Goal: Task Accomplishment & Management: Use online tool/utility

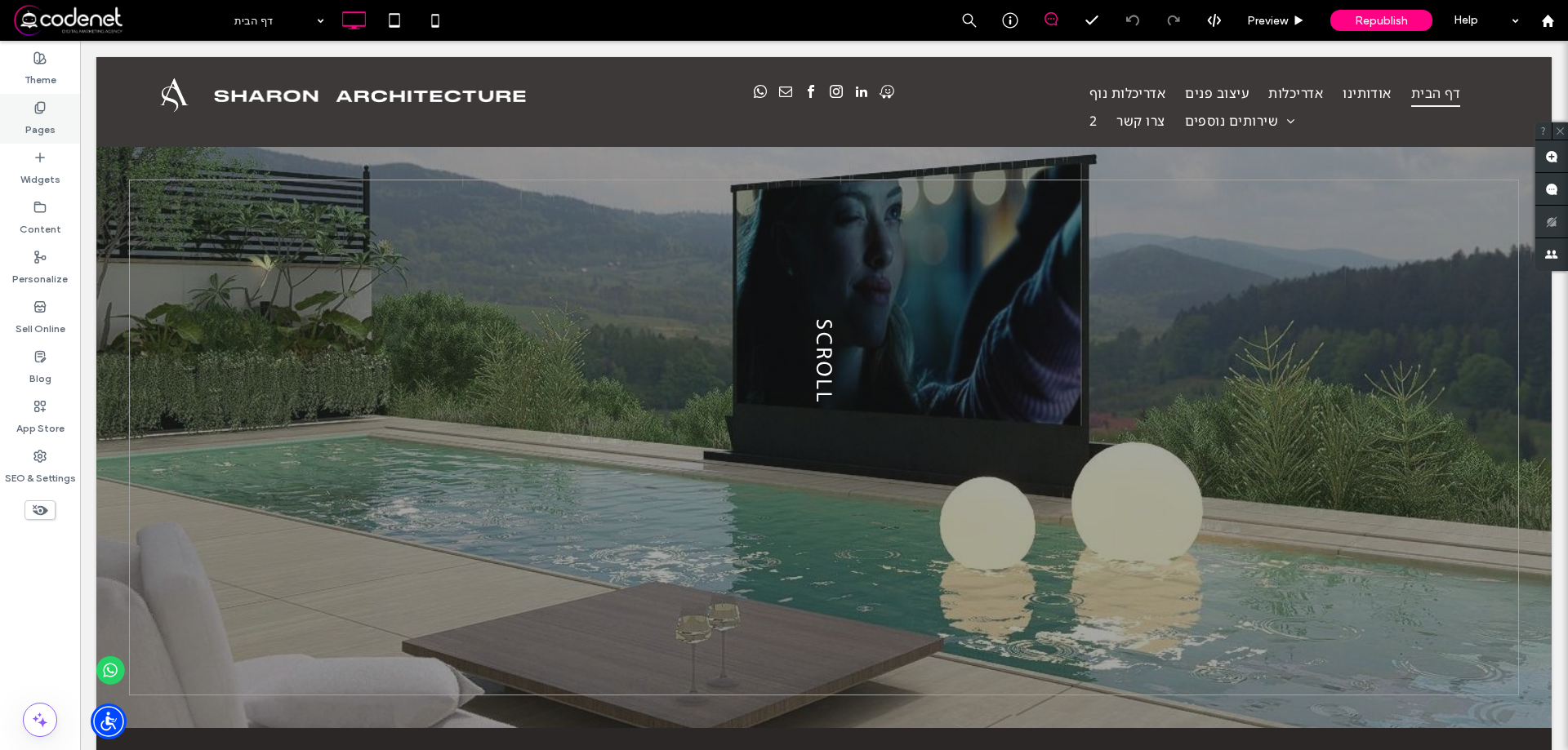
click at [32, 125] on label "Pages" at bounding box center [40, 125] width 30 height 22
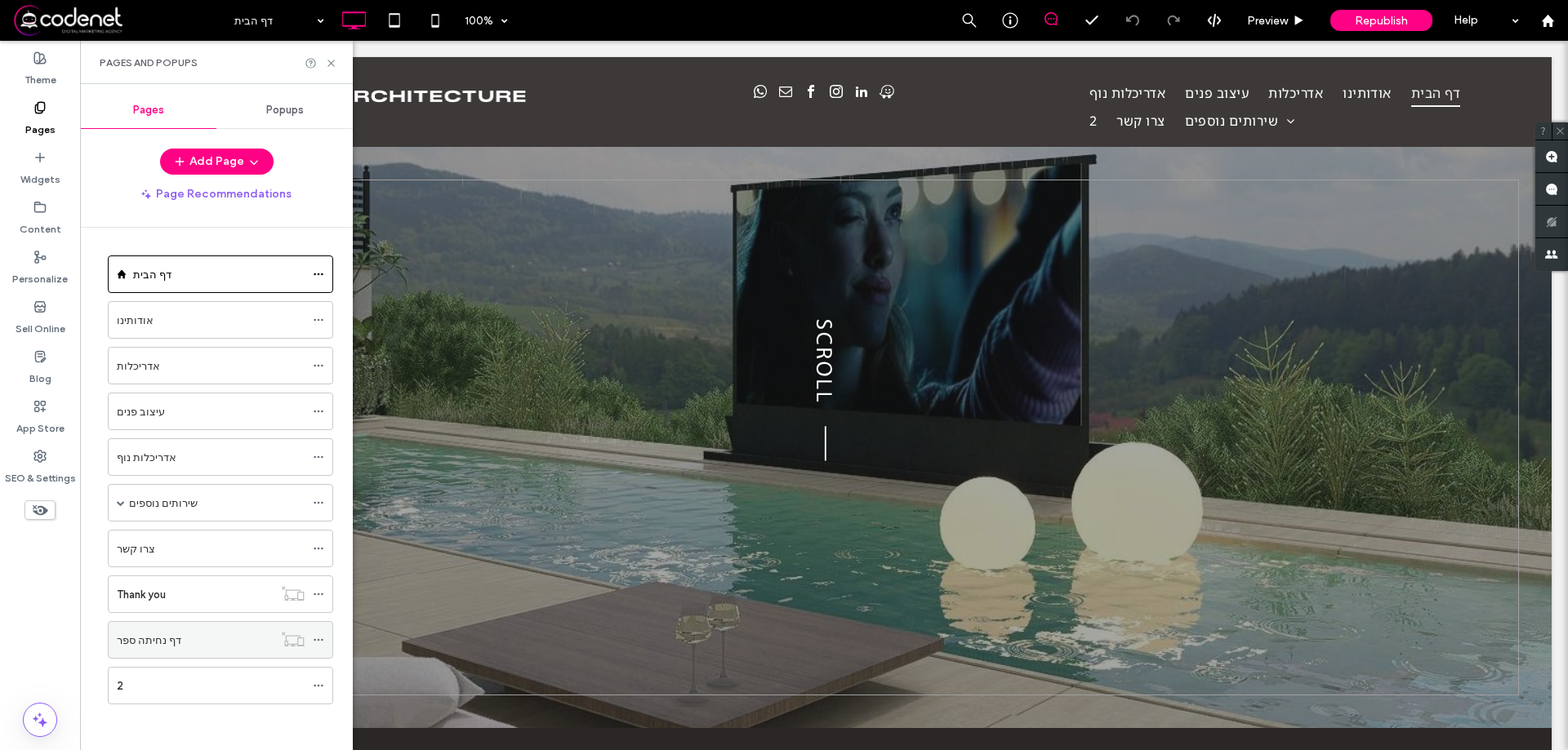
click at [203, 639] on div "דף נחיתה ספר" at bounding box center [194, 641] width 156 height 17
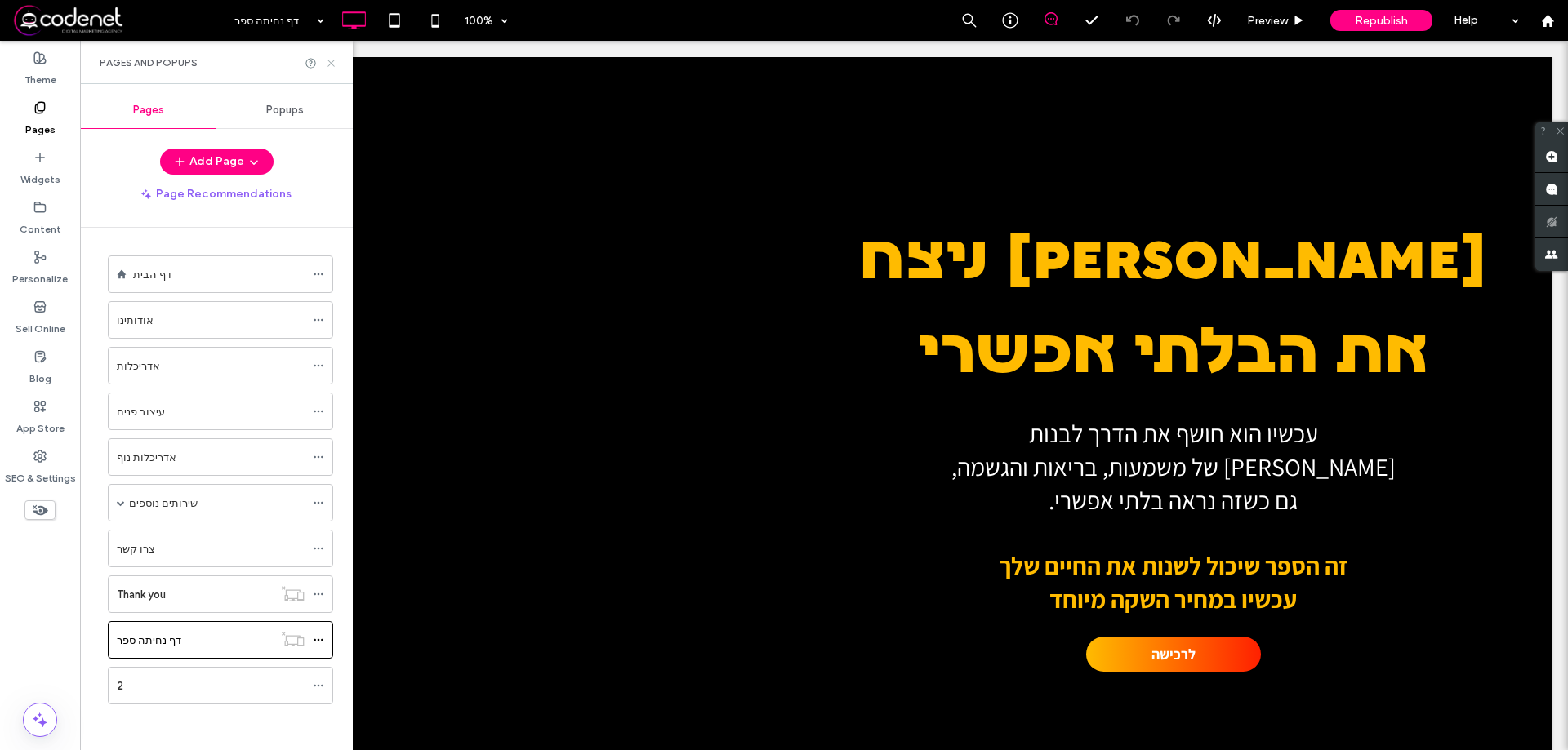
click at [330, 61] on icon at bounding box center [331, 63] width 12 height 12
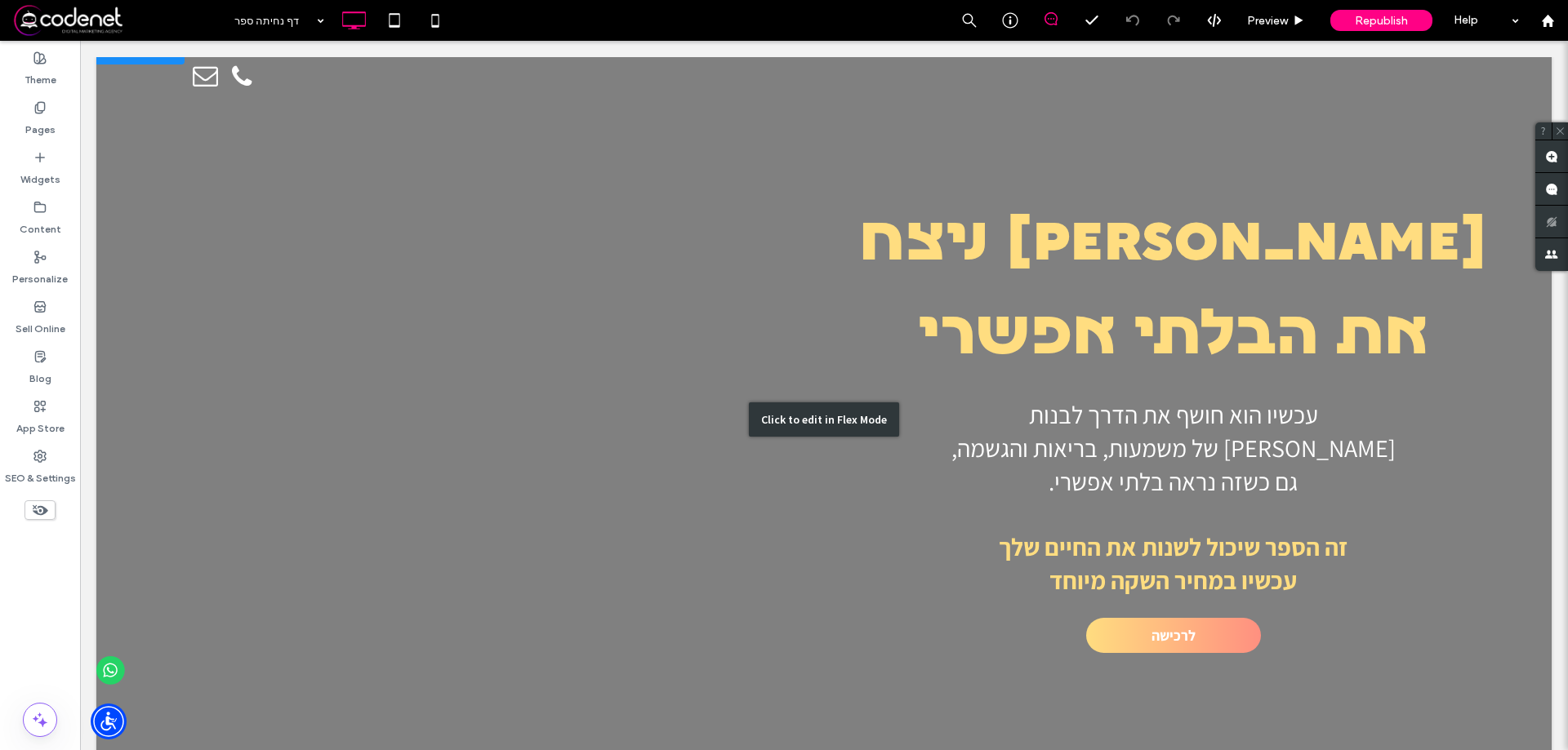
scroll to position [24, 0]
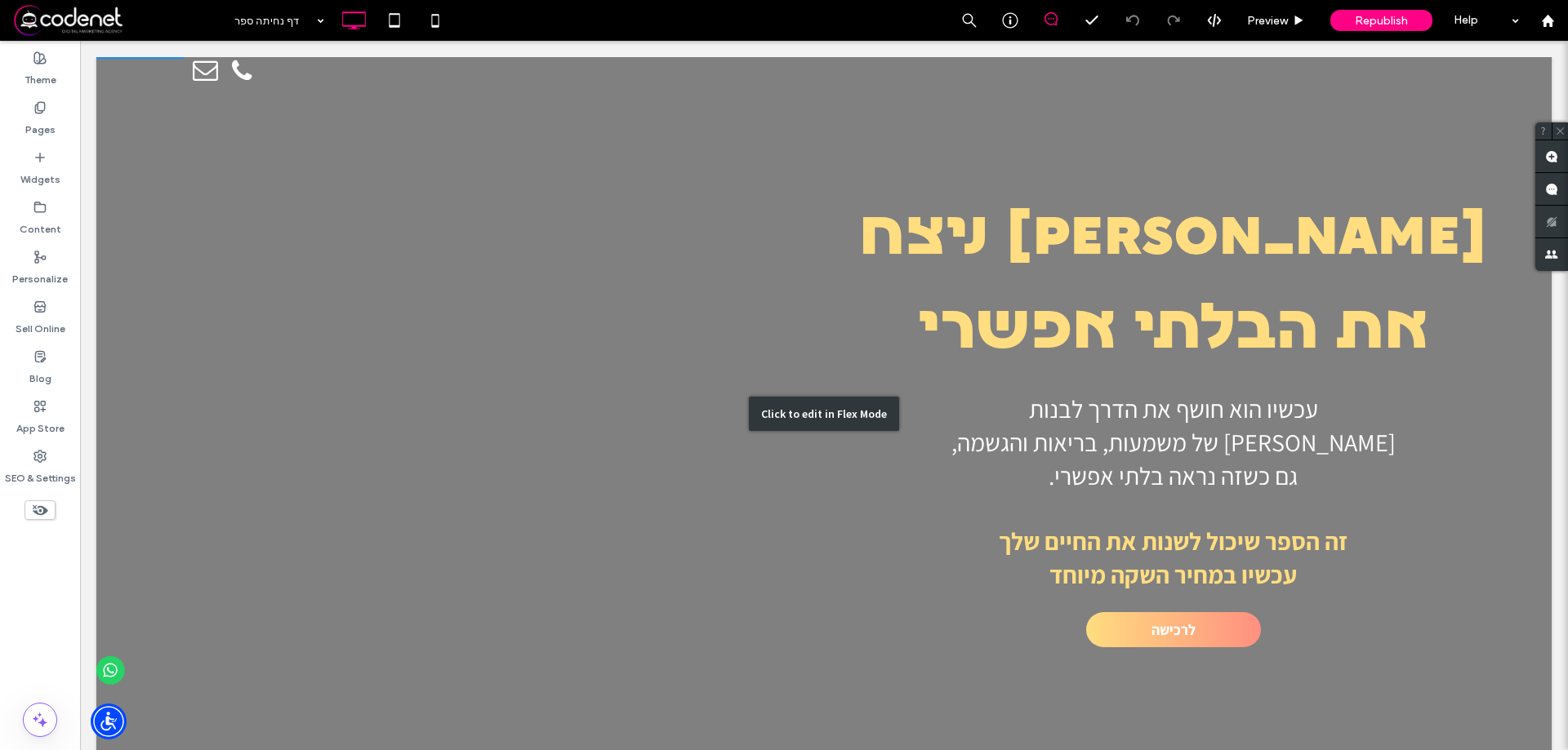
click at [360, 360] on div "Click to edit in Flex Mode" at bounding box center [824, 414] width 1455 height 763
click at [360, 360] on div at bounding box center [474, 415] width 698 height 759
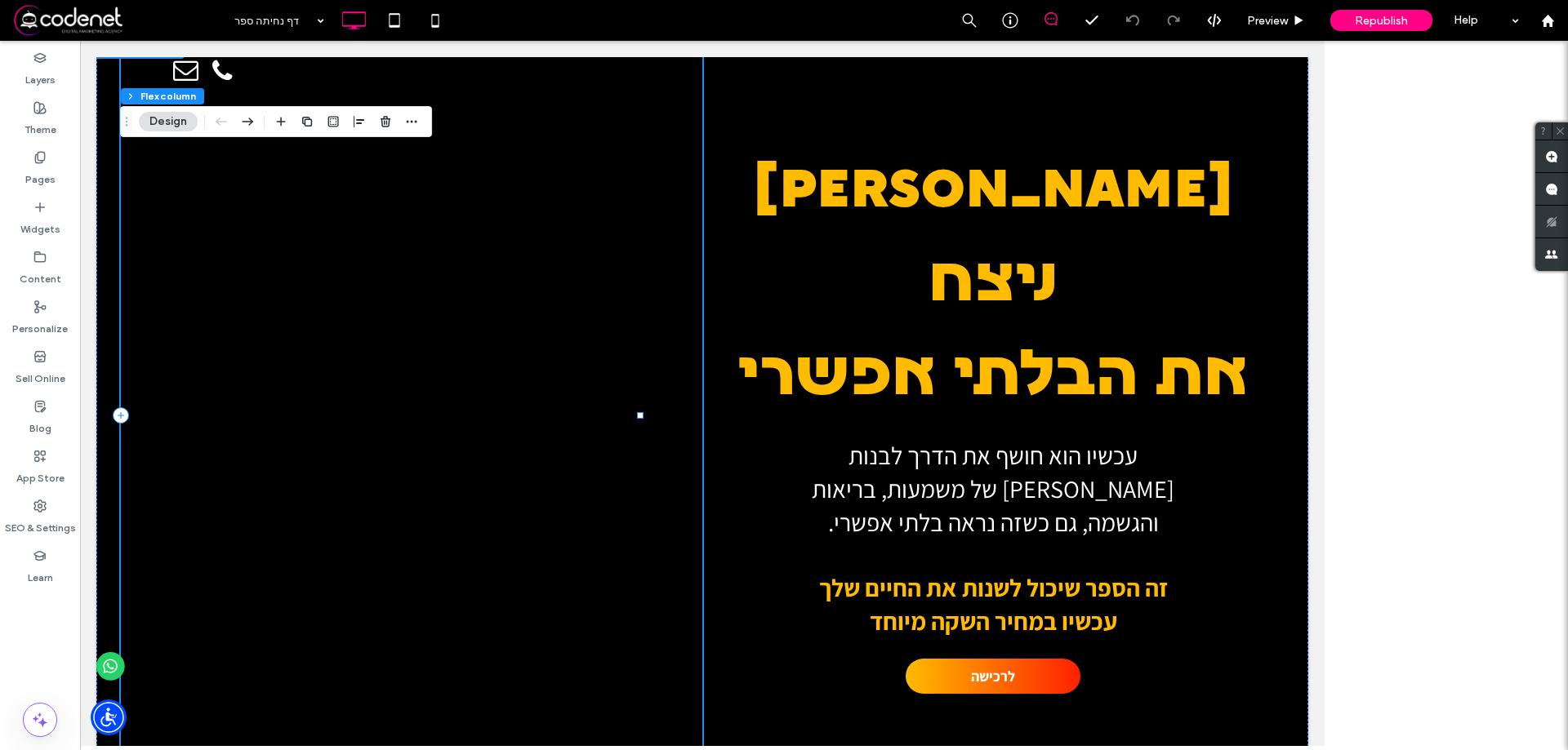
click at [388, 361] on div at bounding box center [411, 415] width 581 height 759
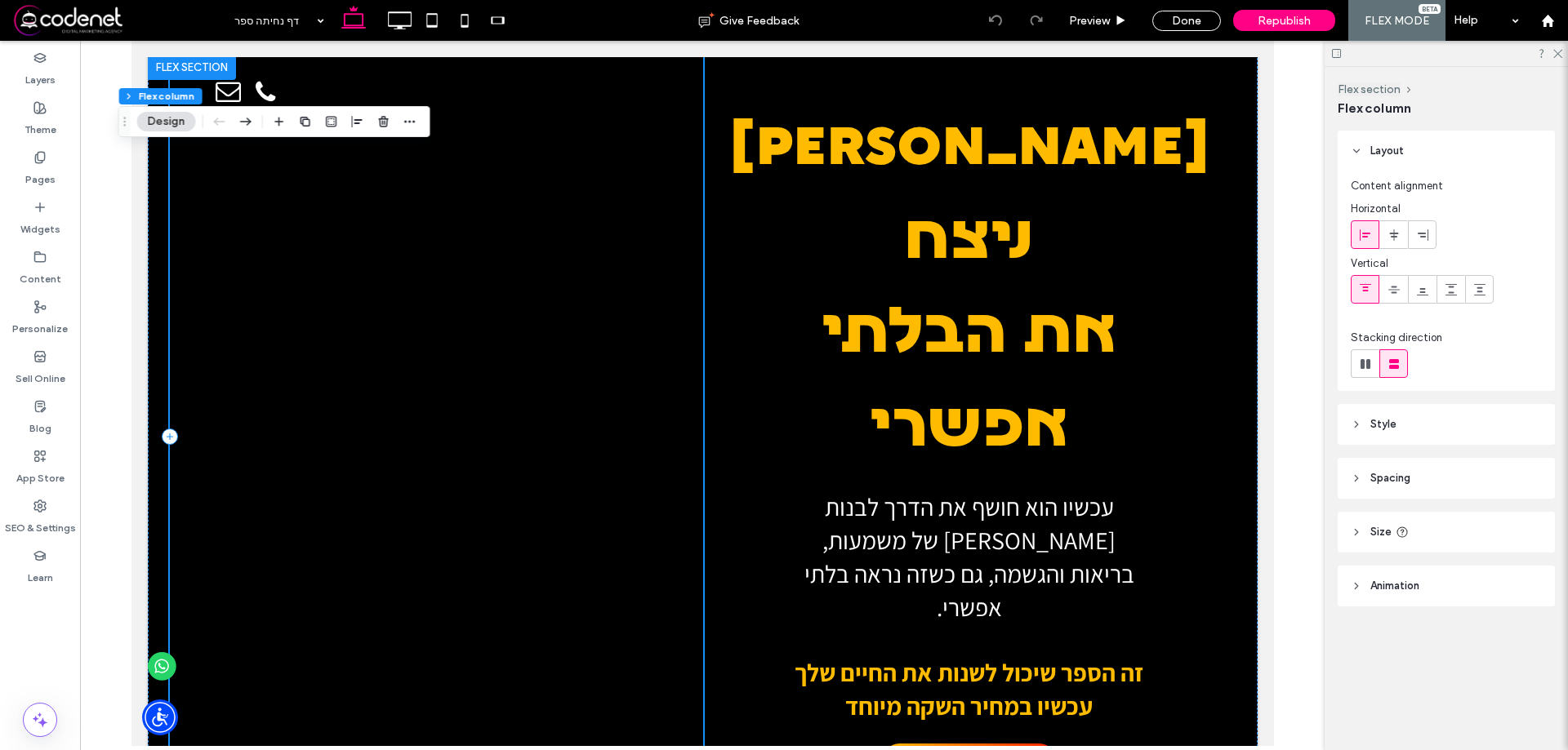
scroll to position [0, 0]
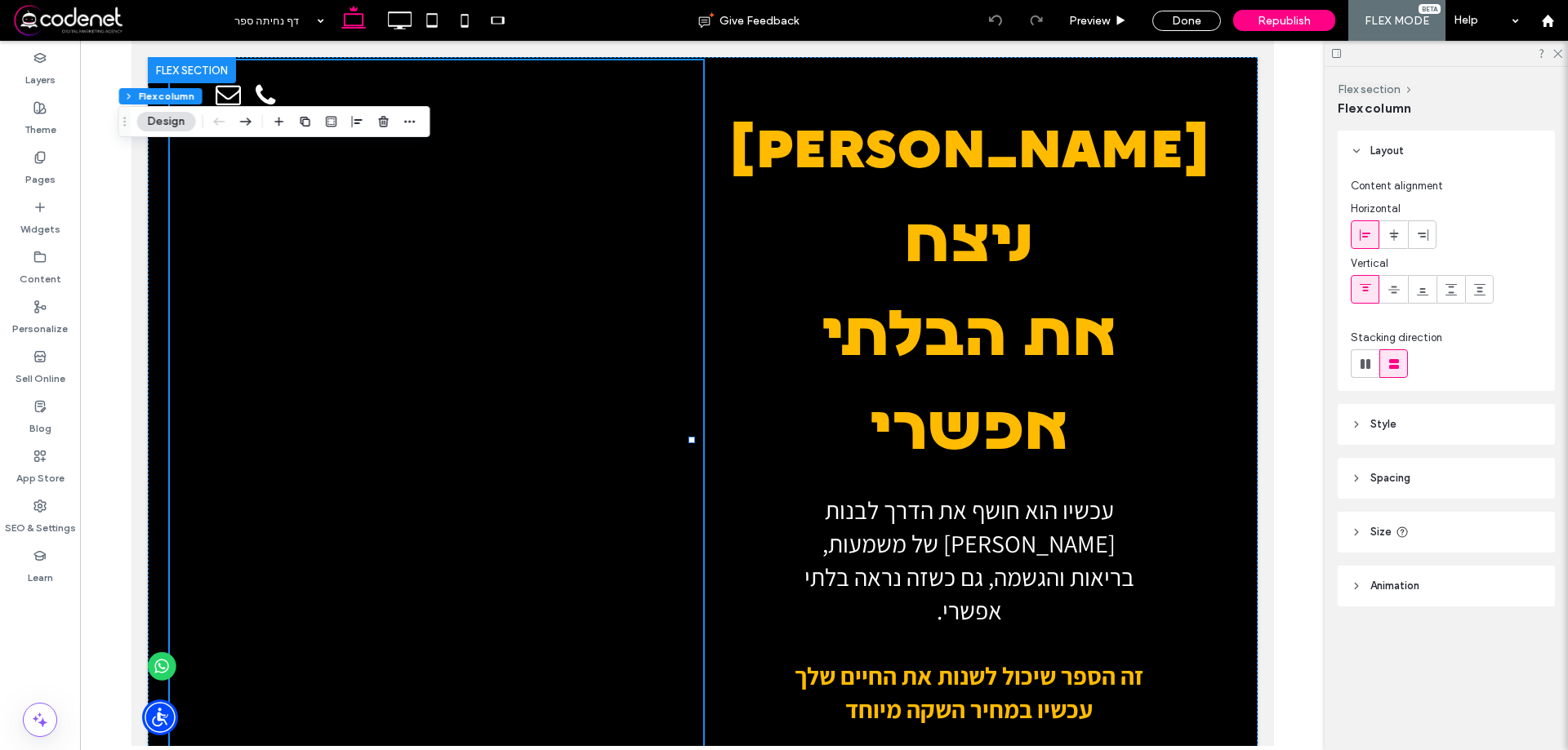
click at [193, 66] on div at bounding box center [191, 70] width 88 height 26
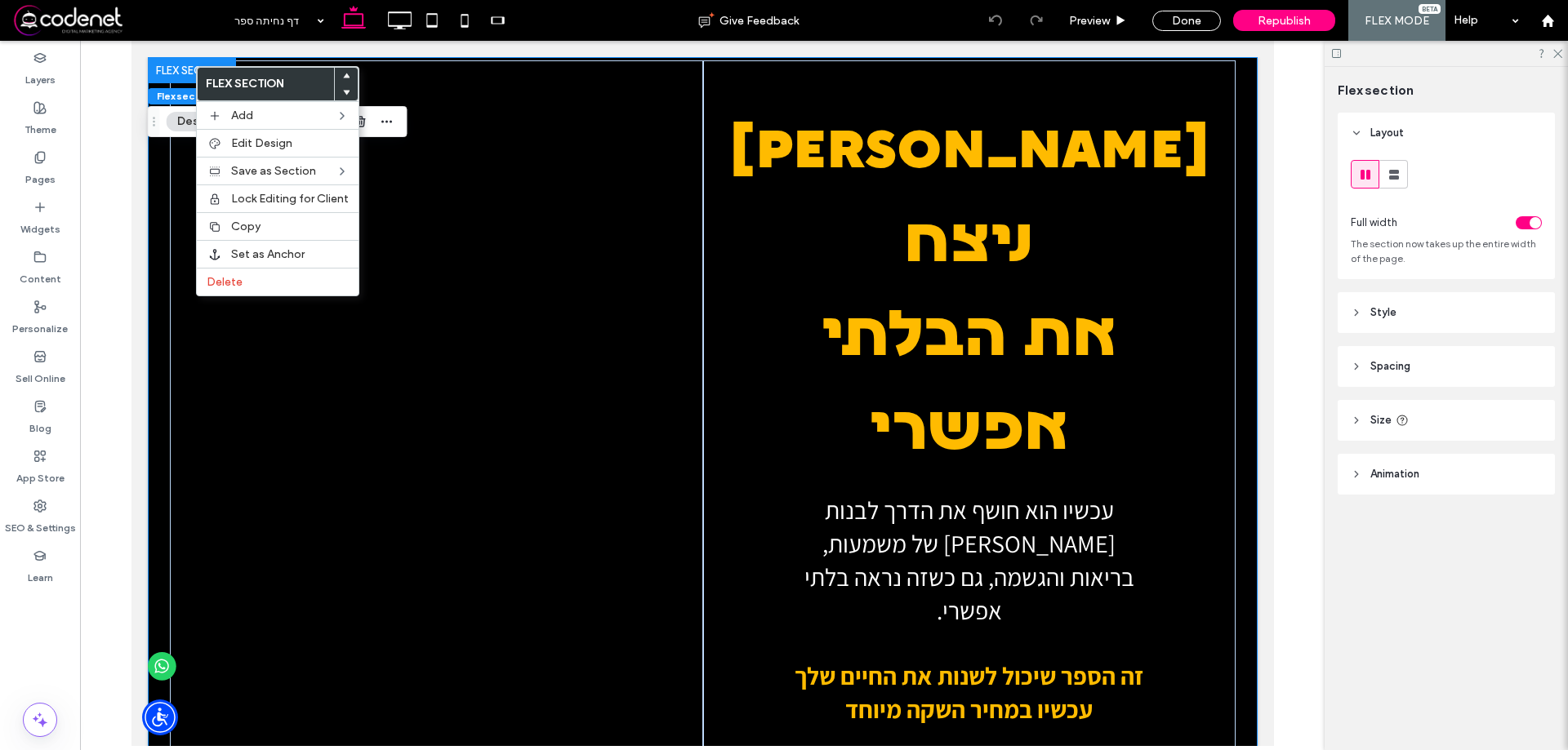
click at [1399, 317] on header "Style" at bounding box center [1446, 313] width 218 height 41
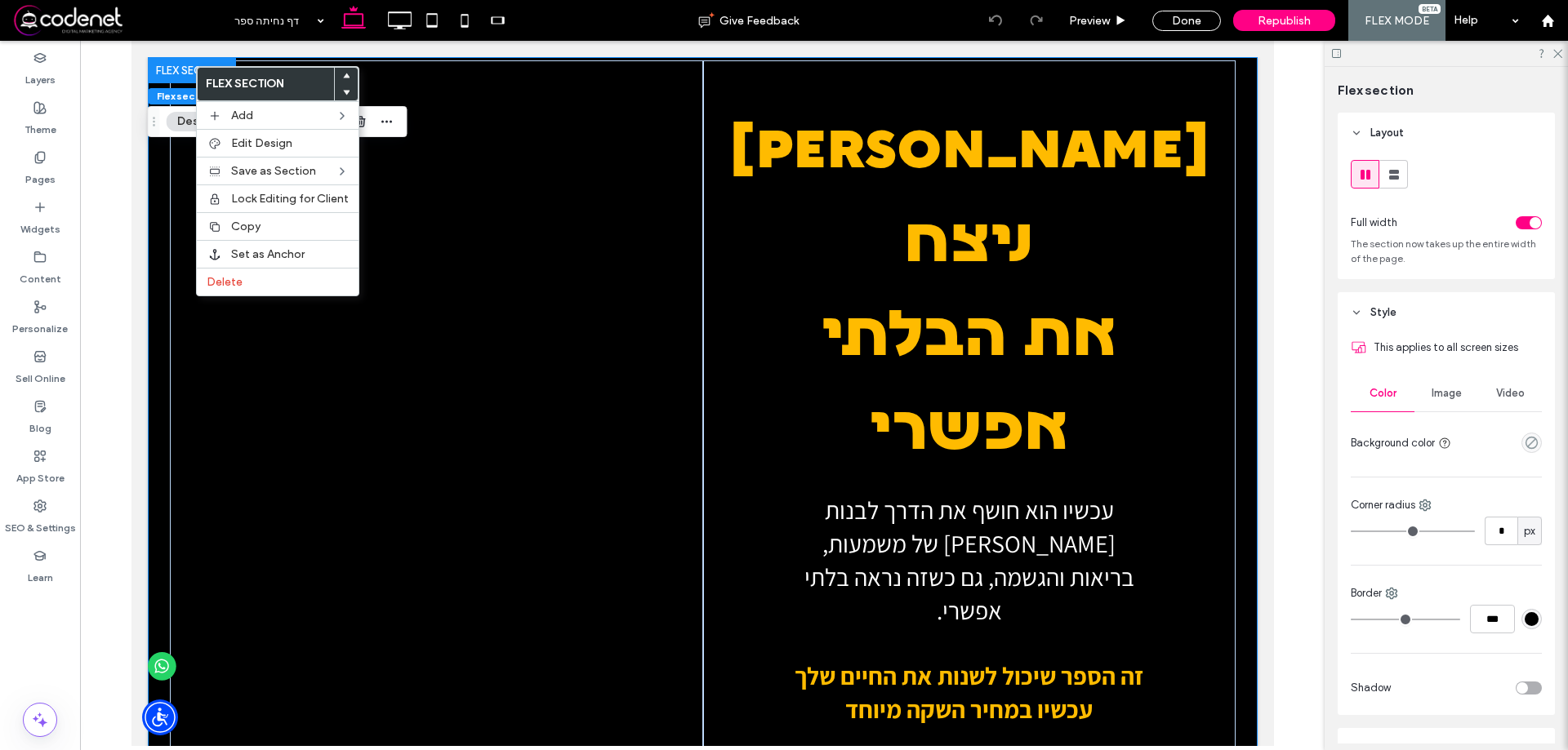
click at [1407, 392] on div "Color" at bounding box center [1382, 393] width 64 height 35
click at [1496, 391] on span "Video" at bounding box center [1510, 393] width 29 height 13
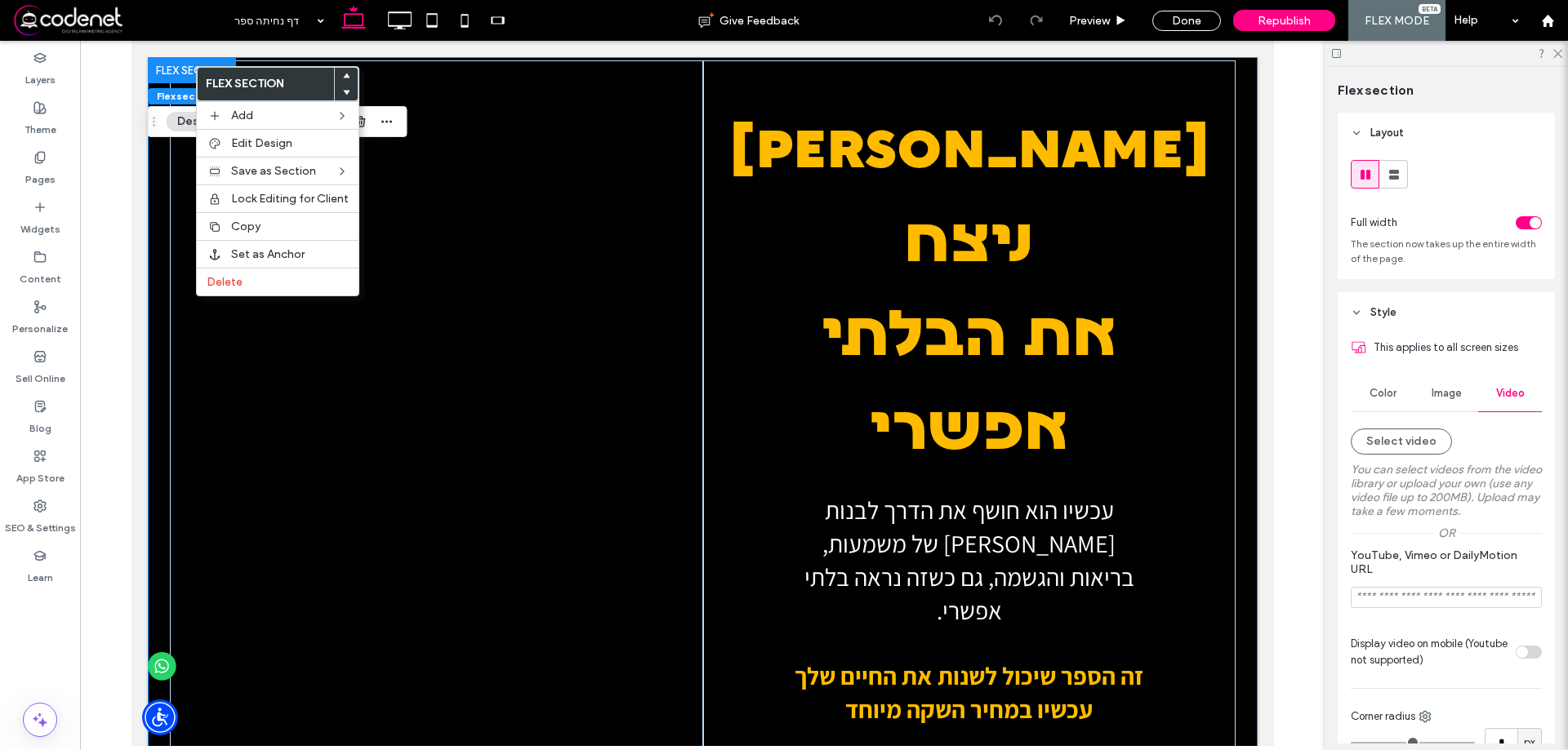
click at [1404, 390] on div "Color" at bounding box center [1382, 393] width 64 height 35
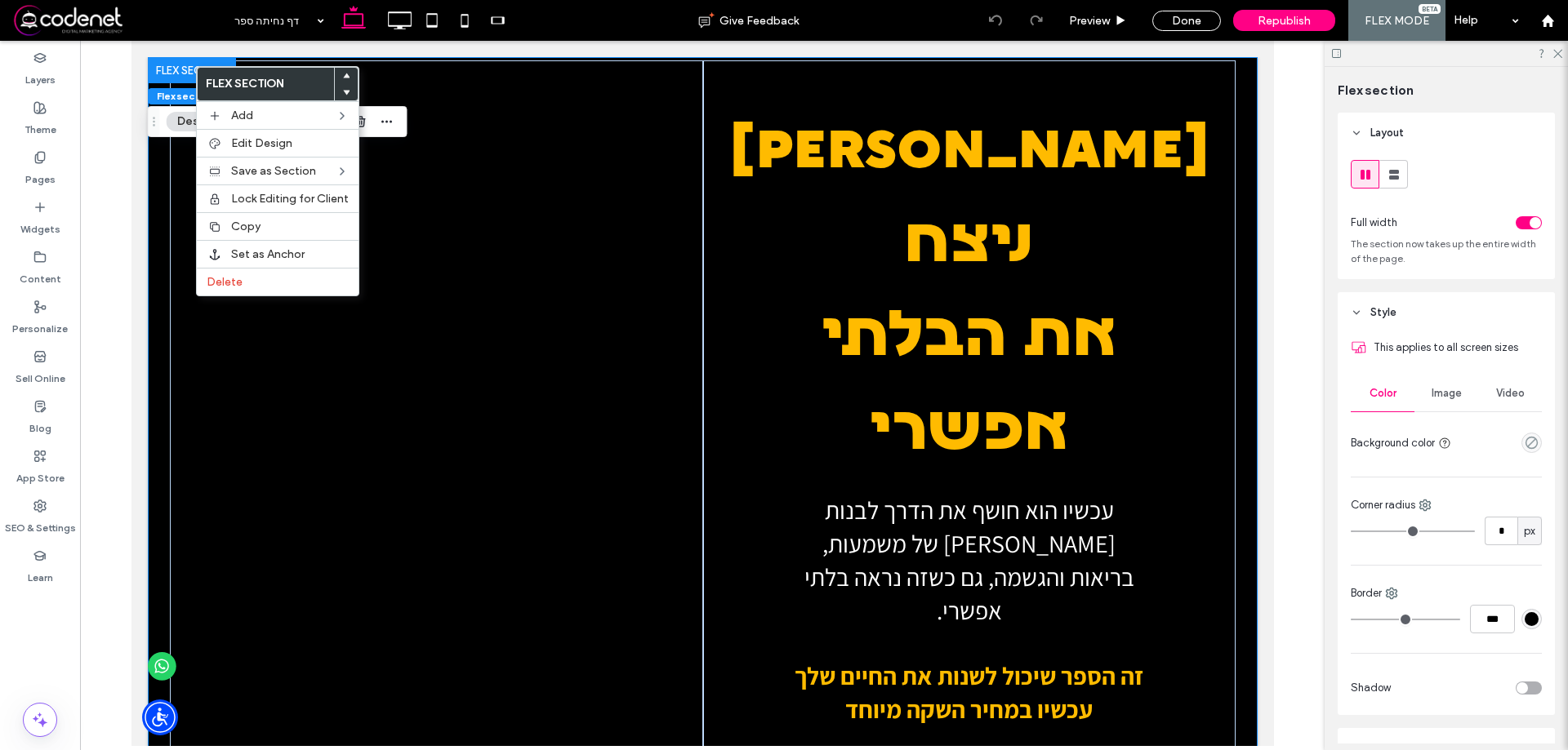
click at [1440, 393] on span "Image" at bounding box center [1447, 393] width 30 height 13
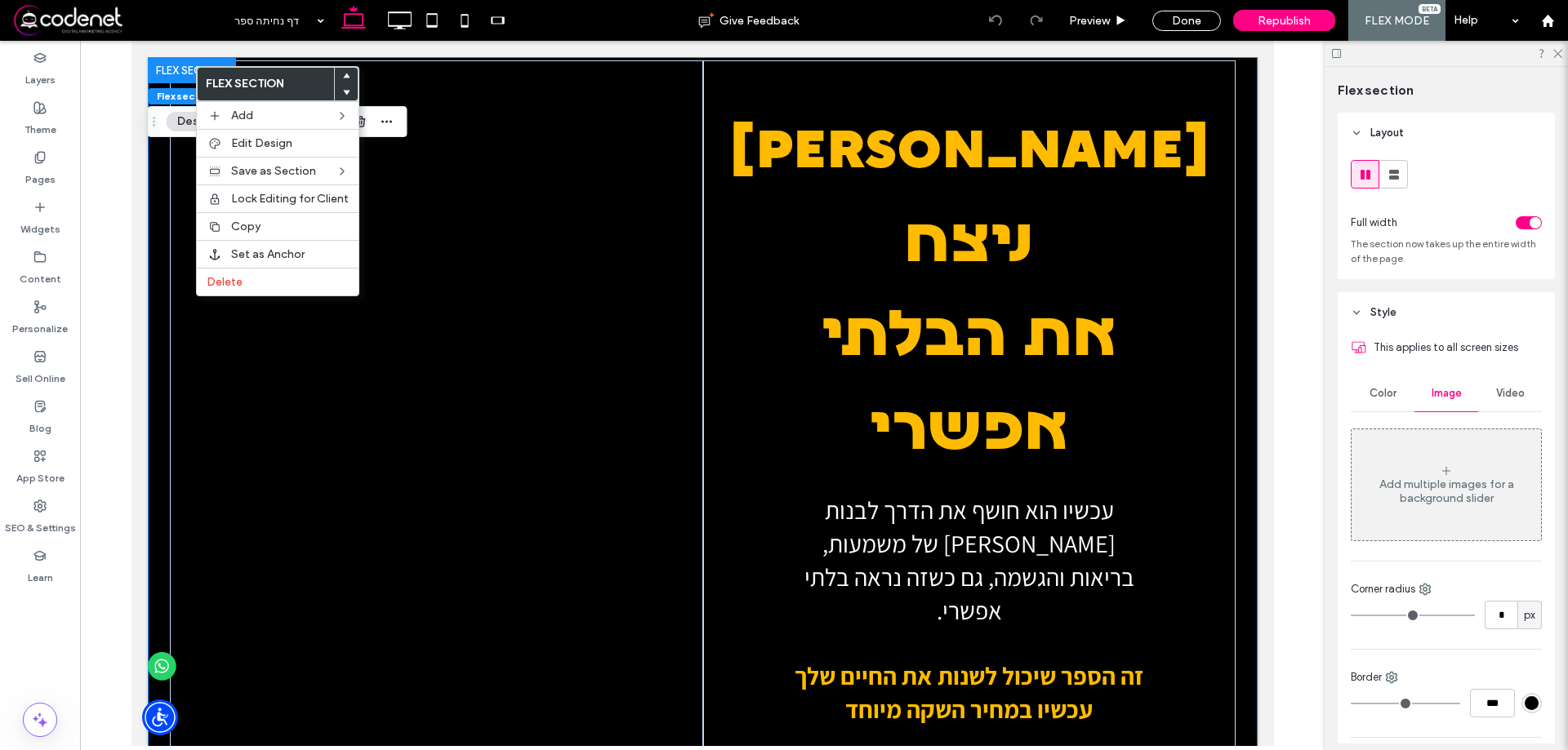
click at [1436, 502] on div "Add multiple images for a background slider" at bounding box center [1446, 491] width 190 height 28
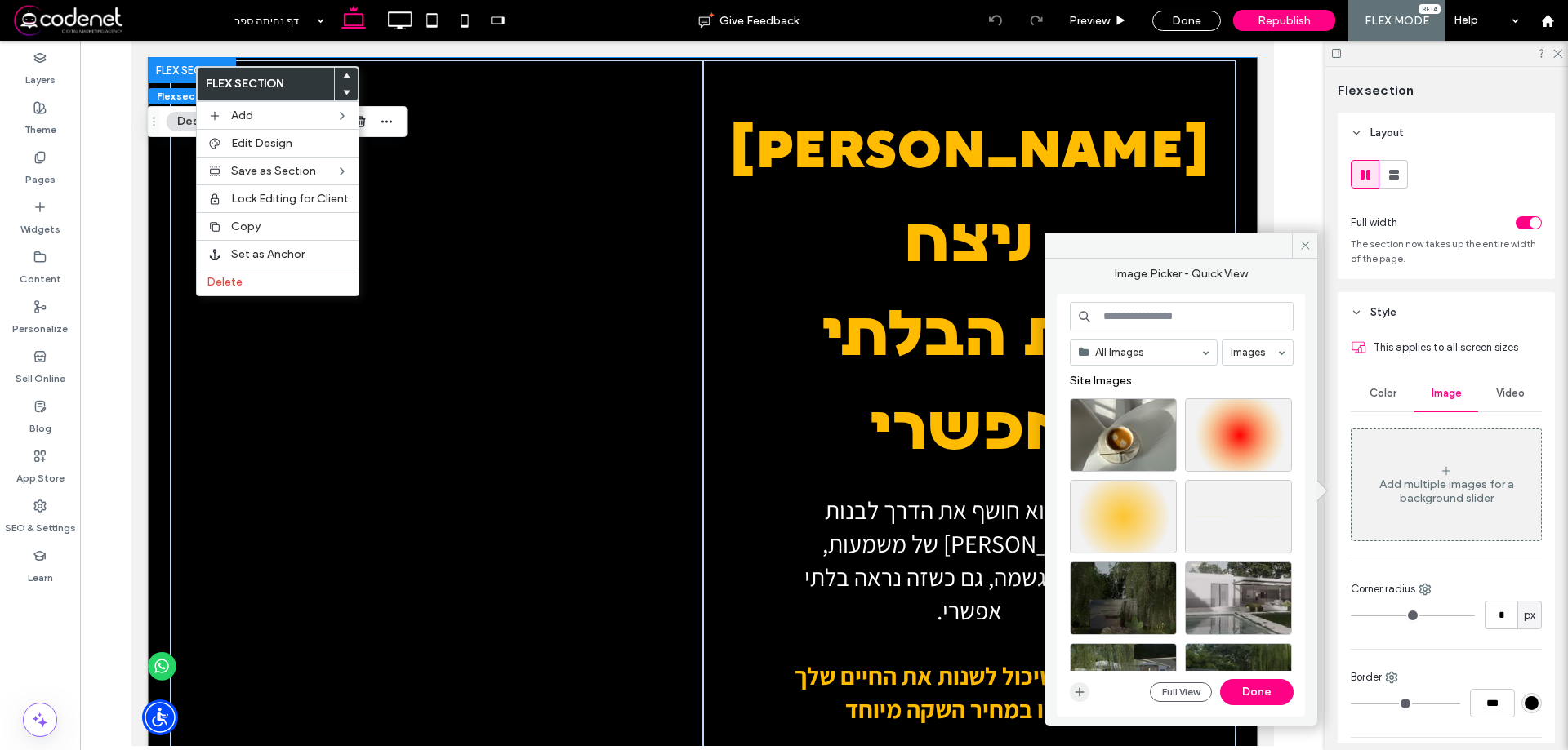
click at [1083, 691] on icon "button" at bounding box center [1080, 692] width 13 height 13
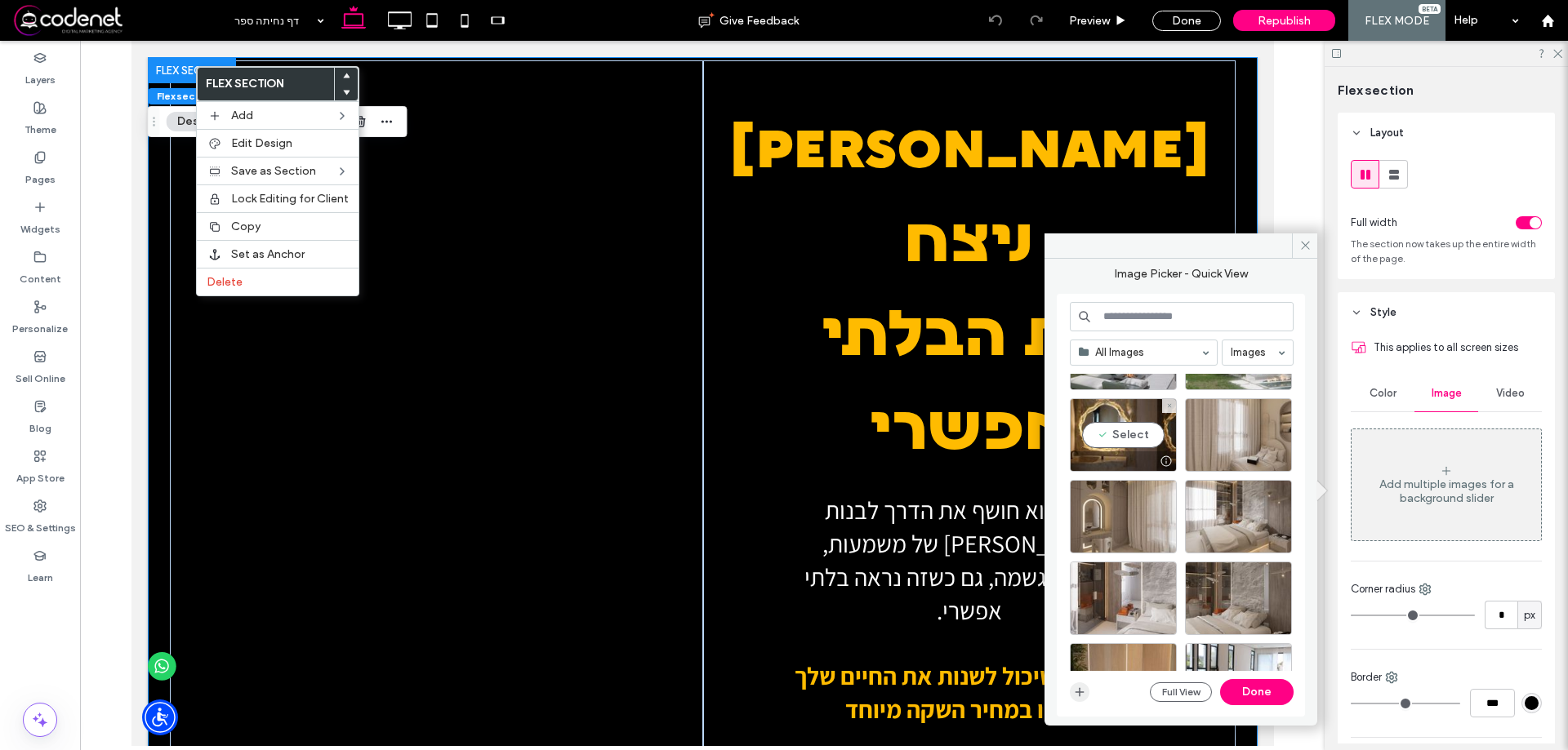
scroll to position [81, 0]
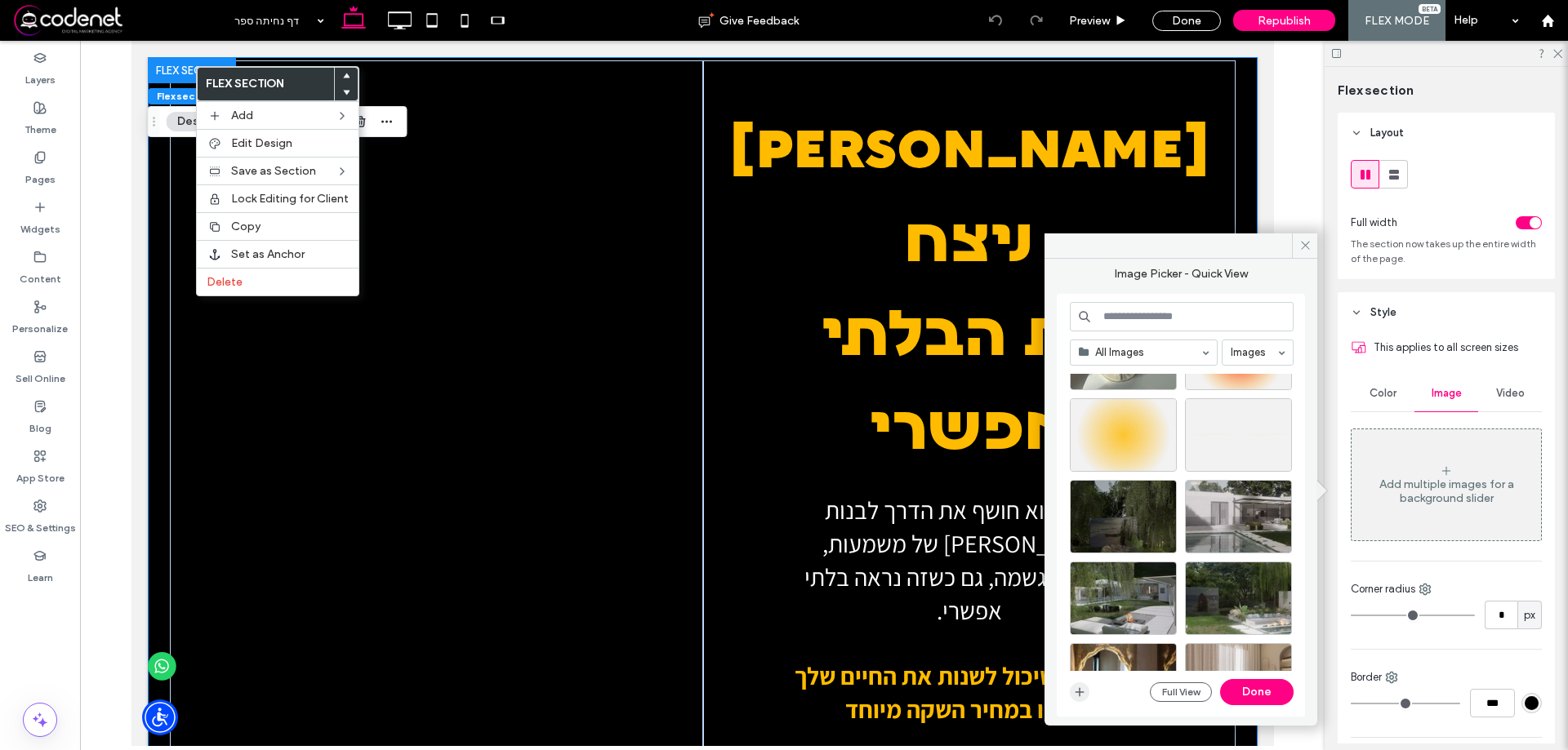
click at [1077, 690] on icon "button" at bounding box center [1080, 692] width 13 height 13
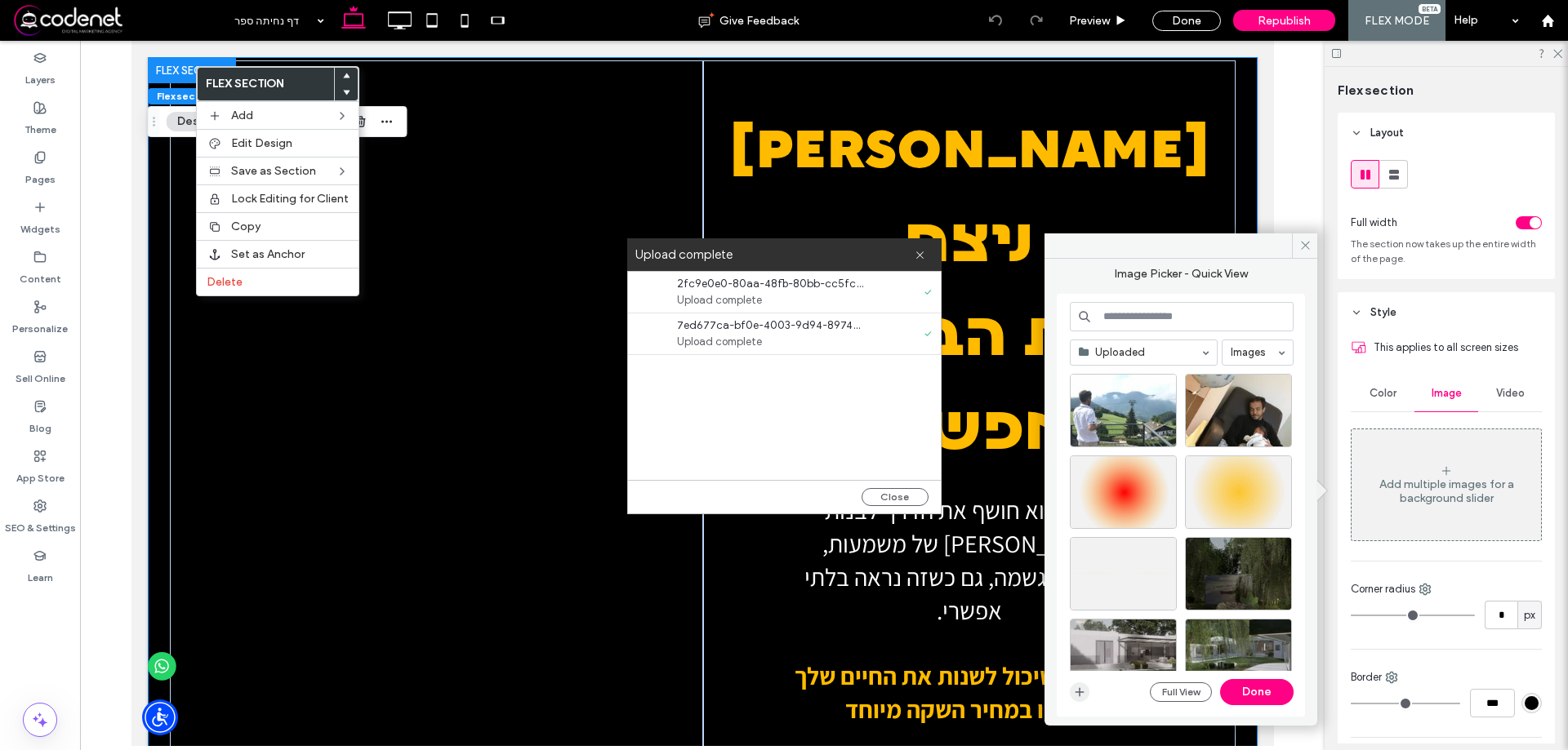
click at [1074, 689] on icon "button" at bounding box center [1080, 692] width 13 height 13
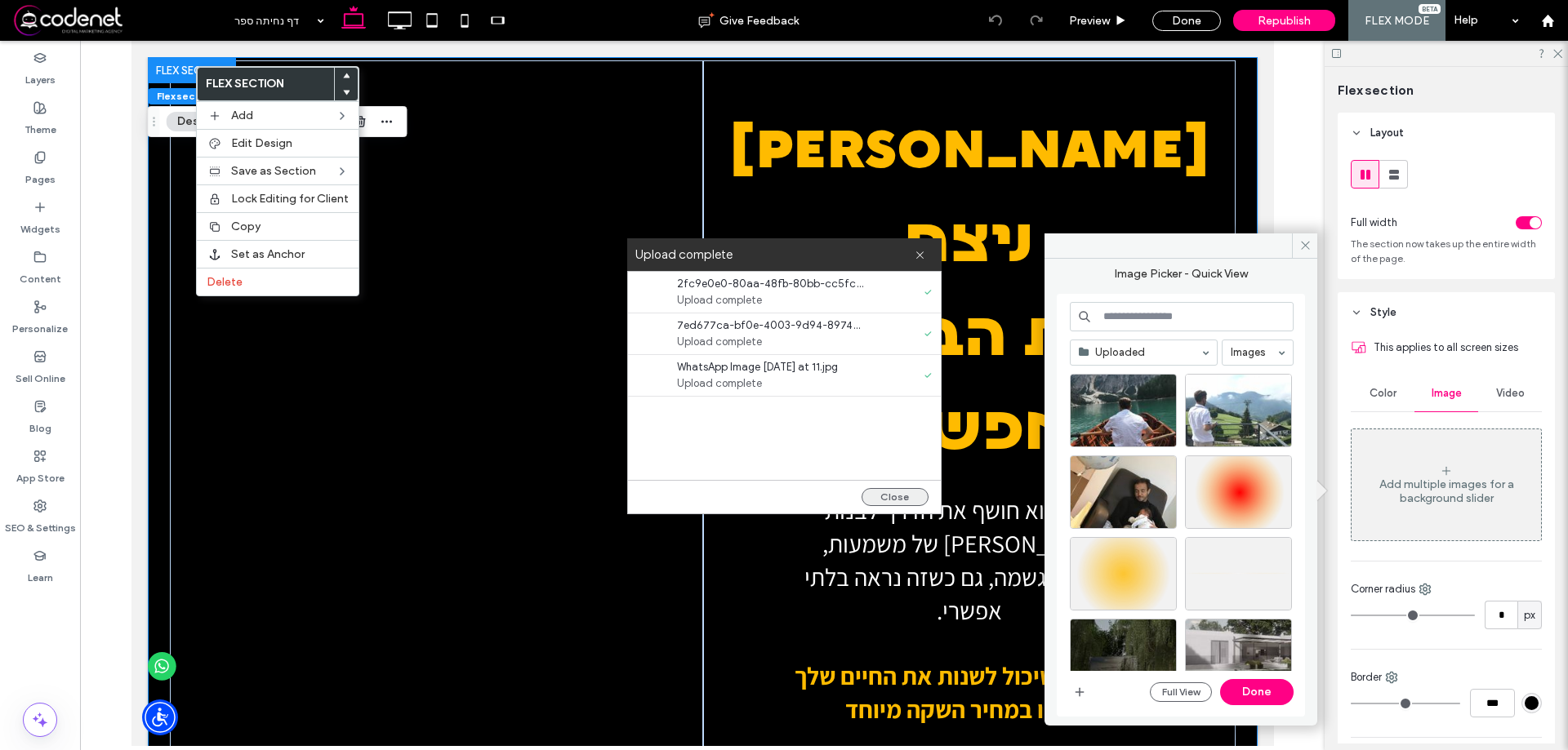
click at [894, 501] on button "Close" at bounding box center [895, 497] width 67 height 18
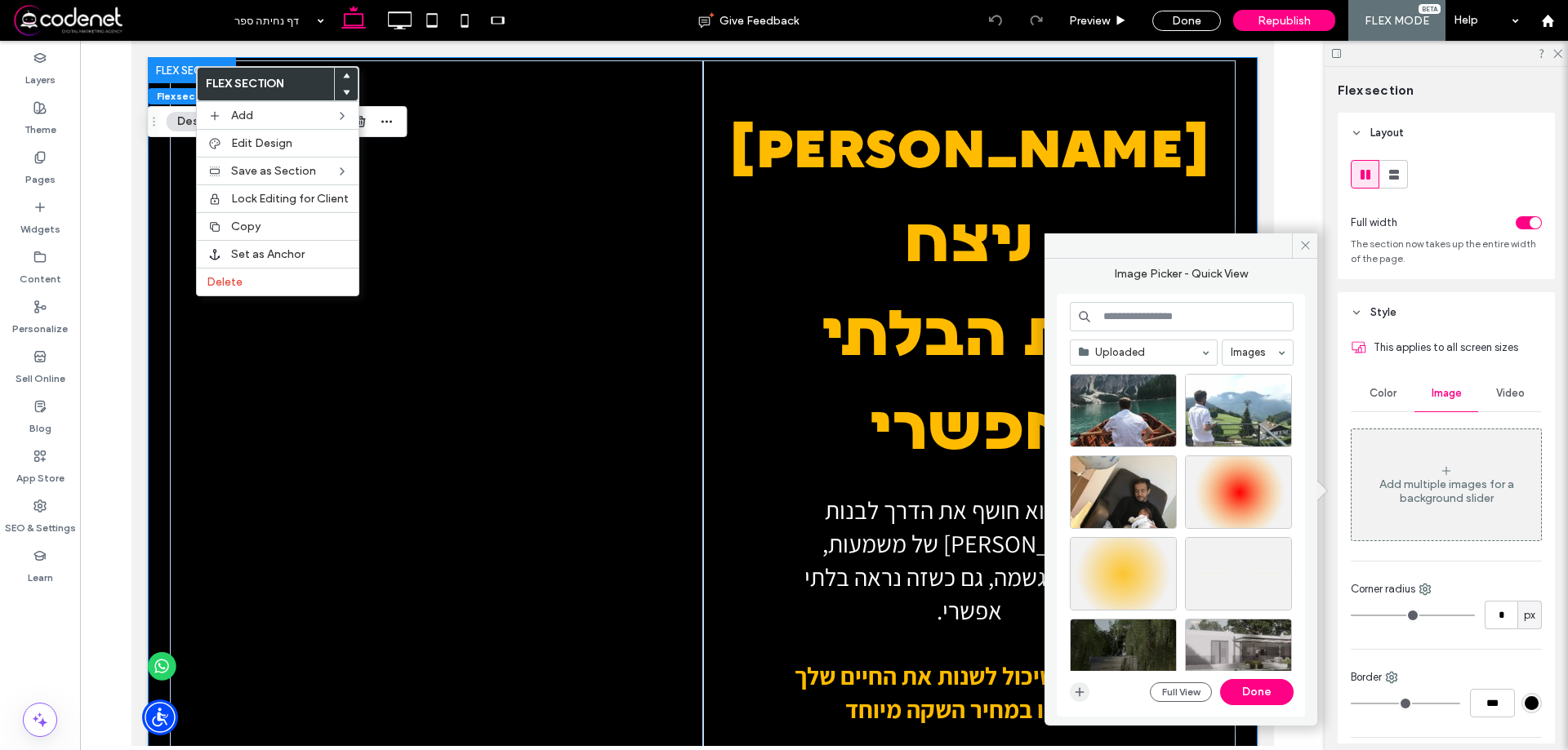
click at [1077, 692] on use "button" at bounding box center [1080, 692] width 9 height 9
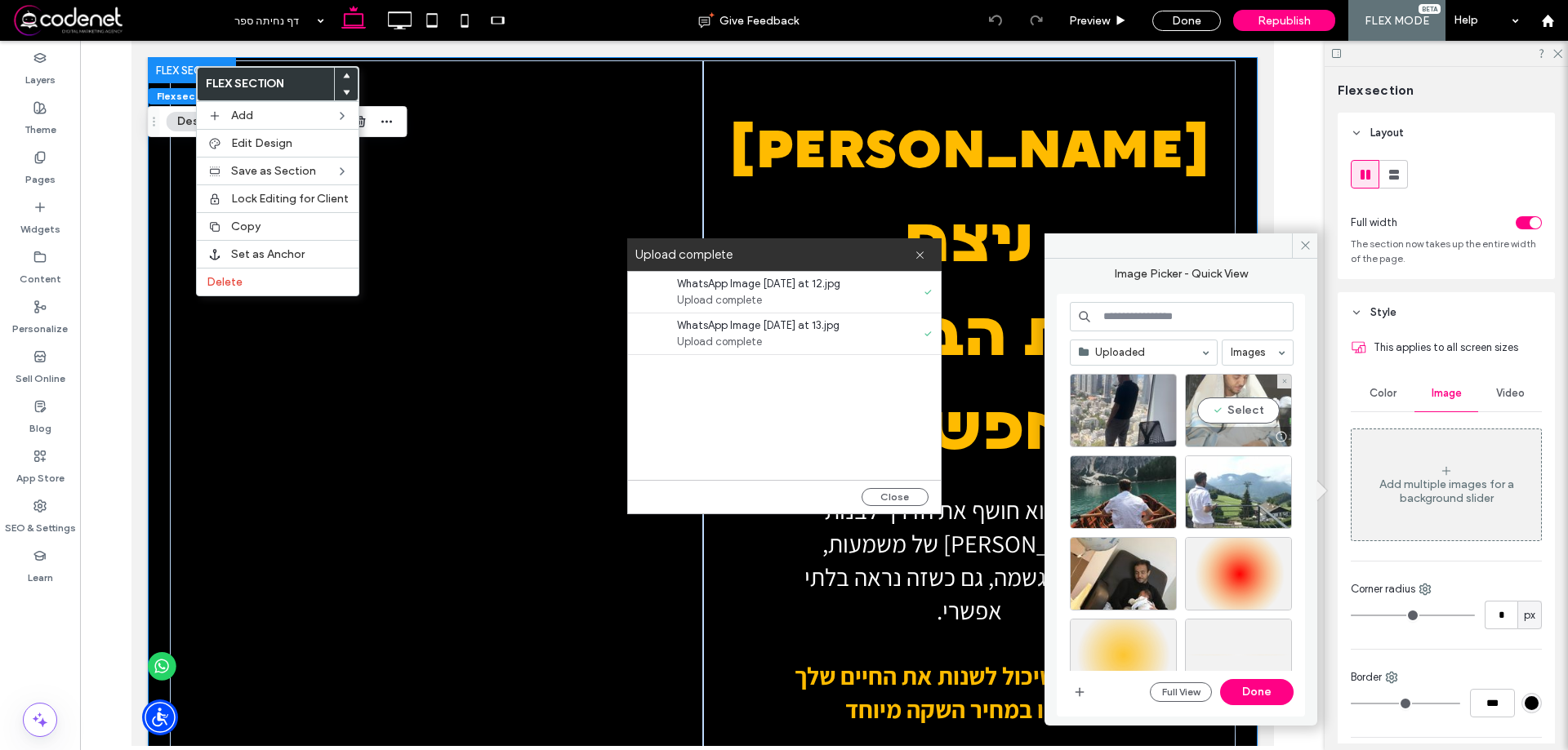
click at [1236, 410] on div "Select" at bounding box center [1237, 410] width 107 height 74
click at [1126, 409] on div "Select" at bounding box center [1123, 410] width 107 height 74
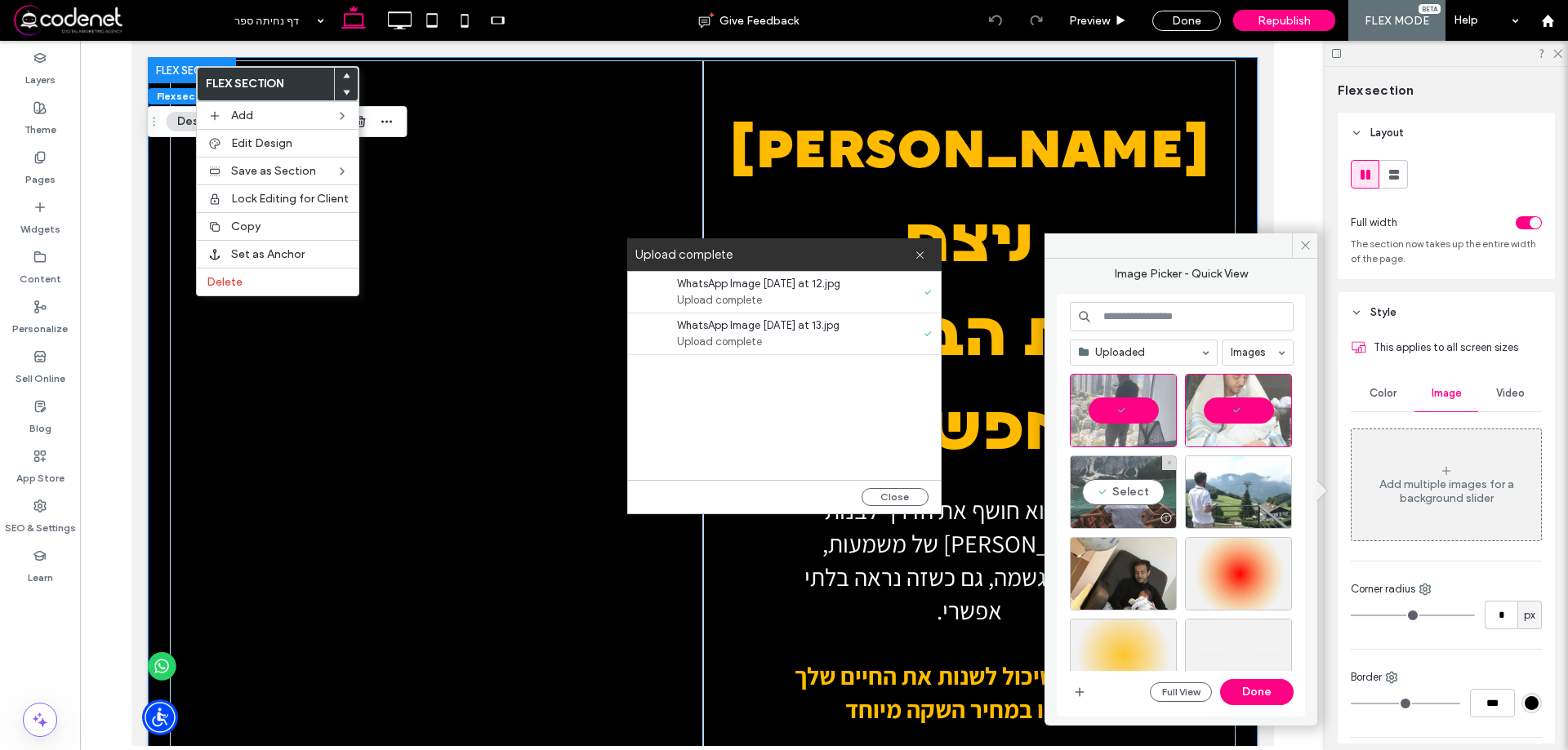
click at [1112, 474] on div "Select" at bounding box center [1123, 492] width 107 height 74
drag, startPoint x: 1233, startPoint y: 490, endPoint x: 1210, endPoint y: 499, distance: 24.7
click at [1234, 489] on div "Select" at bounding box center [1237, 492] width 107 height 74
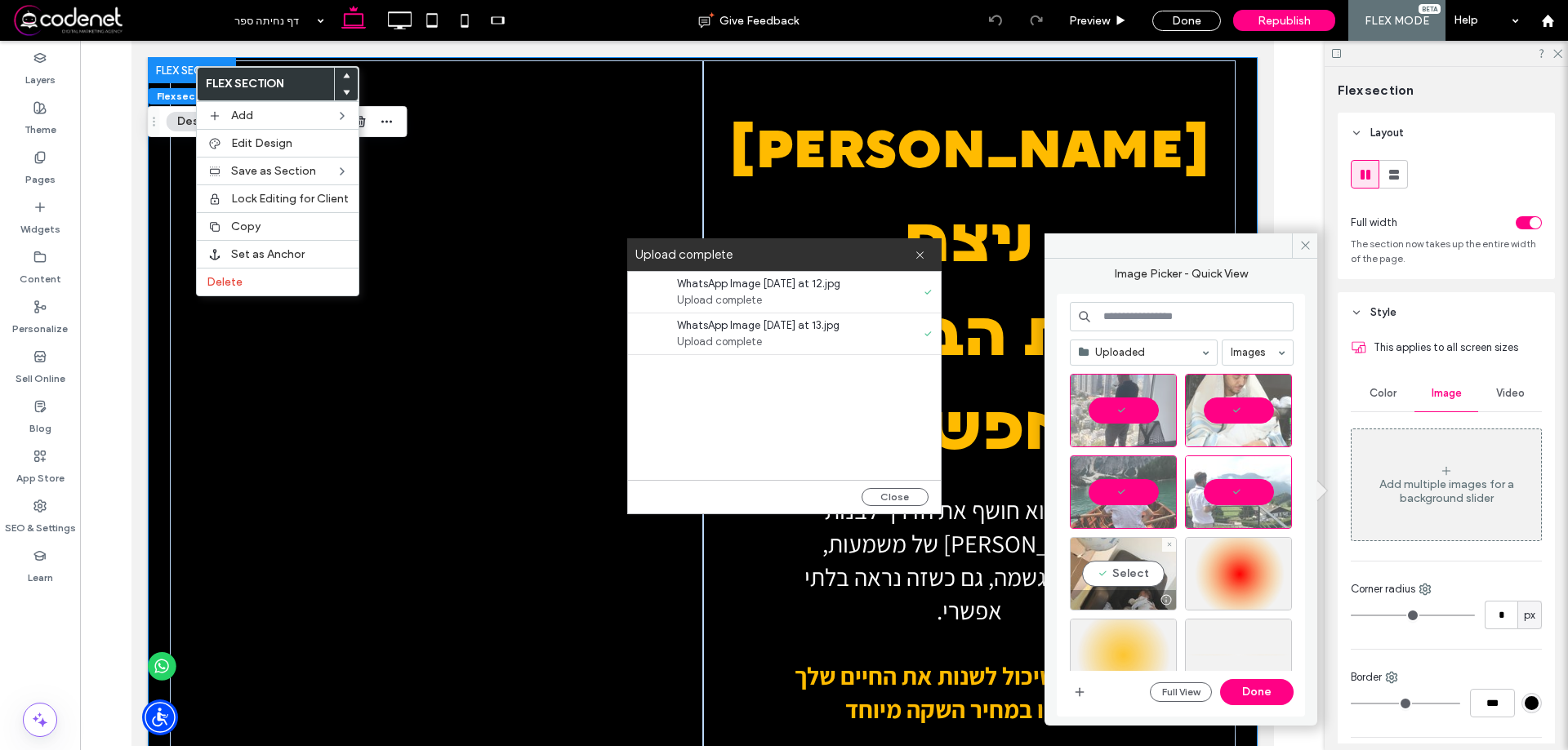
click at [1140, 563] on div "Select" at bounding box center [1123, 573] width 107 height 74
click at [1263, 687] on button "Done" at bounding box center [1256, 692] width 74 height 26
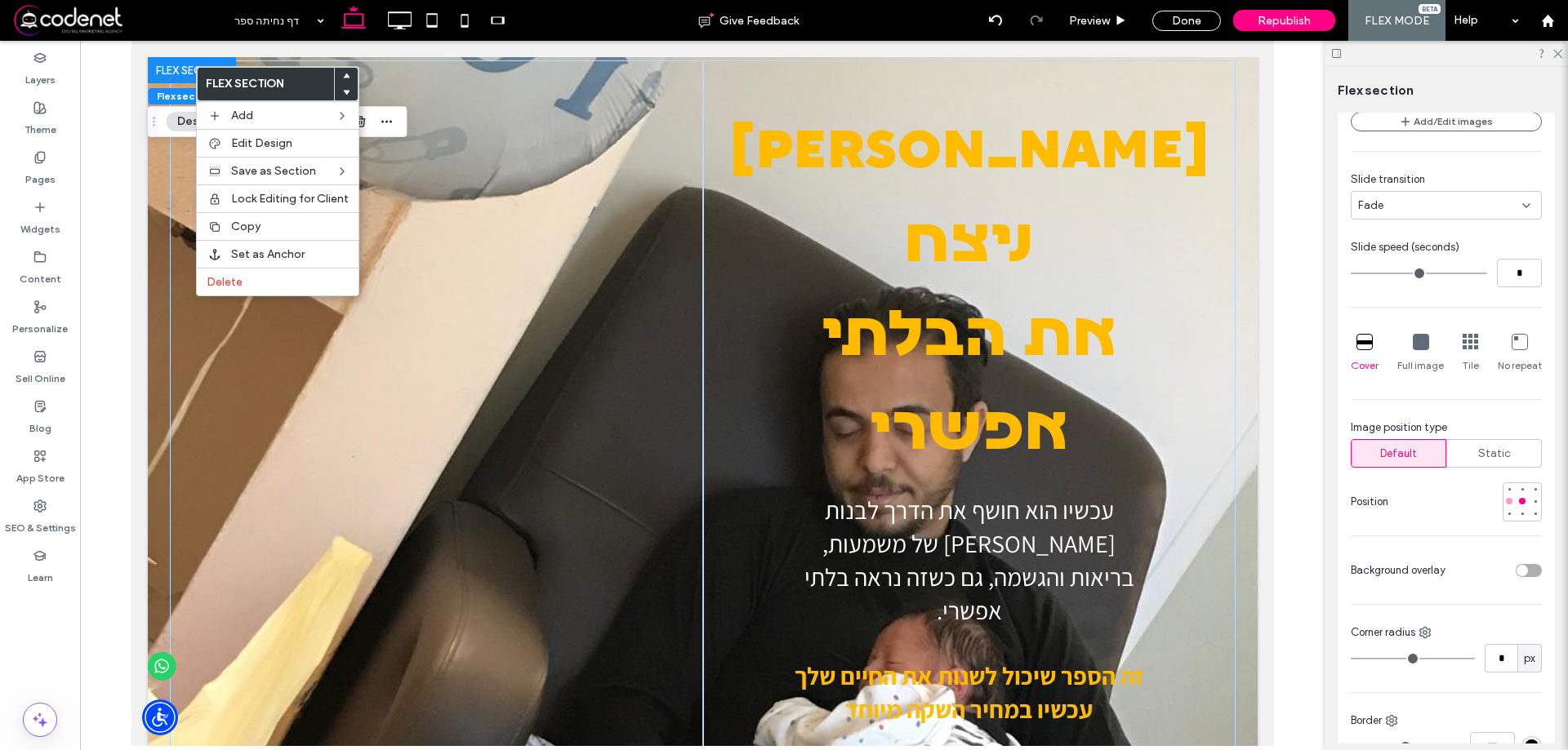
scroll to position [490, 0]
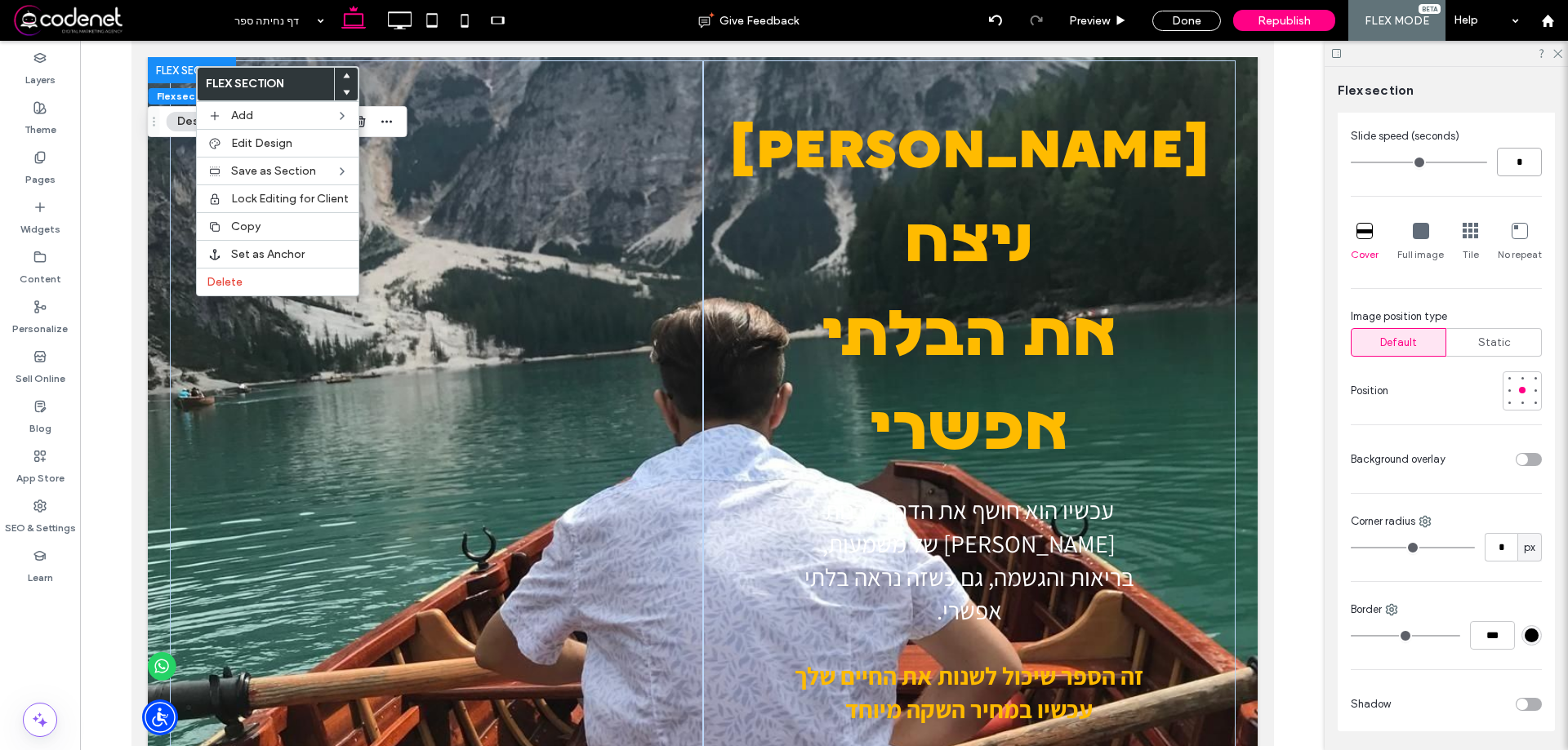
click at [1516, 149] on input "*" at bounding box center [1519, 162] width 45 height 29
type input "*"
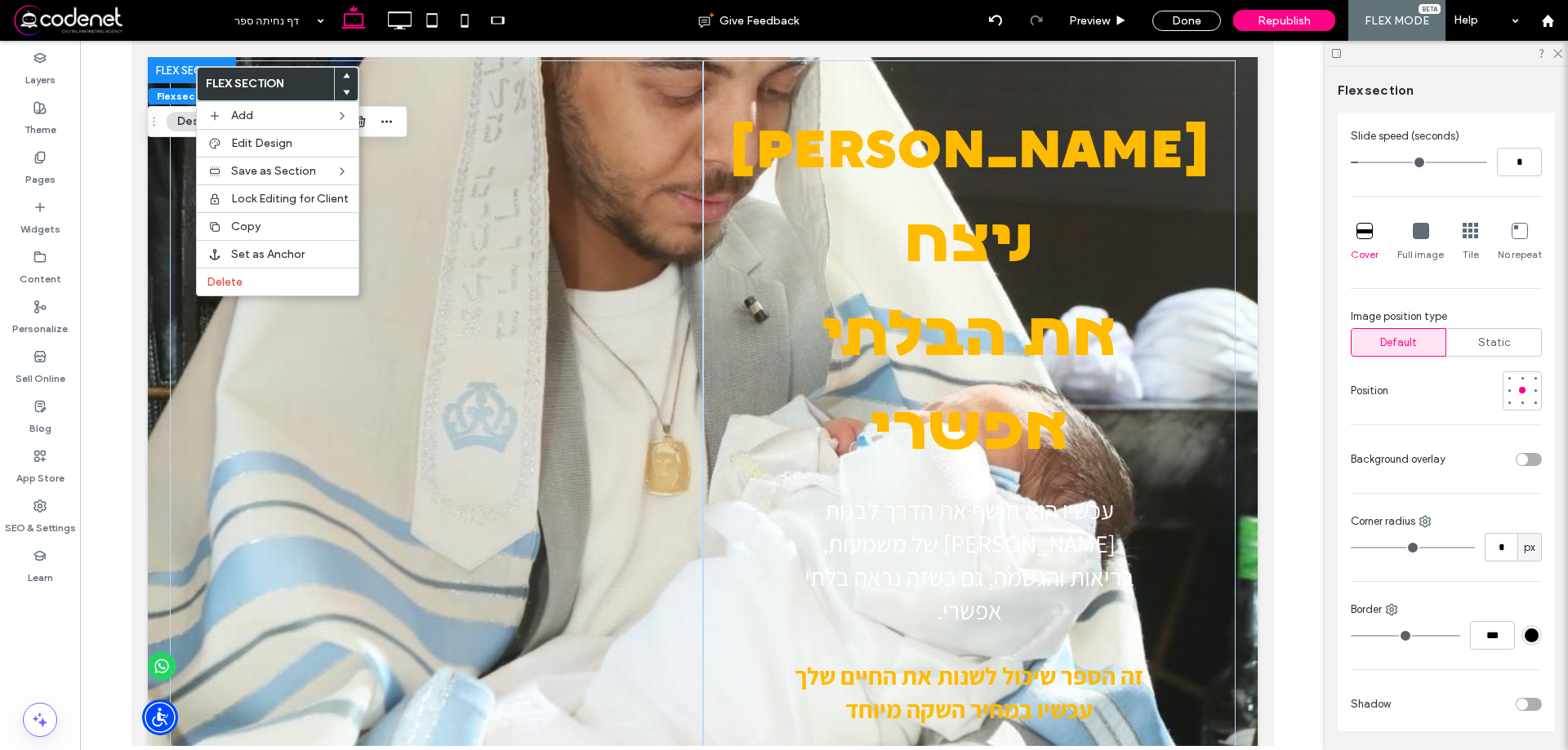
click at [1517, 458] on div "toggle" at bounding box center [1521, 460] width 11 height 11
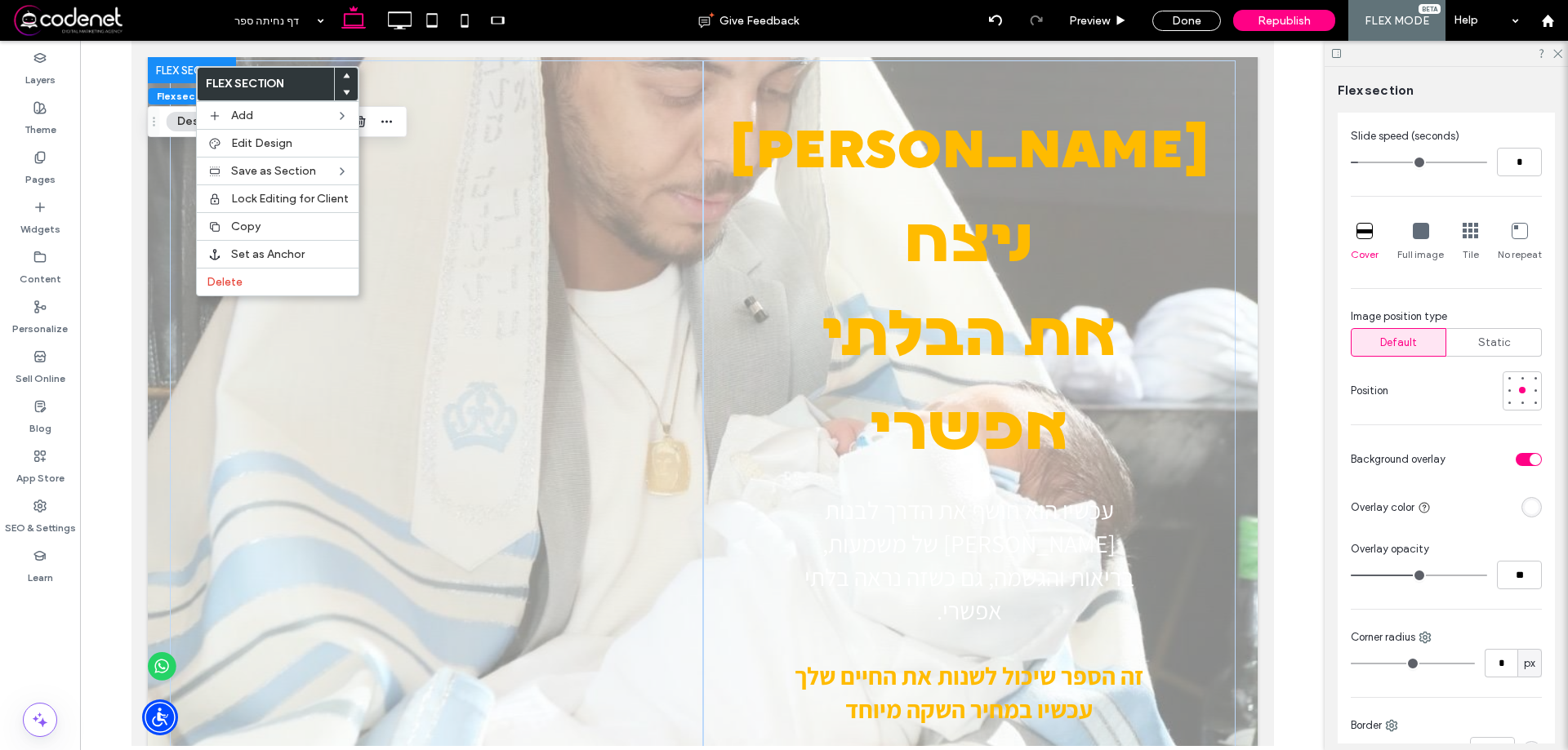
click at [1524, 508] on div "rgba(255, 255, 255, 1)" at bounding box center [1531, 507] width 14 height 14
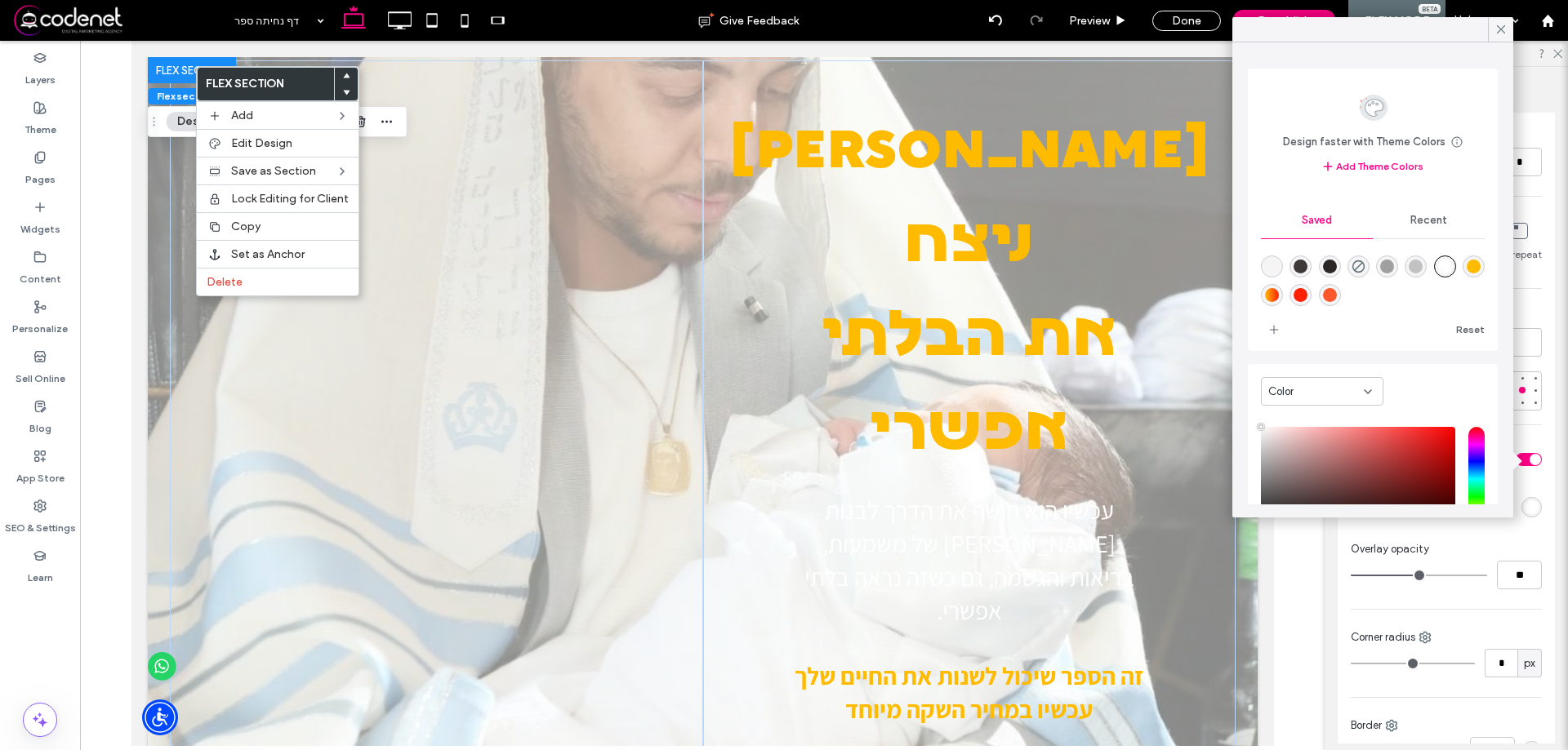
click at [1307, 264] on div "rgba(62,57,57,1)" at bounding box center [1300, 266] width 14 height 14
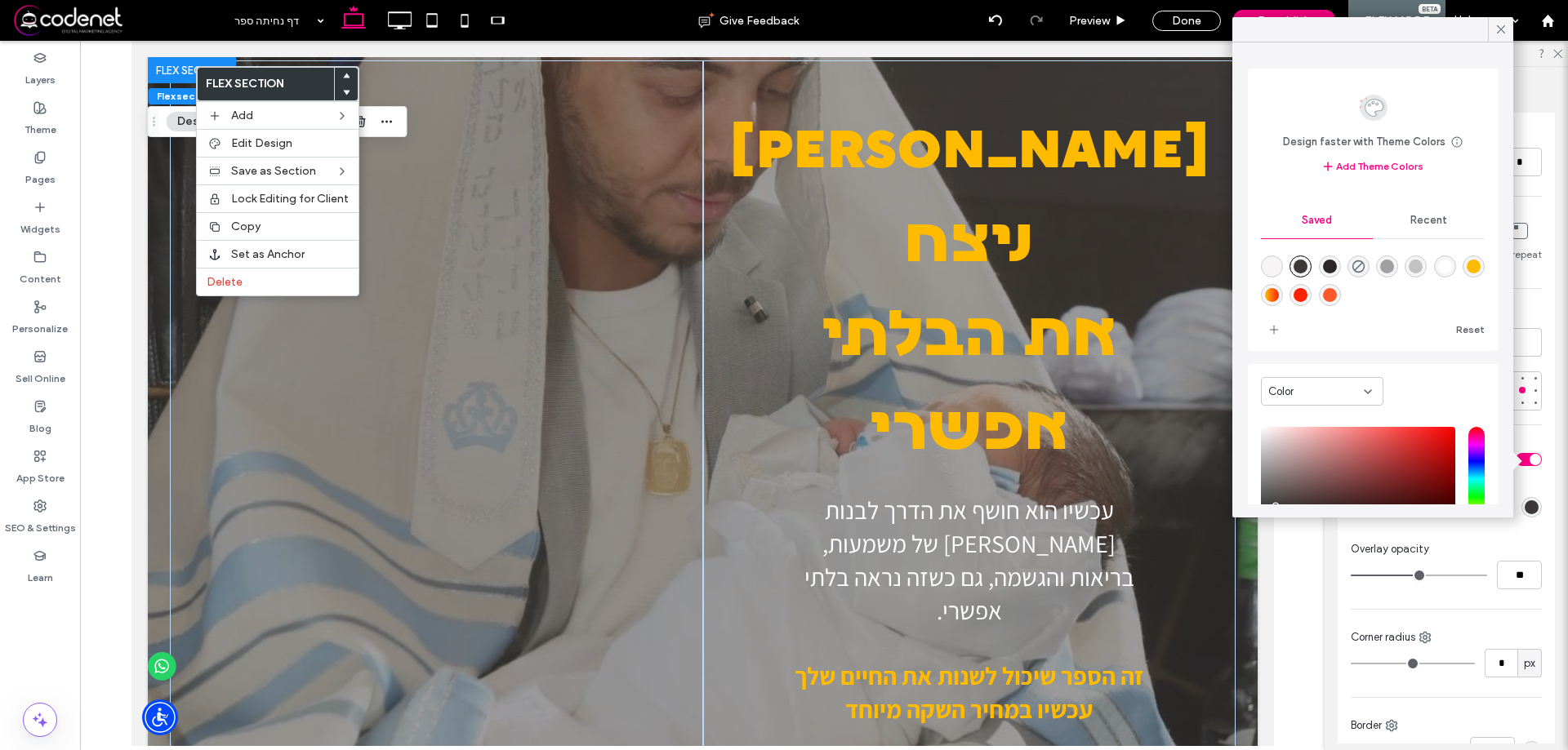
click at [1321, 268] on div at bounding box center [1373, 278] width 224 height 62
click at [1329, 266] on div "rgba(44,39,39,1)" at bounding box center [1329, 266] width 14 height 14
type input "*******"
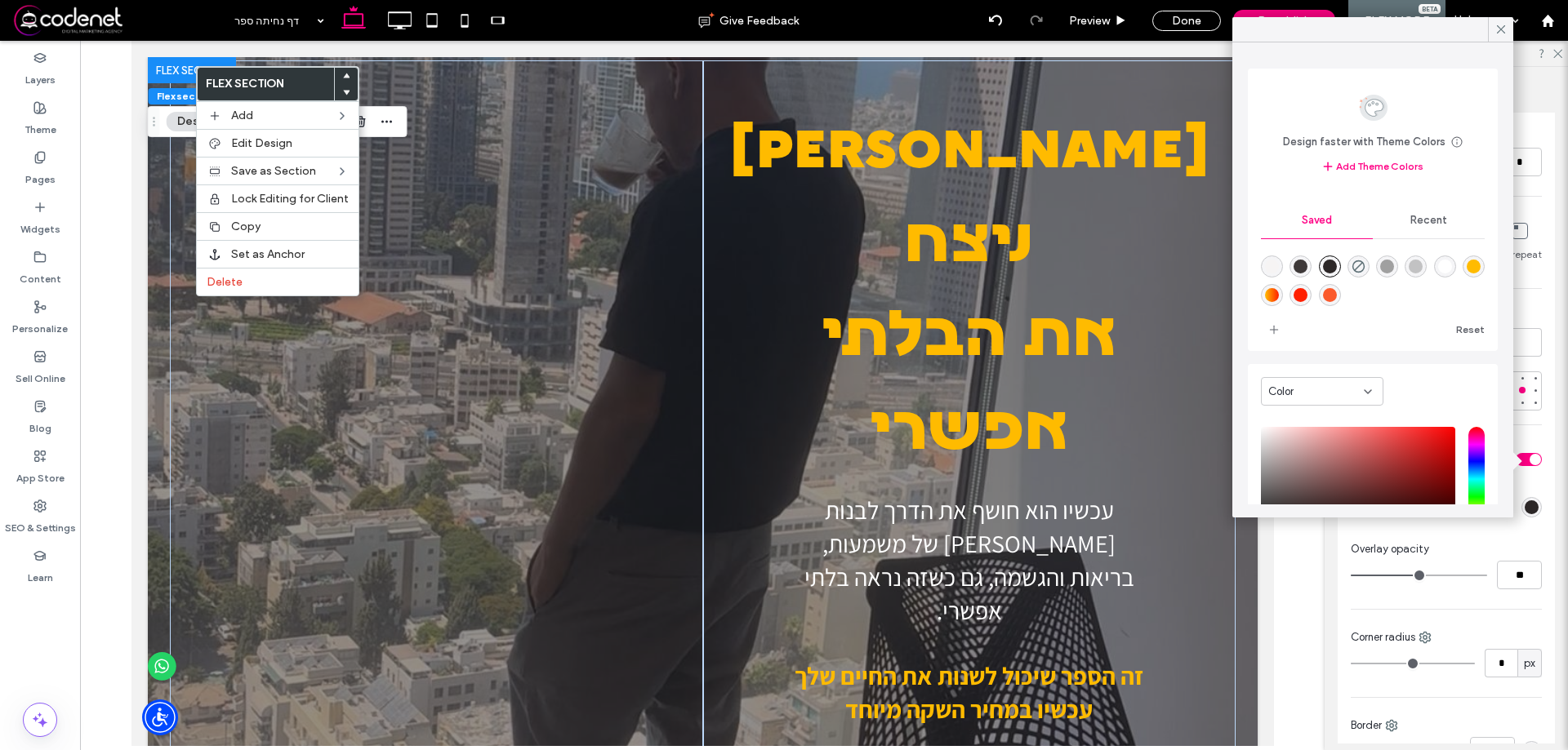
click at [1481, 704] on div "This applies to all screen sizes Color Image Video Add/Edit images Slide transi…" at bounding box center [1446, 345] width 218 height 1004
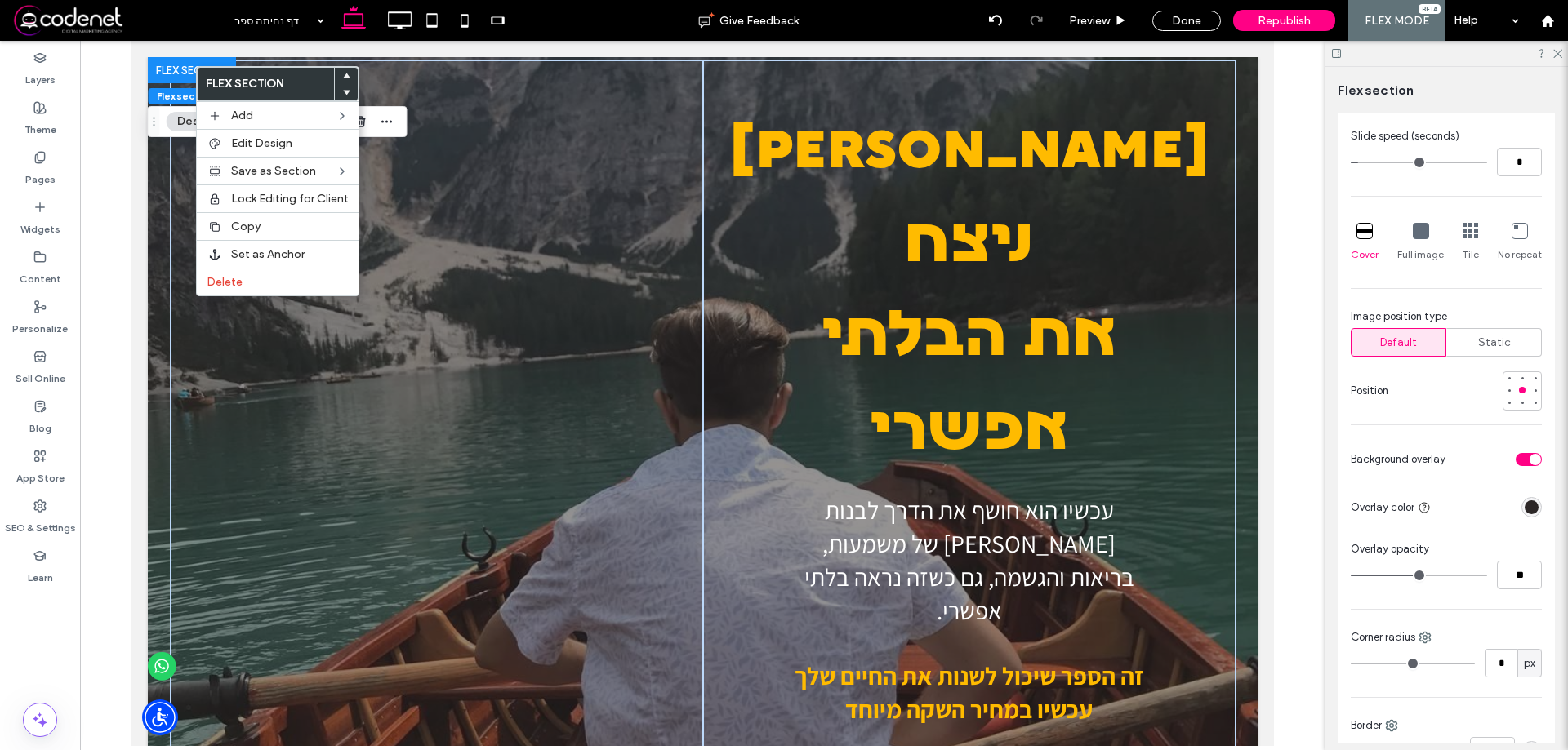
click at [1456, 585] on div "**" at bounding box center [1446, 575] width 191 height 29
type input "**"
click at [1448, 574] on input "range" at bounding box center [1419, 575] width 136 height 2
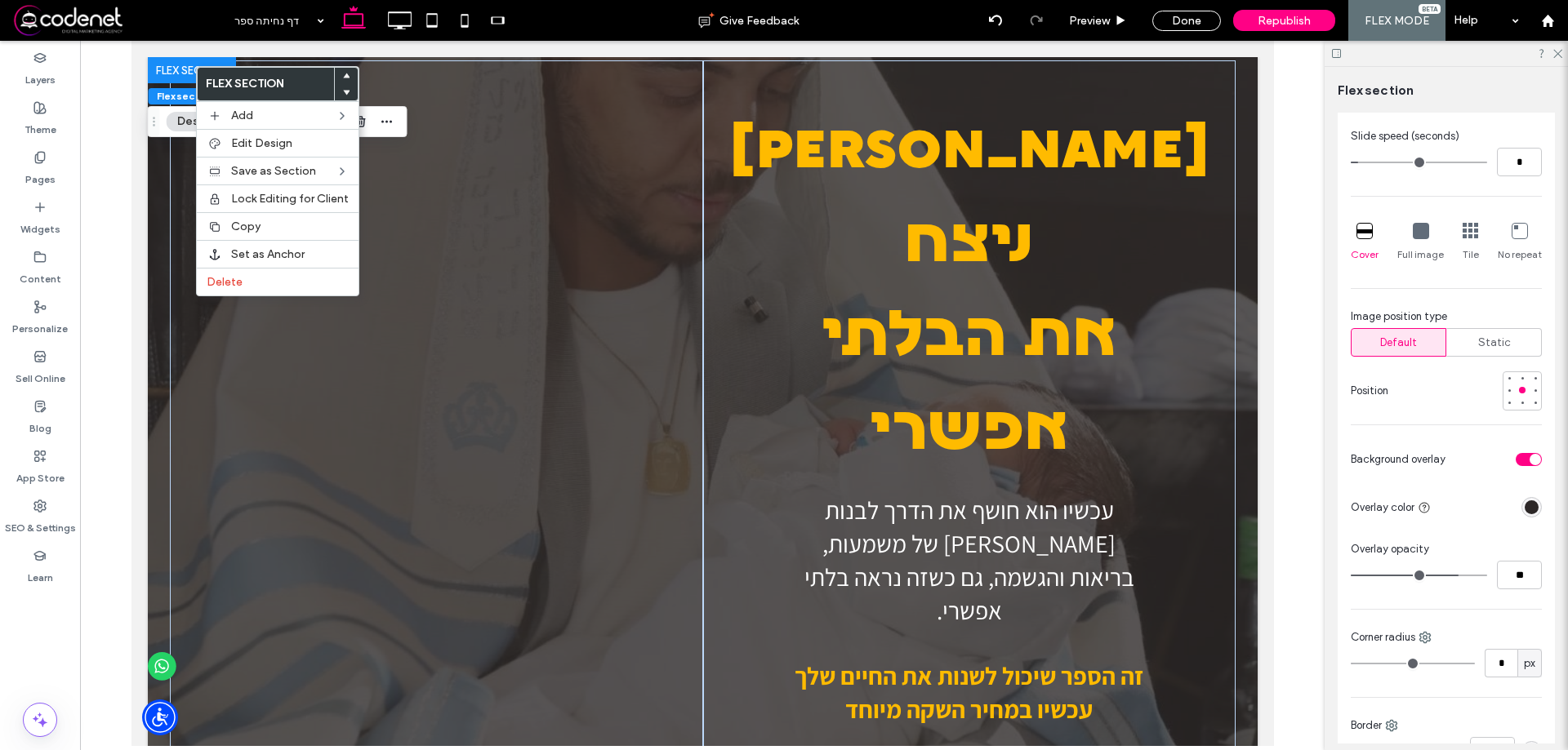
type input "**"
click at [1445, 576] on input "range" at bounding box center [1419, 575] width 136 height 2
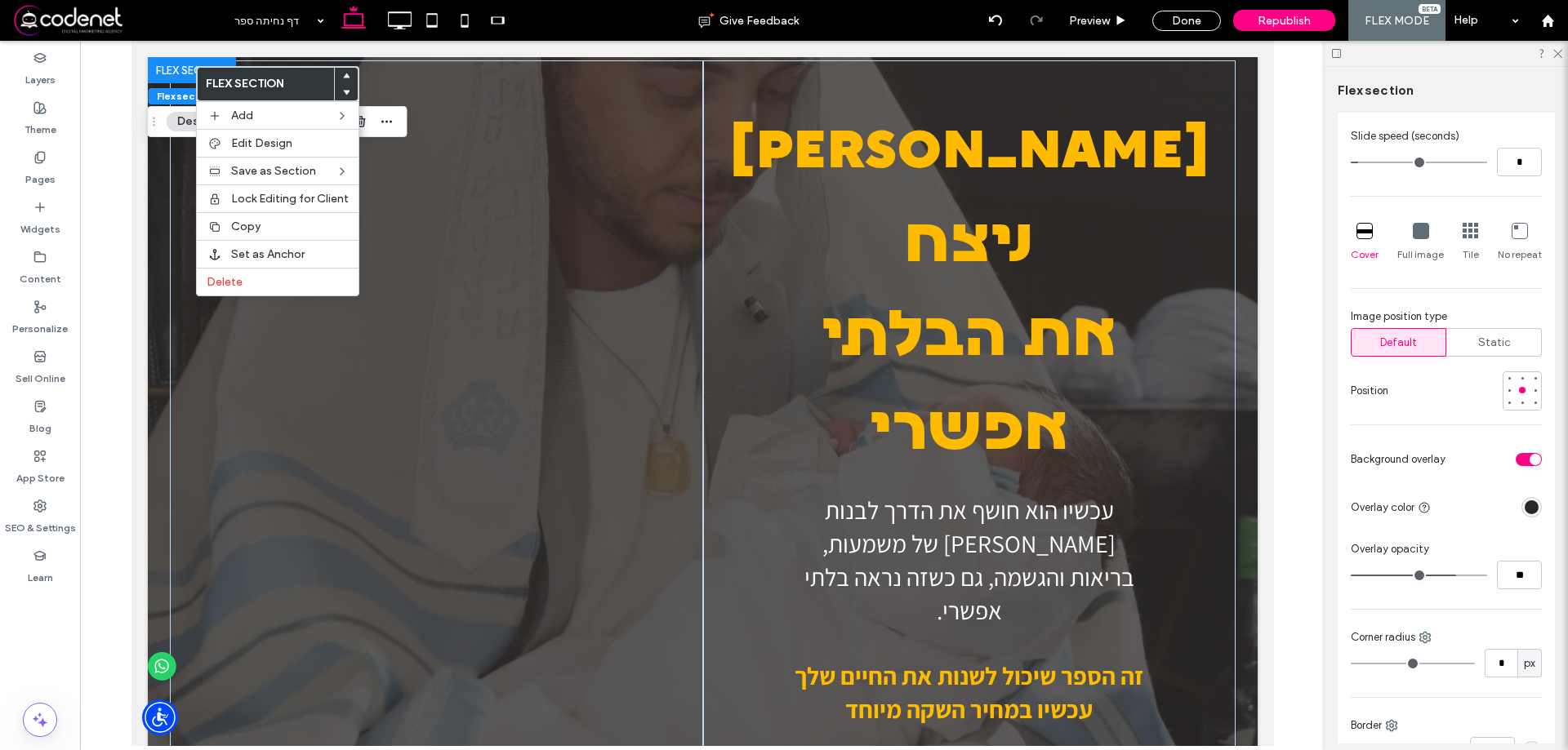
type input "**"
click at [1447, 576] on input "range" at bounding box center [1419, 575] width 136 height 2
click at [1524, 510] on div "rgba(44,39,39,1)" at bounding box center [1531, 507] width 14 height 14
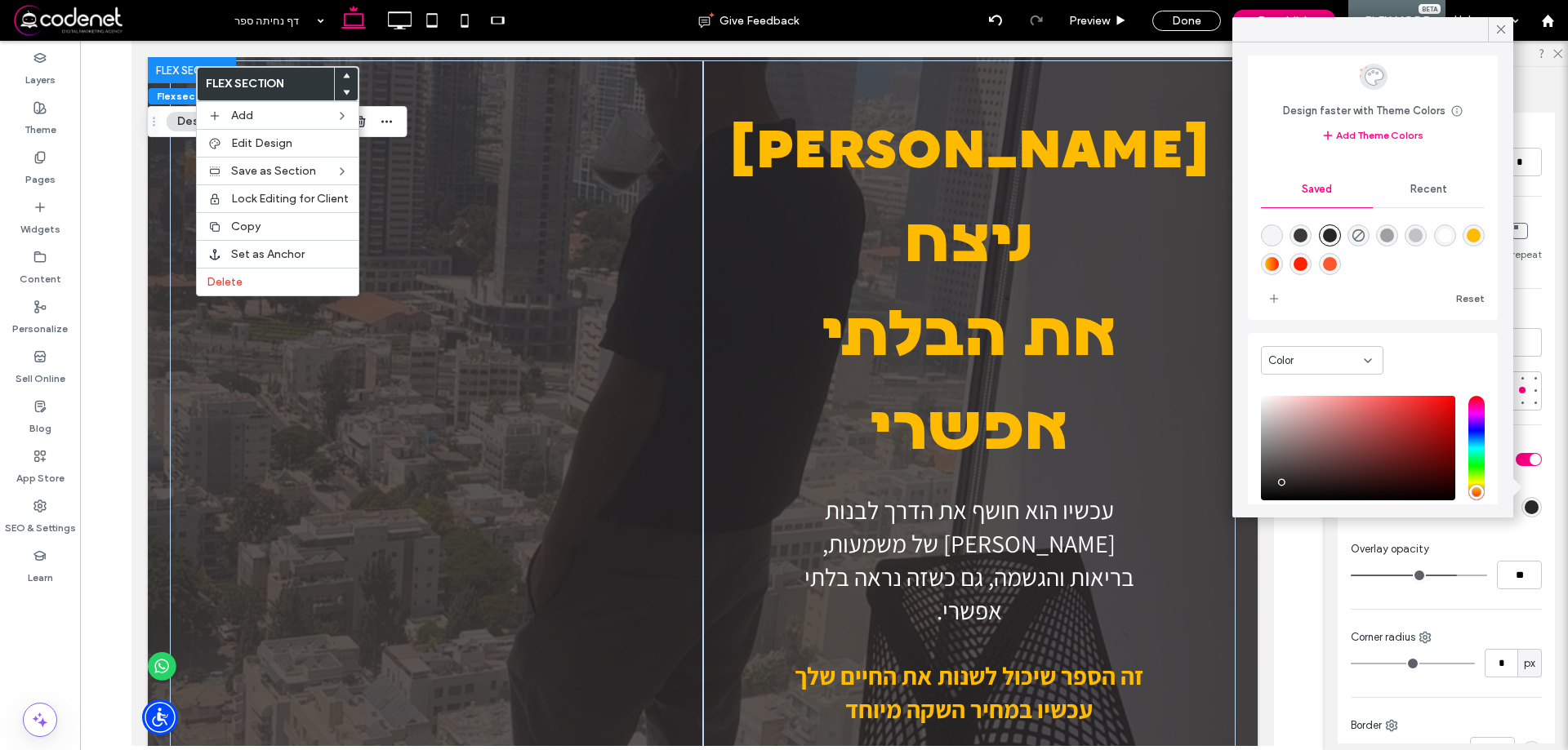
scroll to position [0, 0]
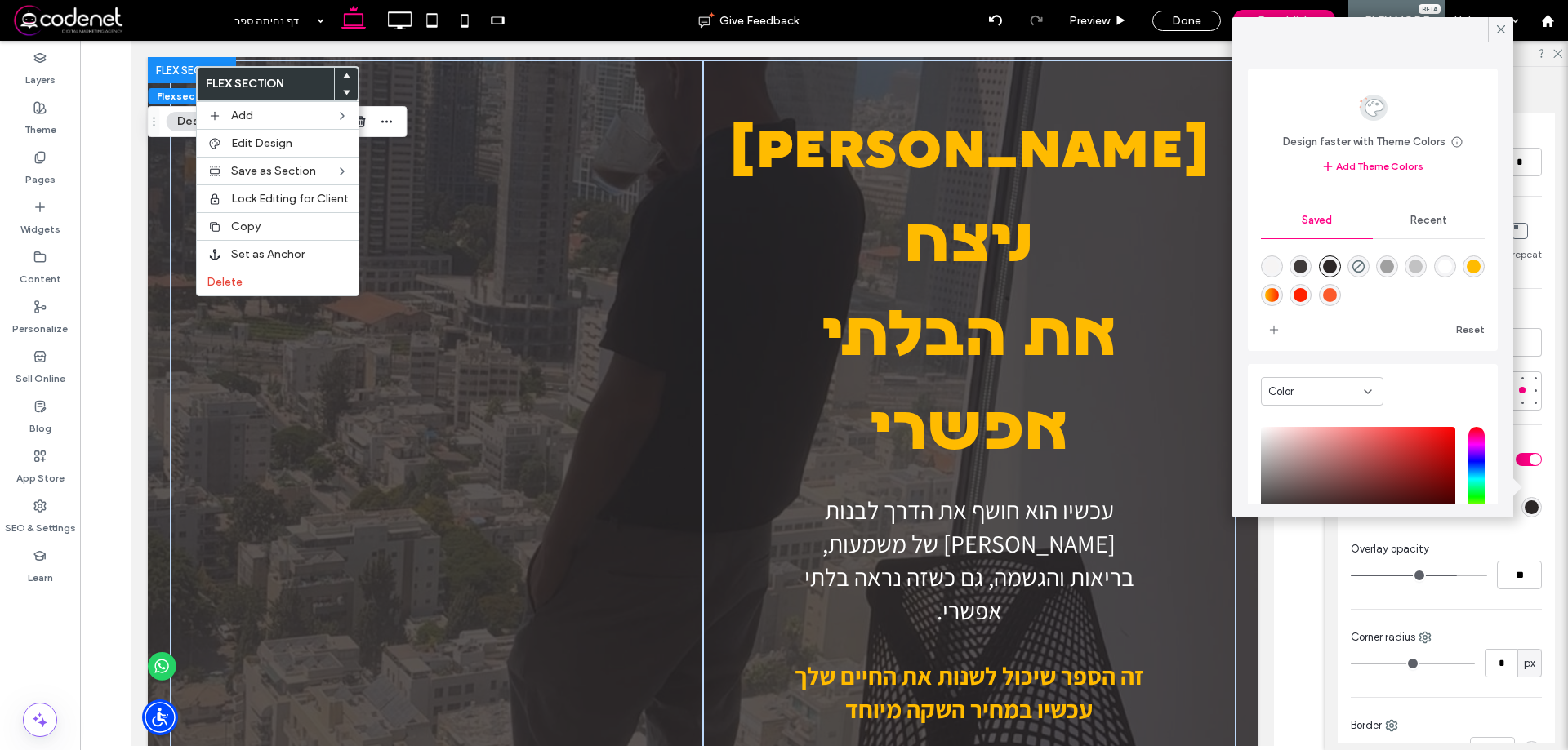
click at [1302, 262] on div "rgba(62,57,57,1)" at bounding box center [1300, 266] width 14 height 14
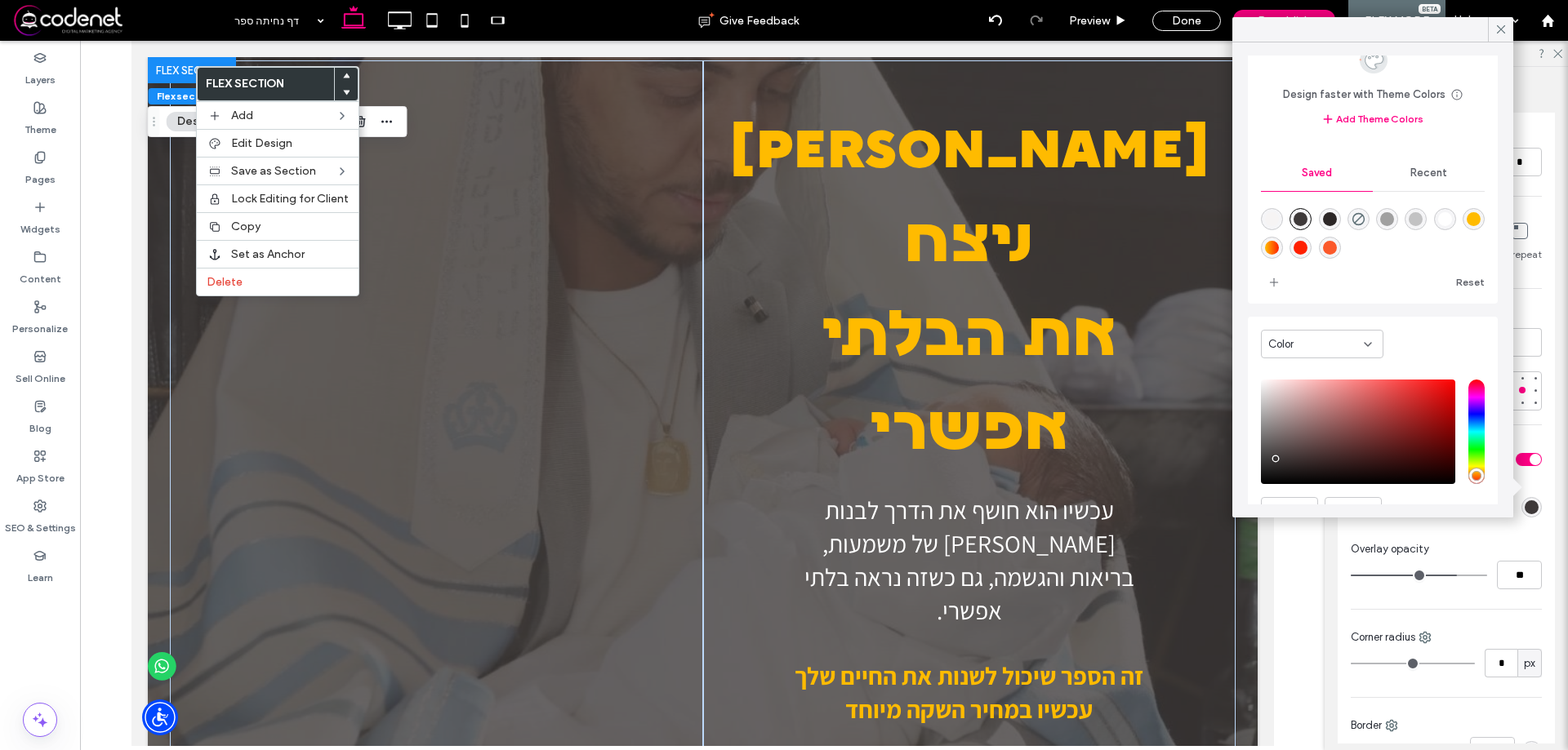
scroll to position [89, 0]
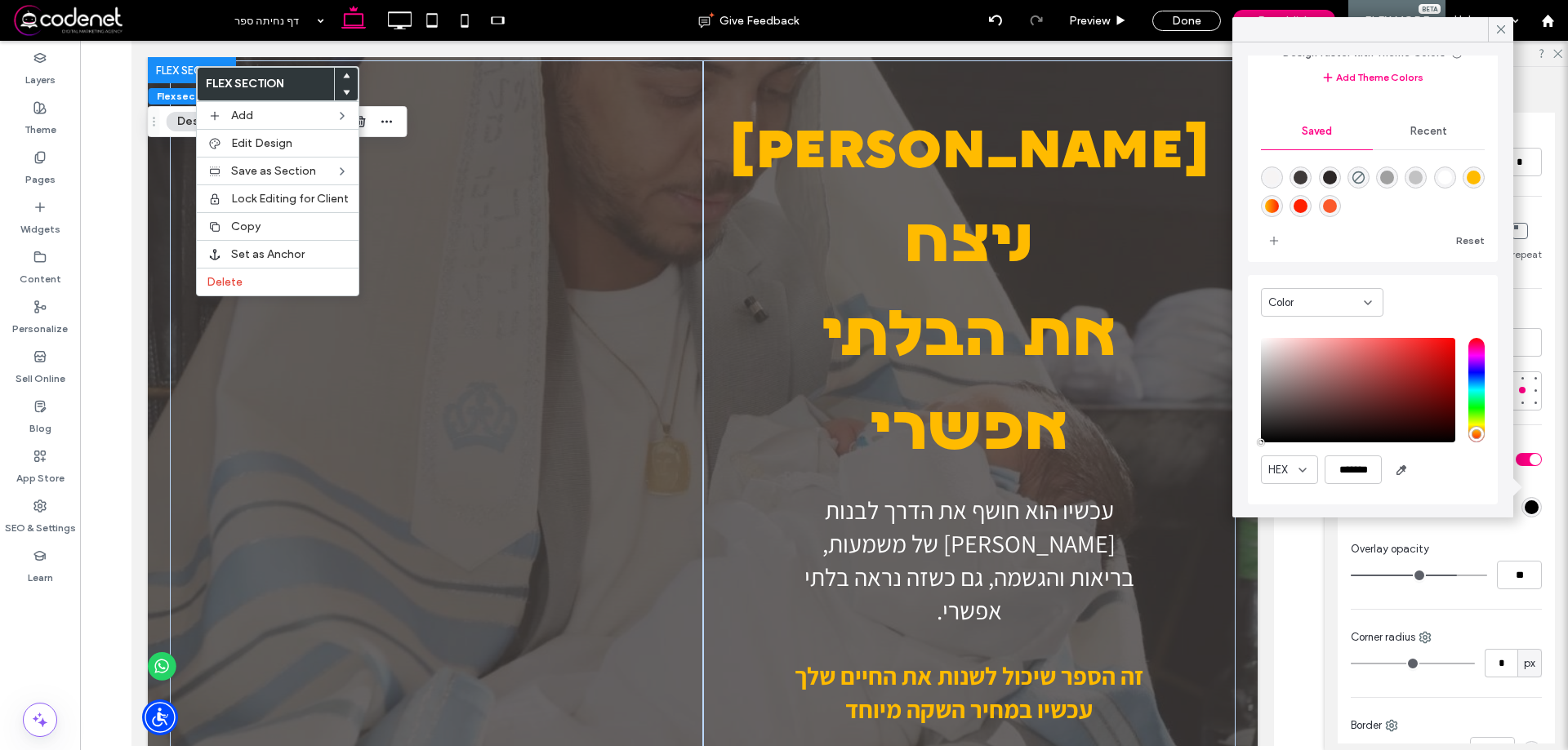
drag, startPoint x: 1369, startPoint y: 485, endPoint x: 1212, endPoint y: 452, distance: 160.4
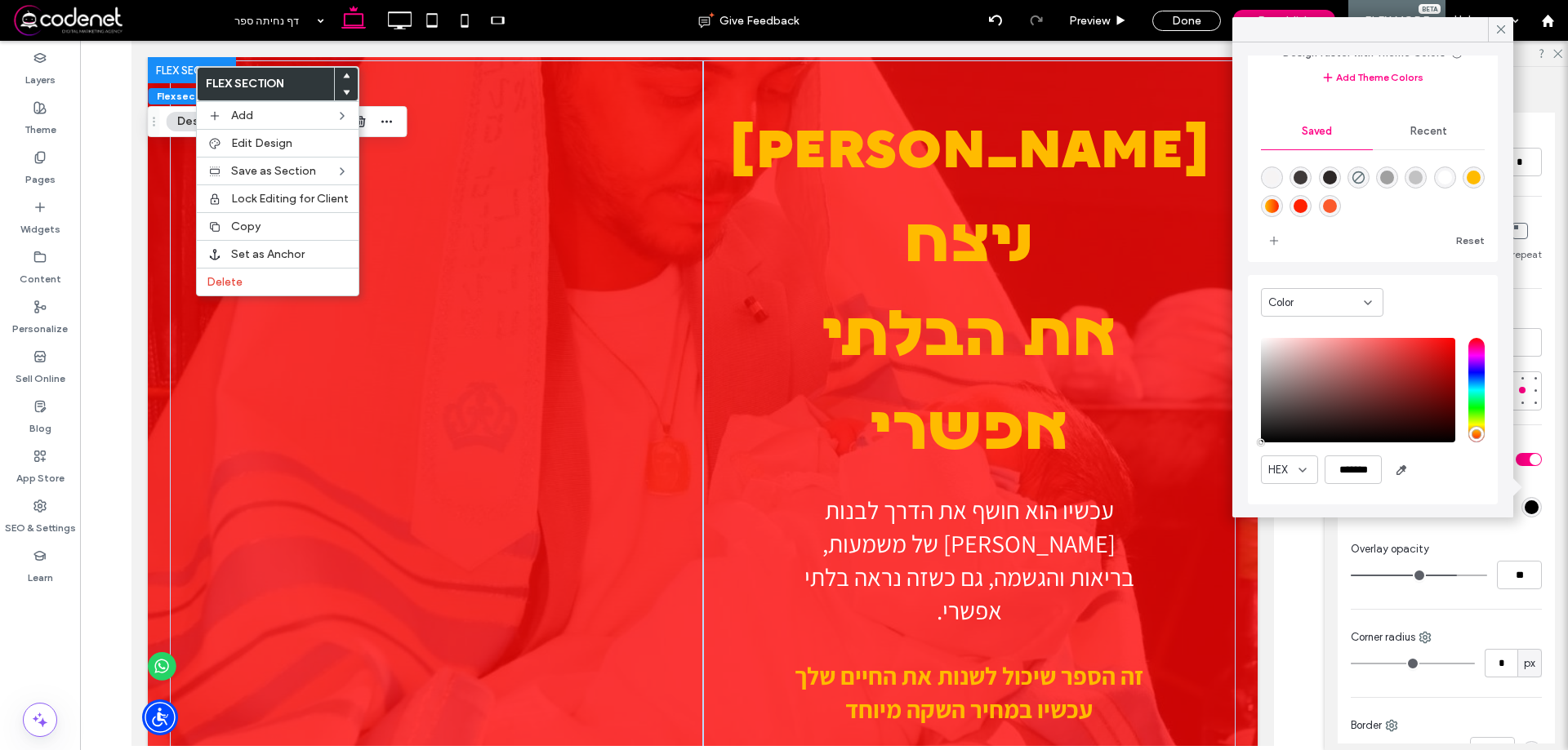
click at [1250, 447] on div "Color HEX *******" at bounding box center [1373, 390] width 250 height 230
click at [1263, 438] on div "saturation and value" at bounding box center [1358, 390] width 194 height 105
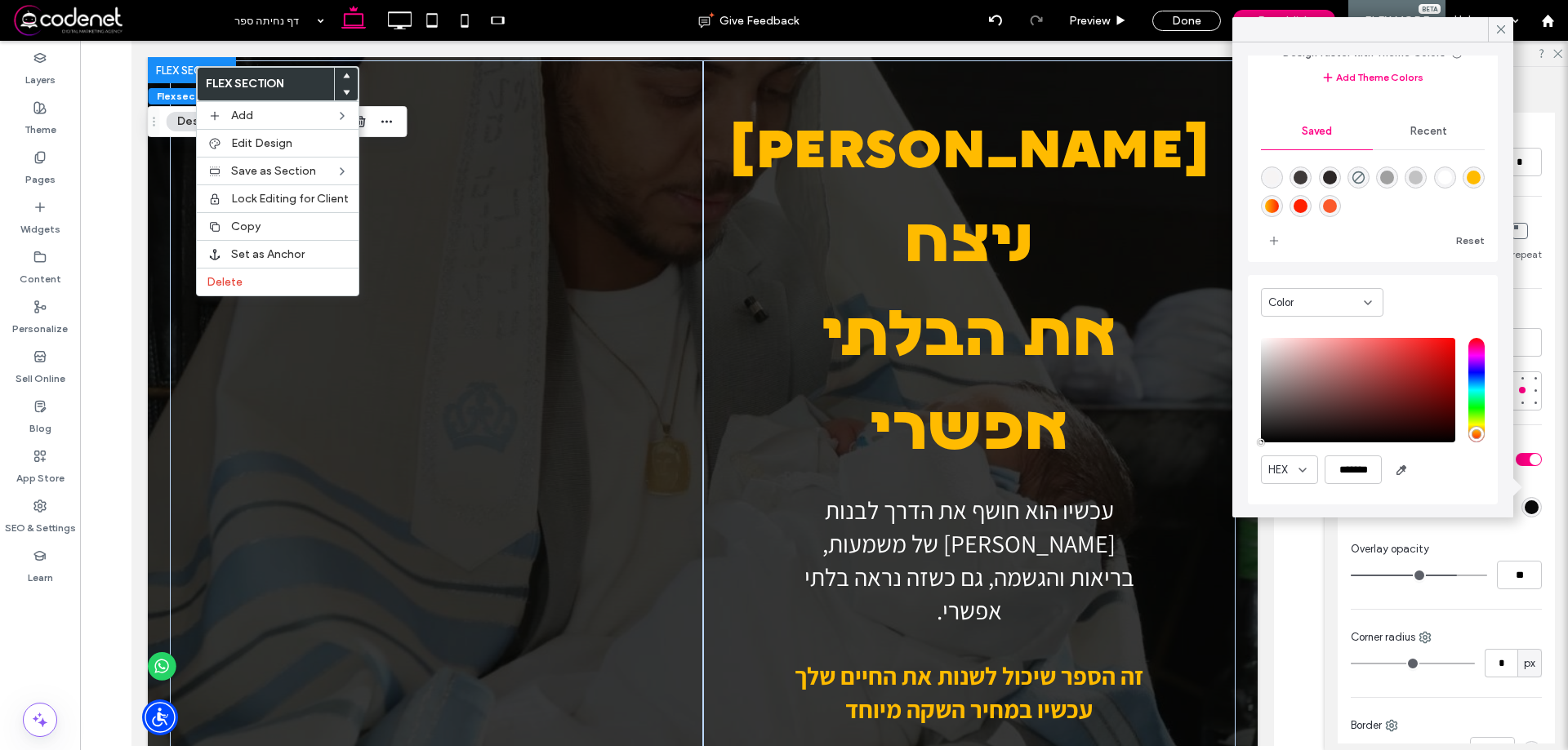
type input "*******"
click at [1510, 23] on div at bounding box center [1500, 29] width 25 height 24
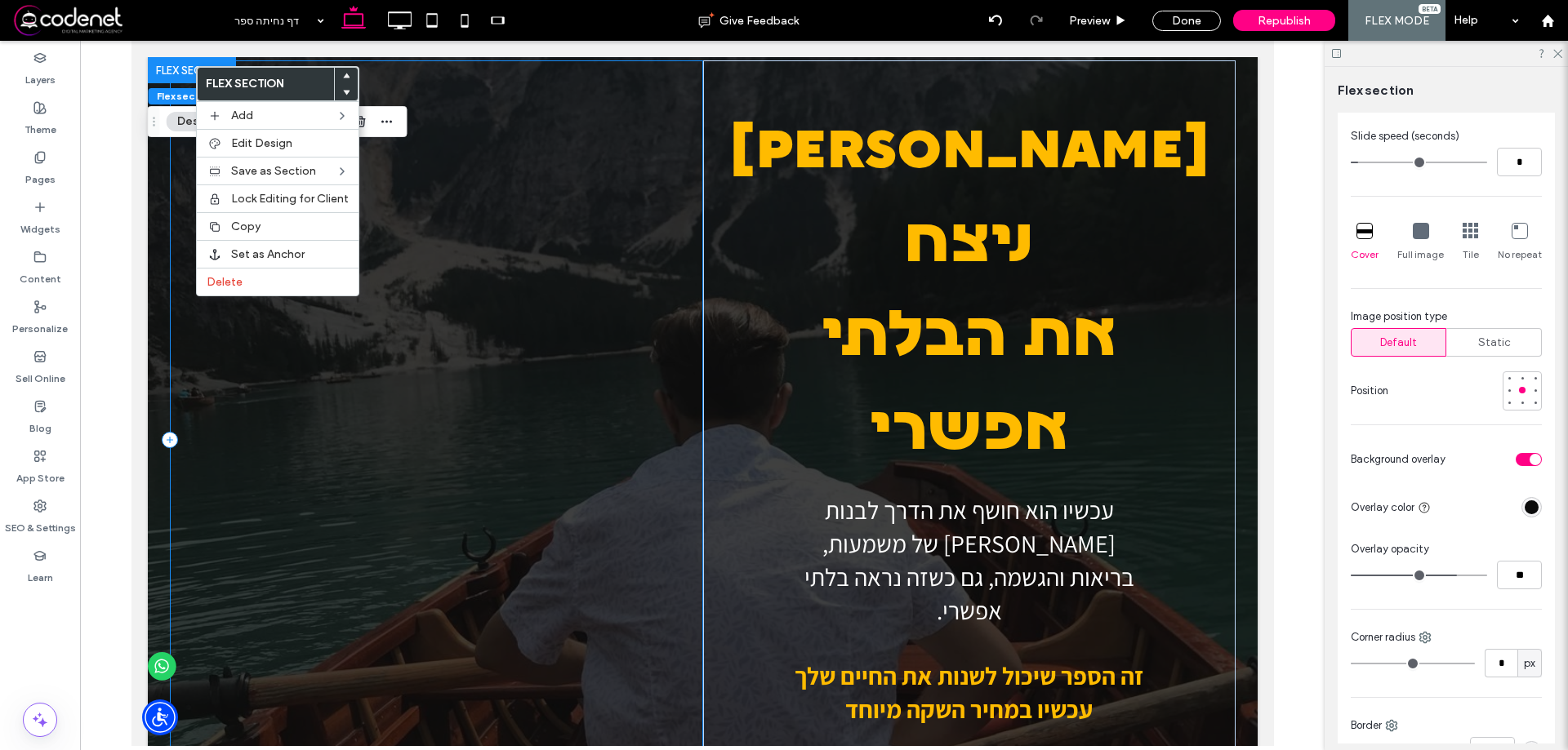
click at [516, 445] on div at bounding box center [435, 440] width 532 height 759
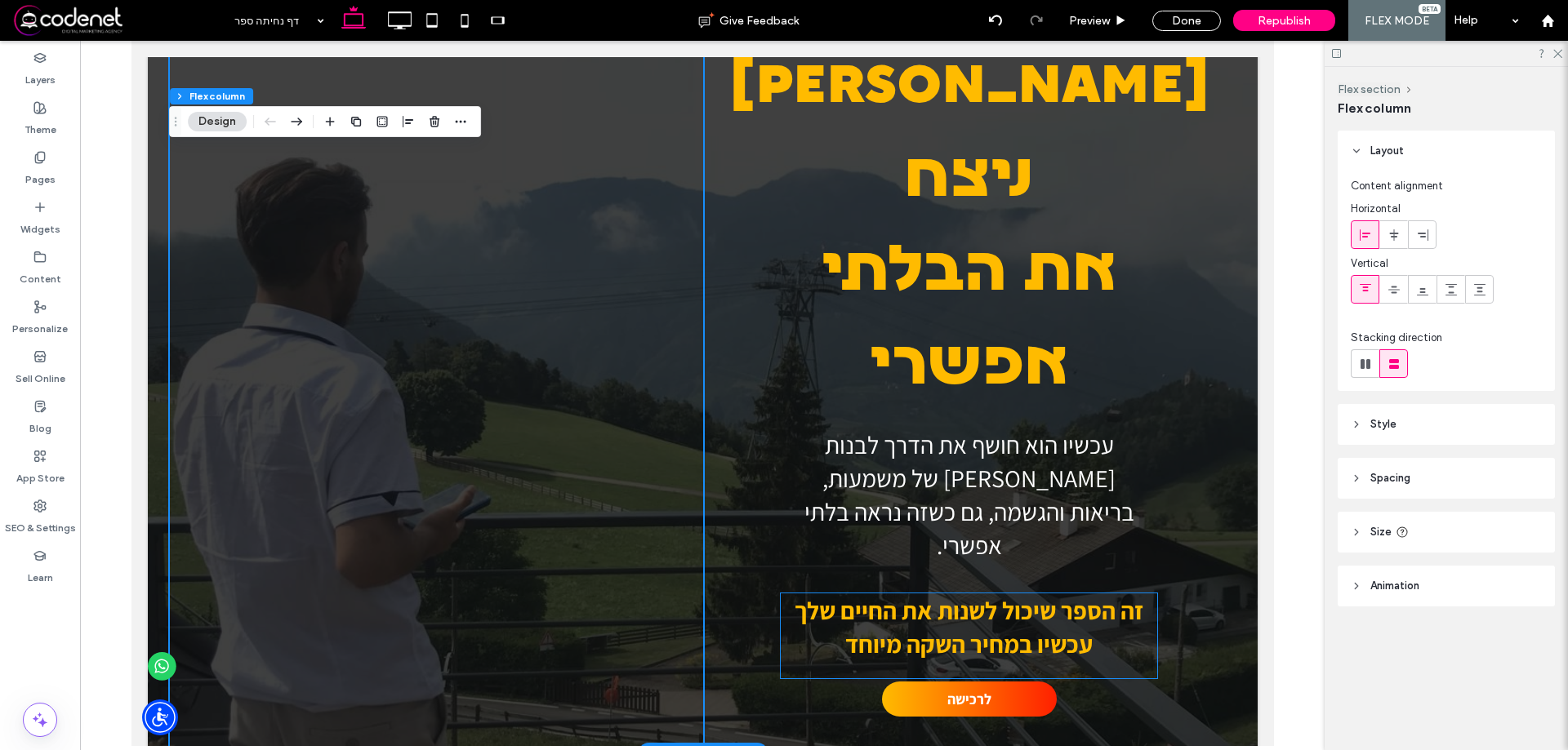
scroll to position [163, 0]
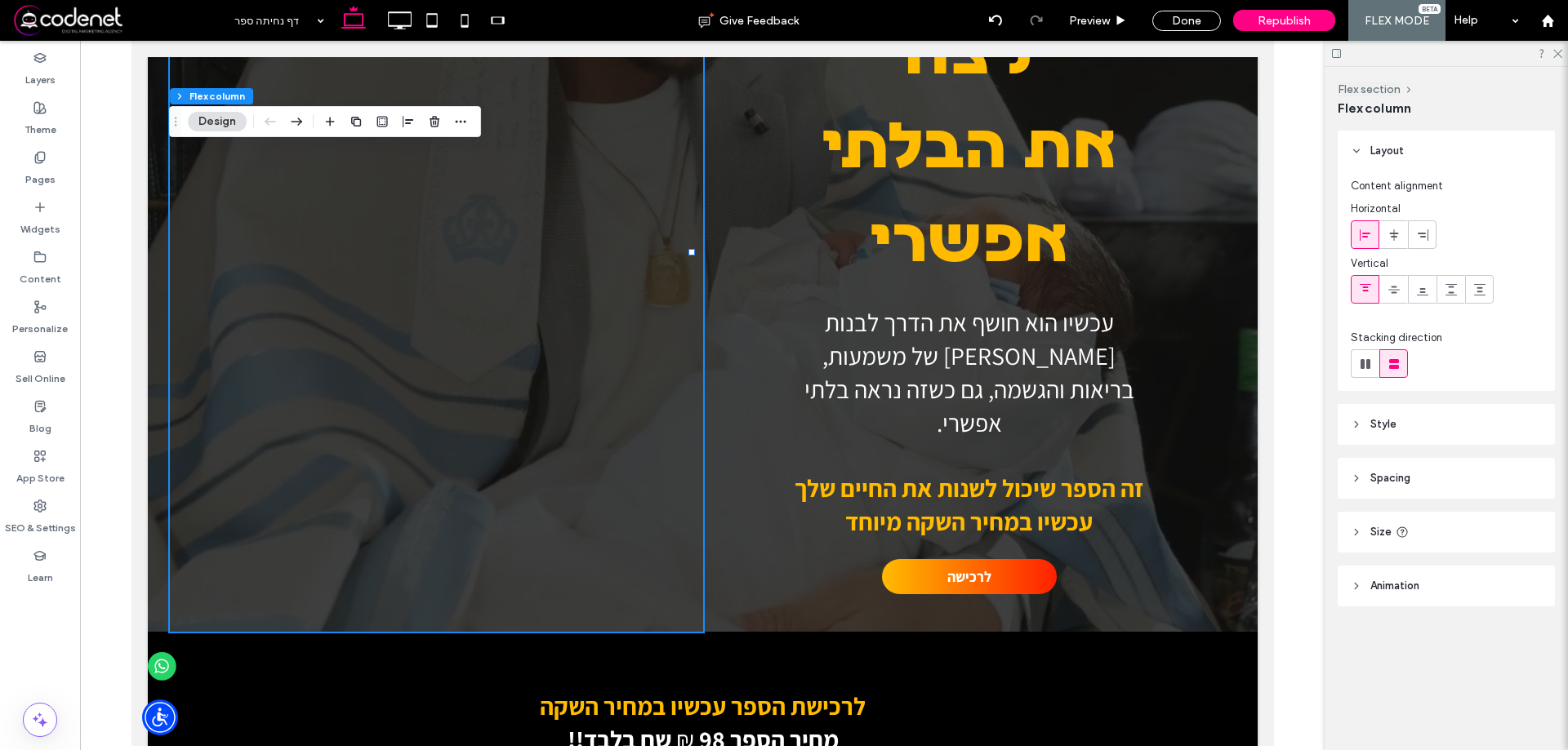
click at [1419, 429] on header "Style" at bounding box center [1446, 425] width 218 height 41
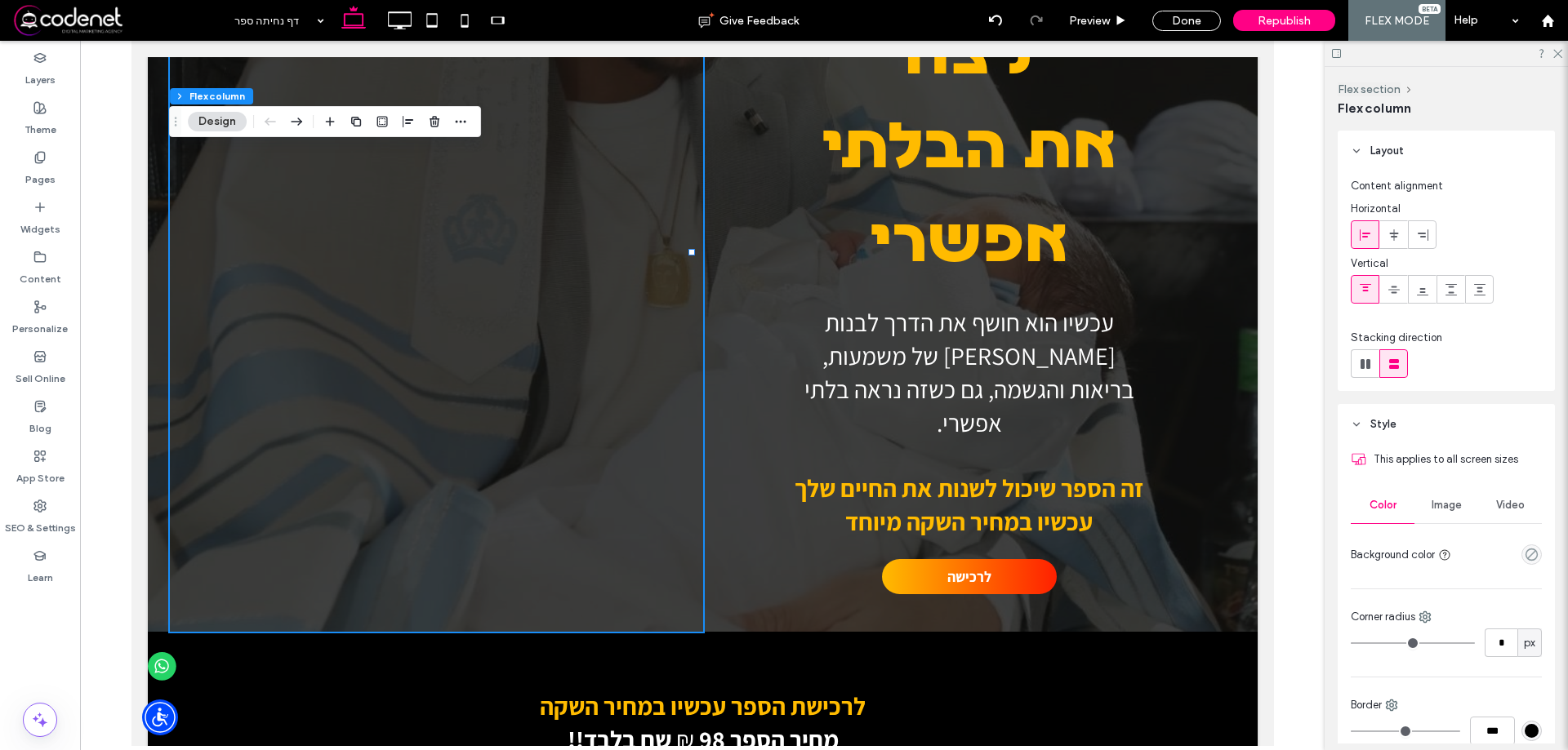
click at [1434, 504] on span "Image" at bounding box center [1447, 505] width 30 height 13
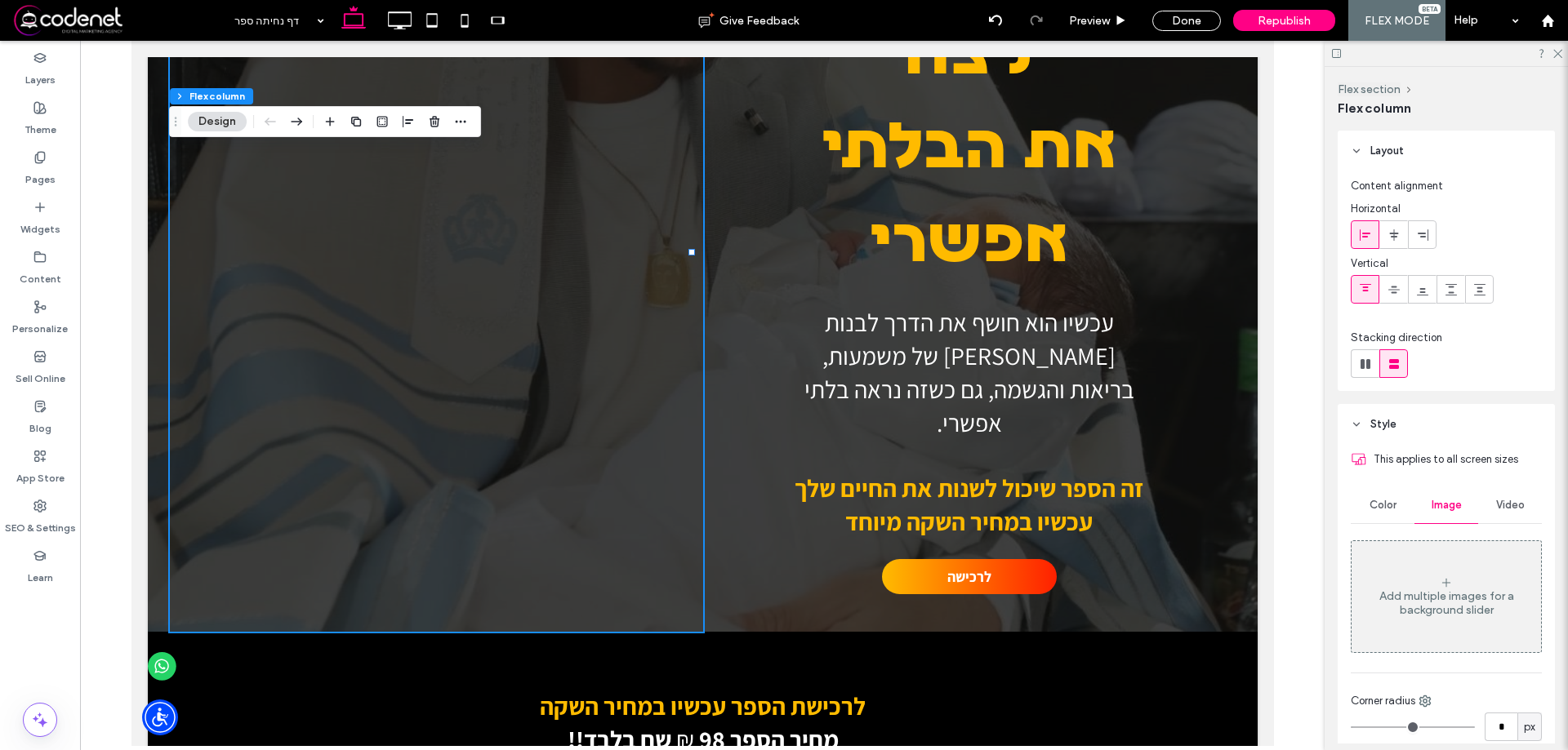
click at [1458, 573] on div "Add multiple images for a background slider" at bounding box center [1446, 596] width 190 height 107
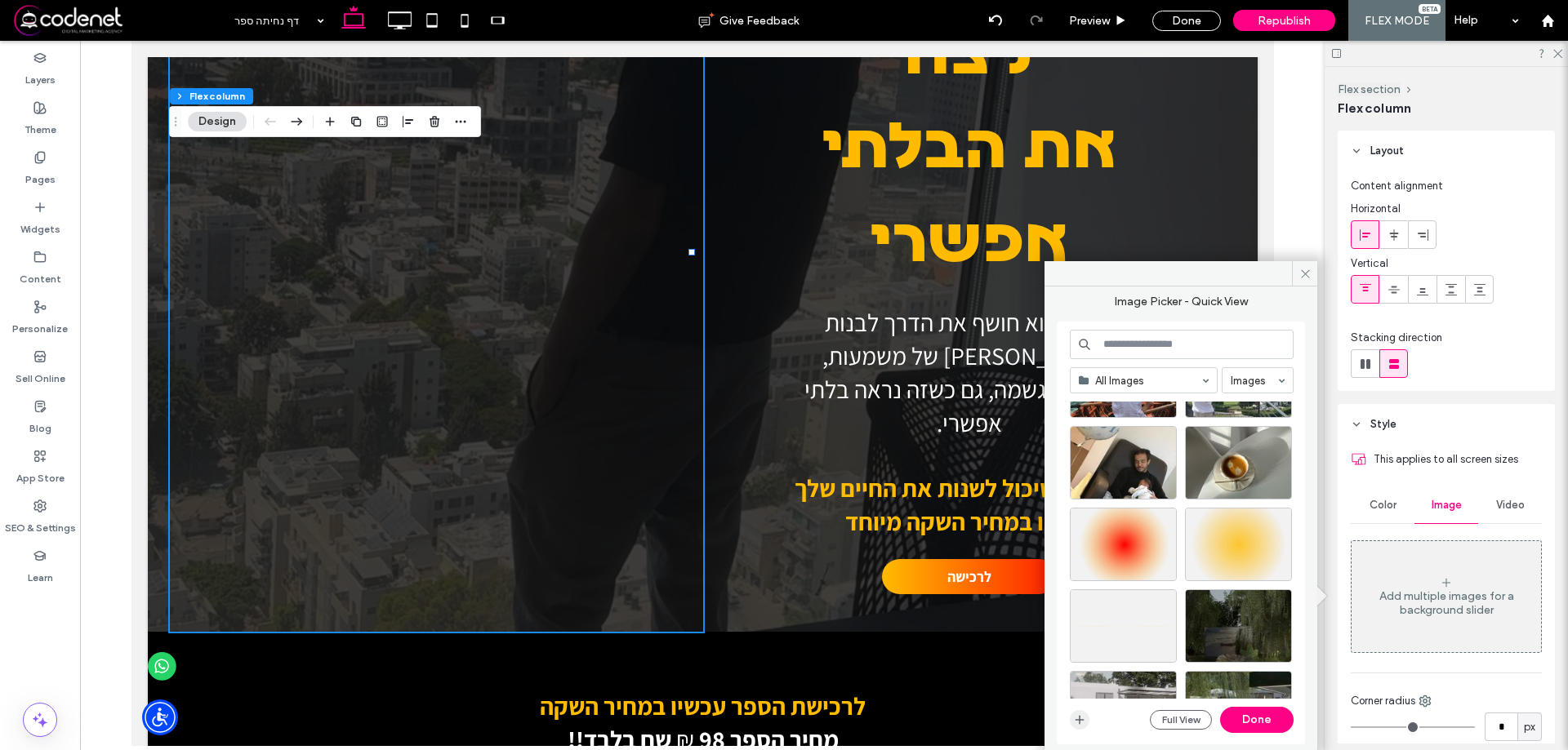
click at [1069, 713] on span "button" at bounding box center [1079, 720] width 20 height 20
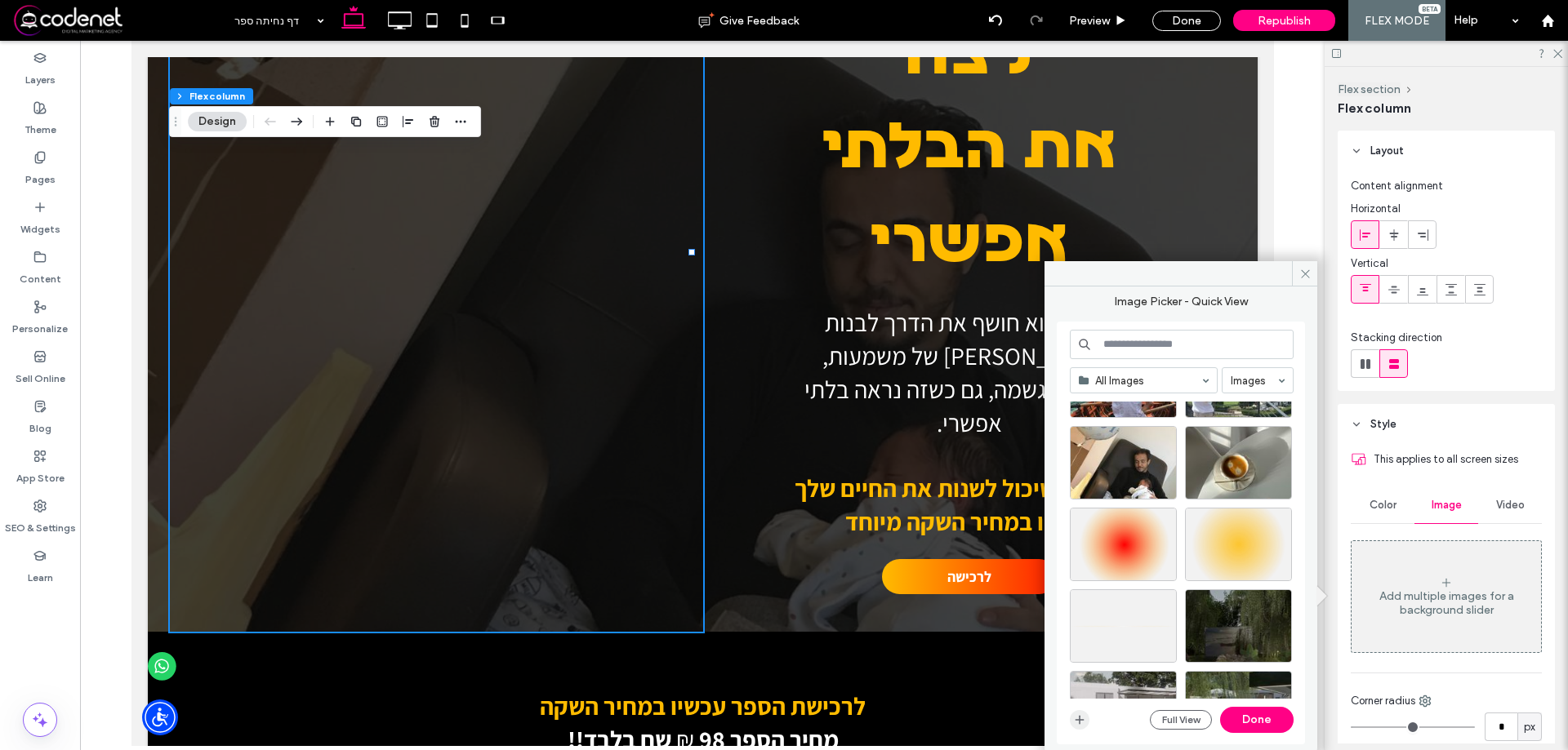
click at [1086, 719] on span "button" at bounding box center [1079, 720] width 20 height 20
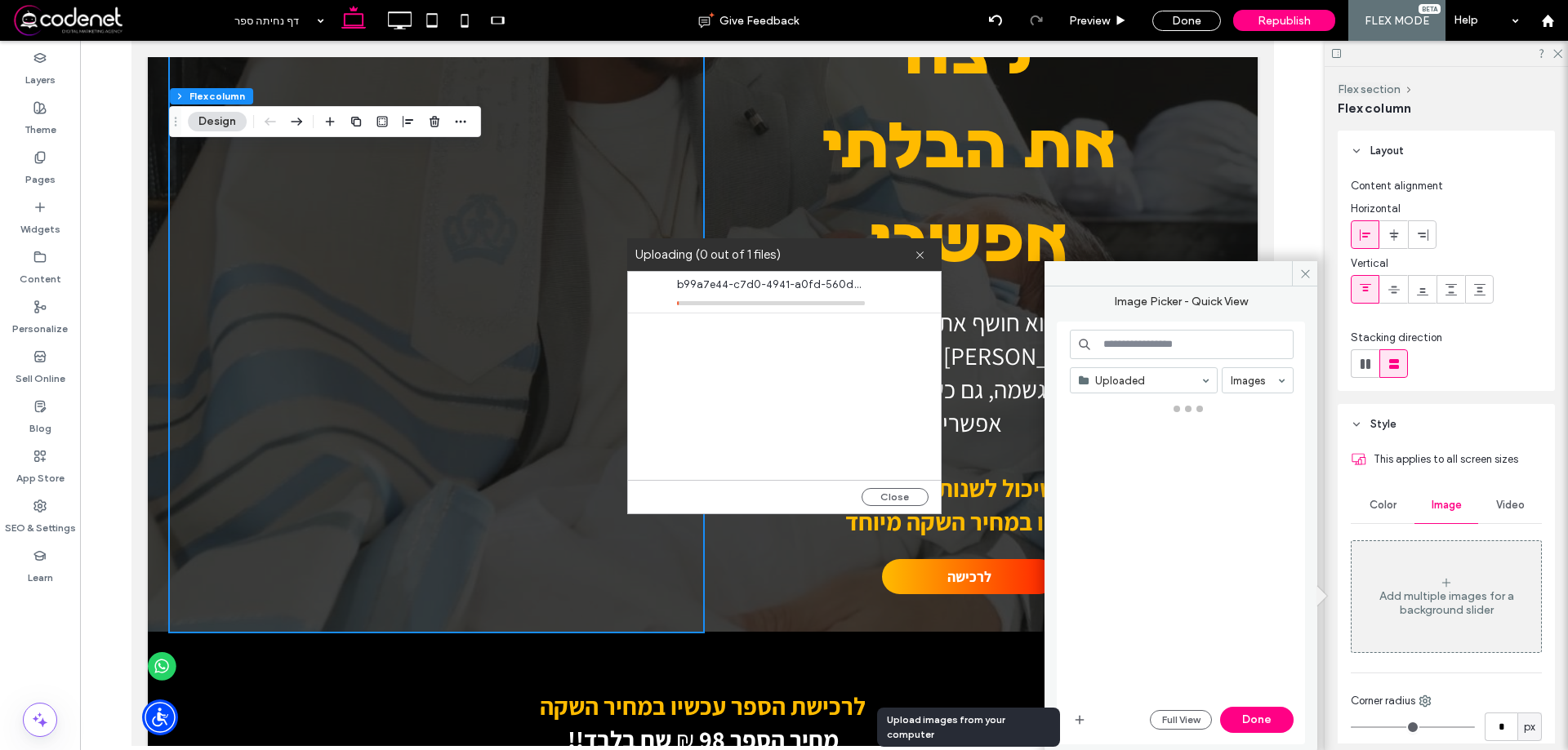
drag, startPoint x: 1086, startPoint y: 719, endPoint x: 1265, endPoint y: 665, distance: 187.0
click at [1265, 665] on div at bounding box center [1187, 550] width 236 height 297
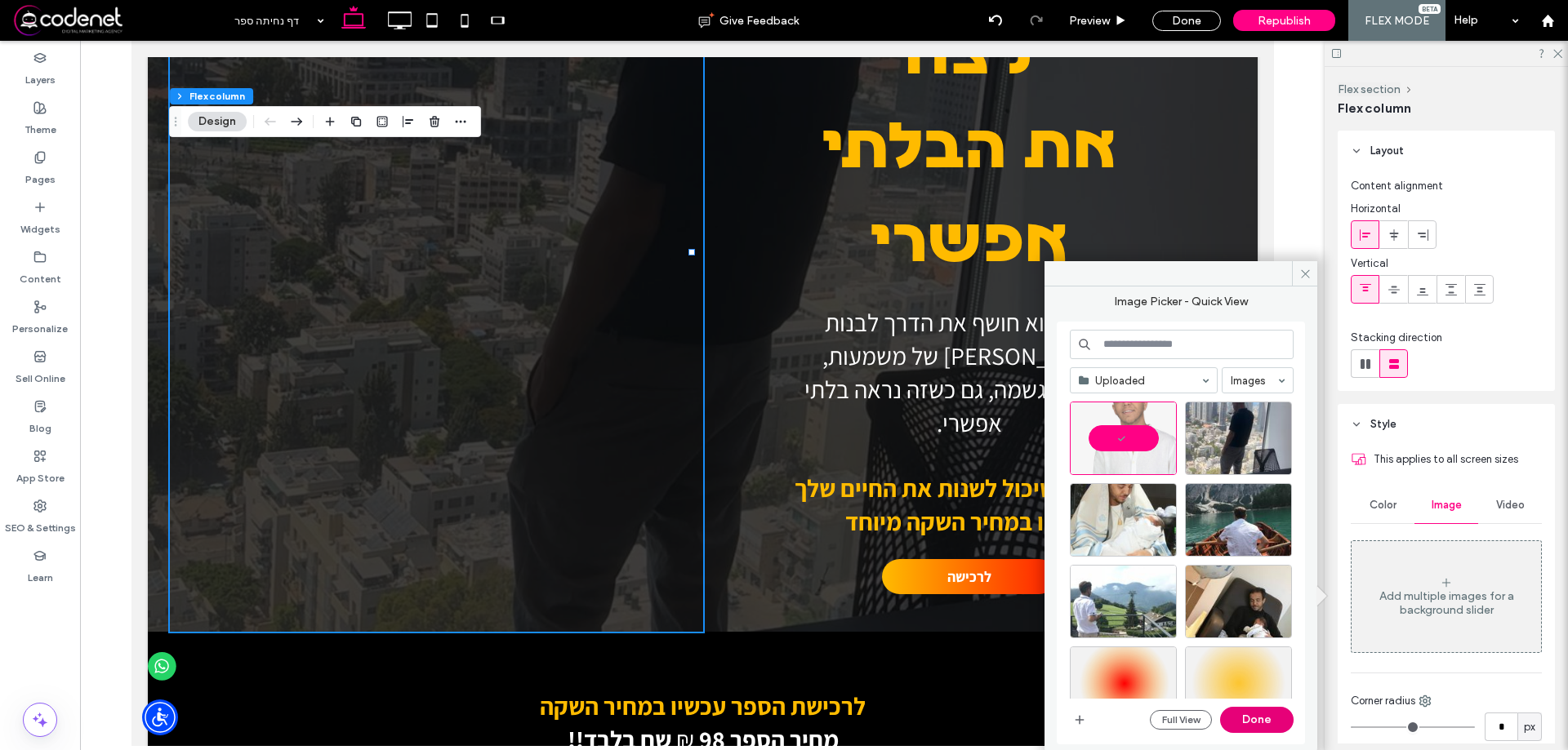
click at [1274, 721] on button "Done" at bounding box center [1256, 720] width 74 height 26
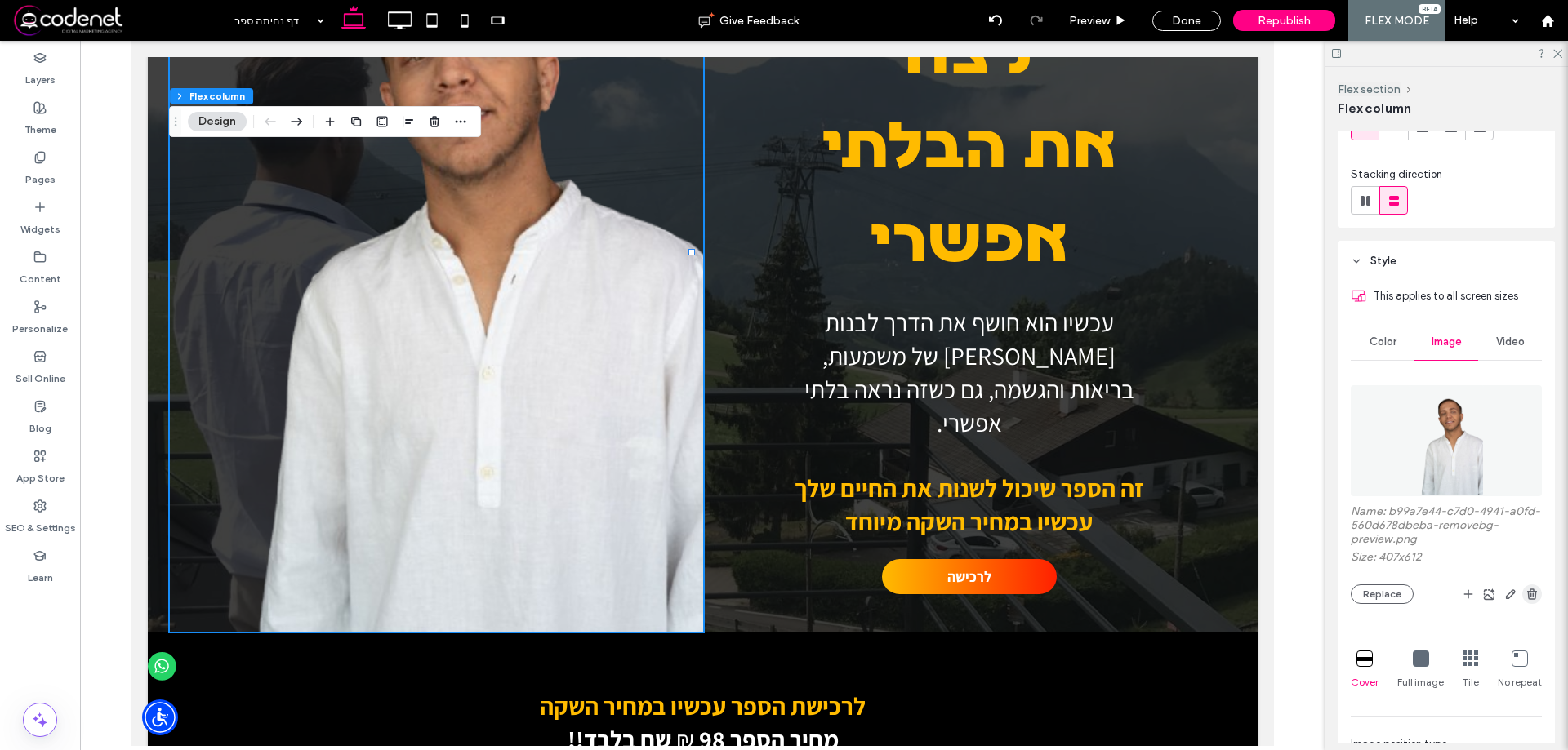
click at [1525, 594] on icon "button" at bounding box center [1532, 594] width 13 height 13
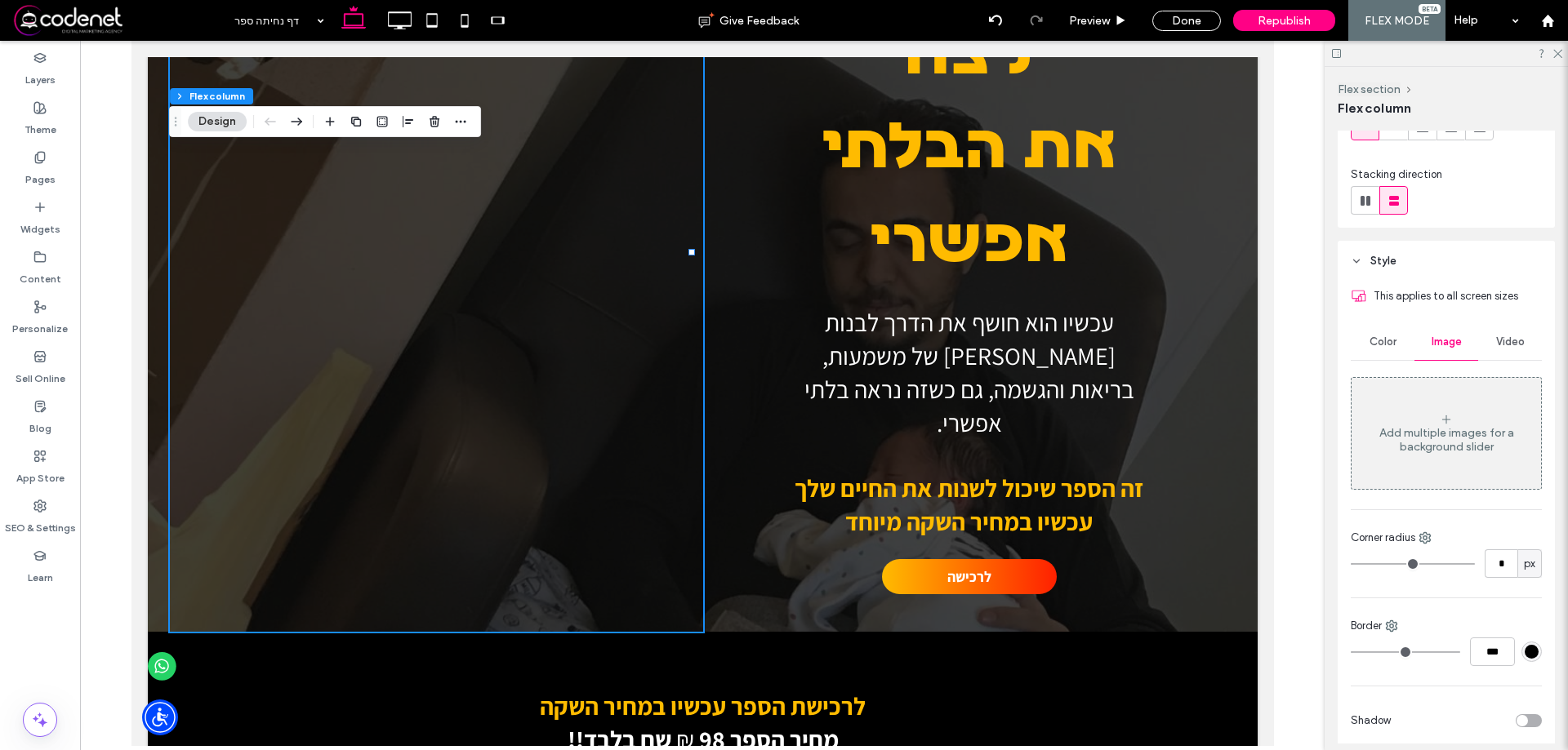
click at [1463, 471] on div "Add multiple images for a background slider" at bounding box center [1446, 433] width 190 height 107
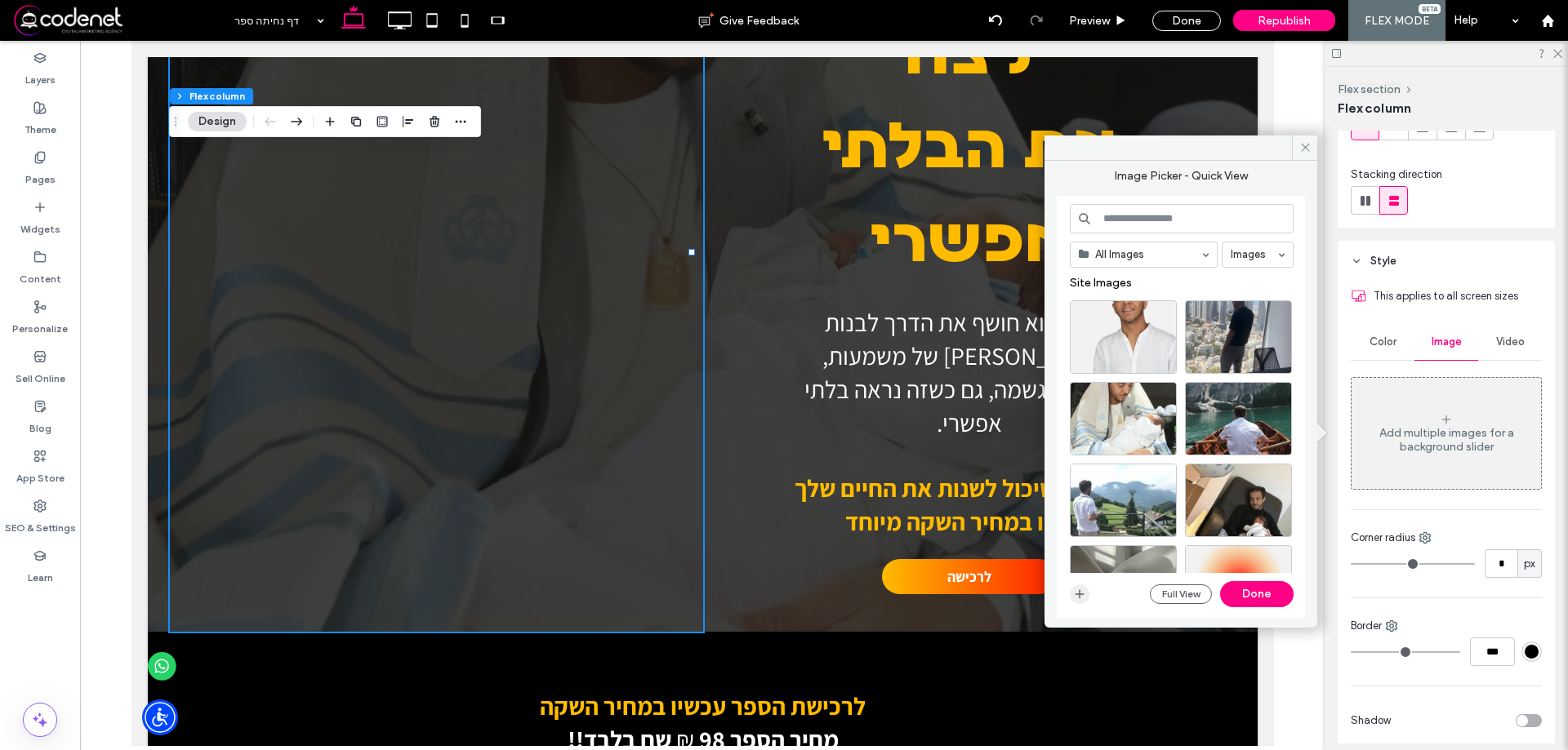
click at [1082, 587] on span "button" at bounding box center [1079, 594] width 20 height 20
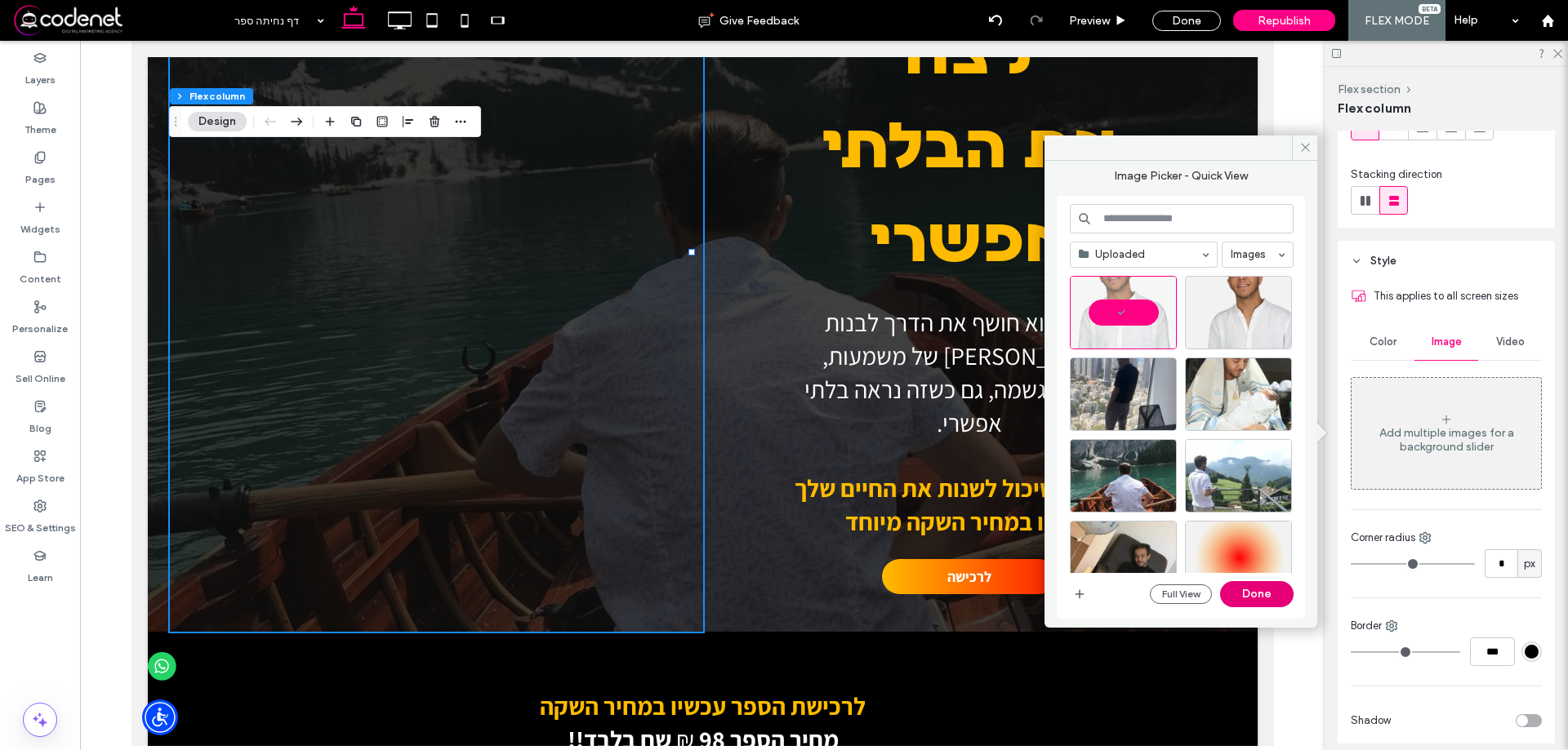
click at [1255, 594] on button "Done" at bounding box center [1256, 594] width 74 height 26
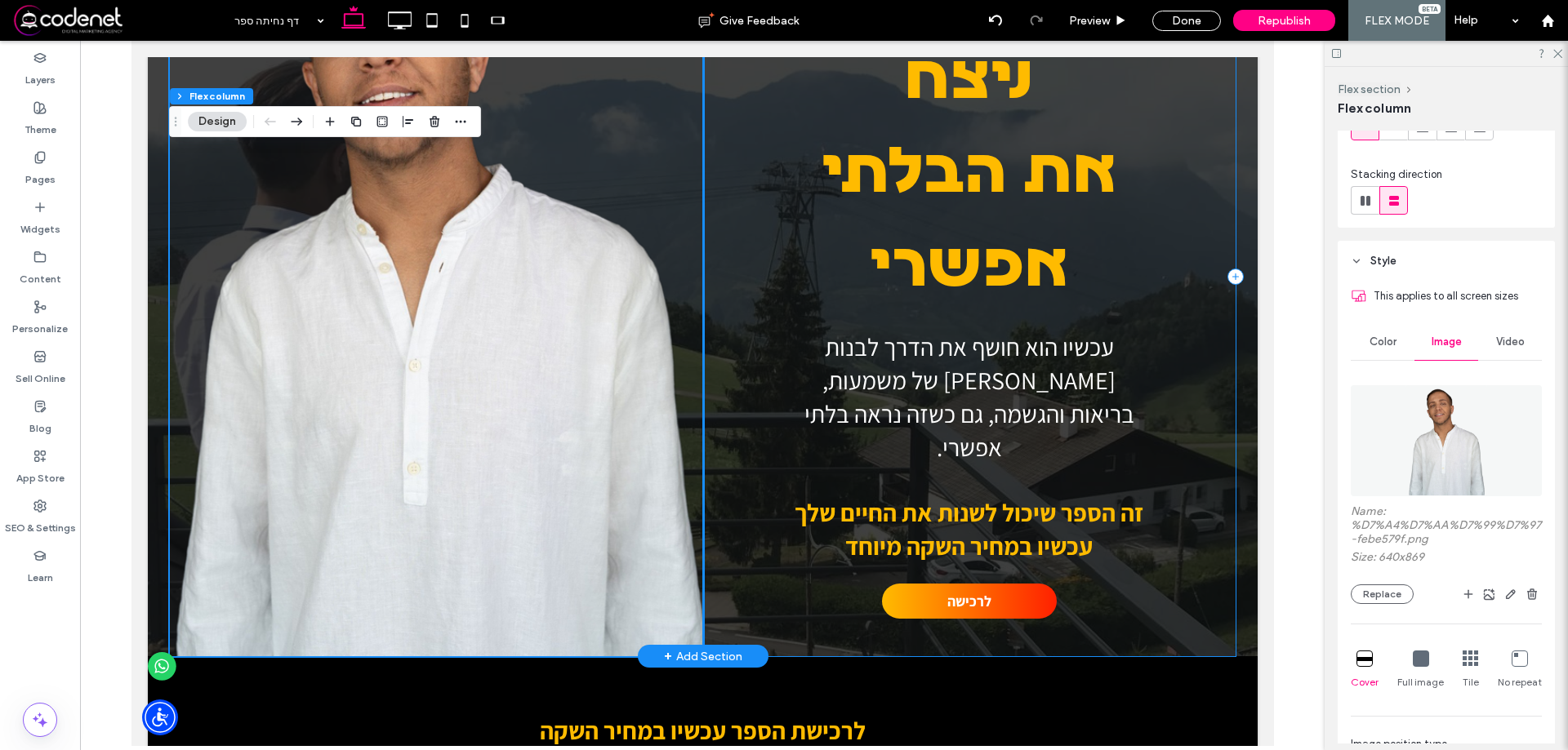
scroll to position [0, 0]
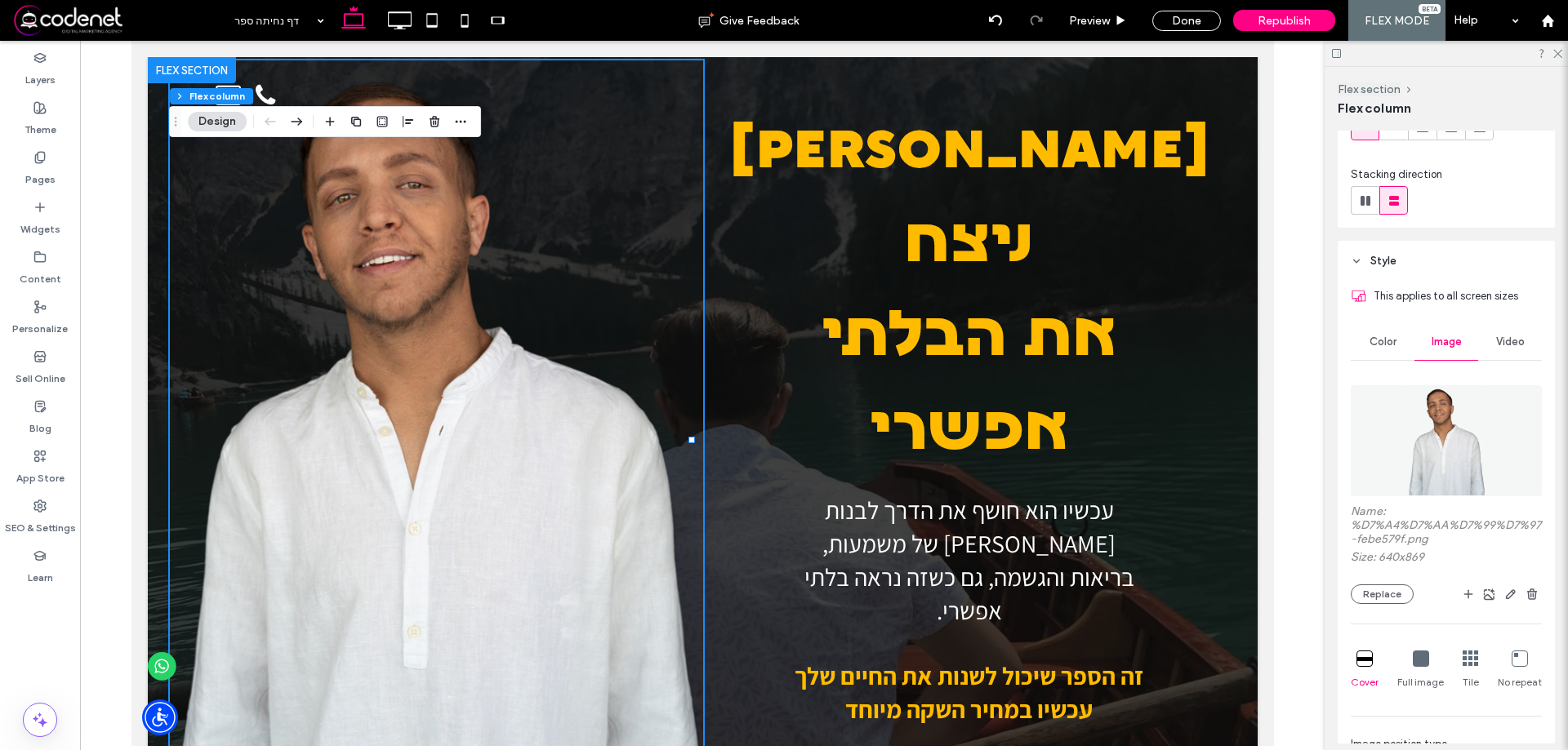
drag, startPoint x: 180, startPoint y: 64, endPoint x: 573, endPoint y: 287, distance: 451.9
click at [573, 287] on div at bounding box center [435, 440] width 532 height 759
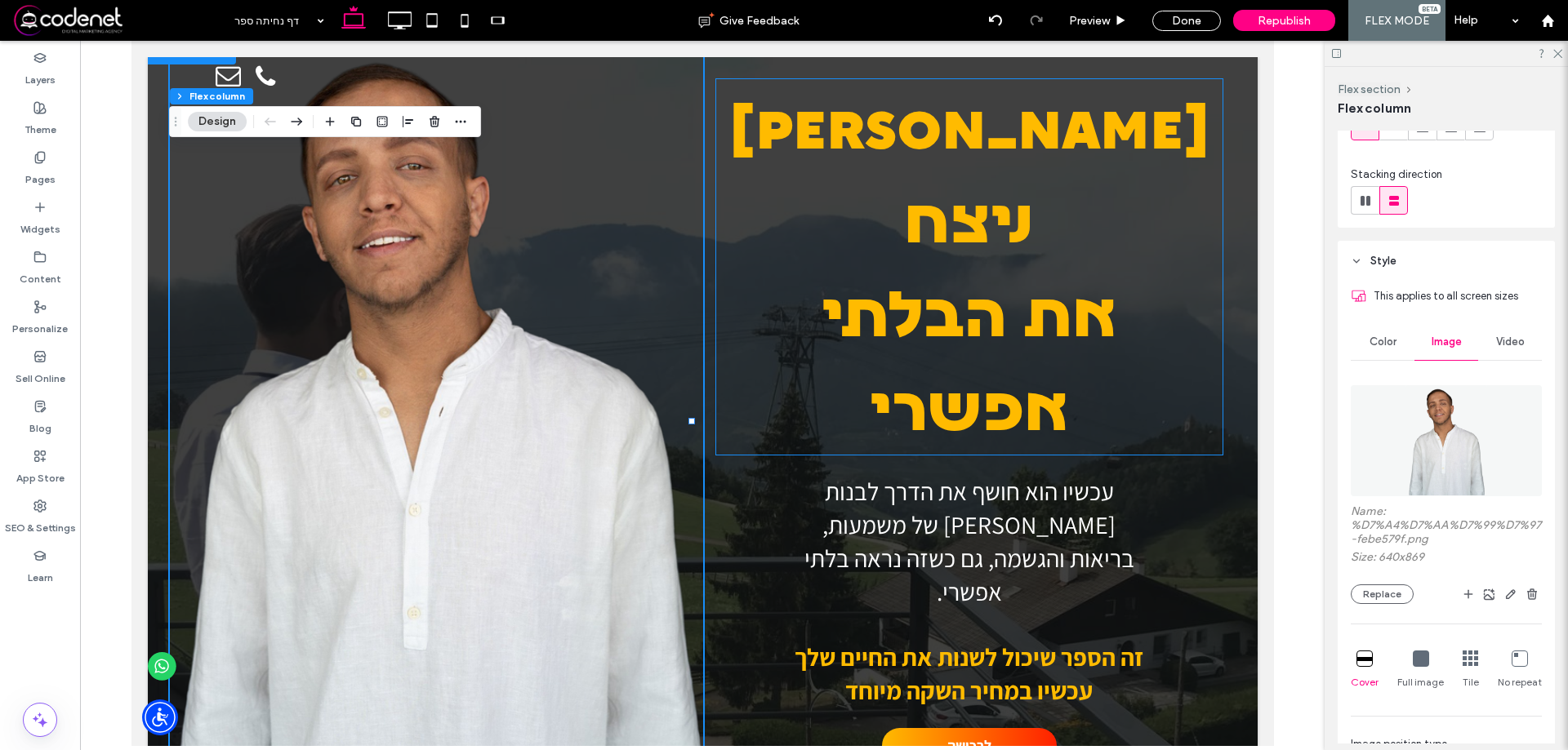
scroll to position [24, 0]
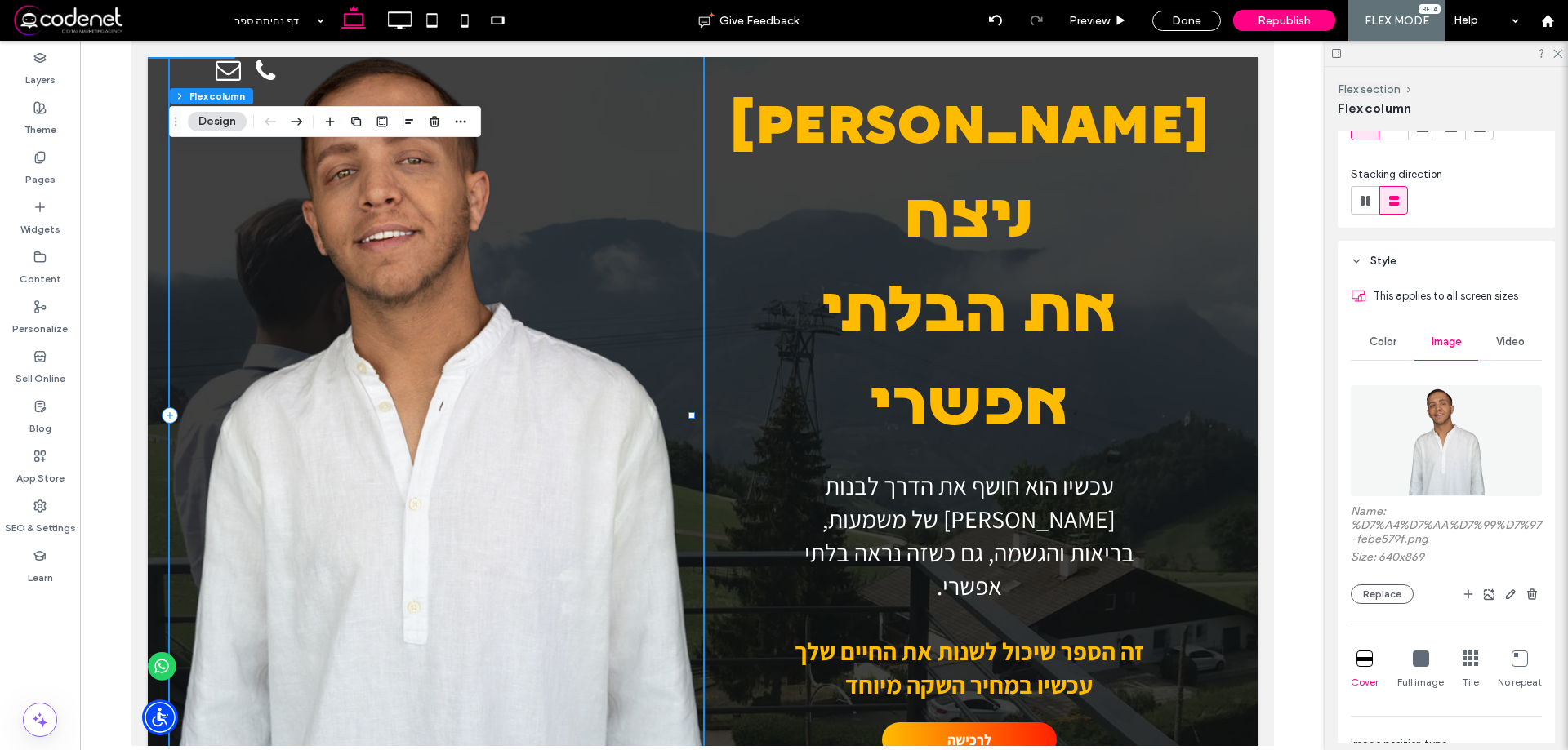
click at [630, 375] on div at bounding box center [435, 415] width 532 height 759
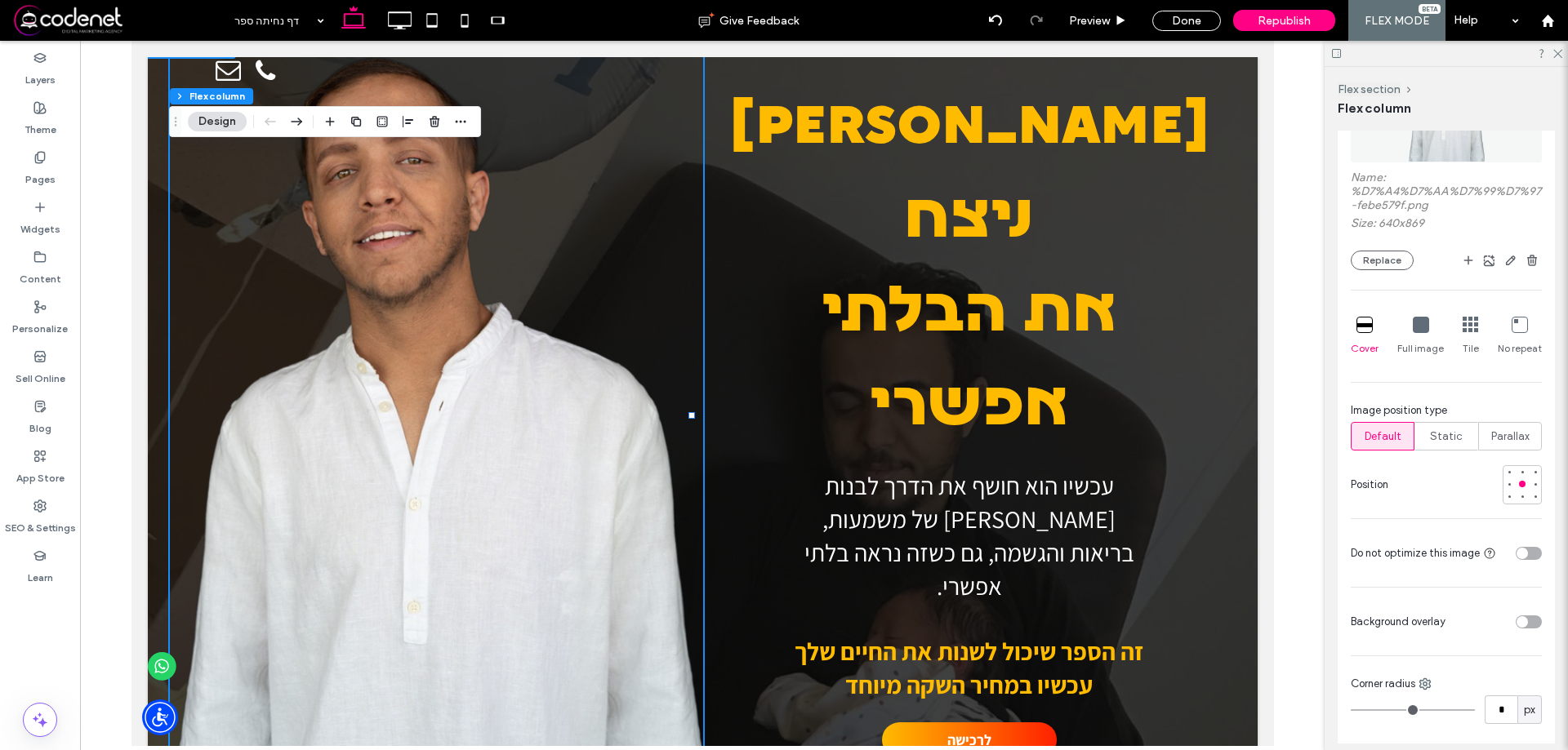
scroll to position [572, 0]
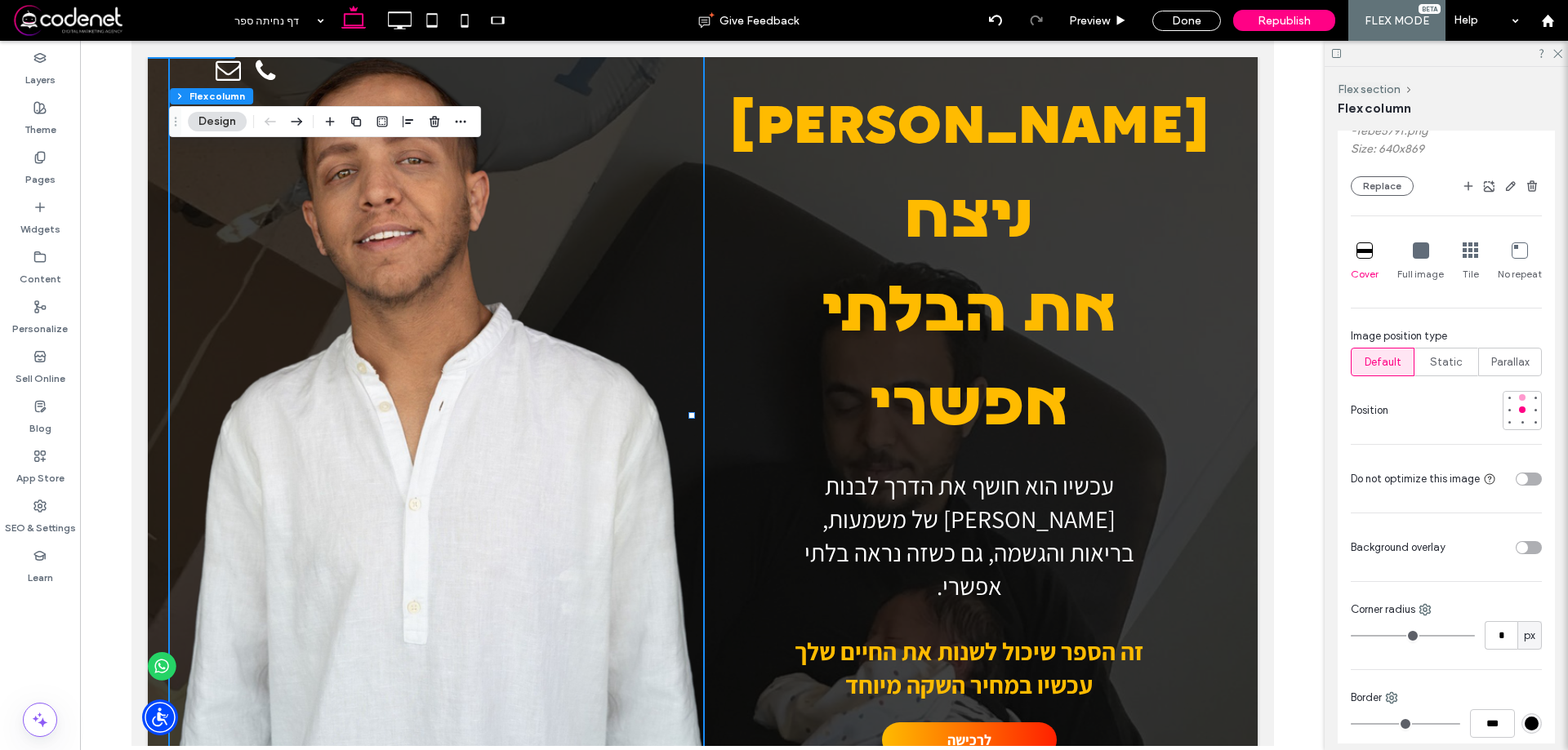
click at [1519, 400] on div at bounding box center [1521, 397] width 7 height 7
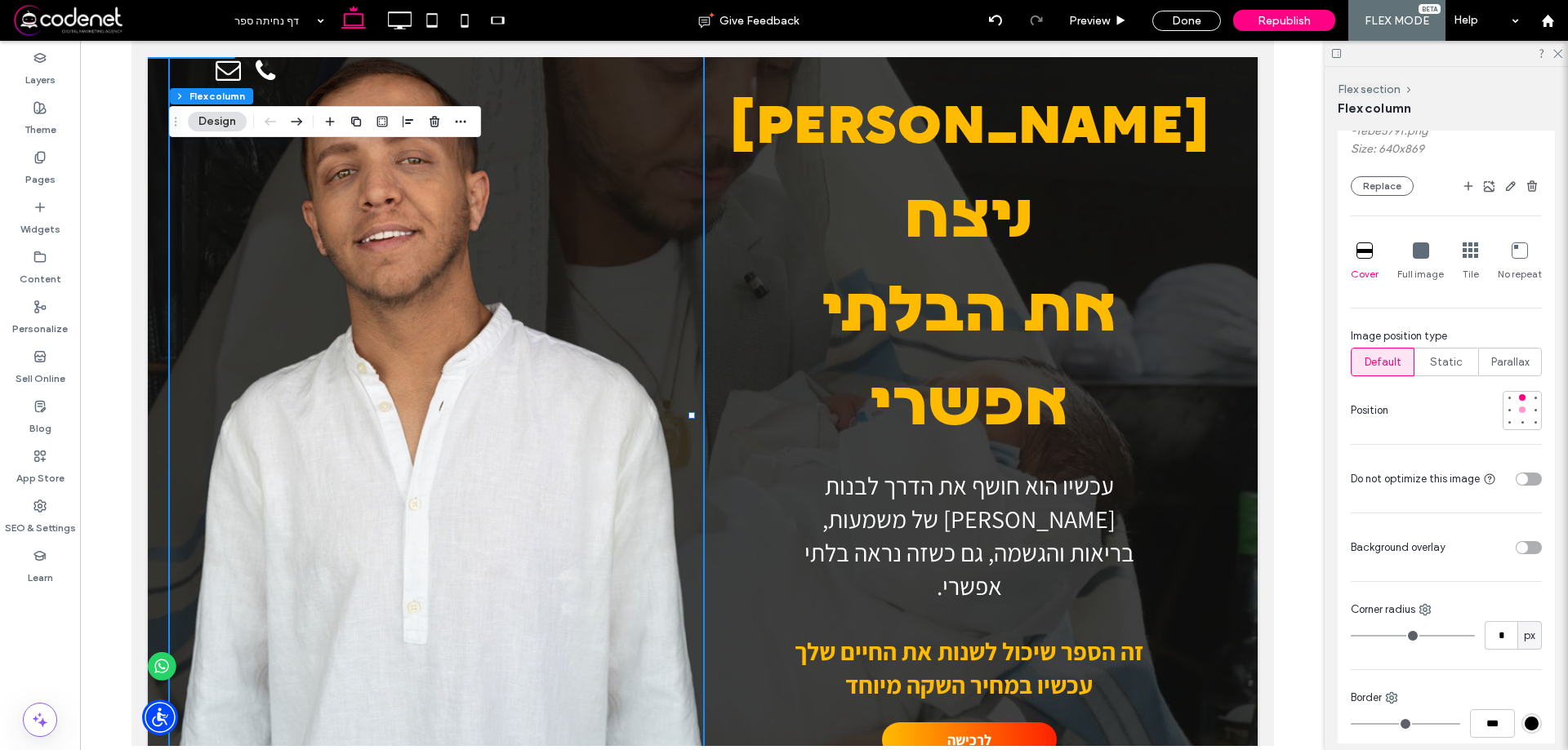
click at [1517, 415] on div at bounding box center [1521, 410] width 11 height 11
click at [1517, 421] on div at bounding box center [1521, 423] width 11 height 11
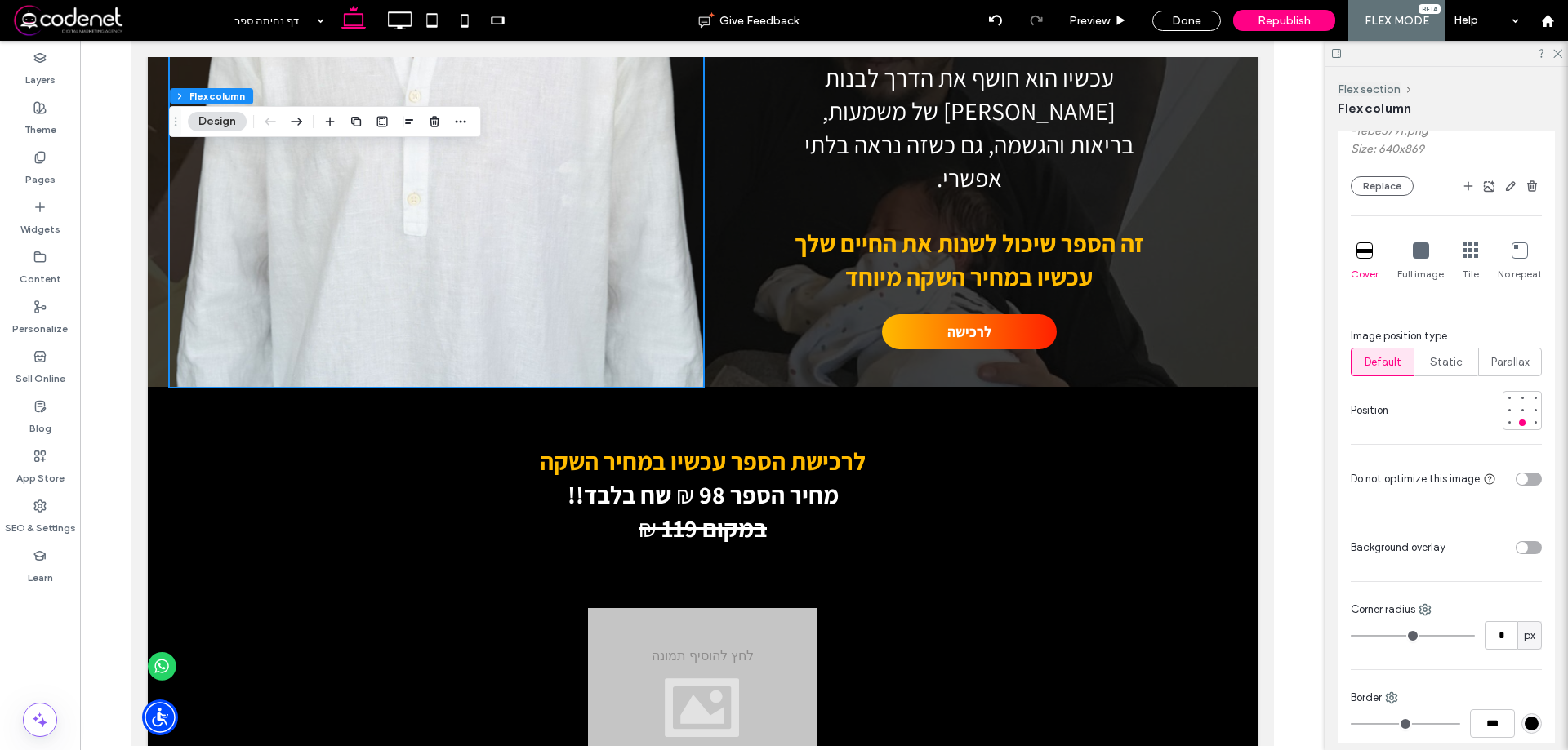
click at [1412, 248] on icon at bounding box center [1420, 250] width 16 height 16
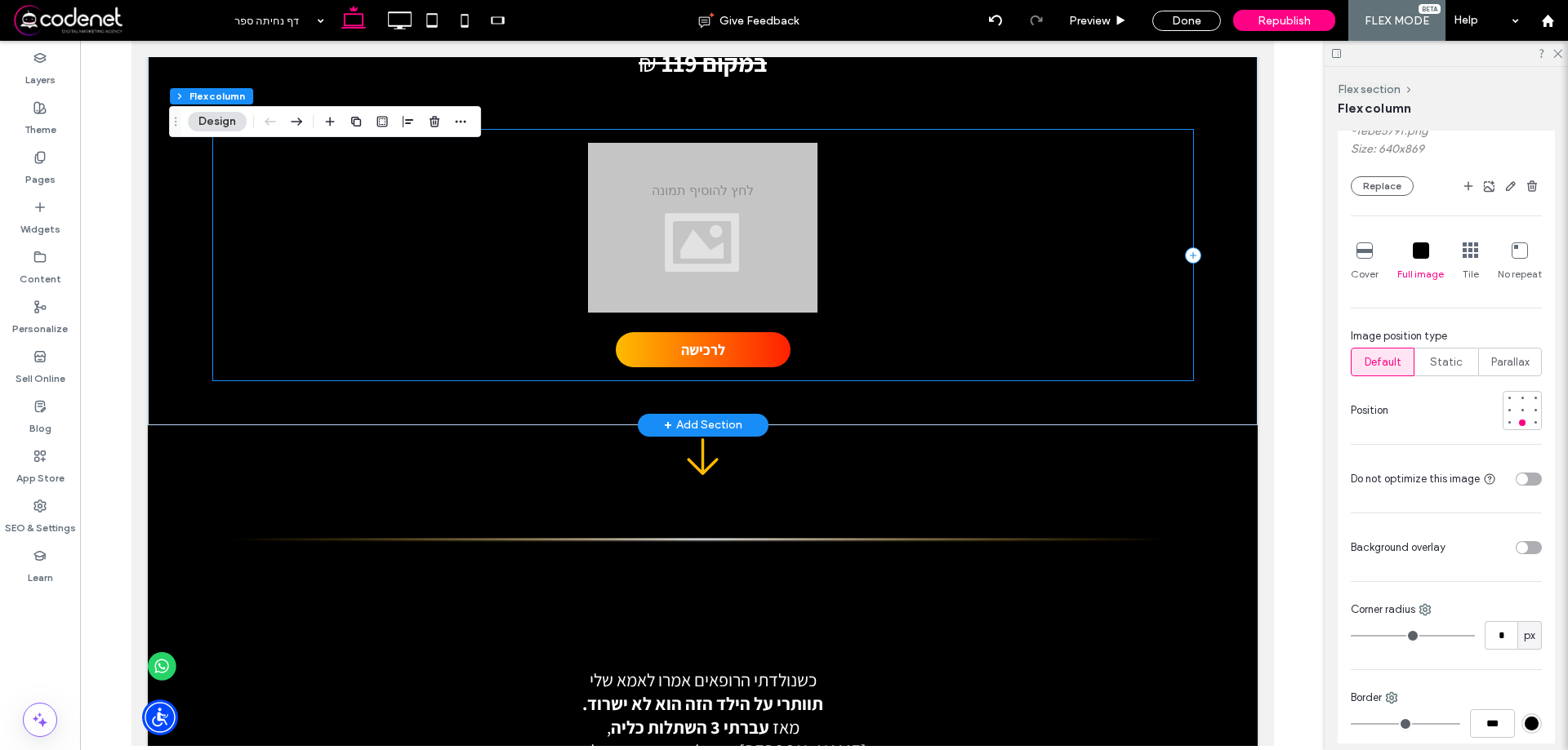
scroll to position [572, 0]
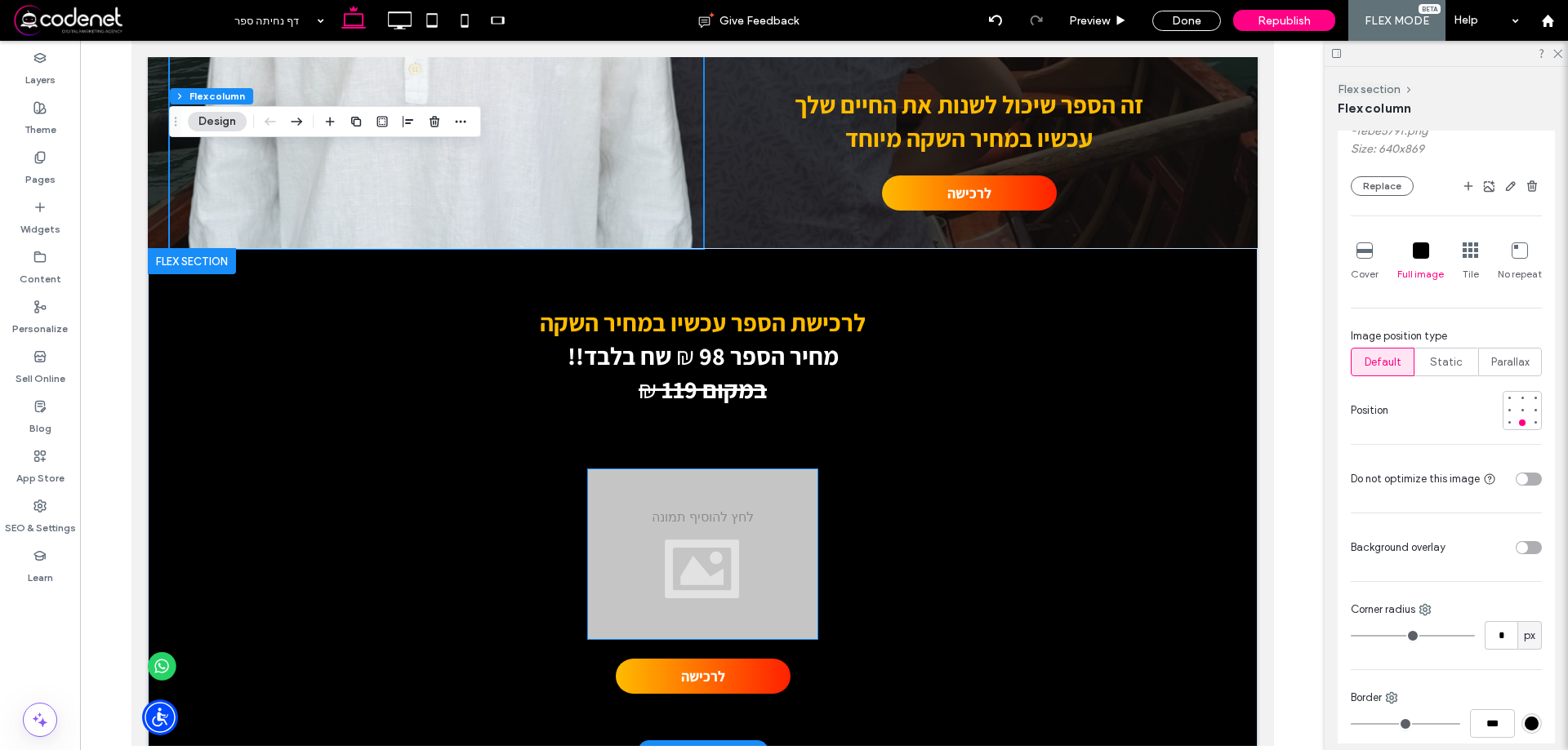
click at [742, 549] on div at bounding box center [702, 555] width 230 height 170
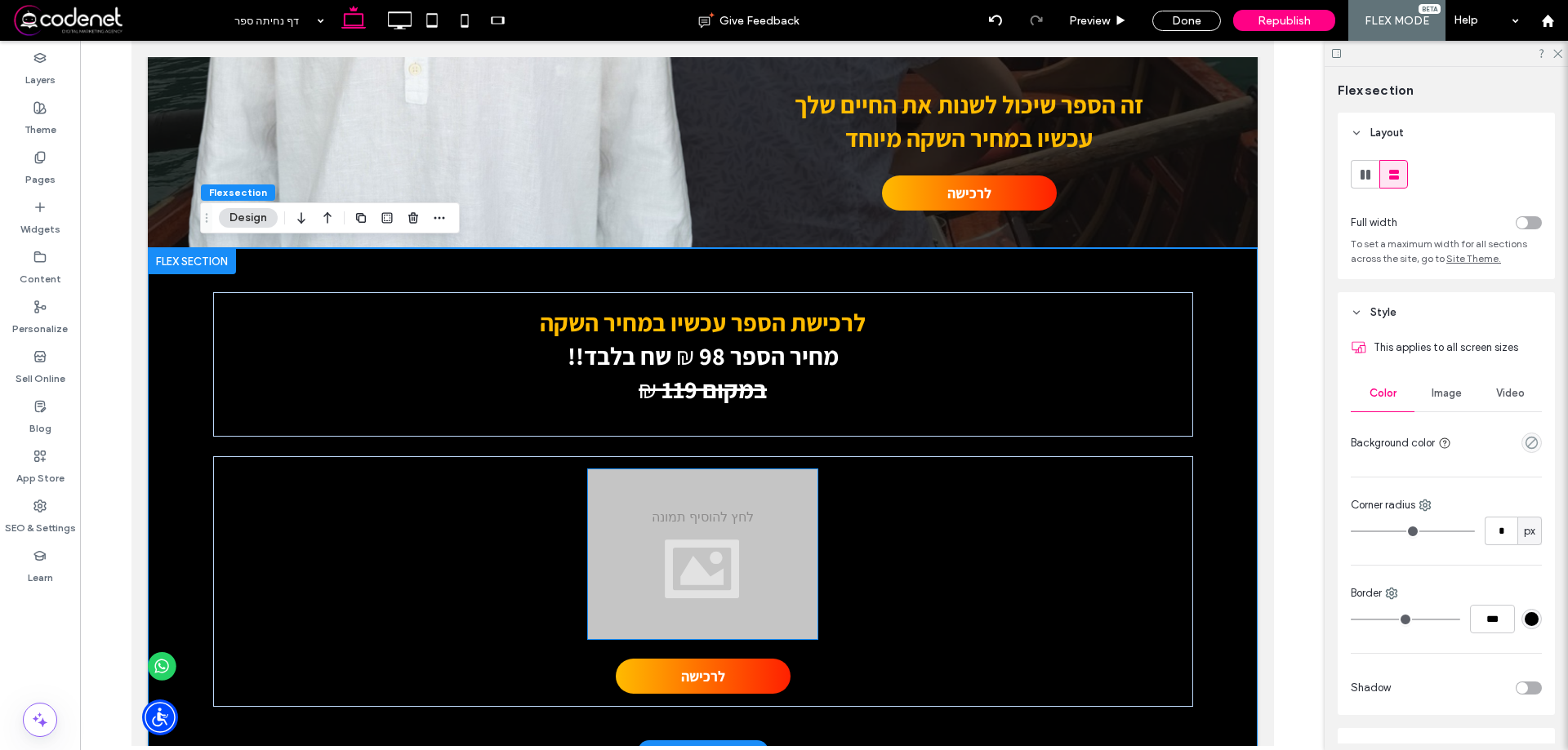
scroll to position [574, 0]
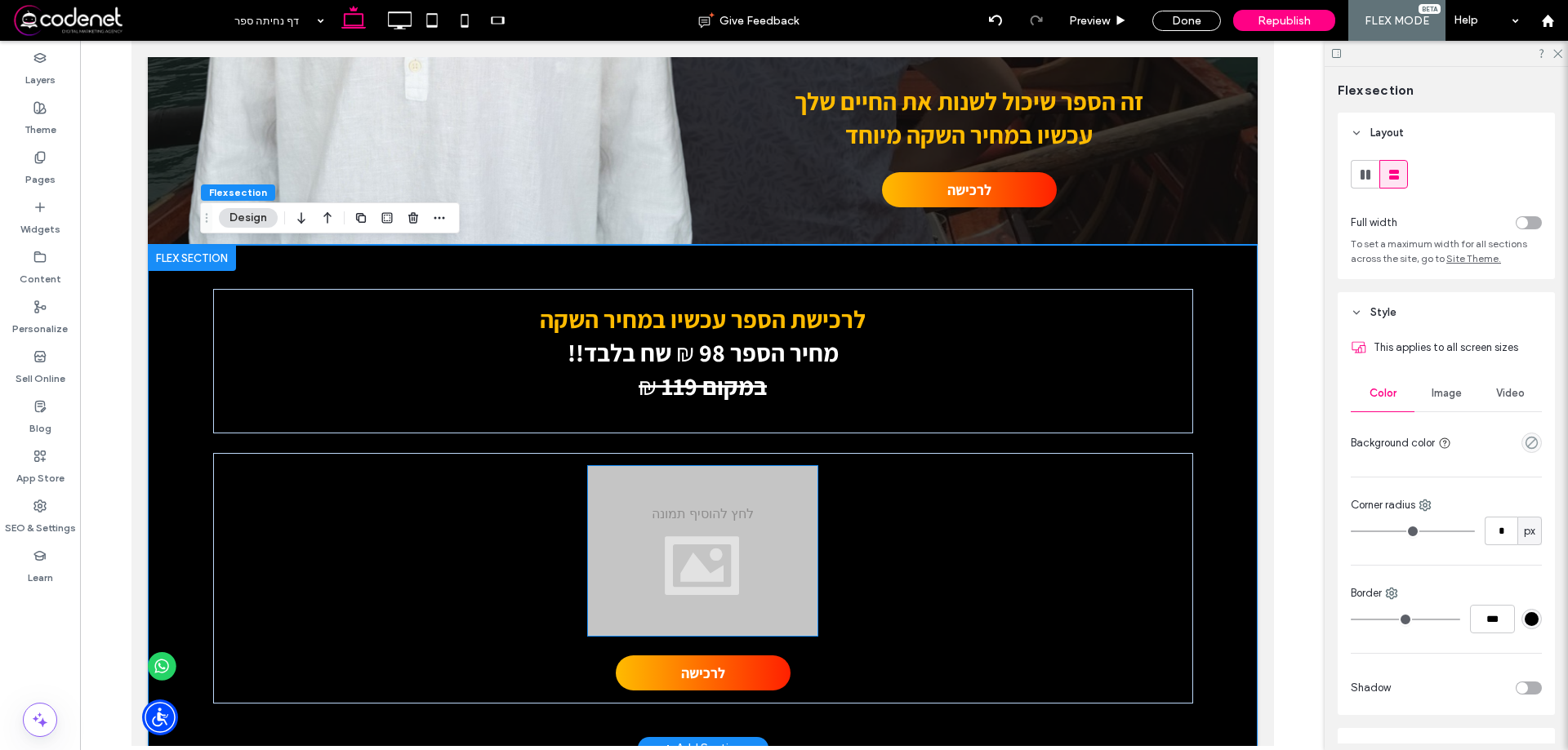
click at [742, 549] on div at bounding box center [702, 551] width 230 height 170
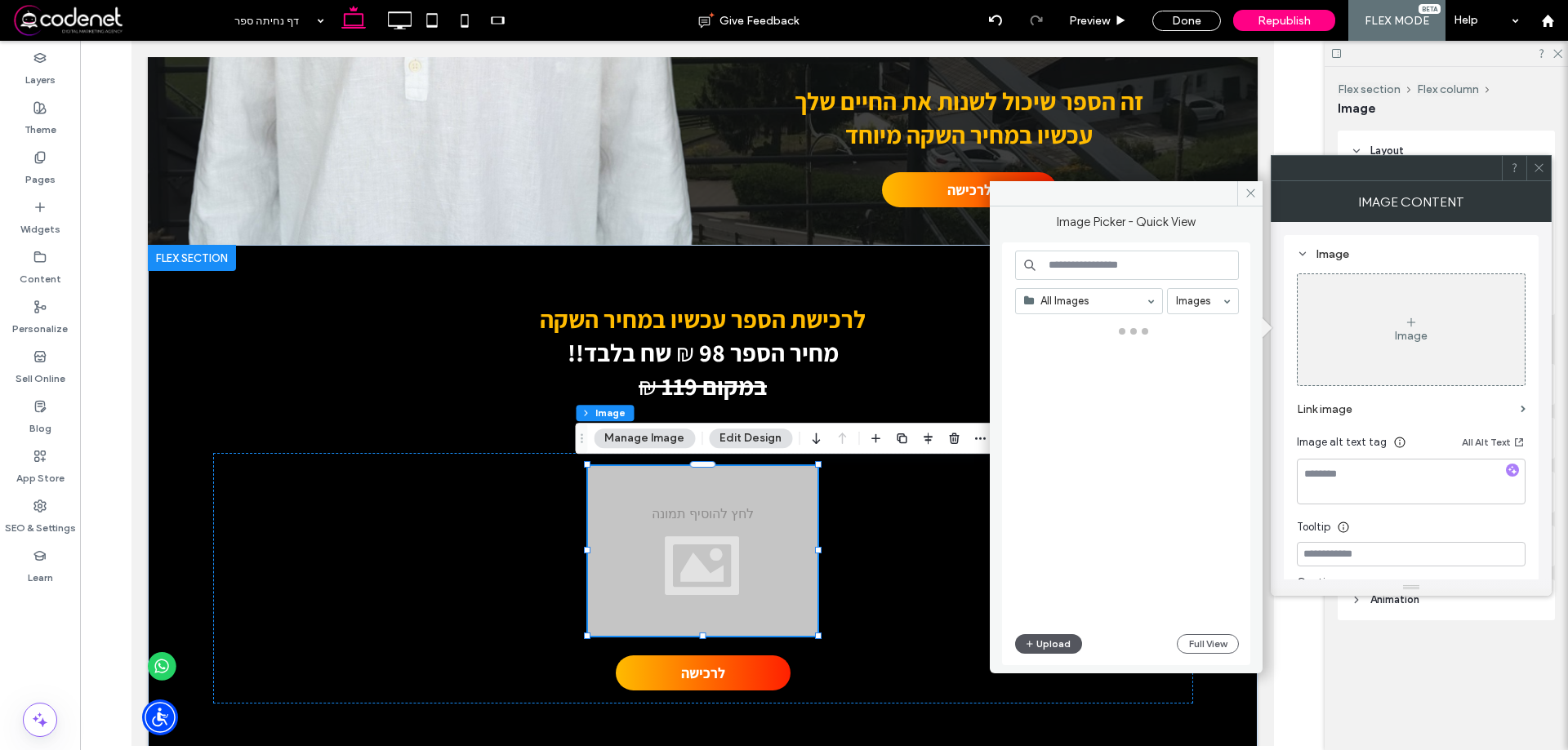
click at [1040, 639] on button "Upload" at bounding box center [1049, 644] width 67 height 20
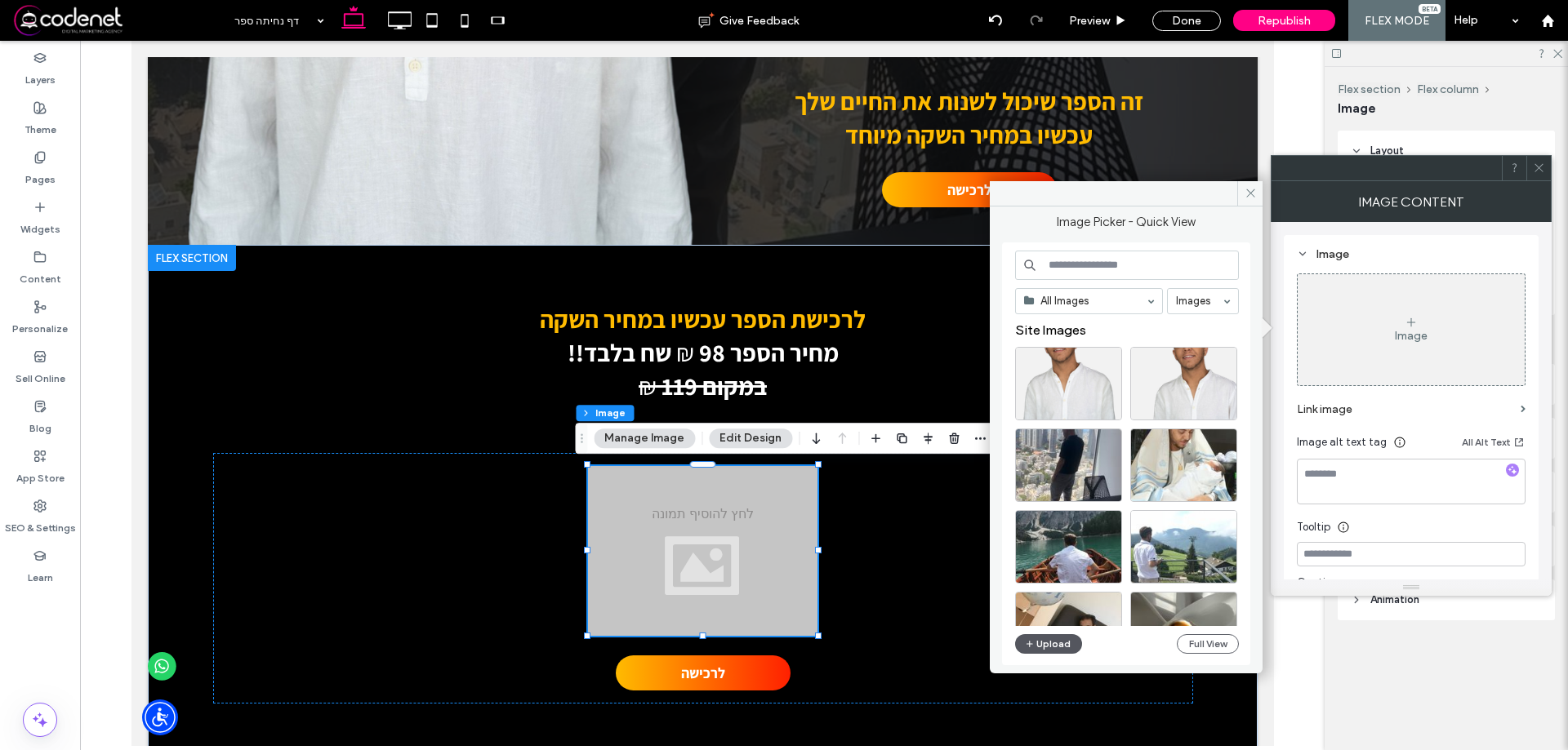
click at [1056, 643] on button "Upload" at bounding box center [1049, 644] width 67 height 20
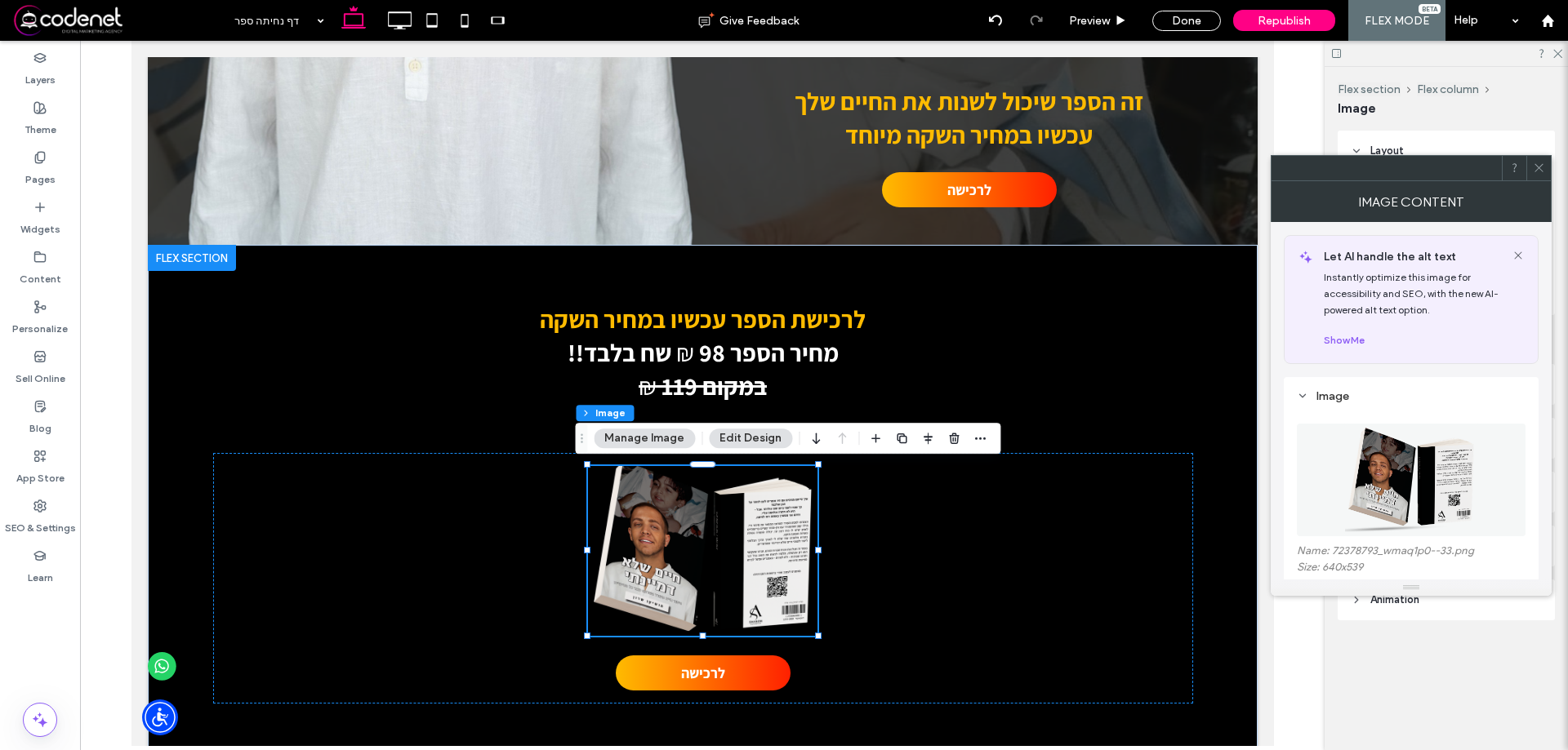
click at [1428, 658] on div "Layout Frame Style Cover Full image No repeat Position Do not optimize this ima…" at bounding box center [1451, 408] width 228 height 555
click at [1540, 167] on icon at bounding box center [1538, 167] width 12 height 12
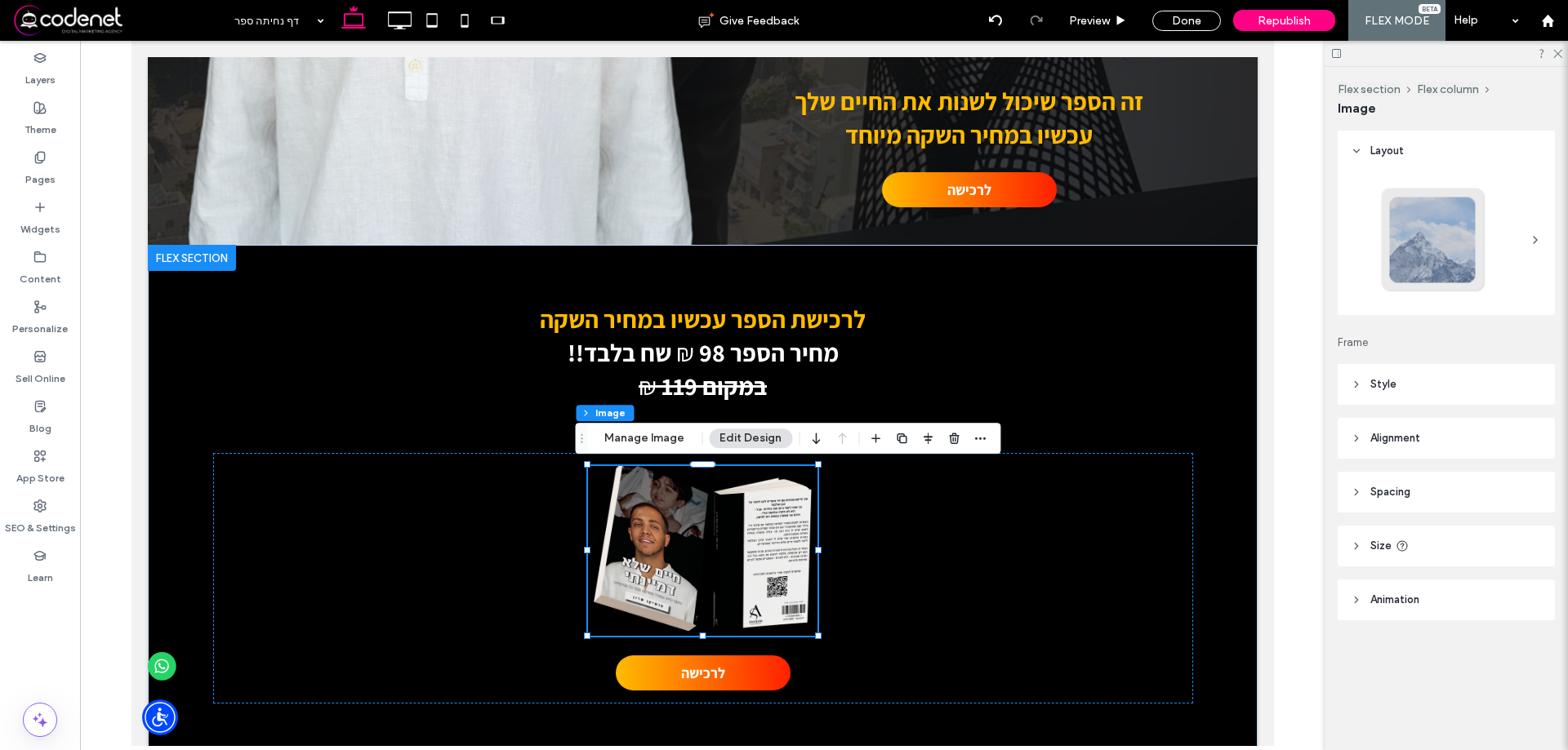
click at [1426, 391] on header "Style" at bounding box center [1446, 385] width 218 height 41
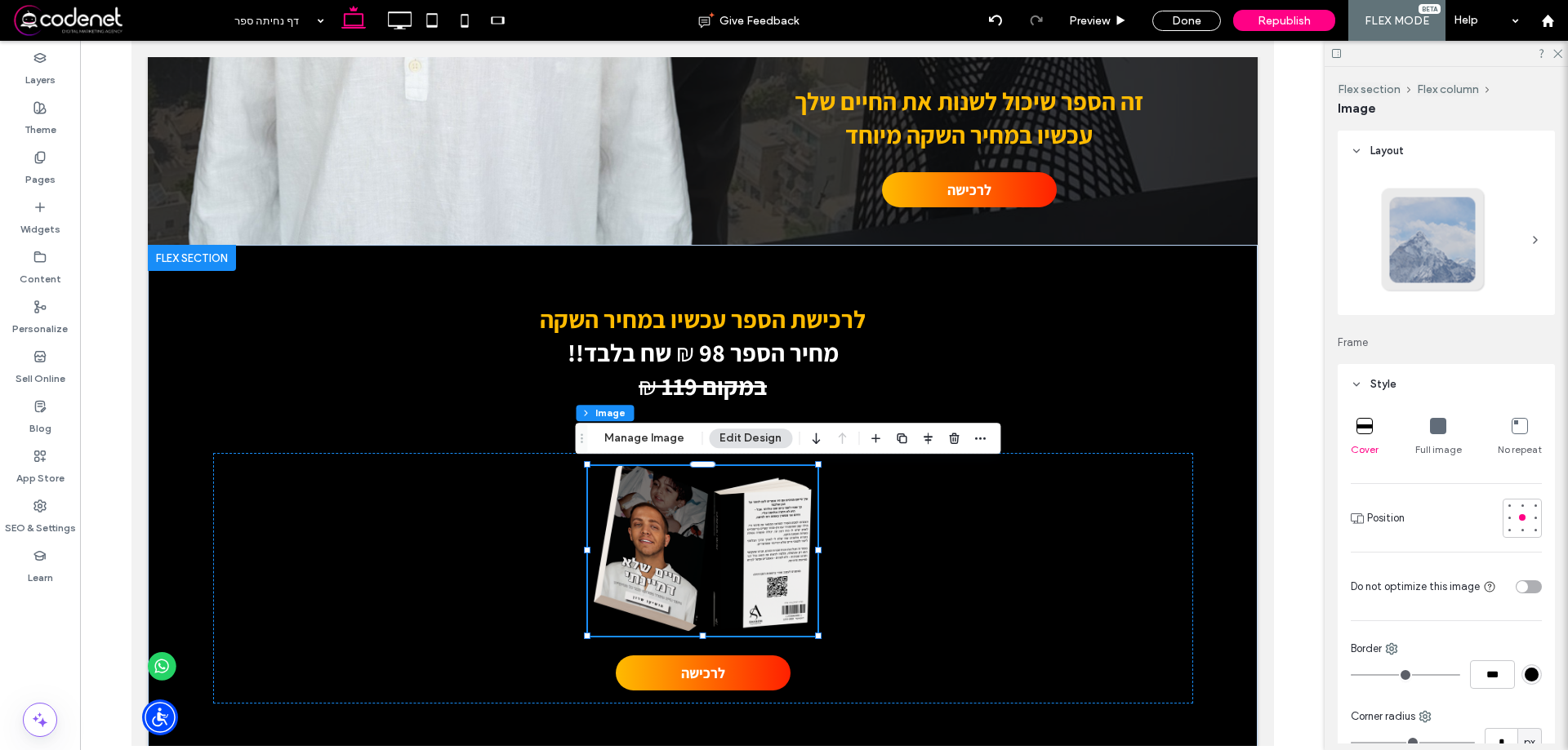
click at [1431, 421] on icon at bounding box center [1437, 426] width 16 height 16
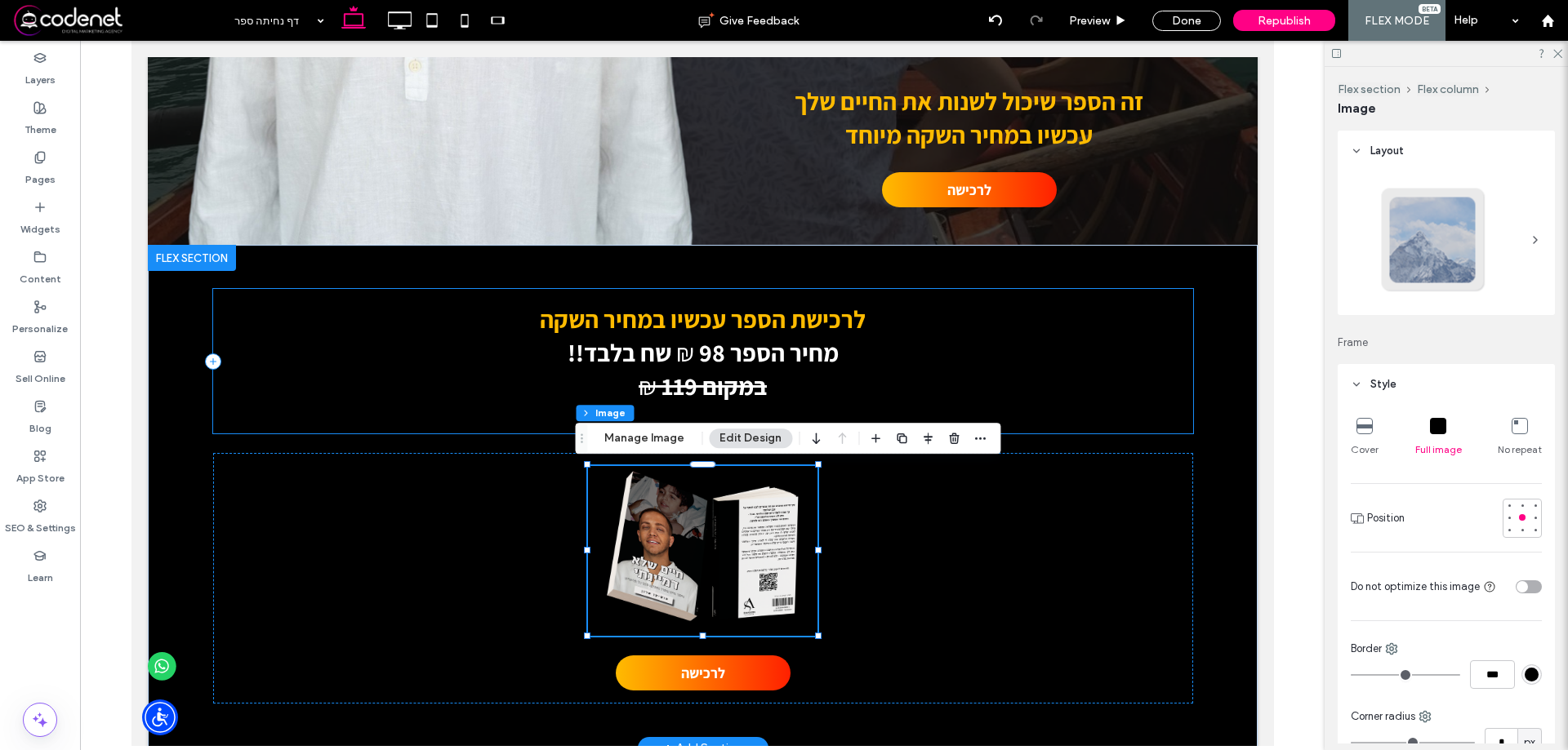
click at [212, 322] on div "לרכישת הספר עכשיו במחיר השקה מחיר הספר 98 ₪ שח בלבד!! במקום 119 ₪" at bounding box center [701, 361] width 980 height 145
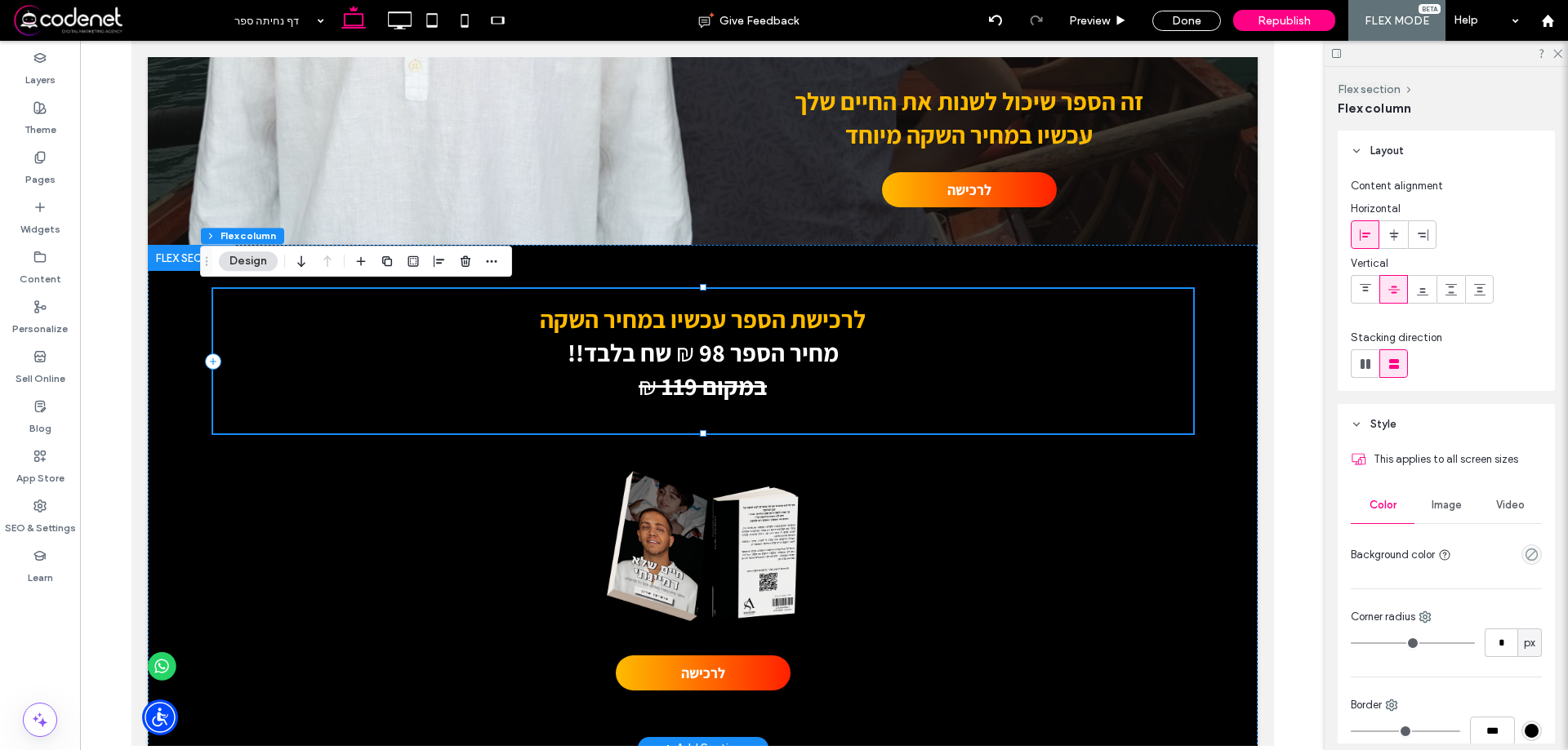
click at [196, 319] on div "לרכישת הספר עכשיו במחיר השקה מחיר הספר 98 ₪ שח בלבד!! במקום 119 ₪ לרכישה" at bounding box center [701, 496] width 1109 height 503
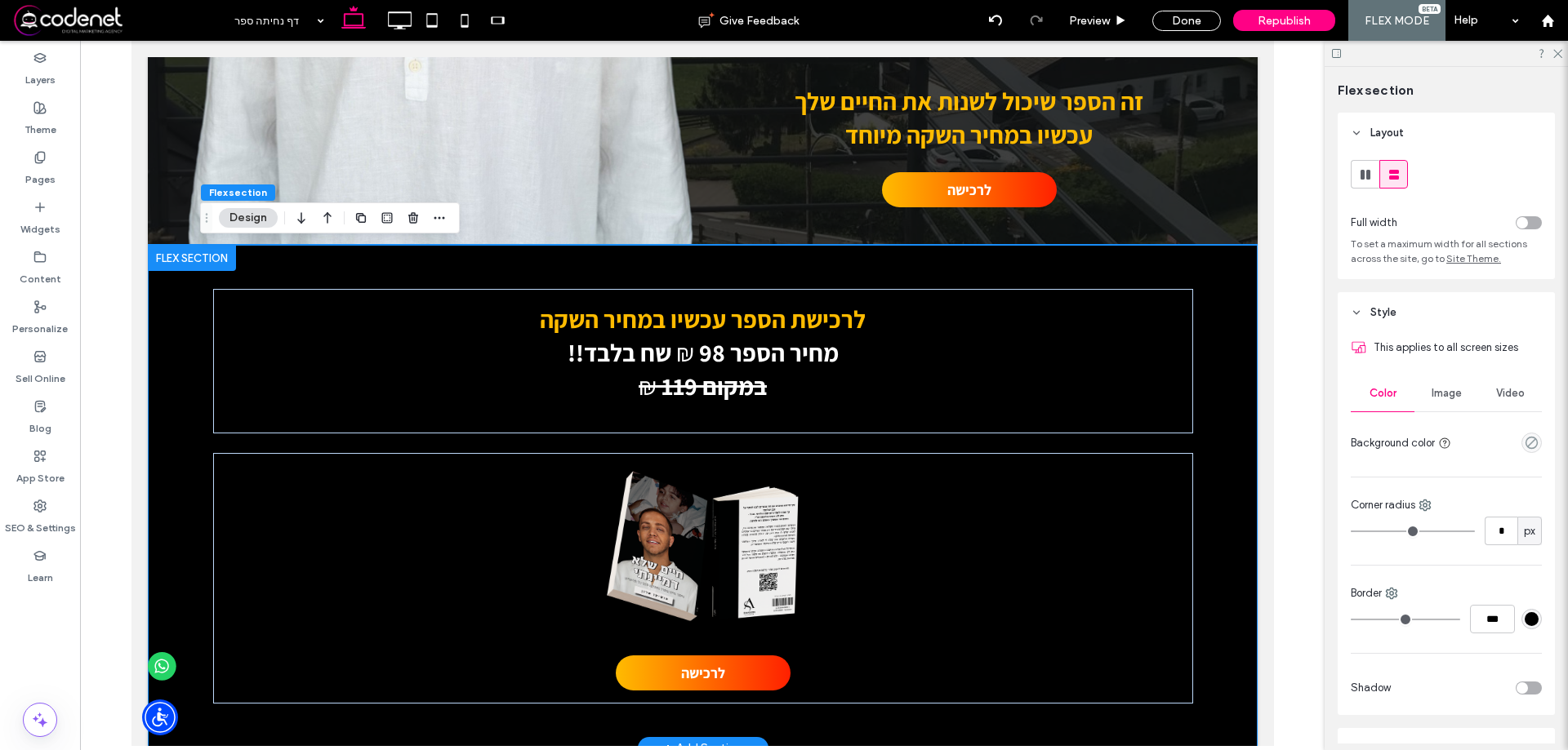
click at [1143, 264] on div "לרכישת הספר עכשיו במחיר השקה מחיר הספר 98 ₪ שח בלבד!! במקום 119 ₪ לרכישה" at bounding box center [701, 496] width 980 height 503
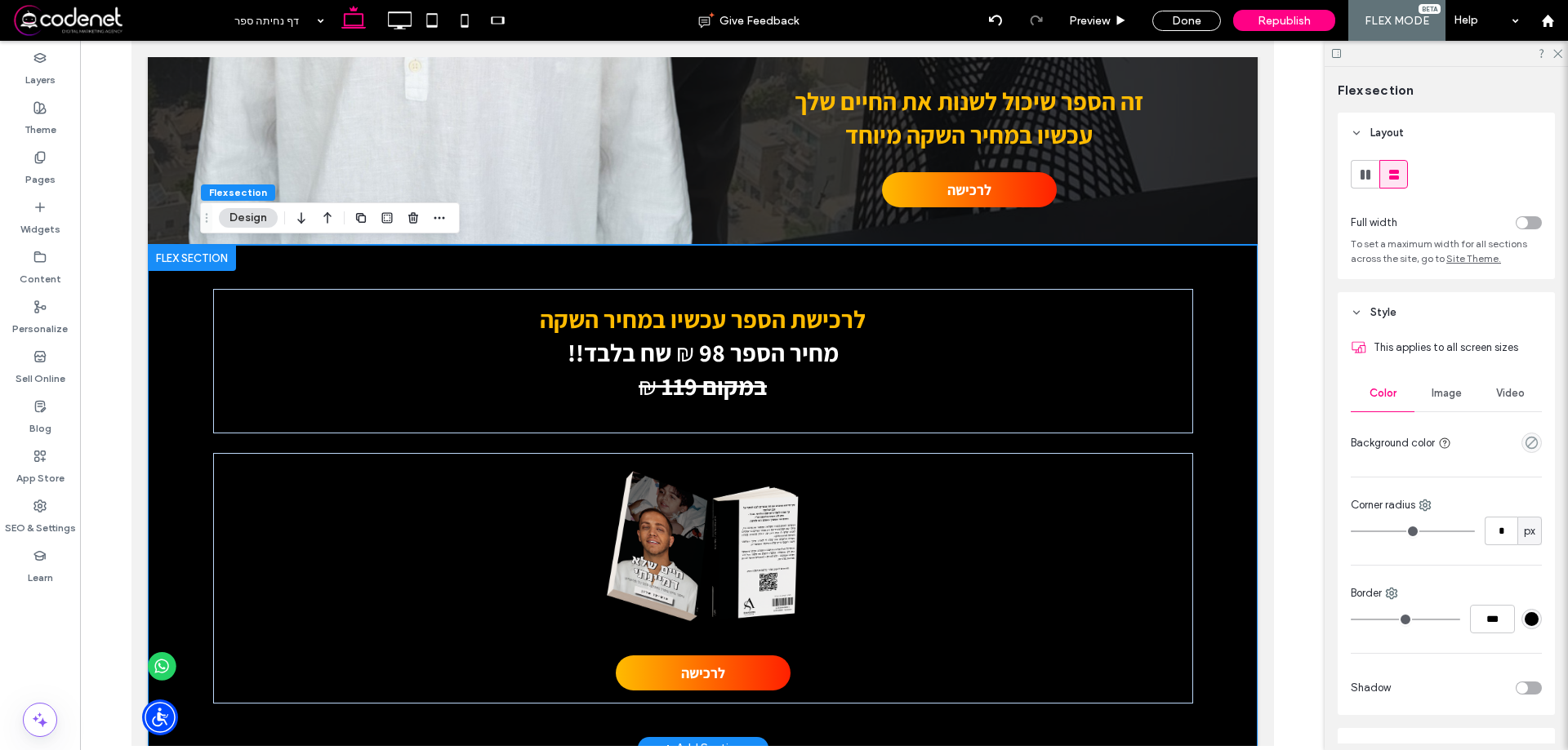
click at [177, 259] on div at bounding box center [191, 258] width 88 height 26
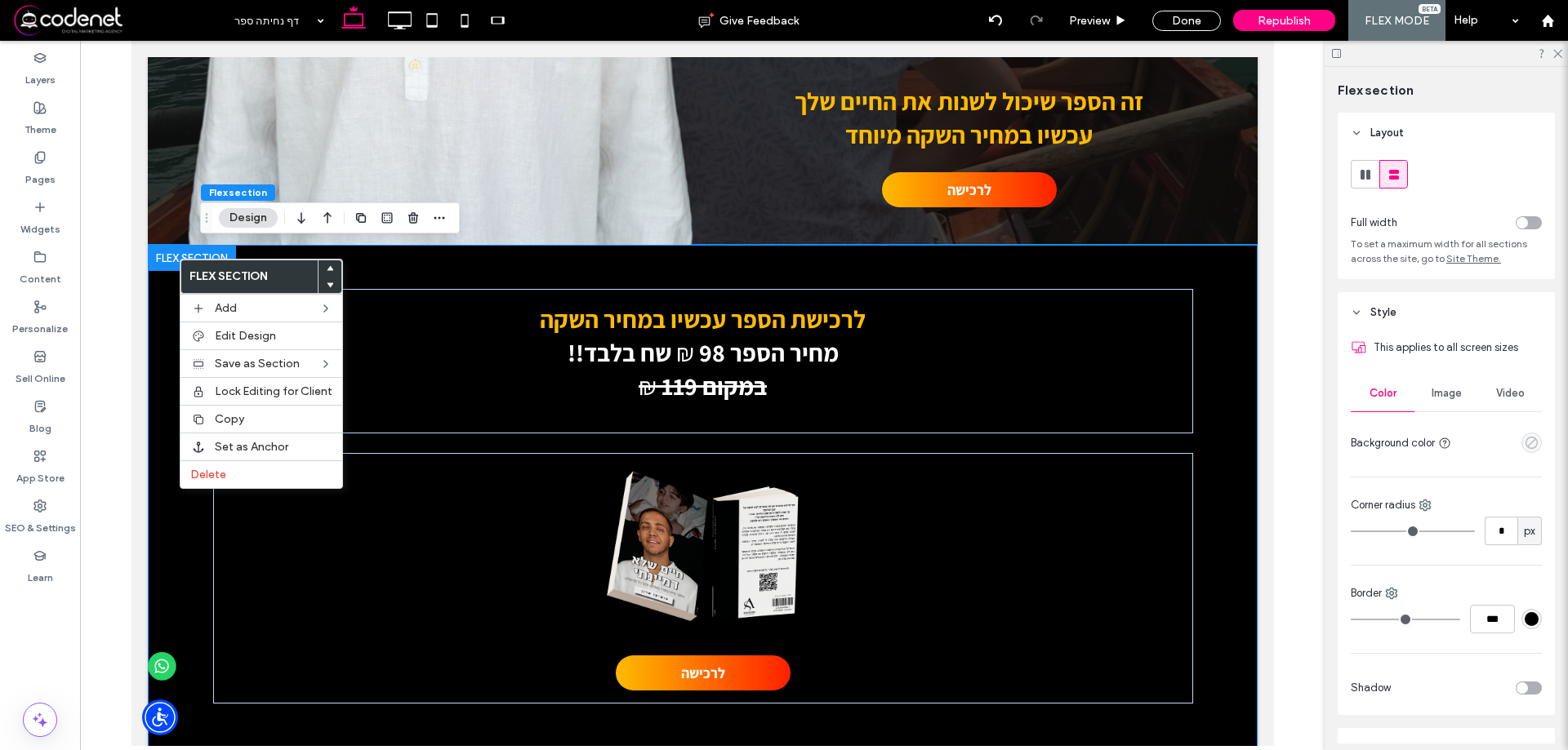
click at [1525, 444] on use "empty color" at bounding box center [1531, 443] width 12 height 12
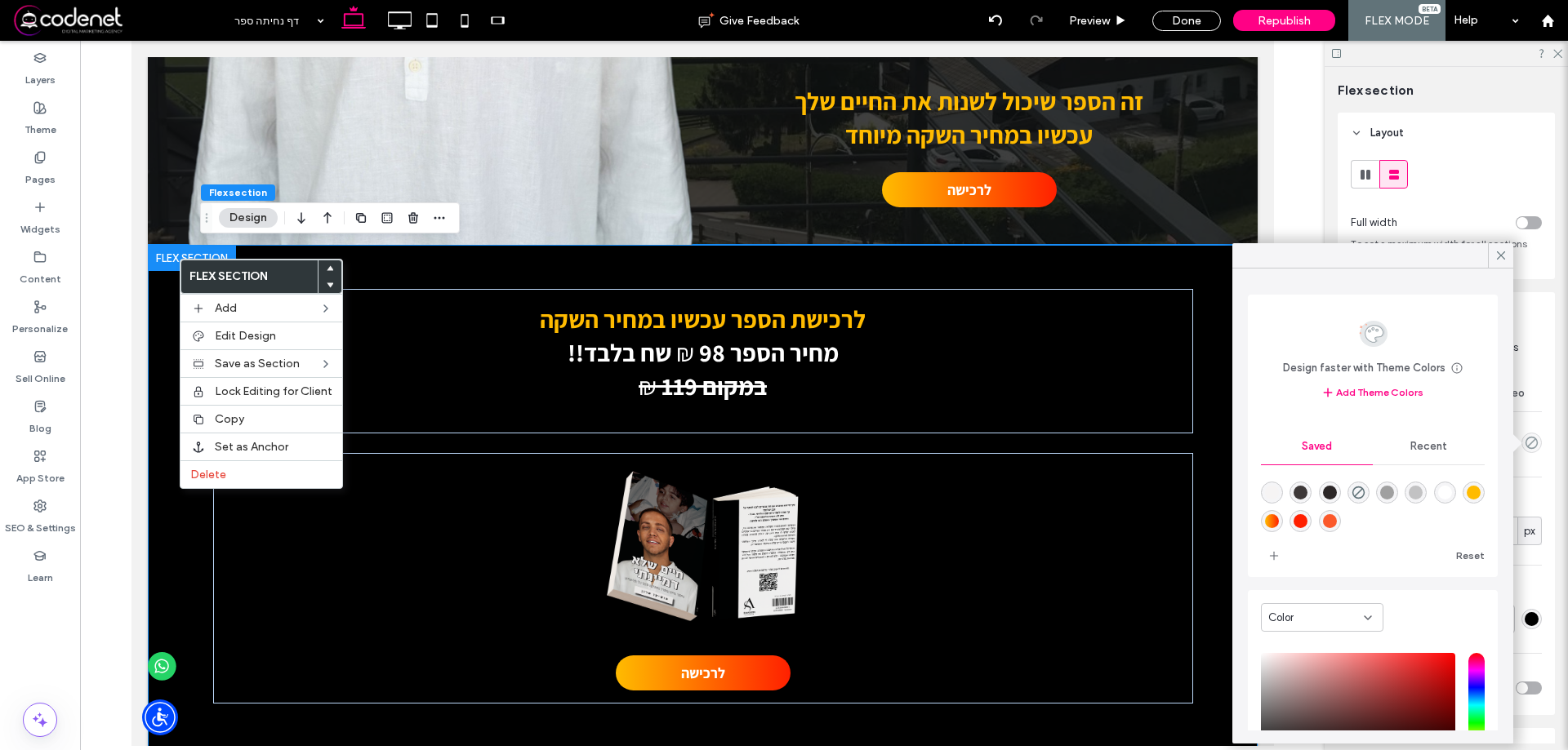
click at [1307, 498] on div "rgba(62,57,57,1)" at bounding box center [1300, 492] width 14 height 14
type input "*******"
type input "***"
type input "****"
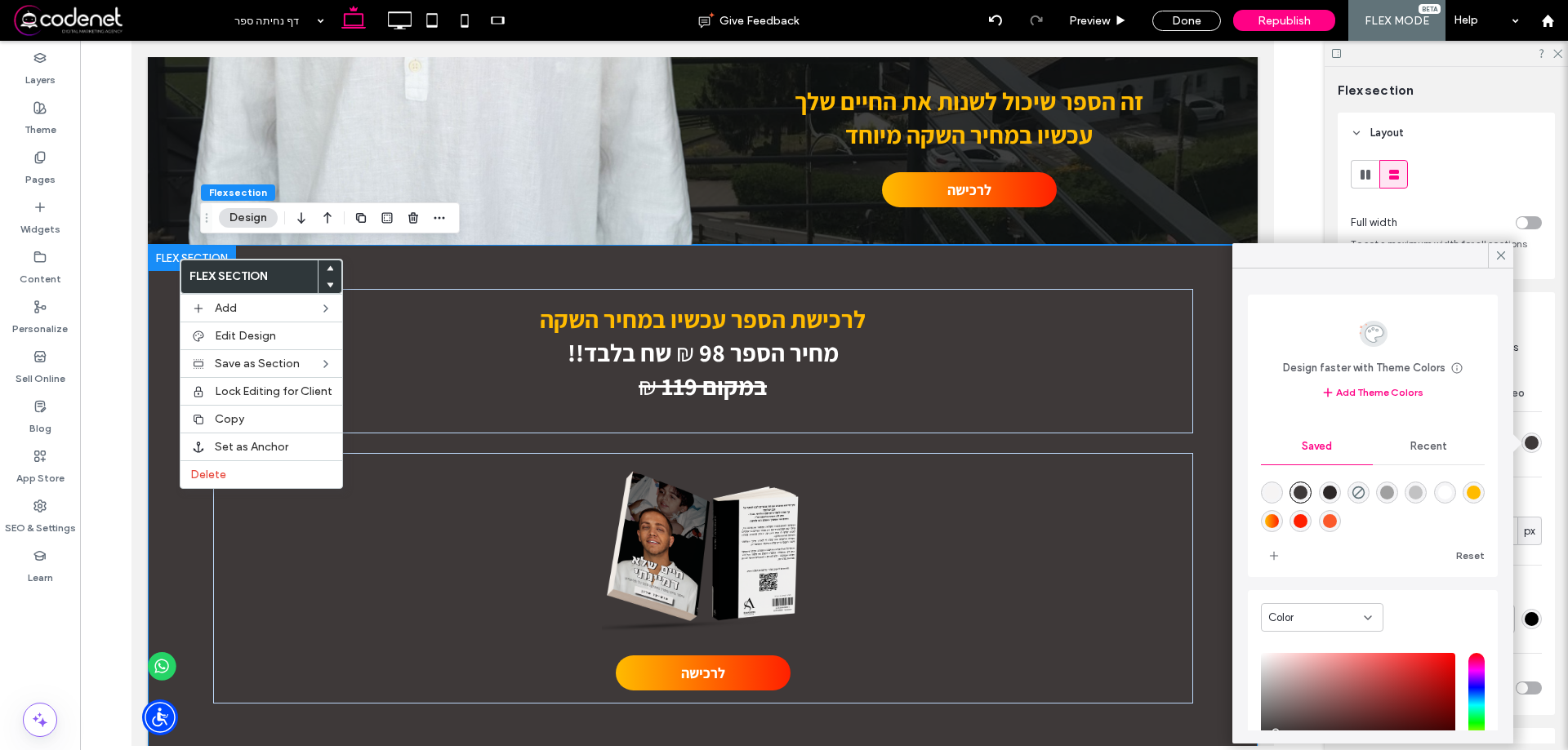
scroll to position [131, 0]
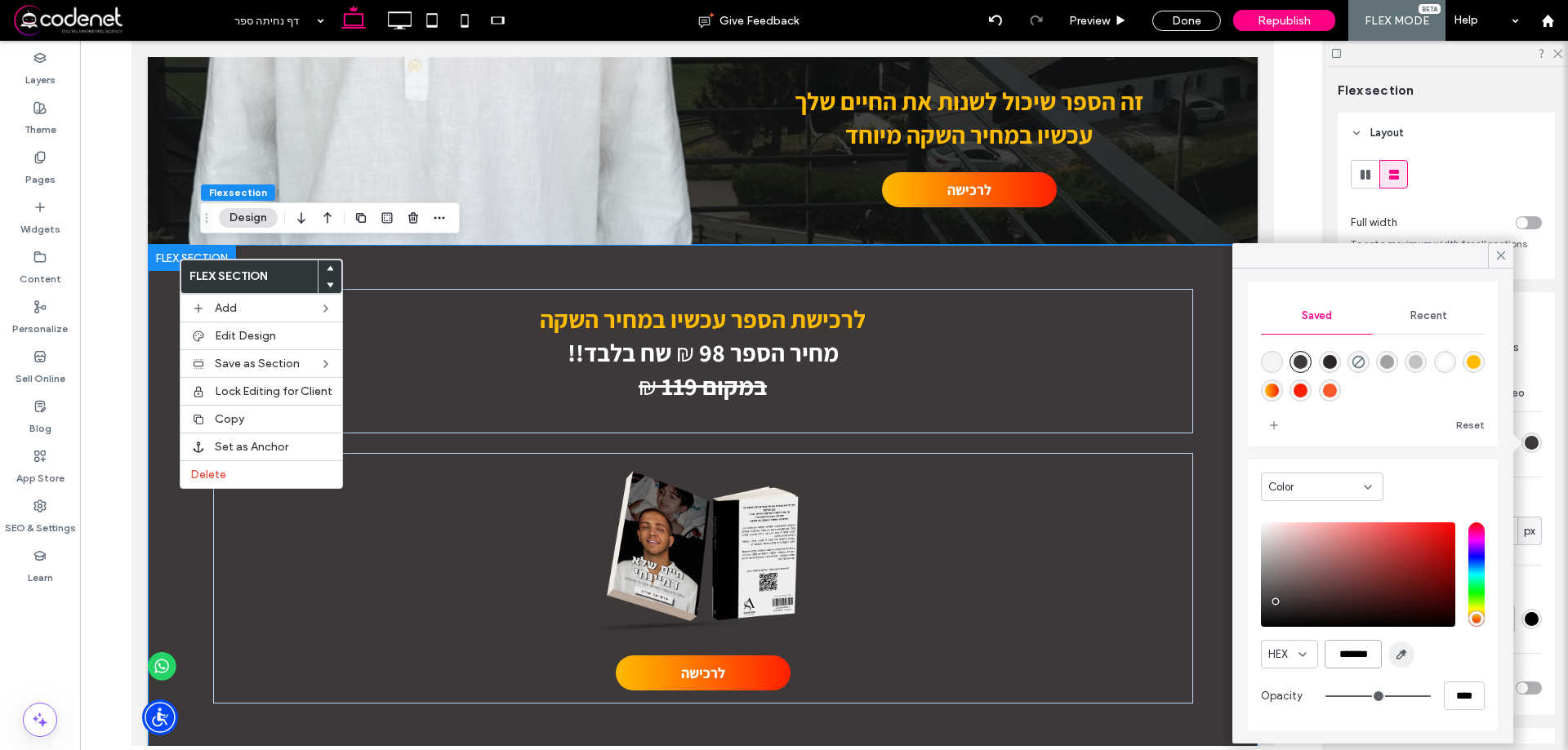
drag, startPoint x: 1341, startPoint y: 654, endPoint x: 1397, endPoint y: 654, distance: 56.0
click at [1397, 654] on div "HEX *******" at bounding box center [1373, 654] width 224 height 29
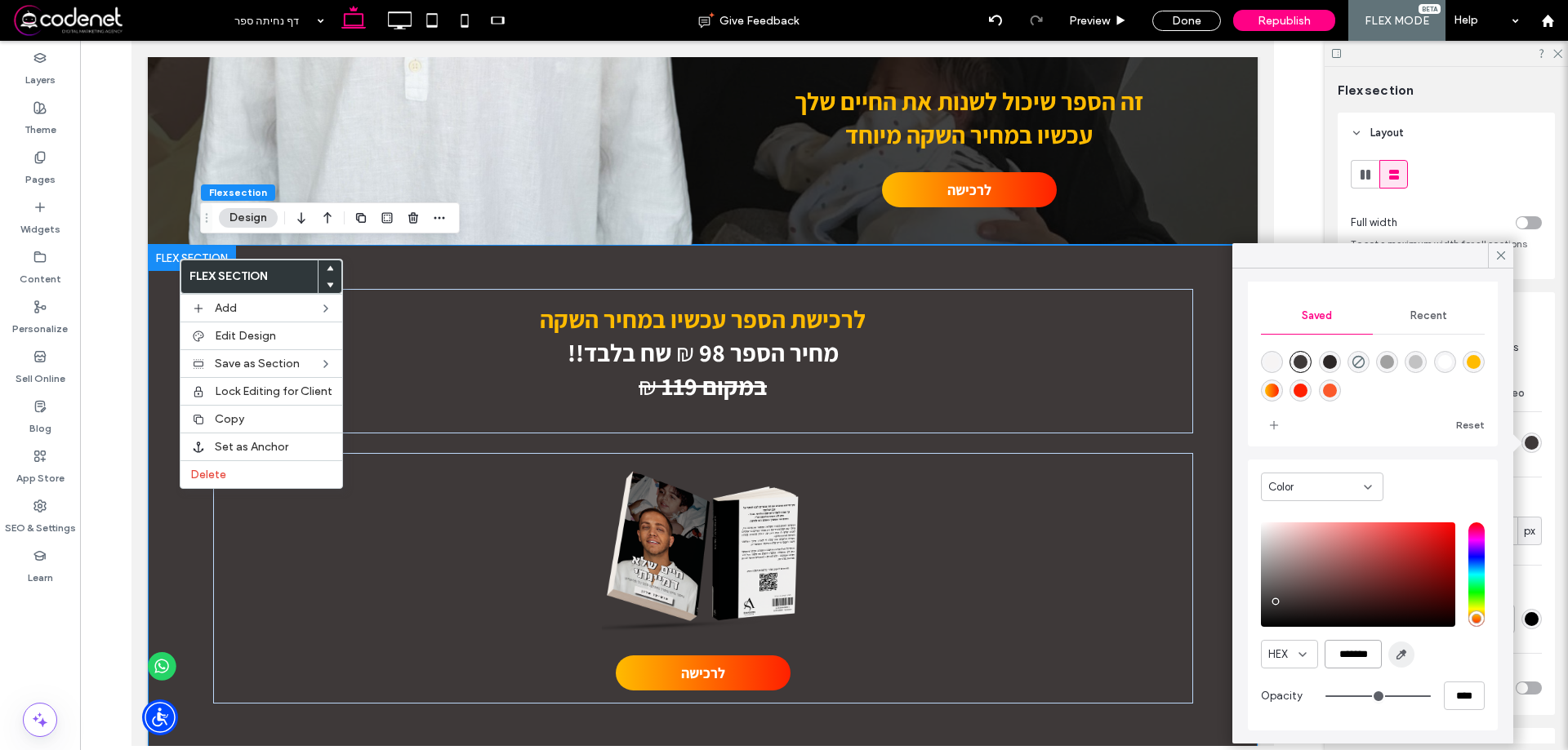
paste input "color picker textbox"
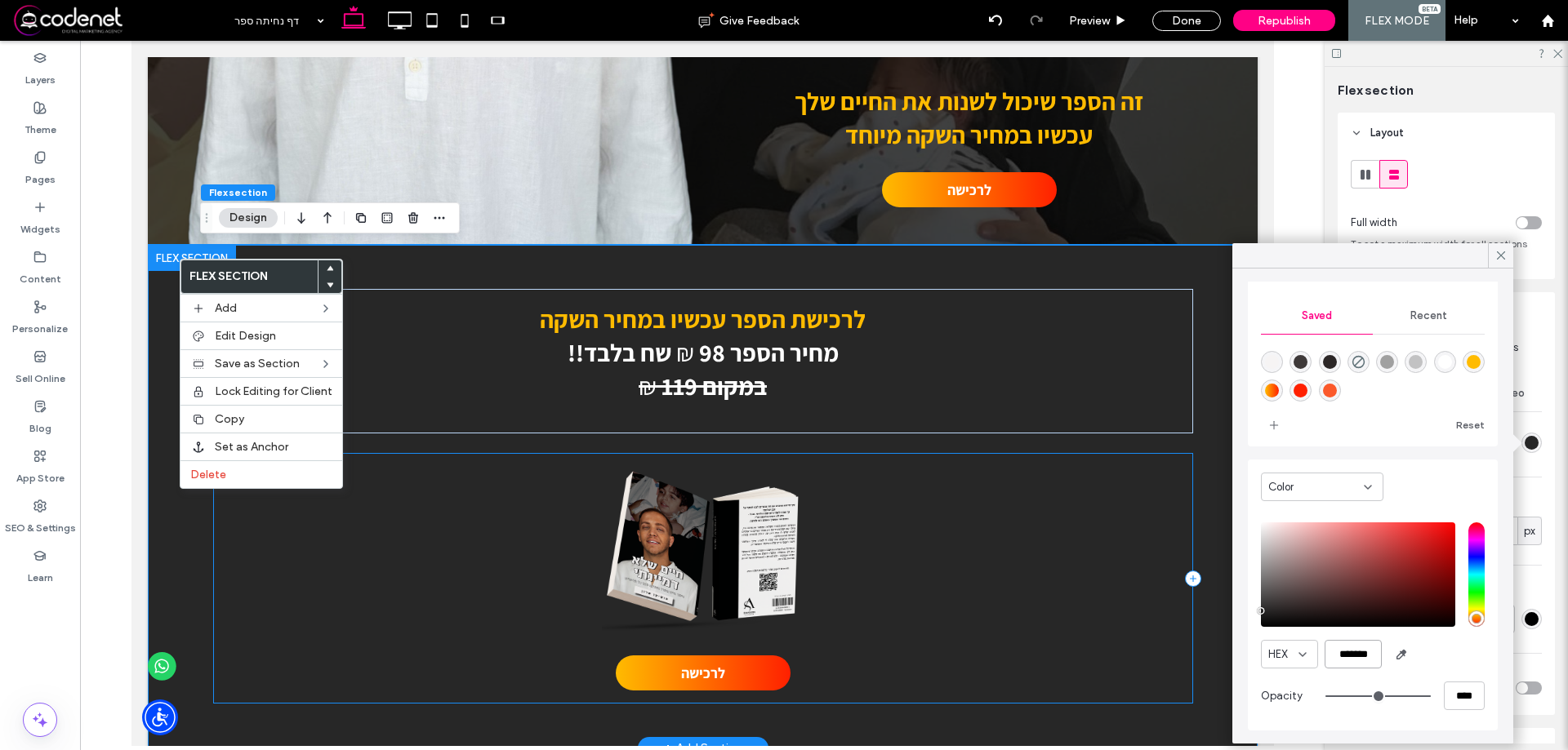
type input "*******"
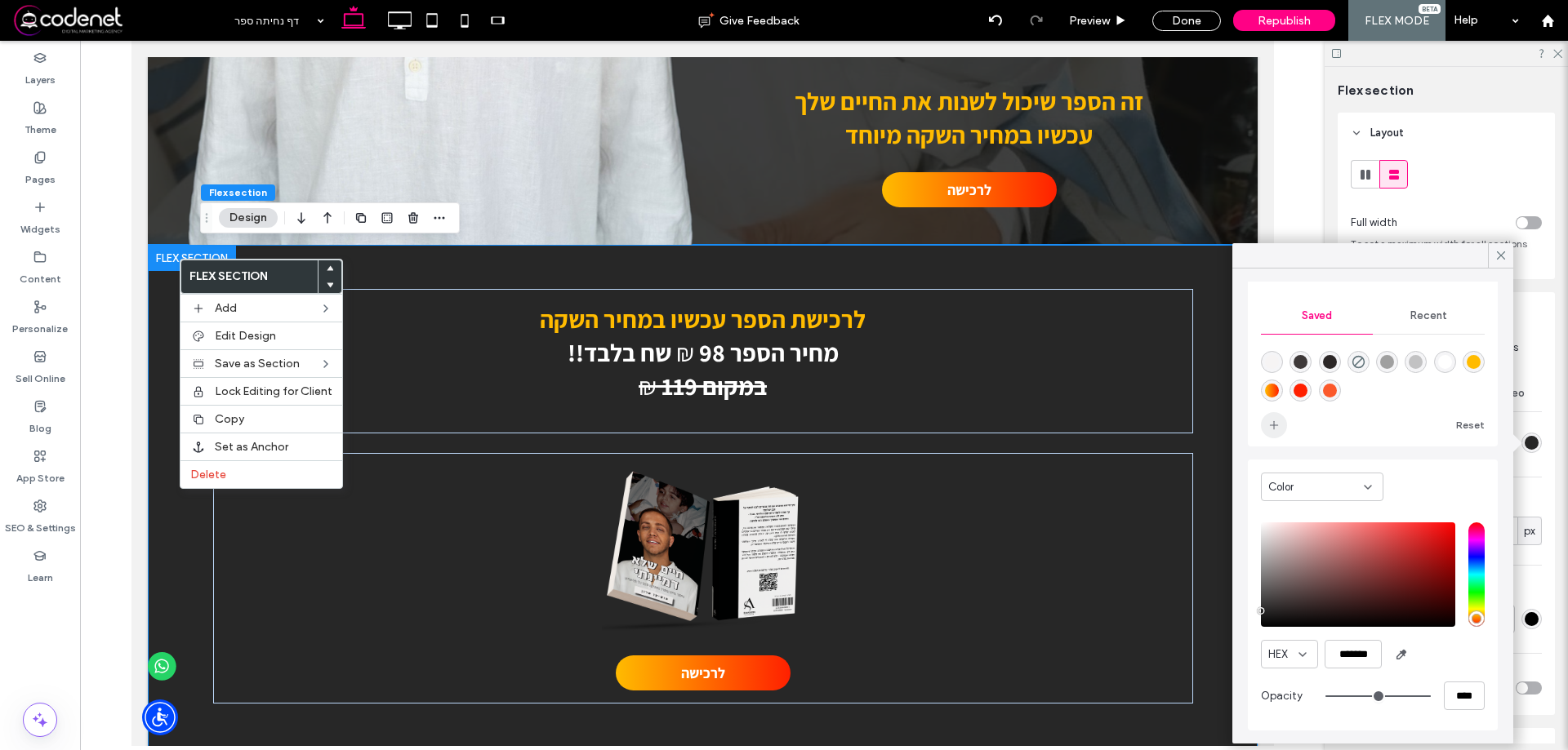
click at [1277, 419] on icon "add color" at bounding box center [1274, 425] width 13 height 13
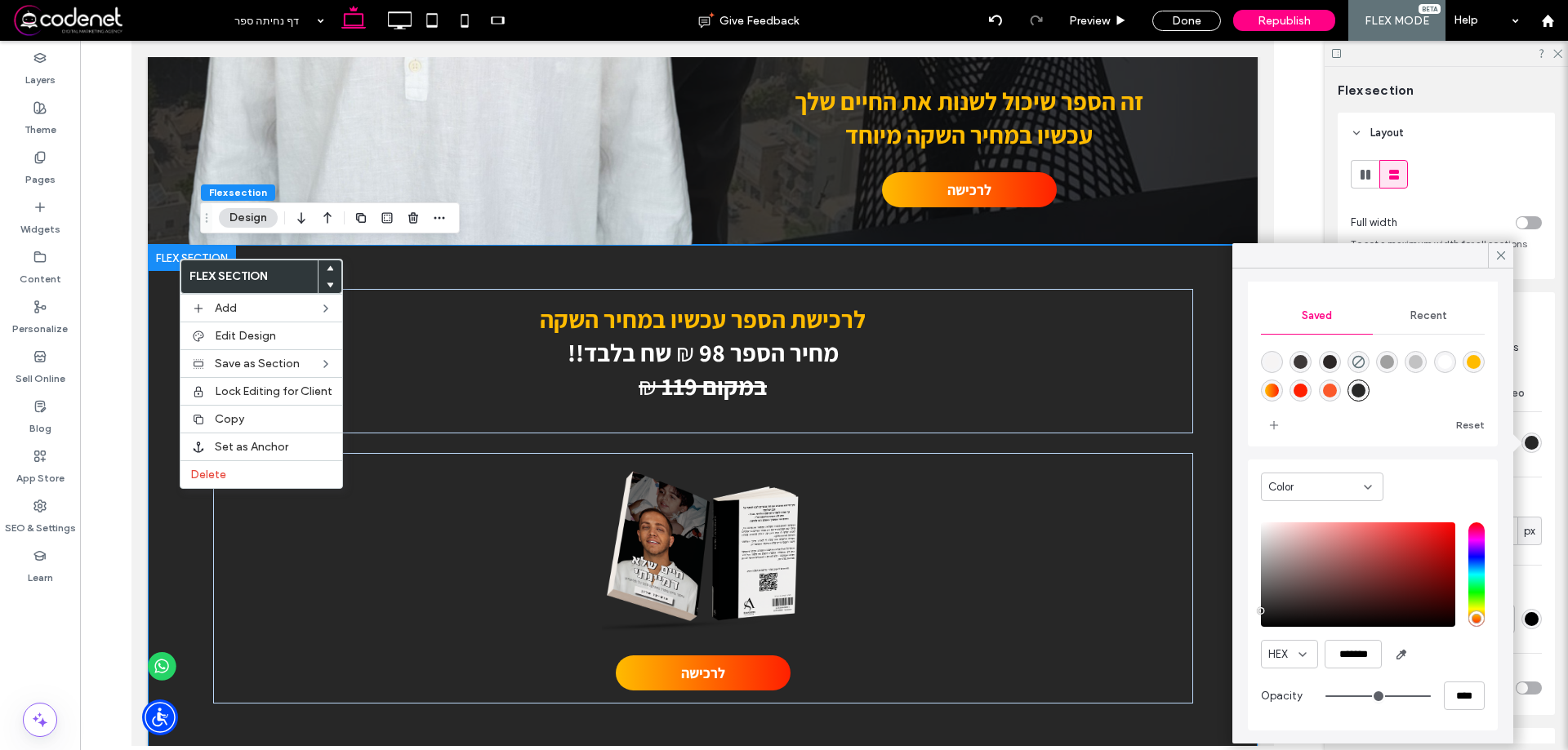
click at [1365, 391] on div "rgba(39,39,39,1)" at bounding box center [1358, 390] width 14 height 14
click at [1188, 281] on div "לרכישת הספר עכשיו במחיר השקה מחיר הספר 98 ₪ שח בלבד!! במקום 119 ₪ לרכישה" at bounding box center [701, 496] width 1109 height 503
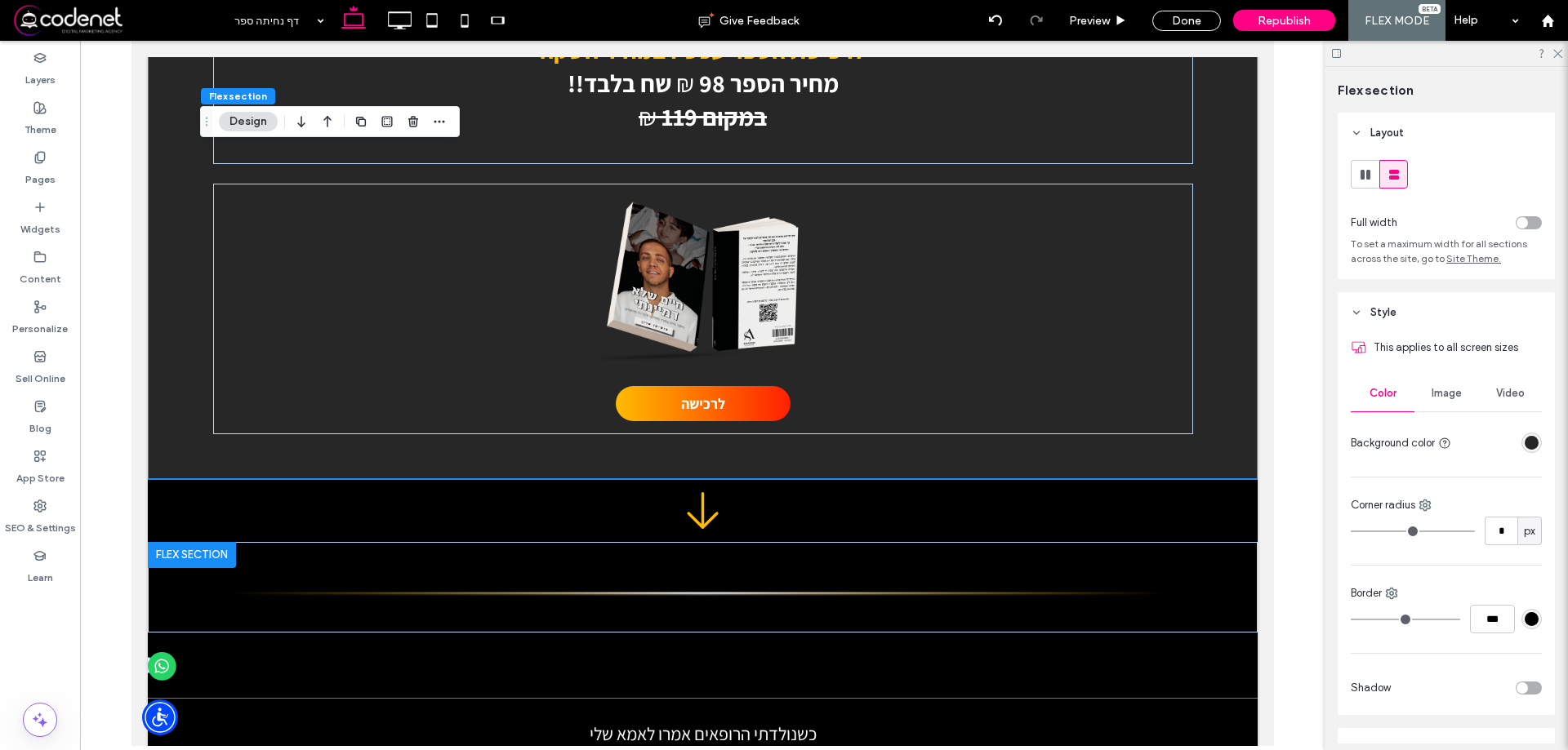
scroll to position [983, 0]
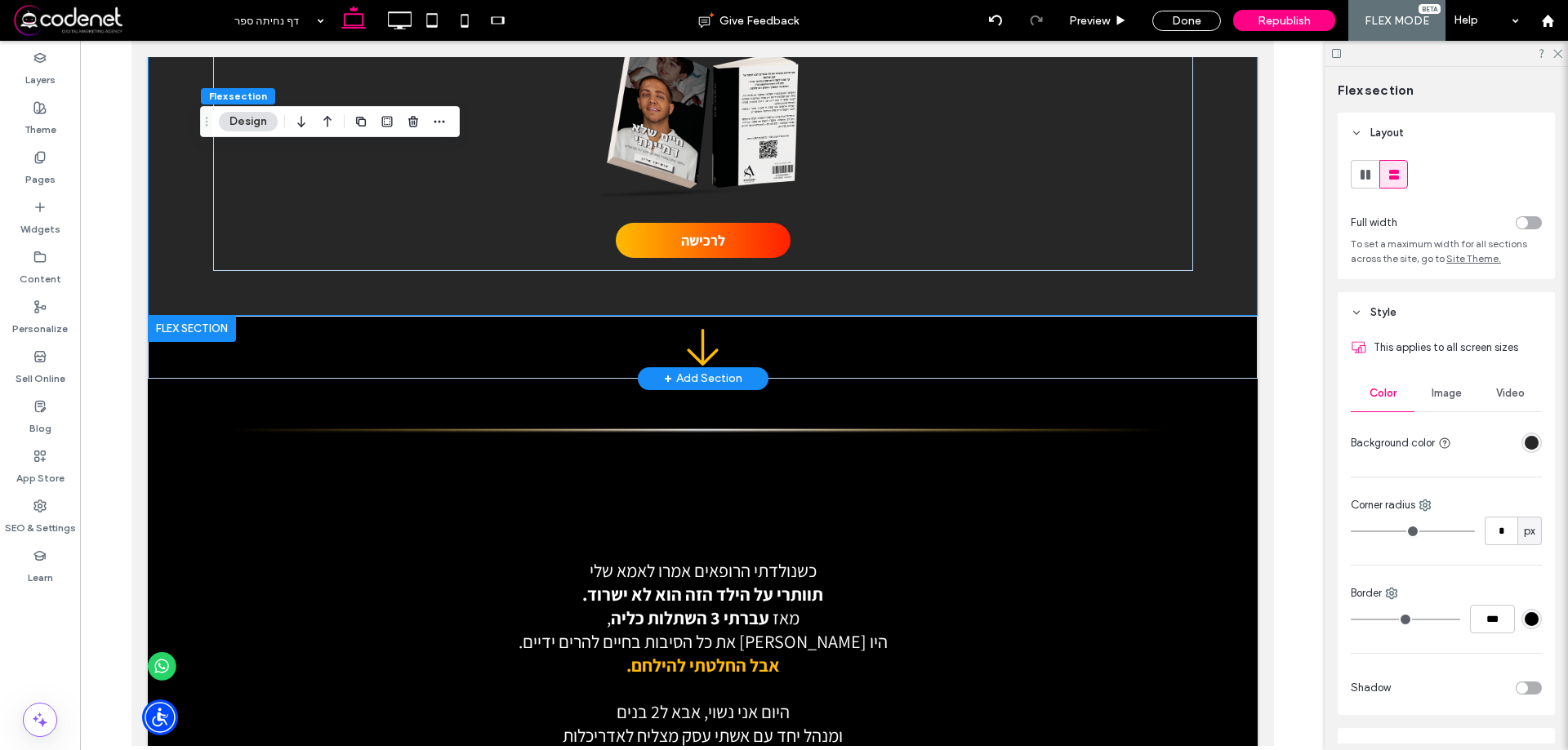
click at [164, 322] on div at bounding box center [191, 329] width 88 height 26
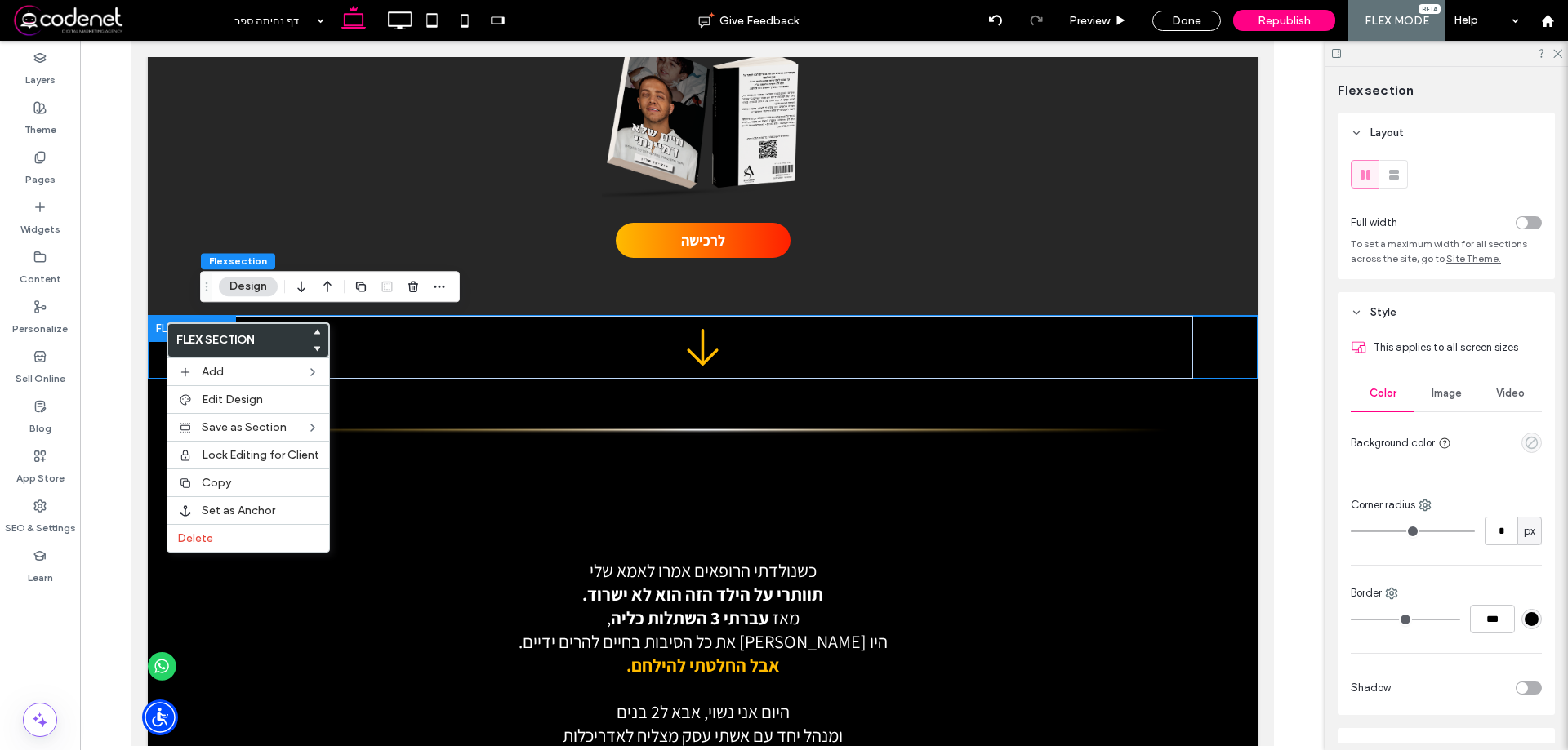
click at [1525, 443] on use "empty color" at bounding box center [1531, 443] width 12 height 12
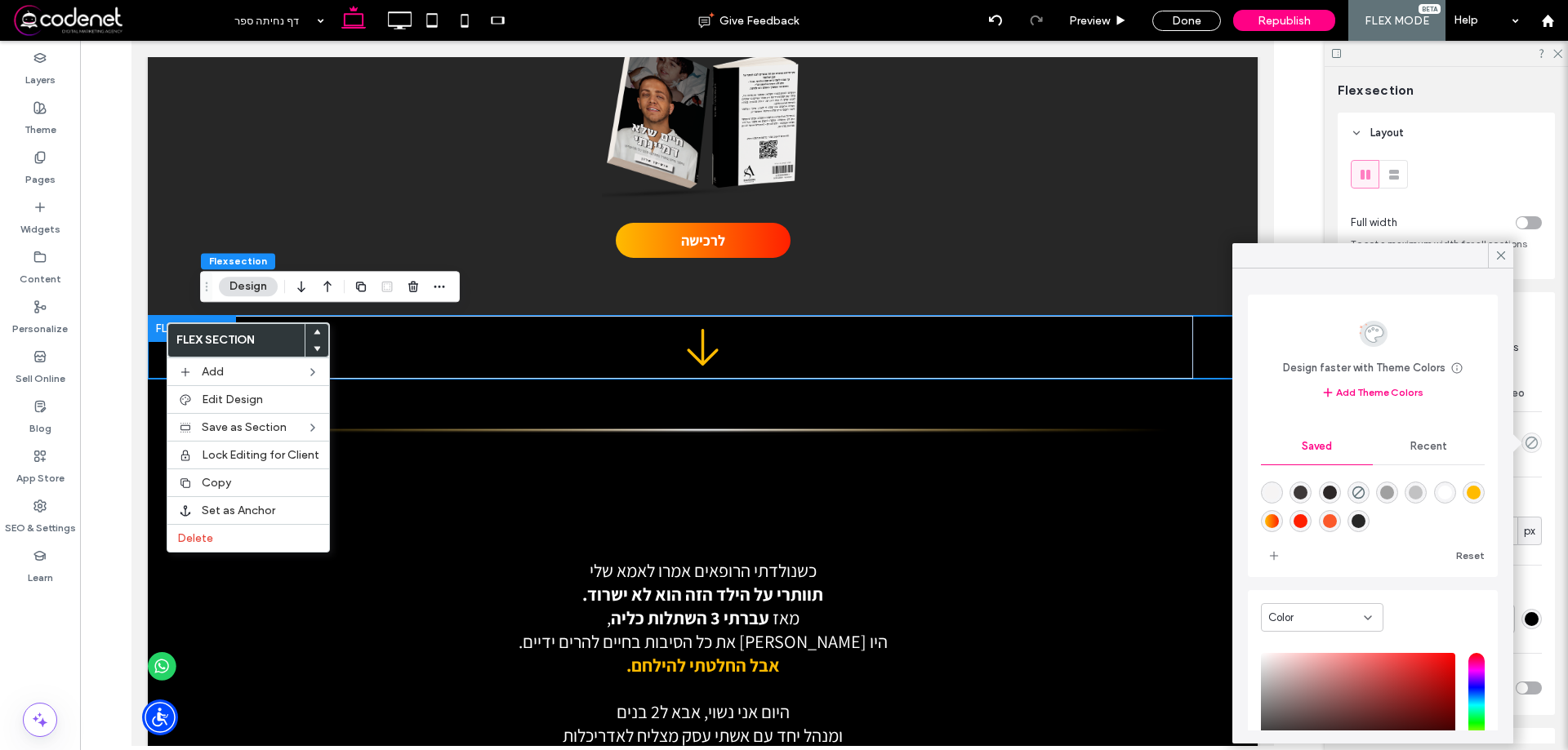
click at [1369, 520] on div "rgba(39,39,39,1)" at bounding box center [1358, 521] width 22 height 22
type input "*******"
type input "***"
type input "****"
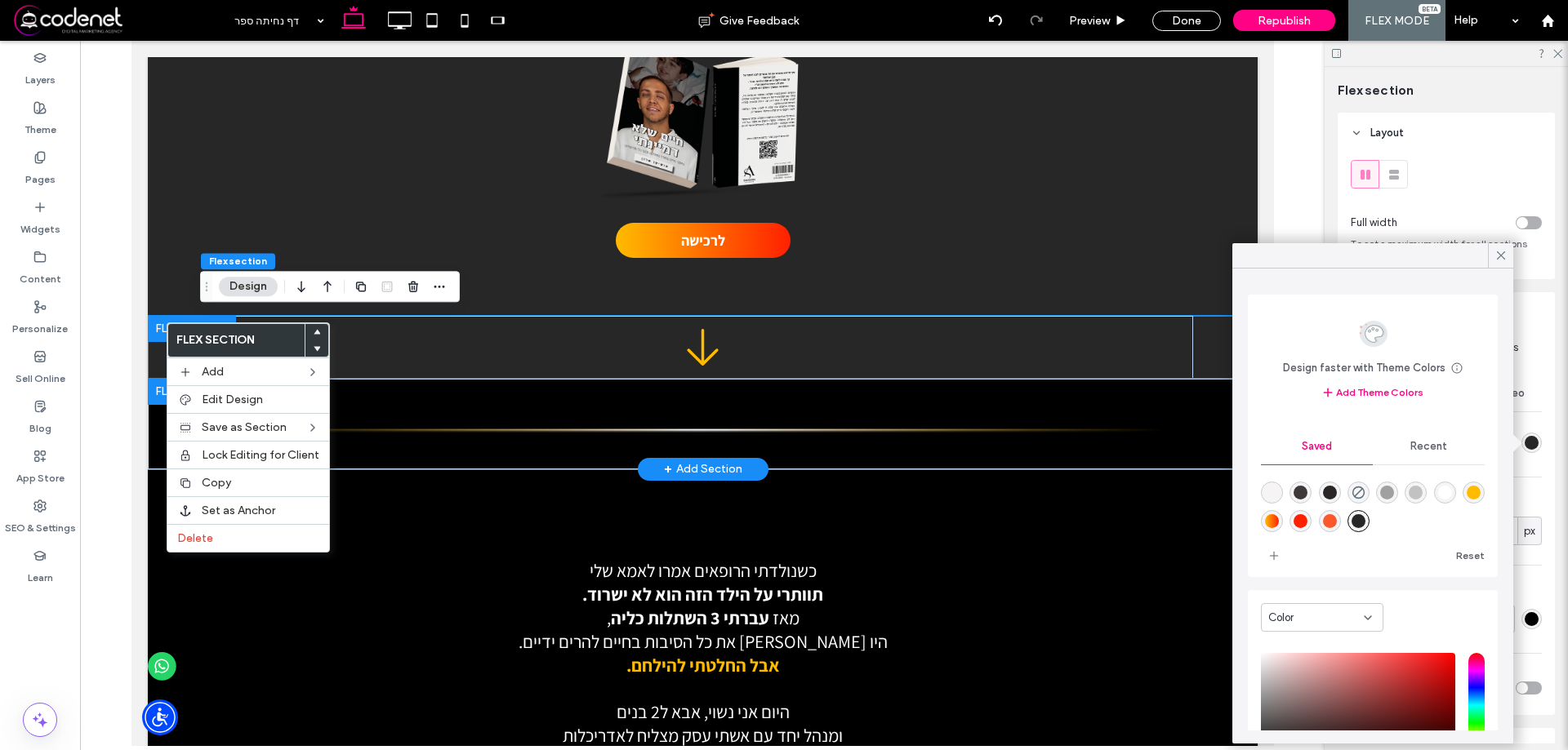
click at [1182, 411] on div at bounding box center [701, 424] width 1109 height 91
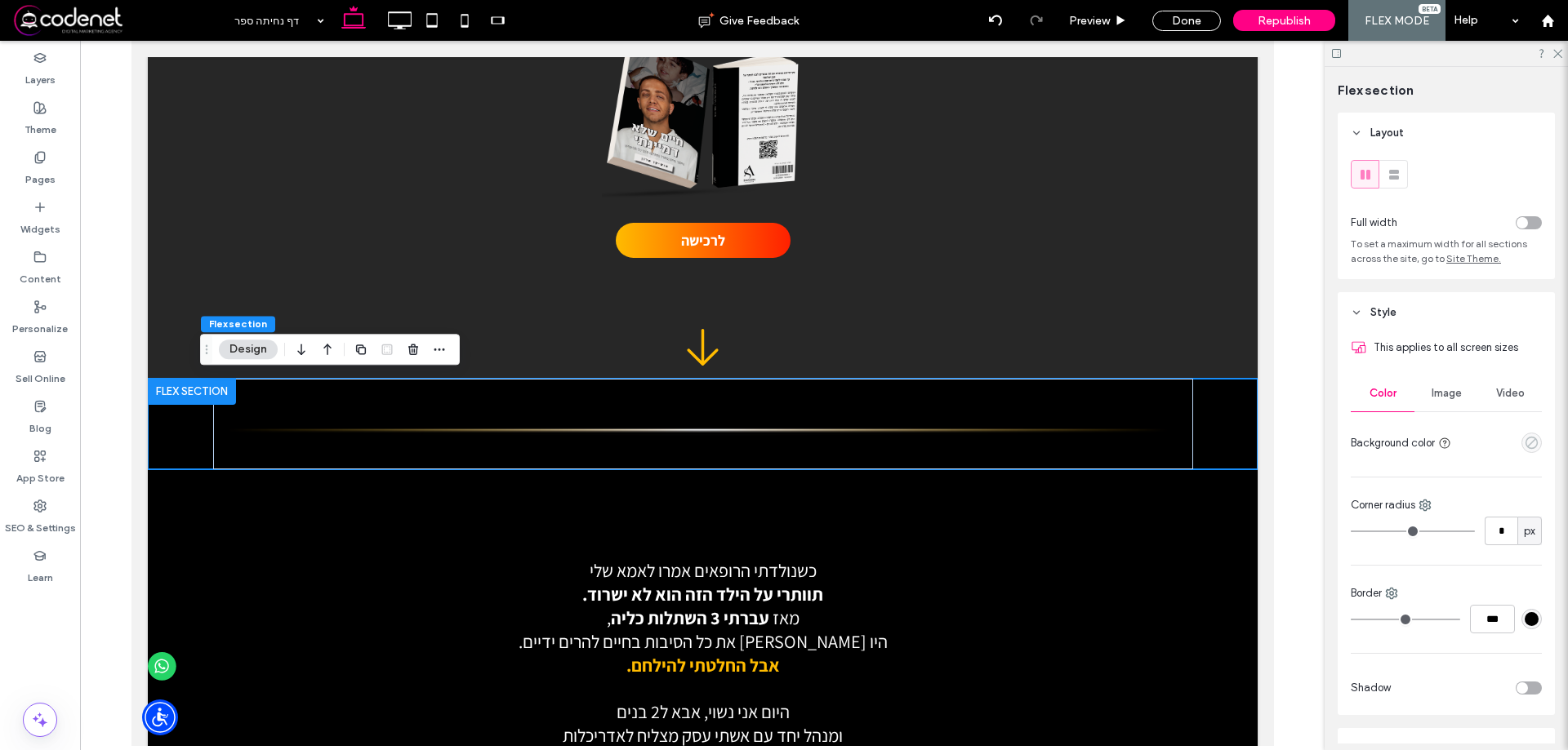
click at [1524, 439] on icon "empty color" at bounding box center [1531, 443] width 14 height 14
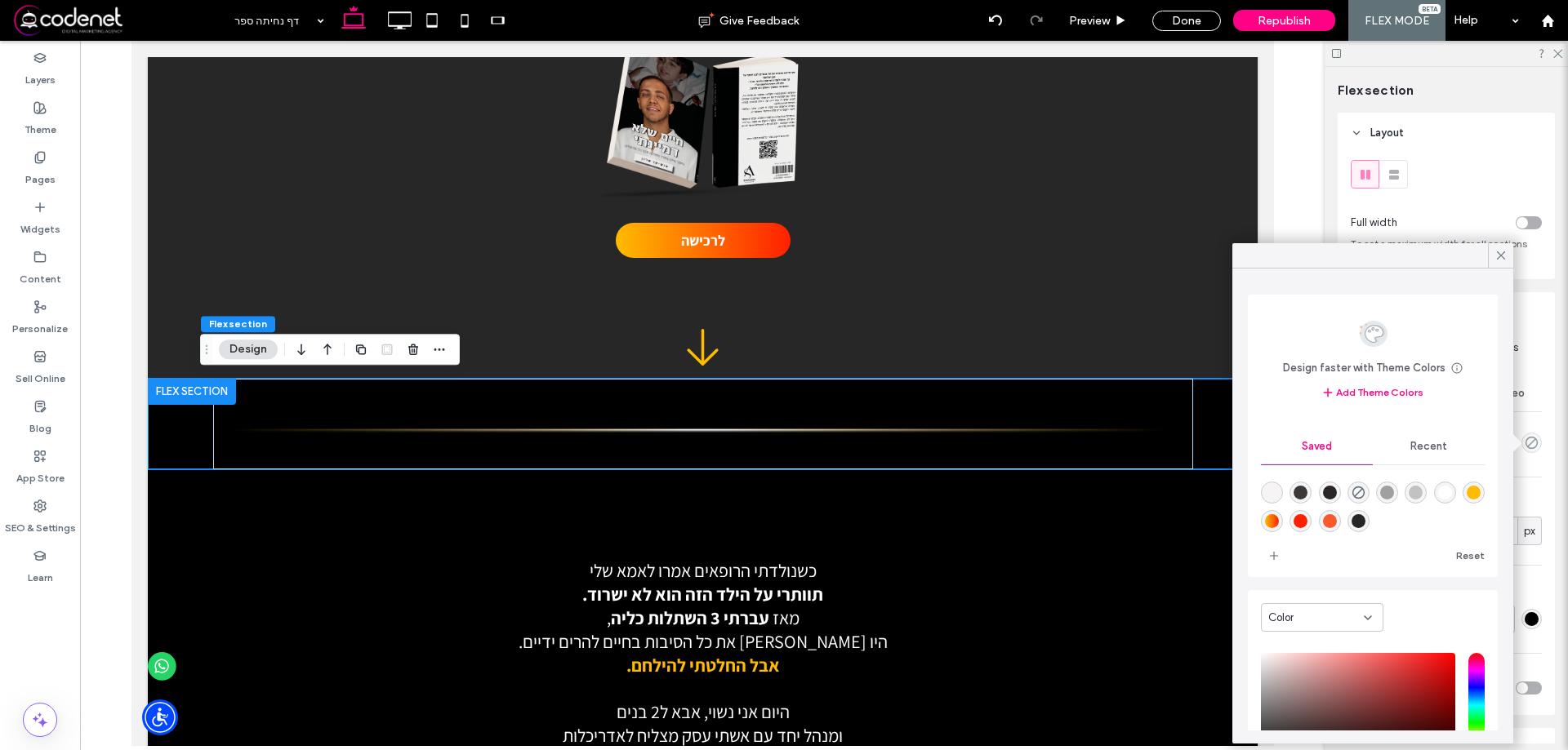
click at [1365, 523] on div "rgba(39,39,39,1)" at bounding box center [1358, 521] width 14 height 14
type input "*******"
type input "***"
type input "****"
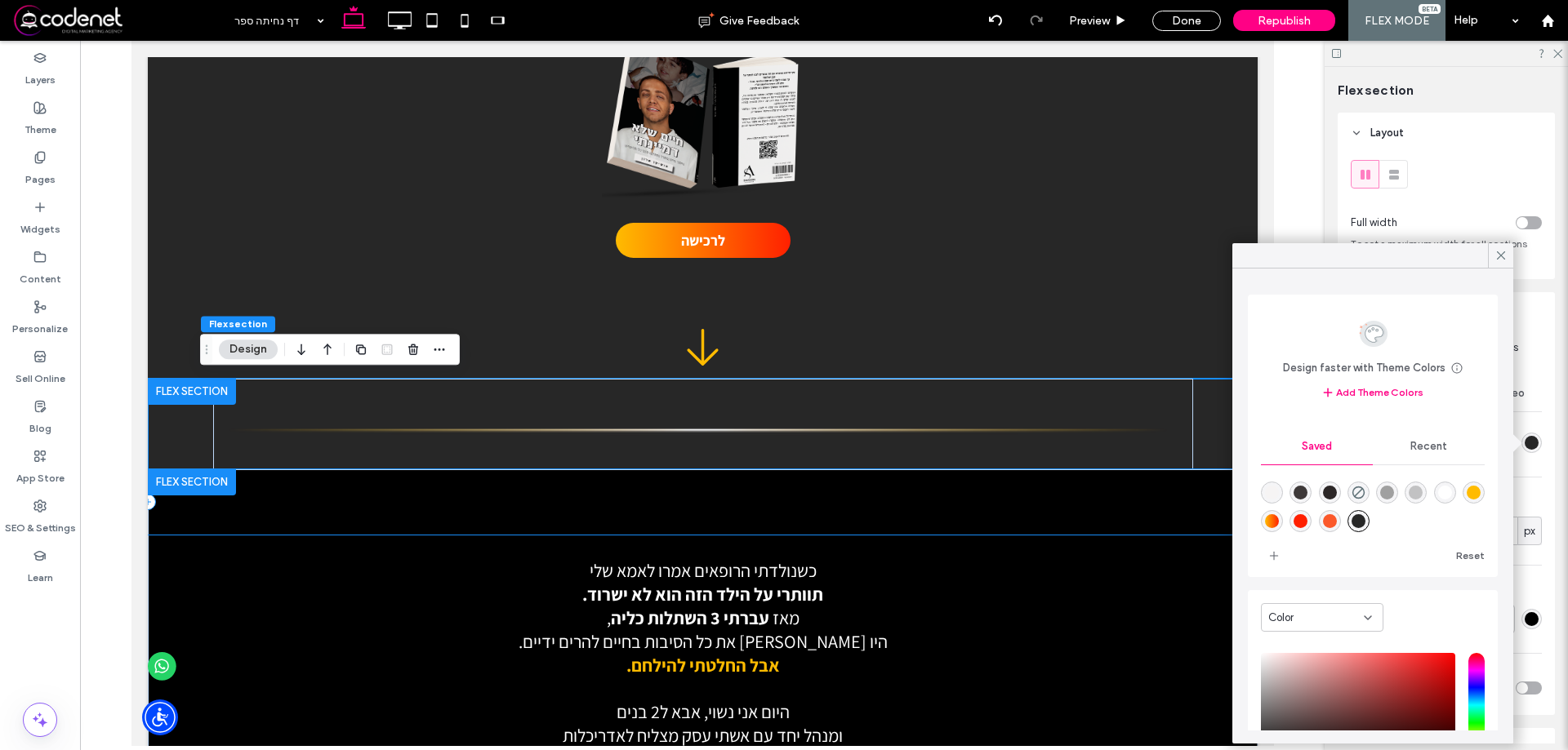
click at [1172, 503] on div at bounding box center [701, 502] width 1109 height 65
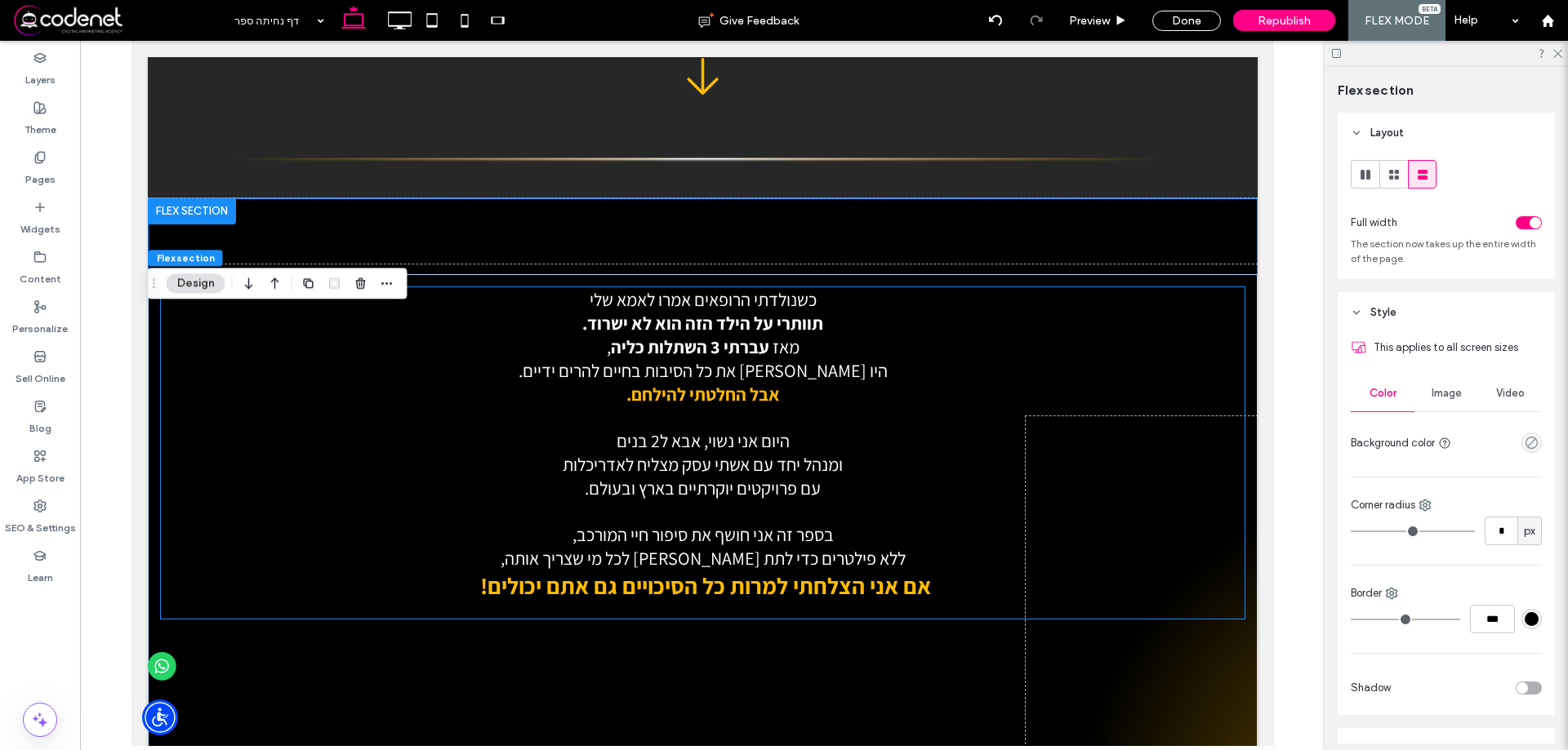
scroll to position [1165, 0]
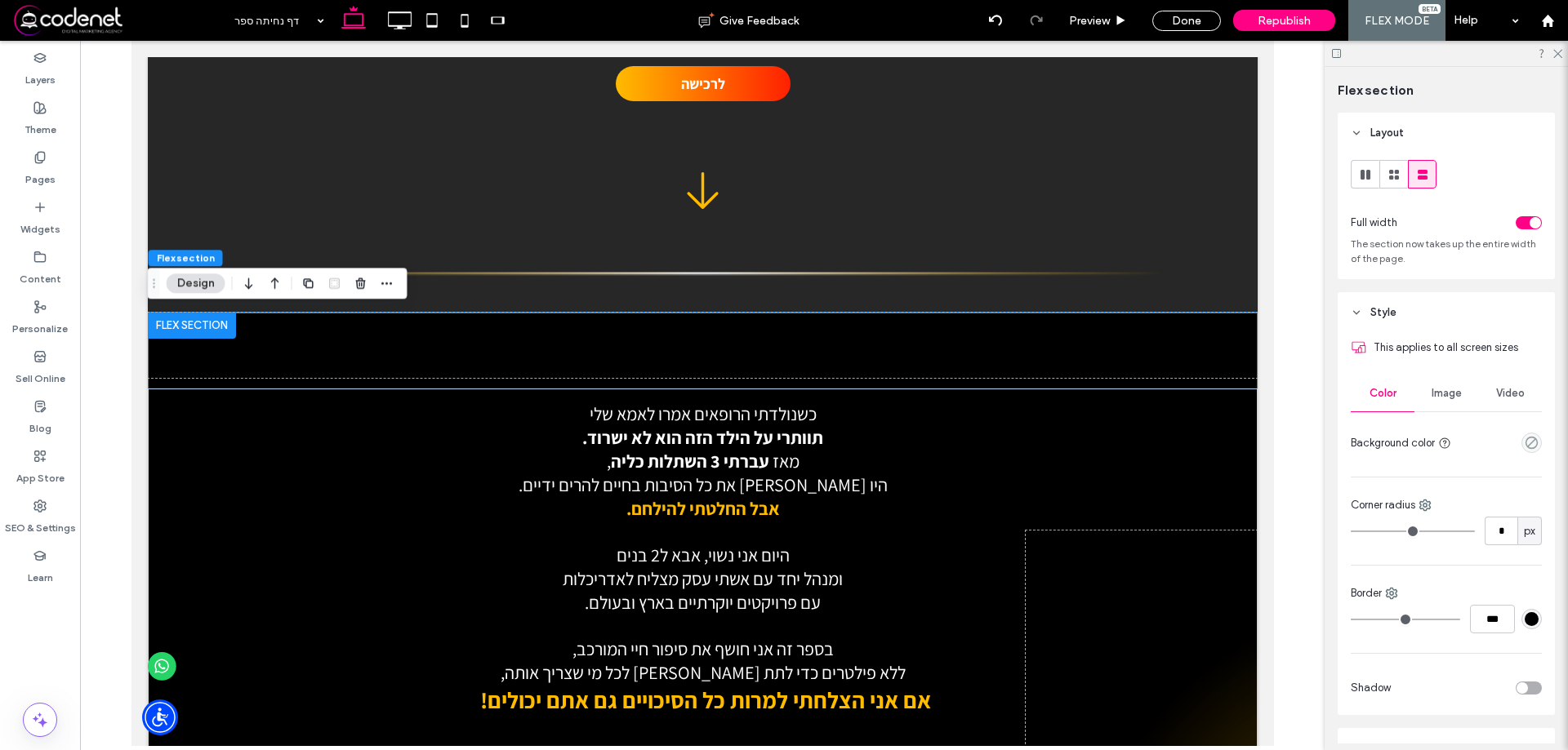
click at [191, 327] on div at bounding box center [191, 326] width 88 height 26
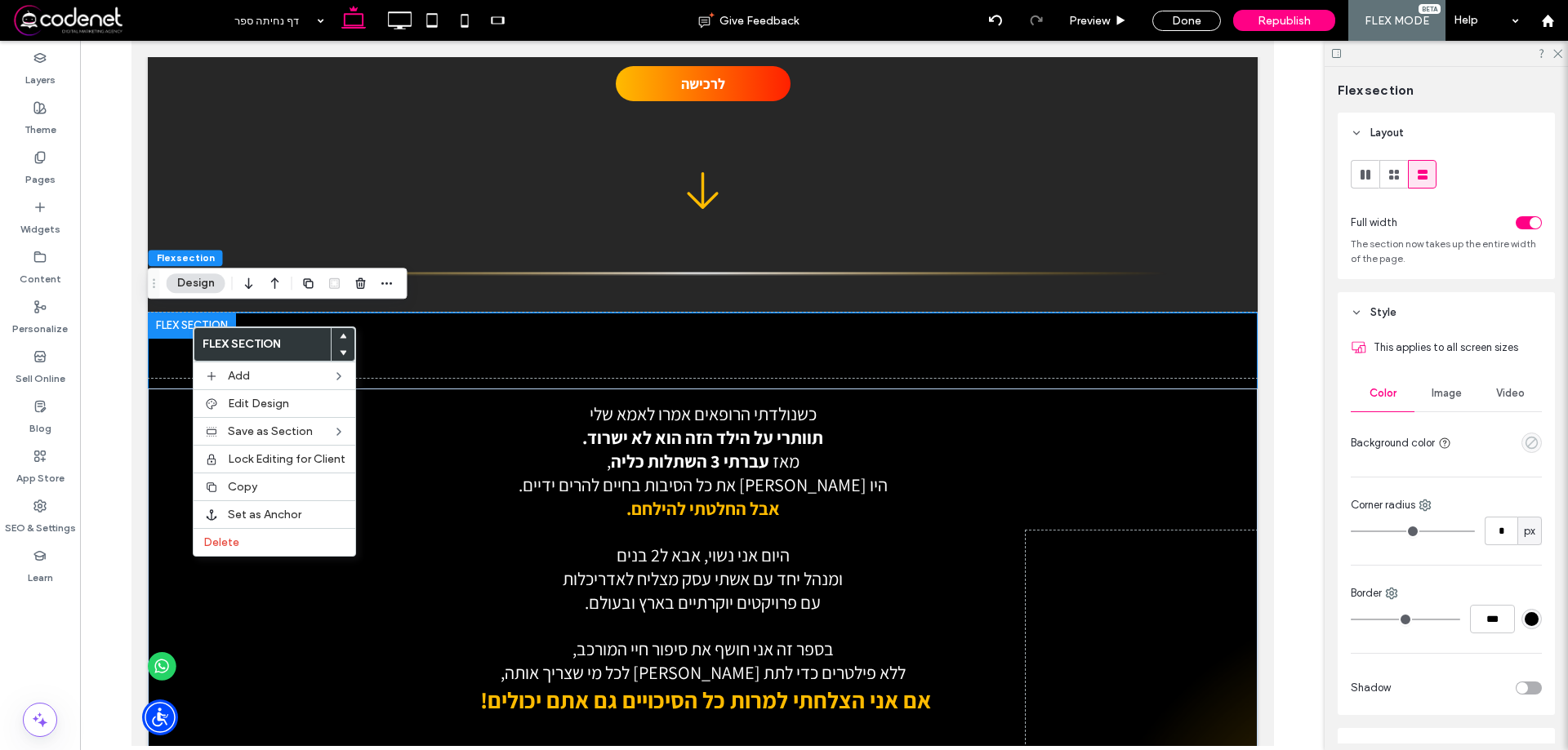
click at [1525, 439] on icon "empty color" at bounding box center [1531, 443] width 14 height 14
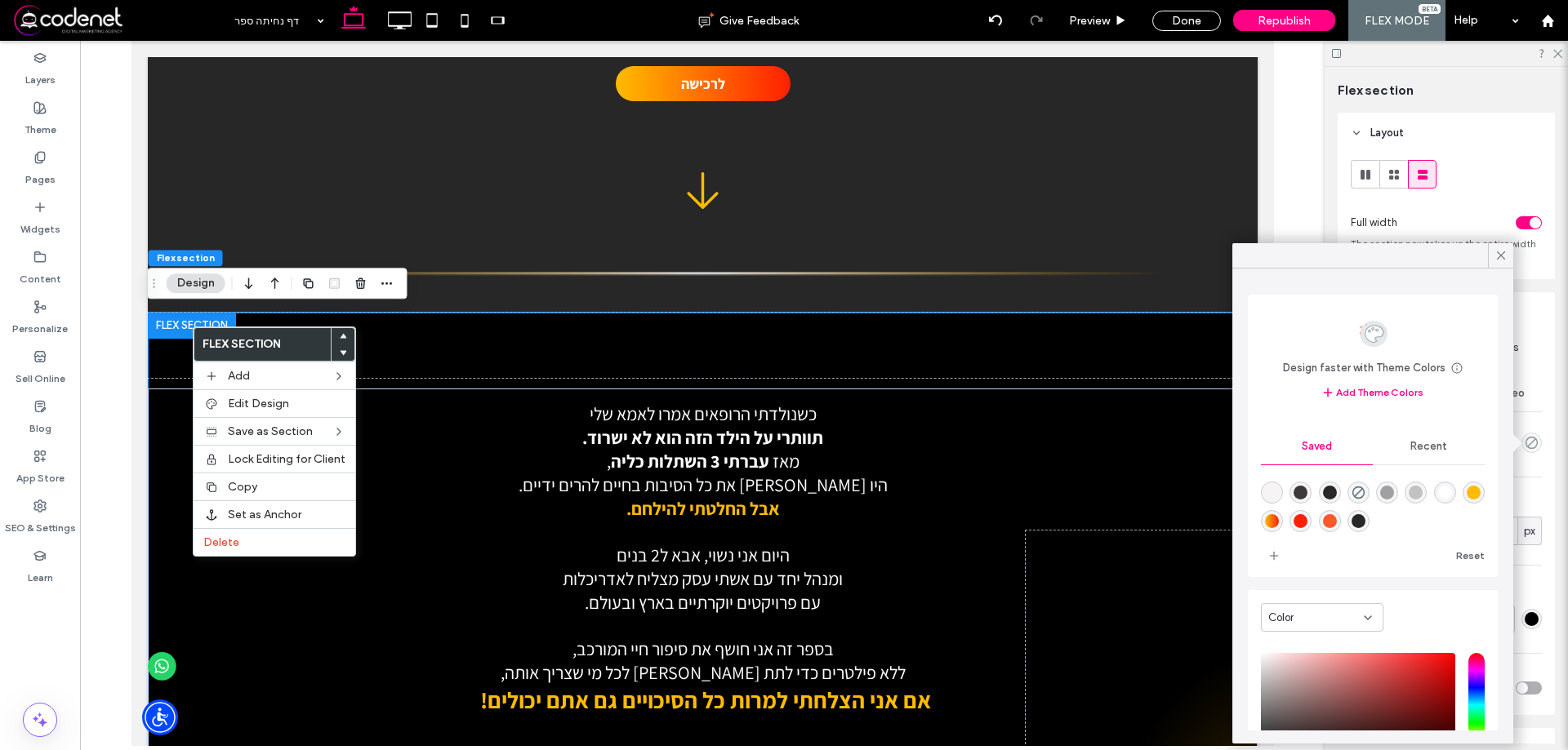
click at [1365, 517] on div "rgba(39,39,39,1)" at bounding box center [1358, 521] width 14 height 14
type input "*******"
type input "***"
type input "****"
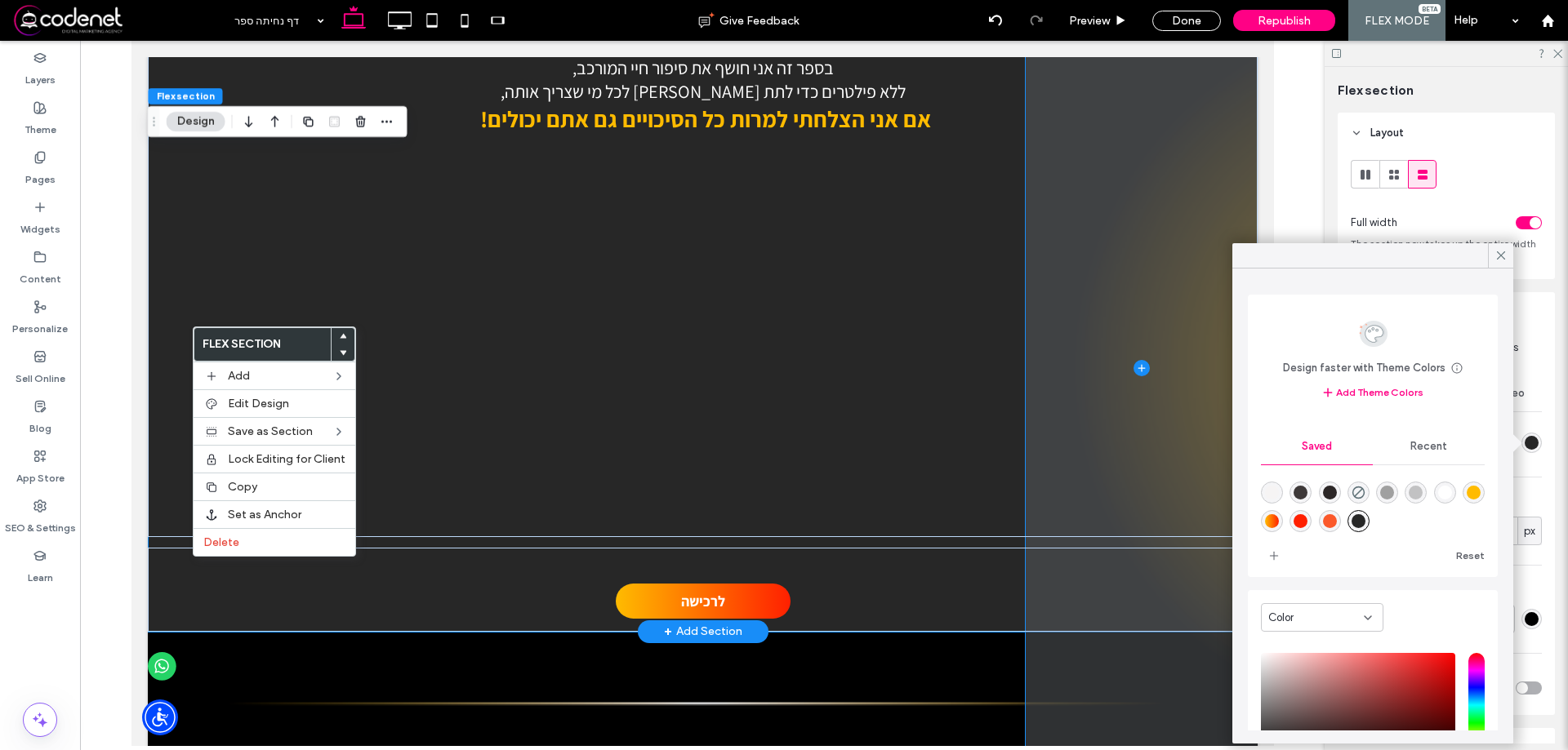
scroll to position [1736, 0]
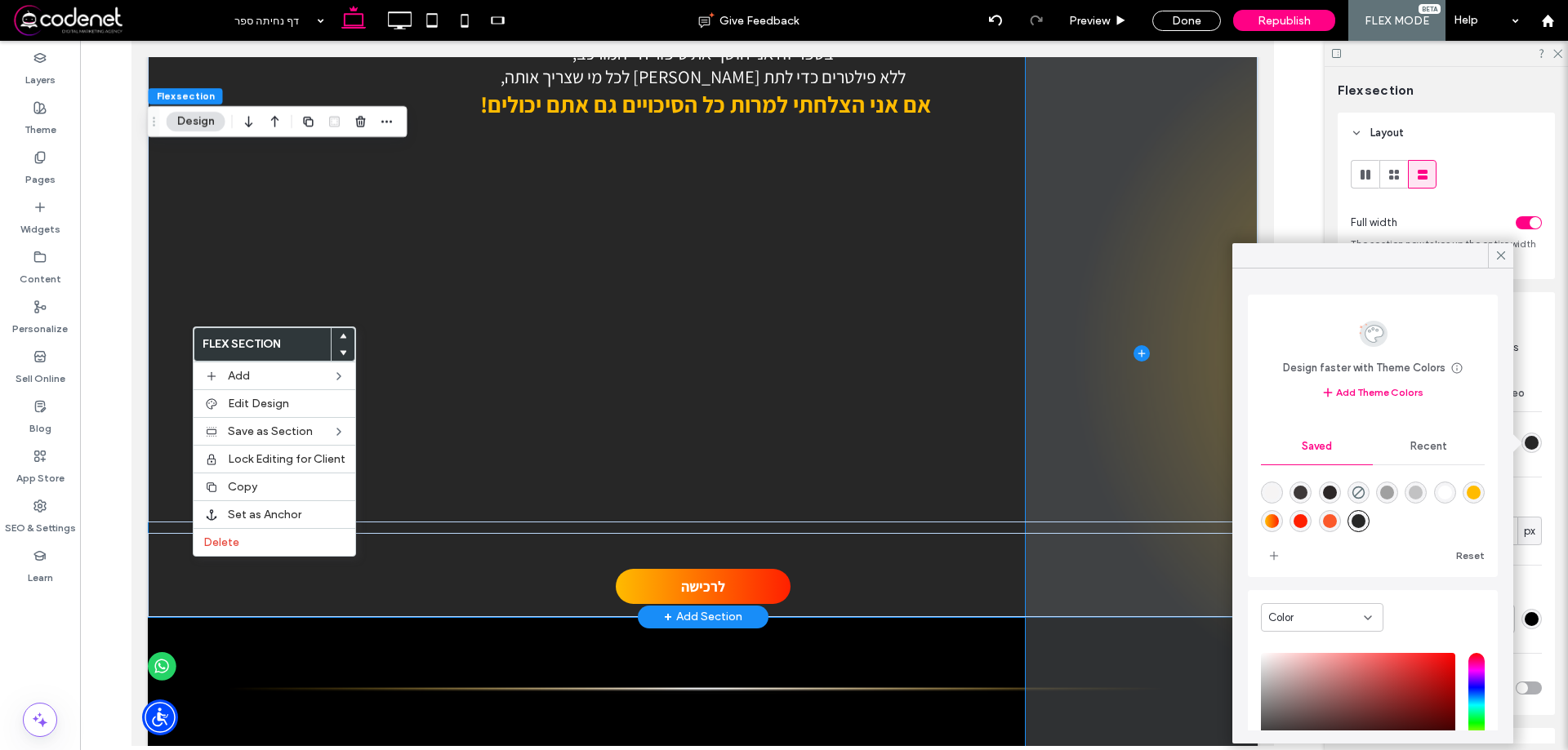
click at [1165, 524] on span at bounding box center [1140, 353] width 232 height 838
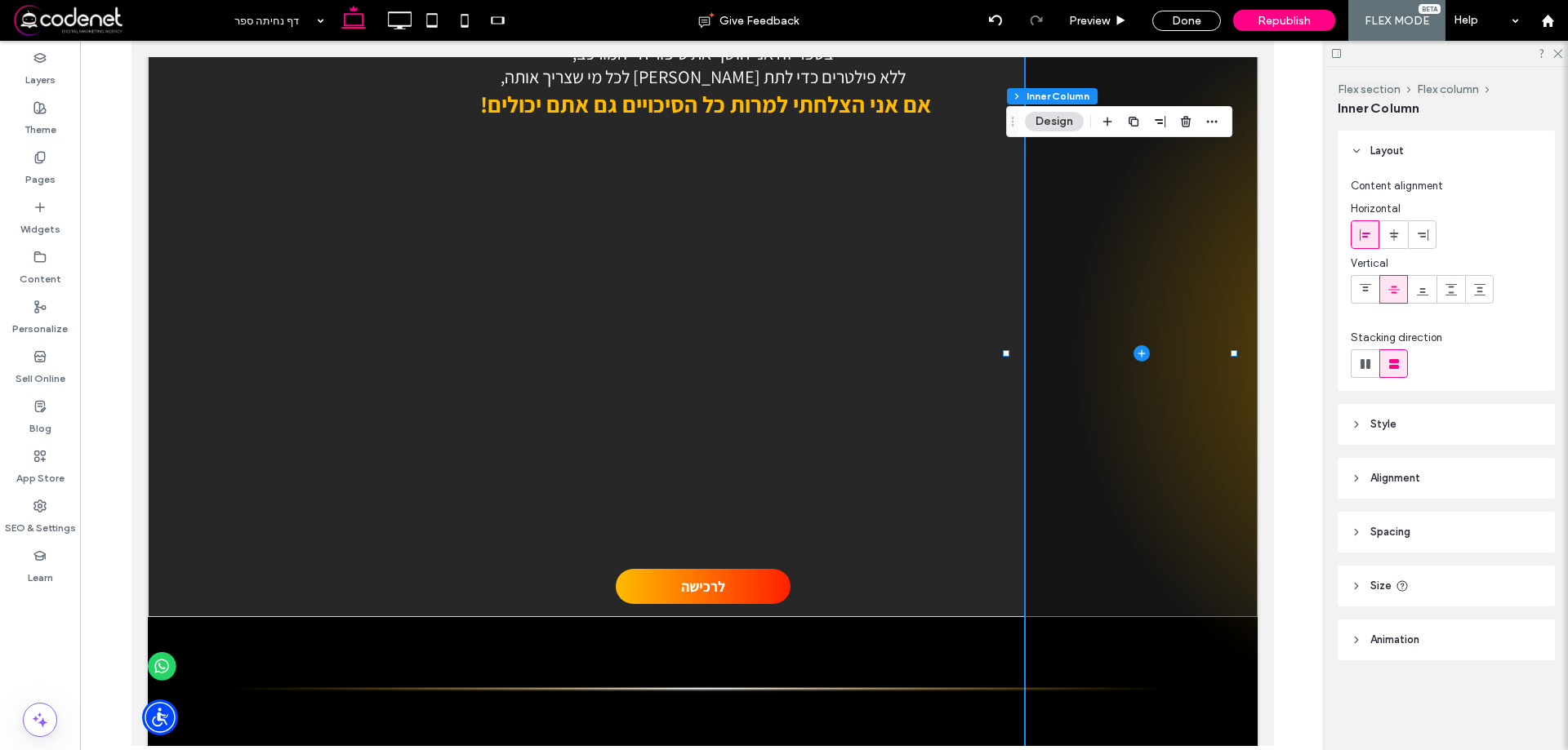
click at [1438, 422] on header "Style" at bounding box center [1446, 425] width 218 height 41
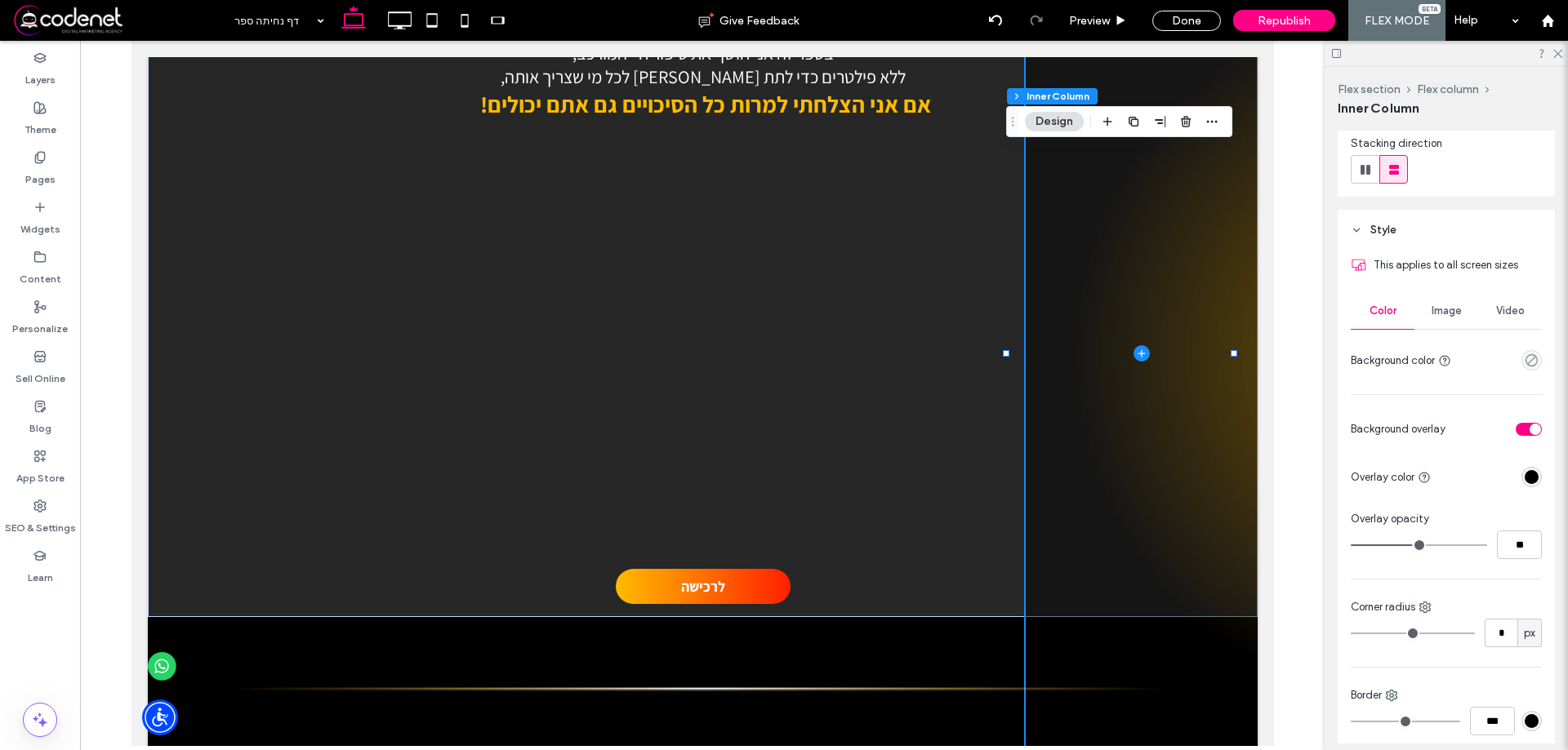
scroll to position [245, 0]
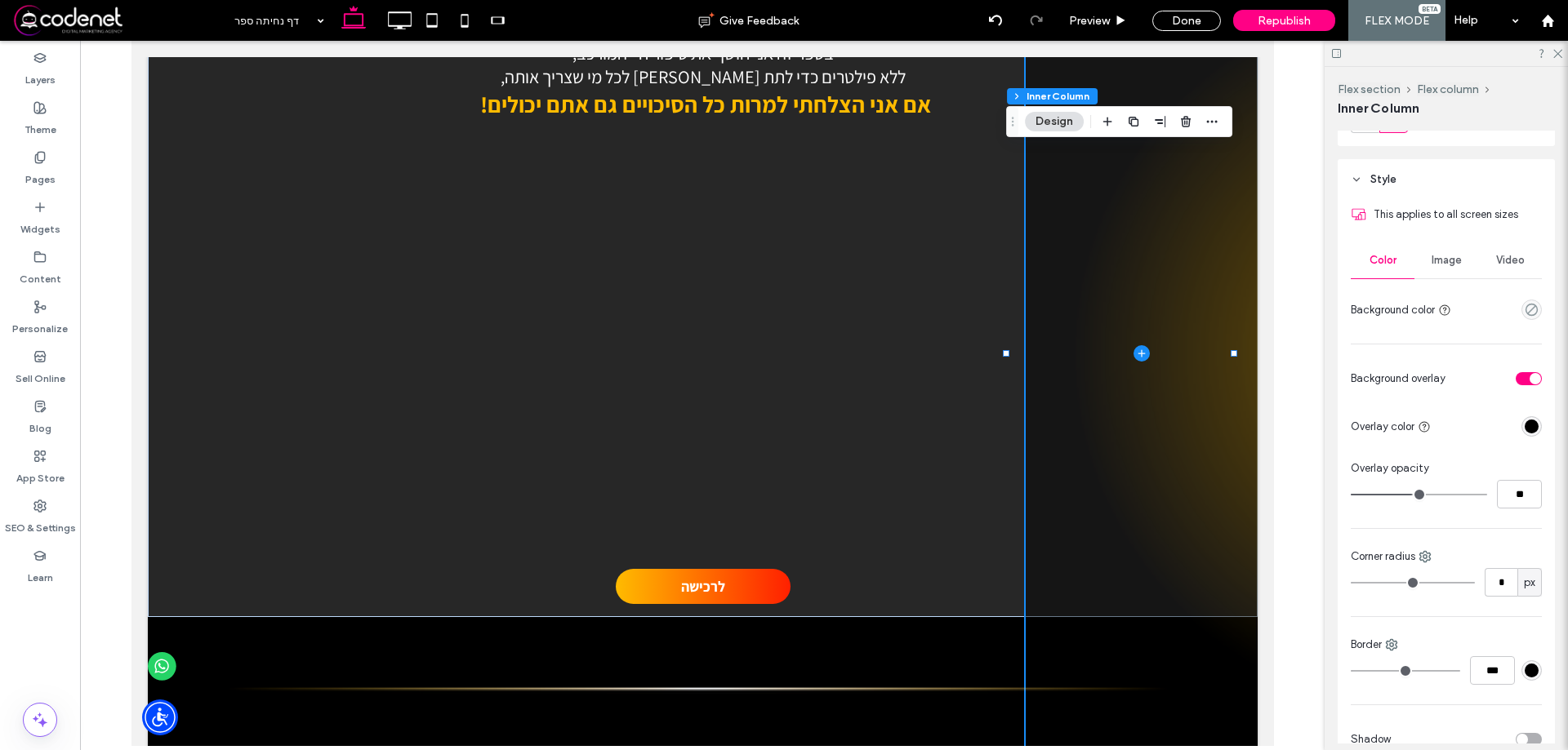
click at [1521, 429] on div "rgba(0, 0, 0, 1)" at bounding box center [1532, 427] width 21 height 21
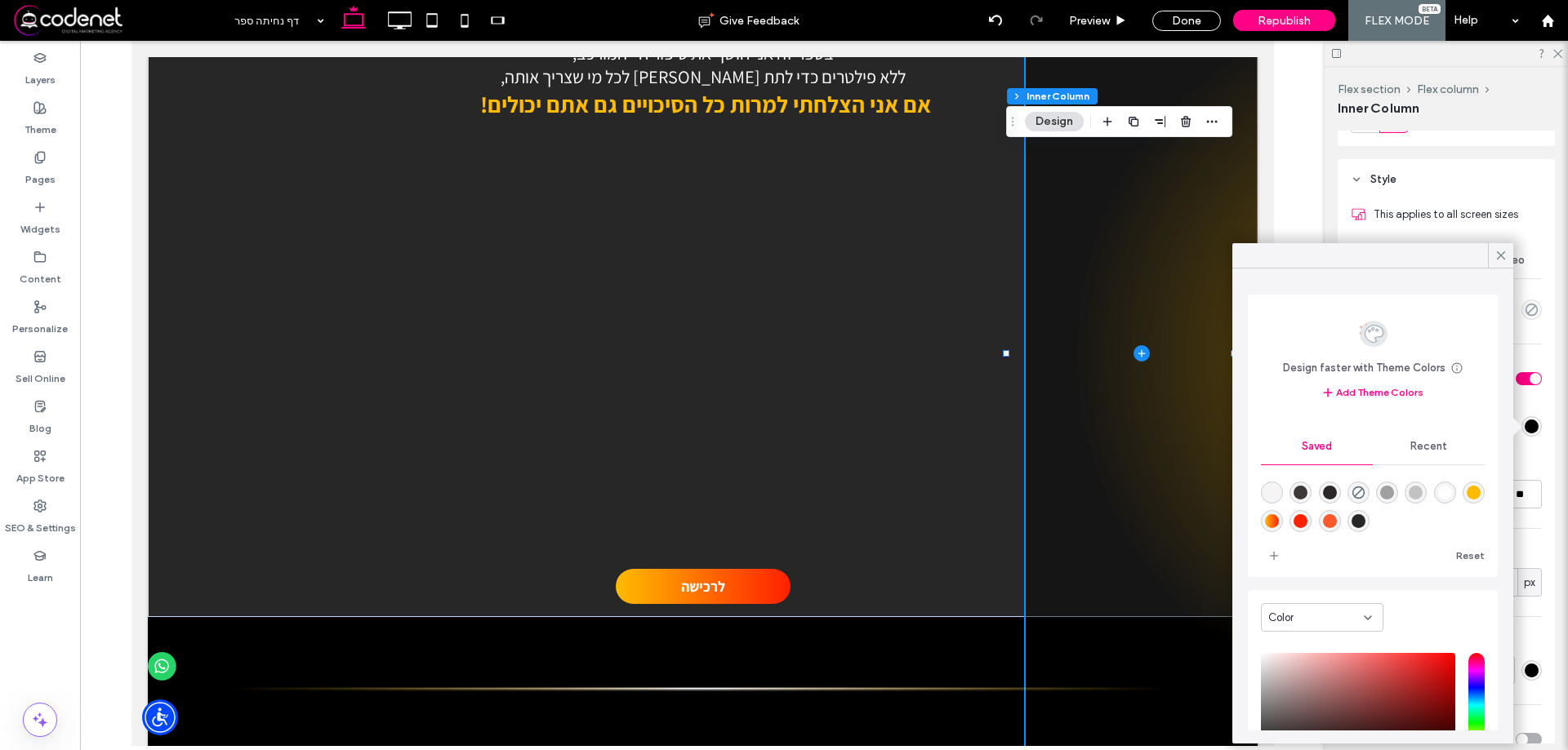
click at [1365, 518] on div "rgba(39,39,39,1)" at bounding box center [1358, 521] width 14 height 14
type input "*******"
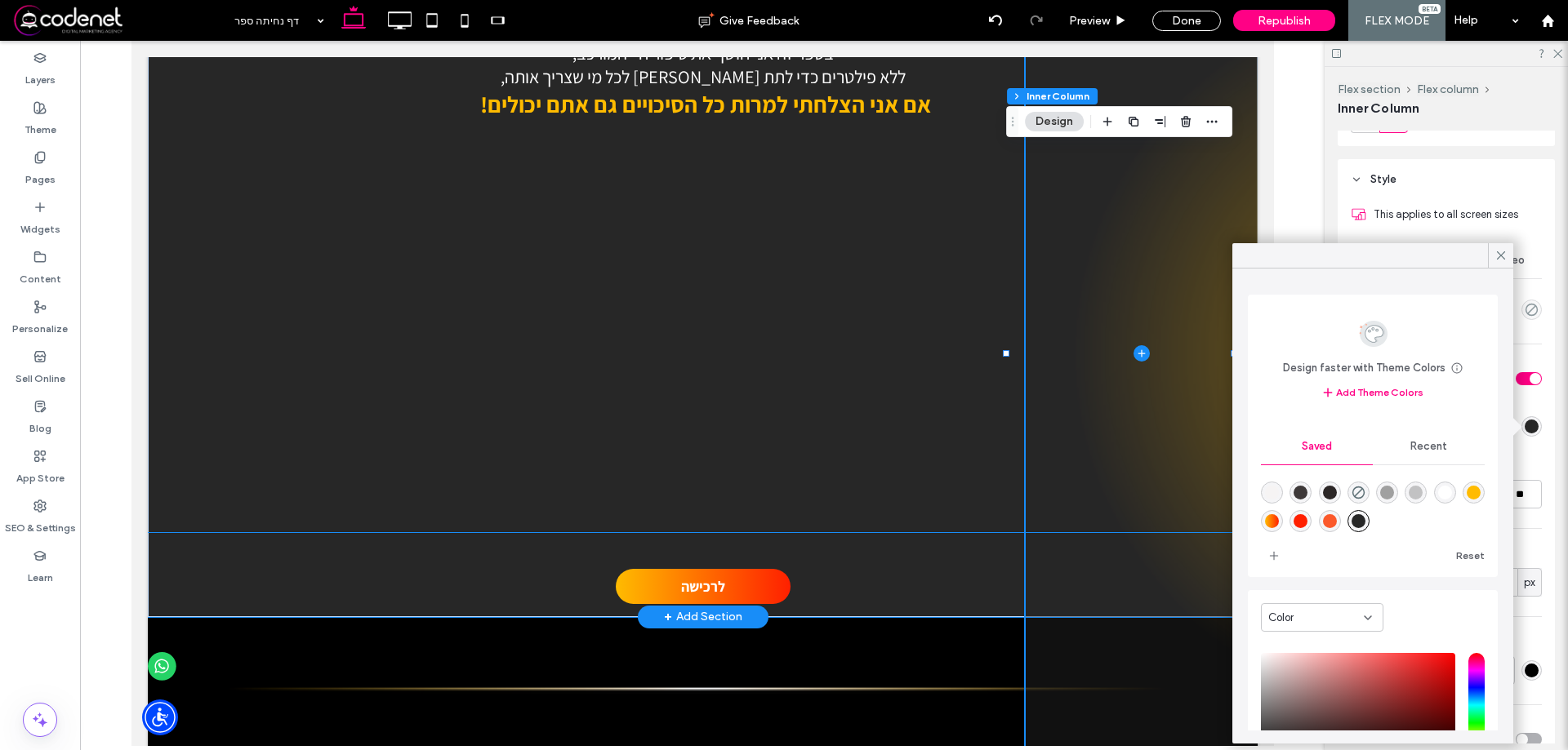
click at [970, 561] on div "לרכישה" at bounding box center [701, 575] width 1109 height 84
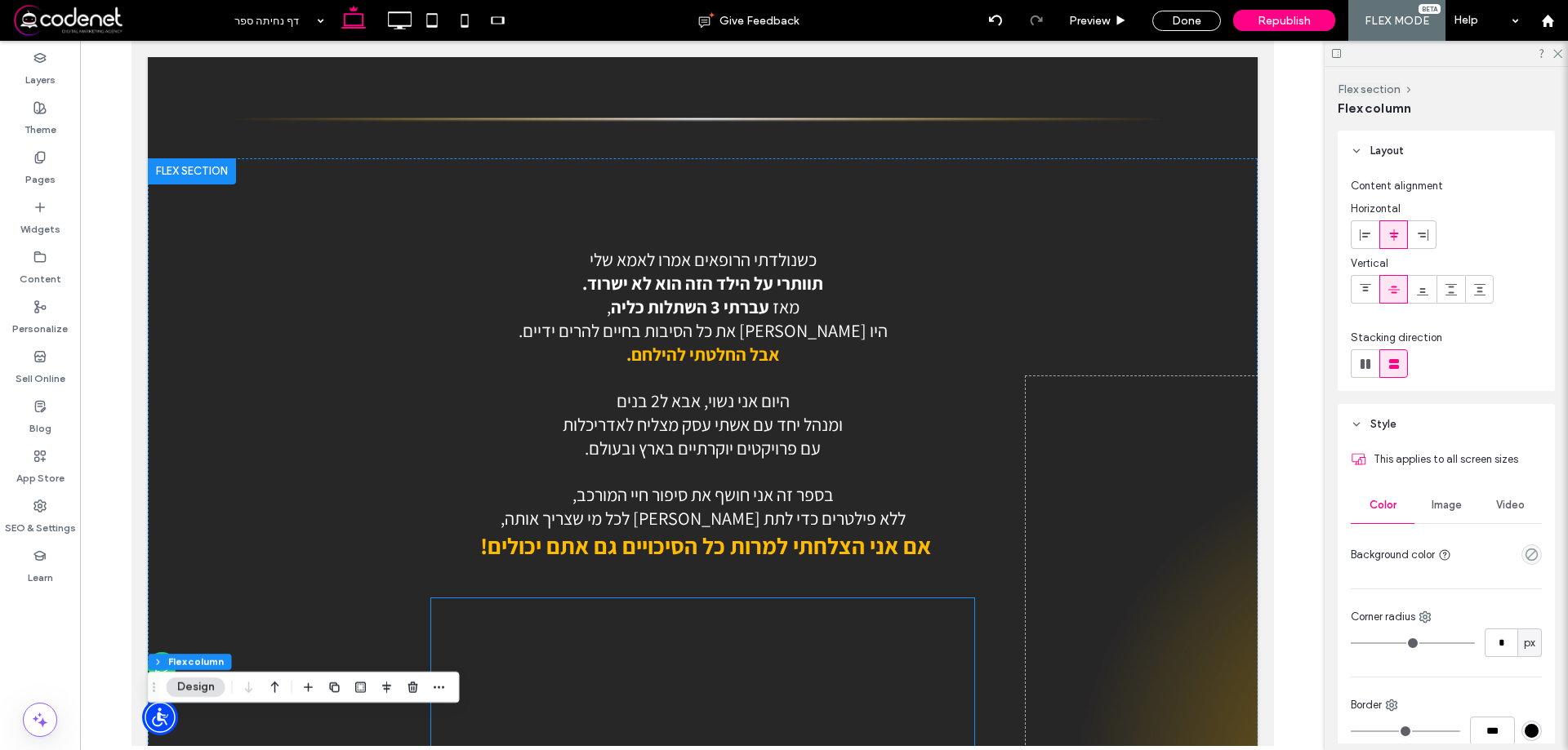
scroll to position [1491, 0]
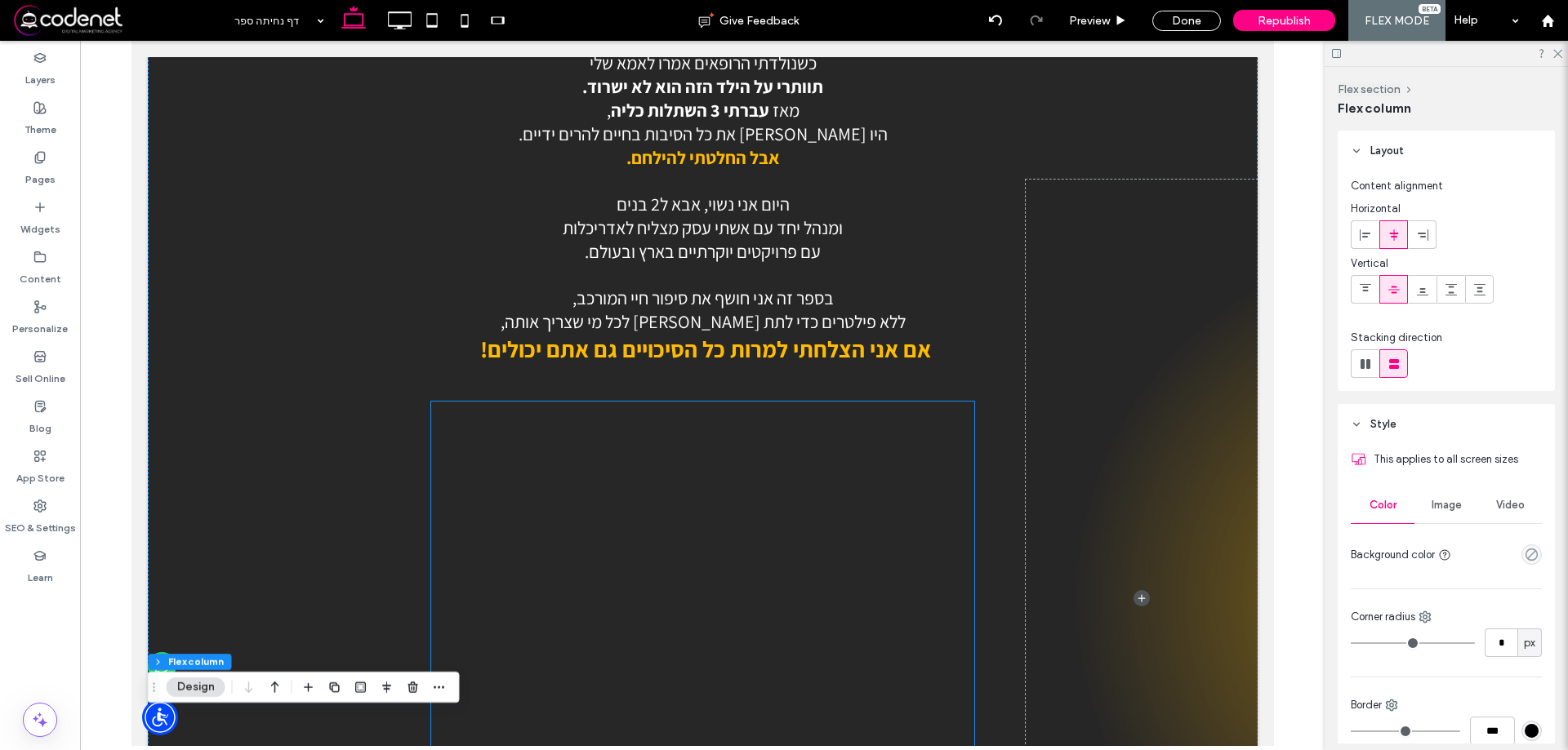
click at [710, 572] on div at bounding box center [701, 578] width 542 height 353
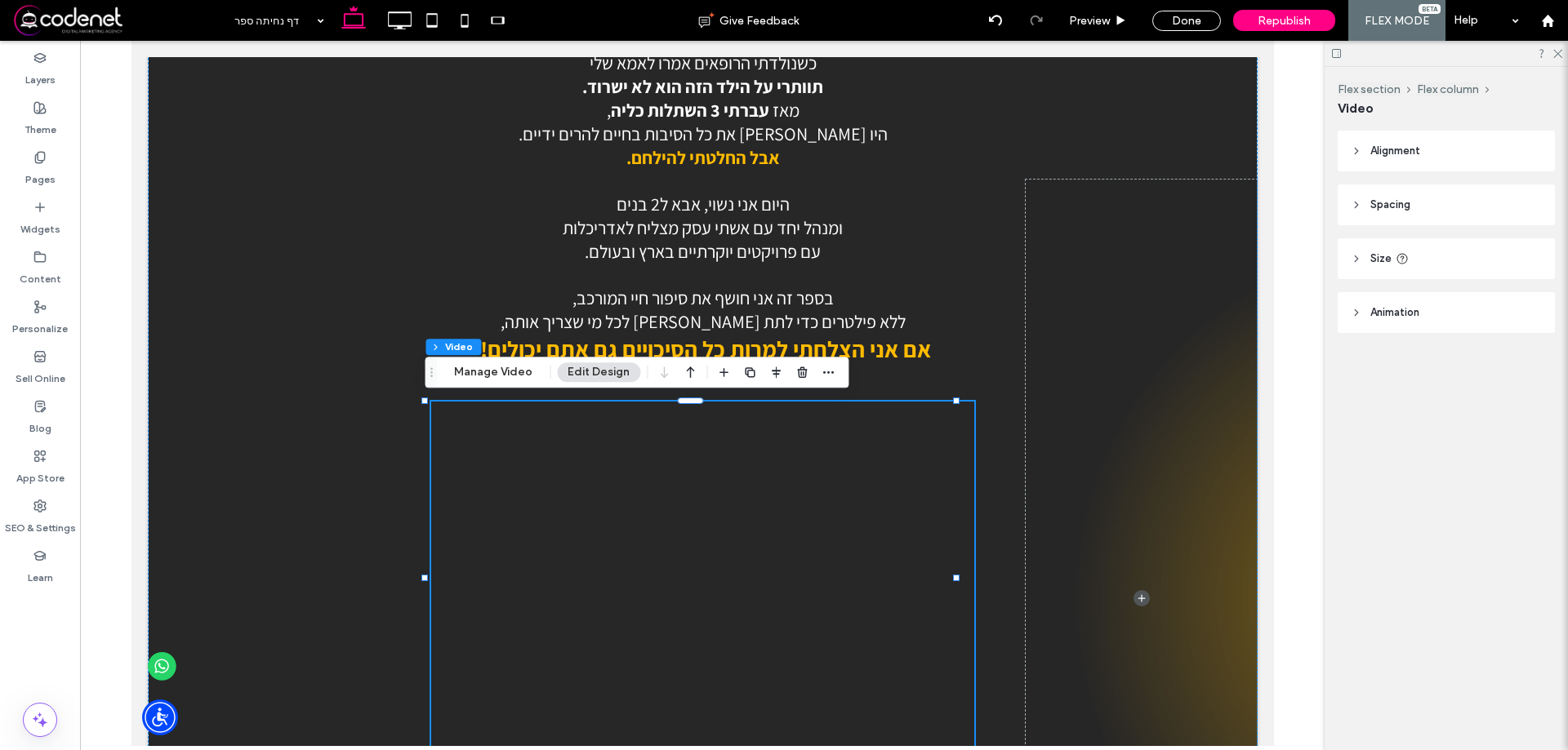
click at [883, 586] on div at bounding box center [701, 578] width 542 height 353
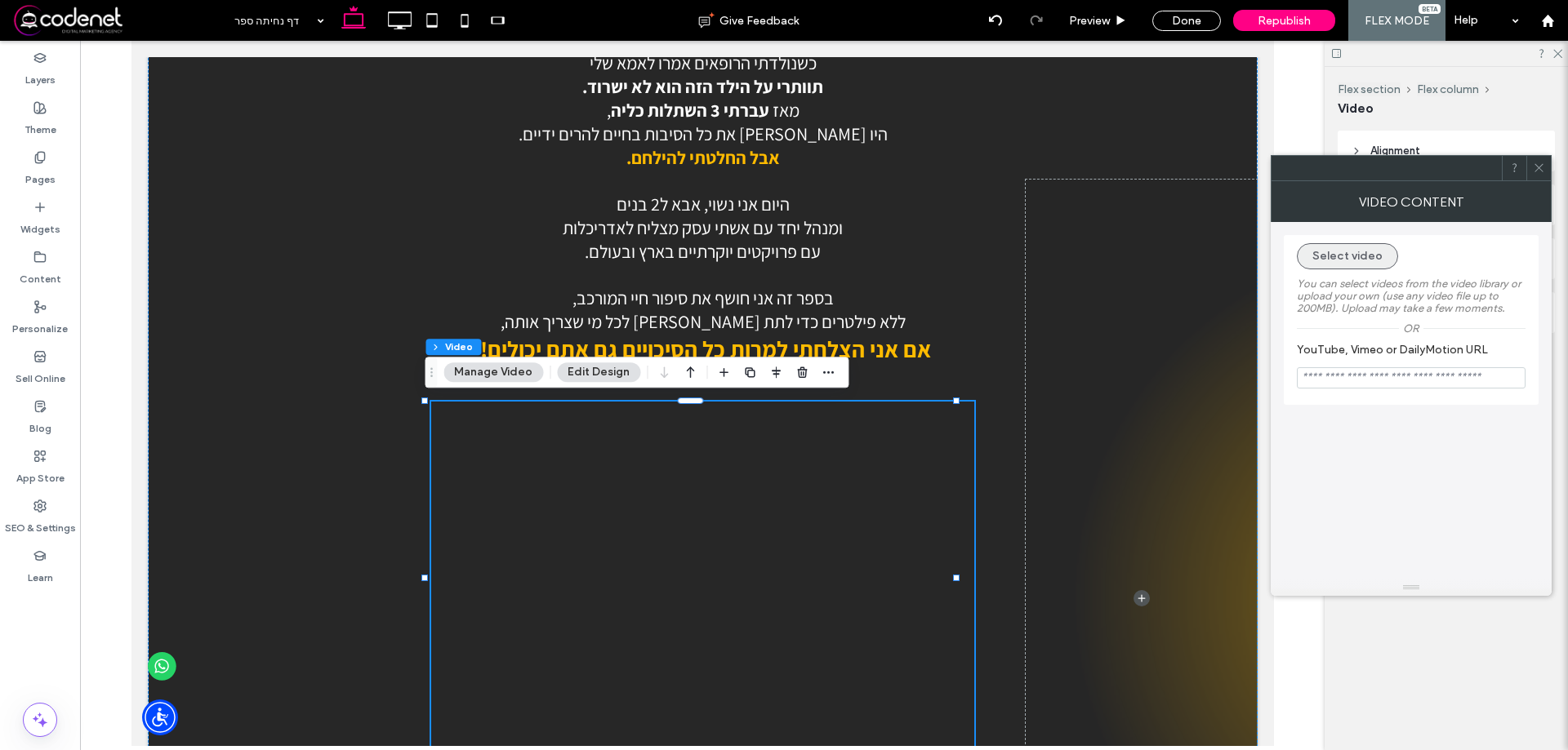
click at [1372, 263] on button "Select video" at bounding box center [1347, 257] width 101 height 26
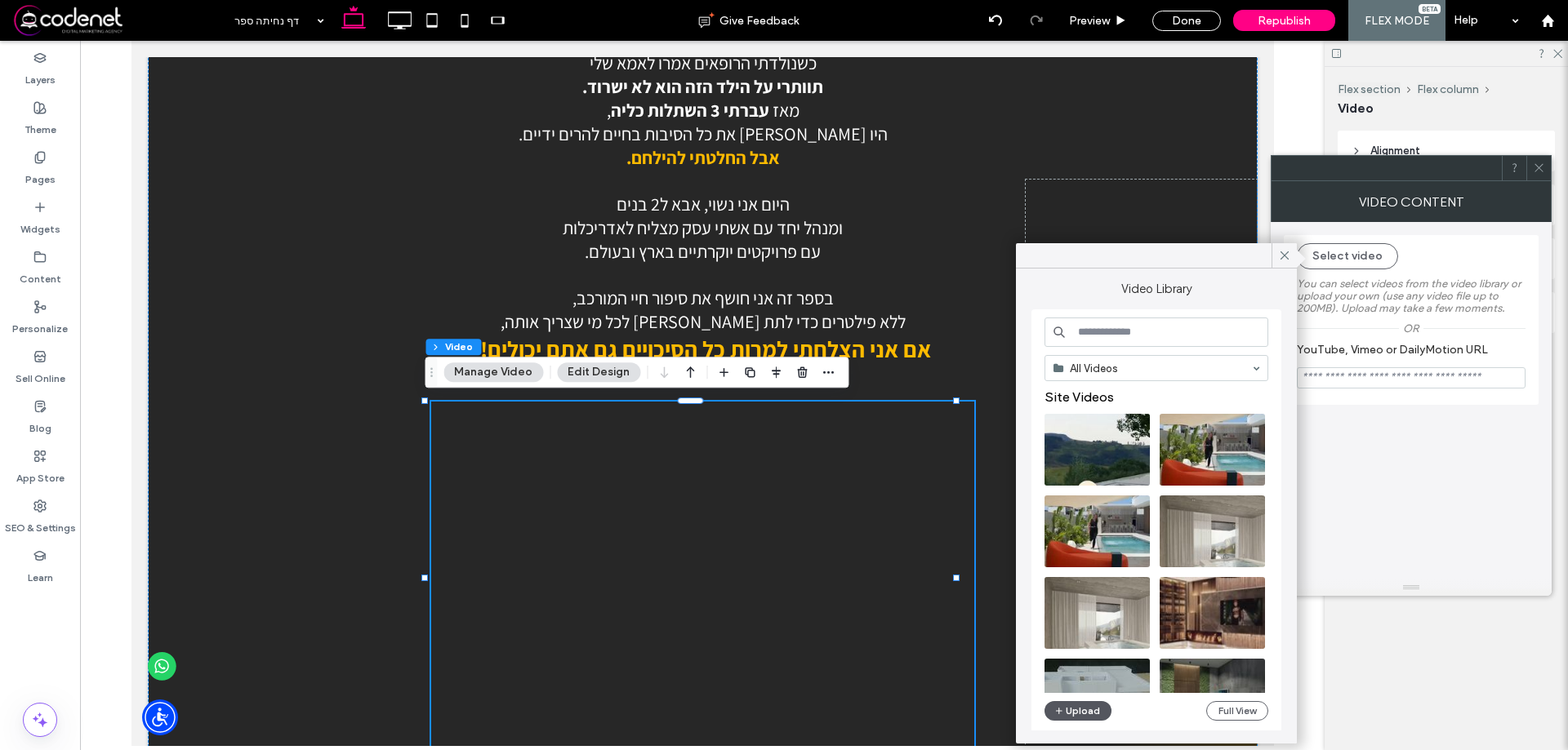
click at [1081, 713] on button "Upload" at bounding box center [1078, 711] width 67 height 20
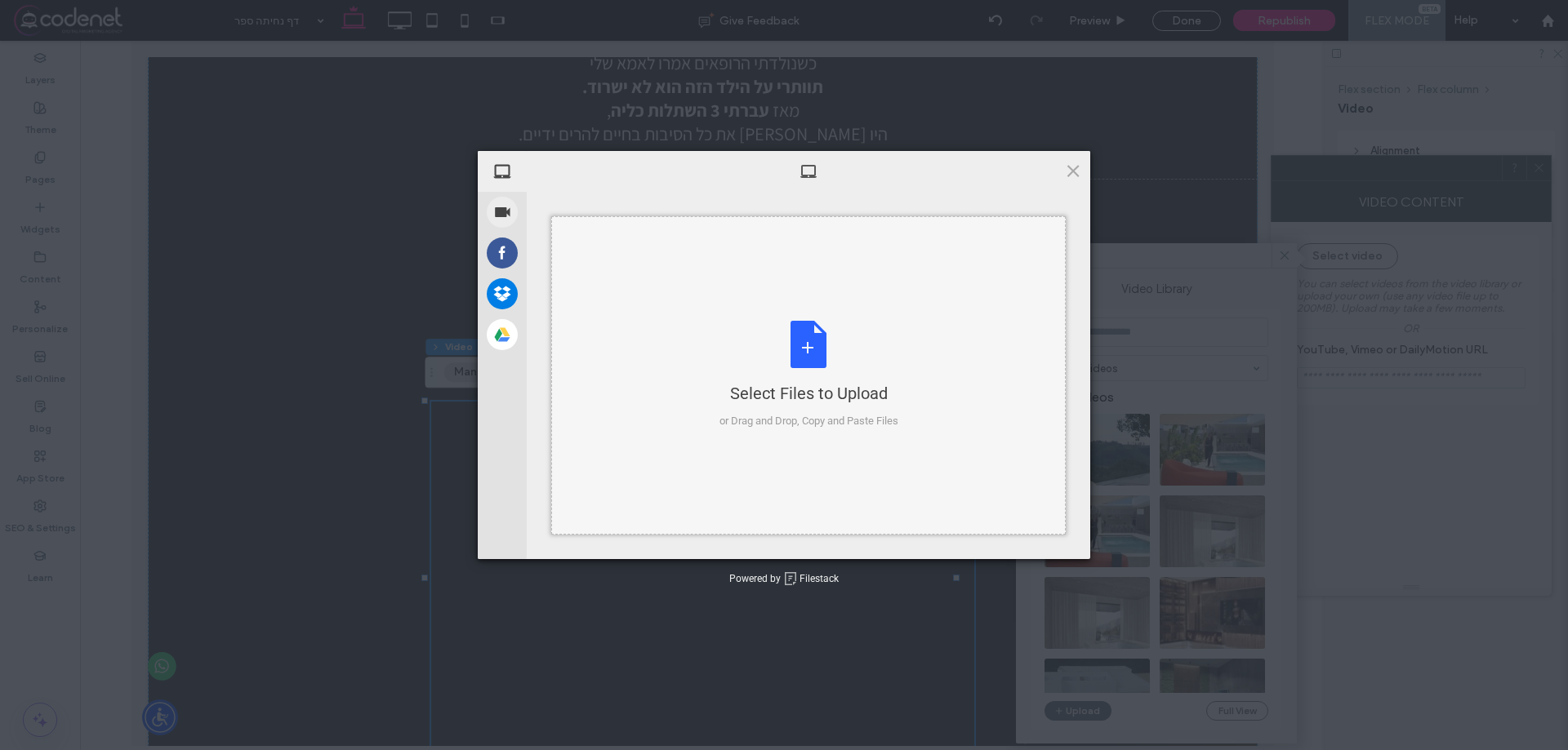
click at [771, 385] on div "Select Files to Upload" at bounding box center [808, 393] width 178 height 22
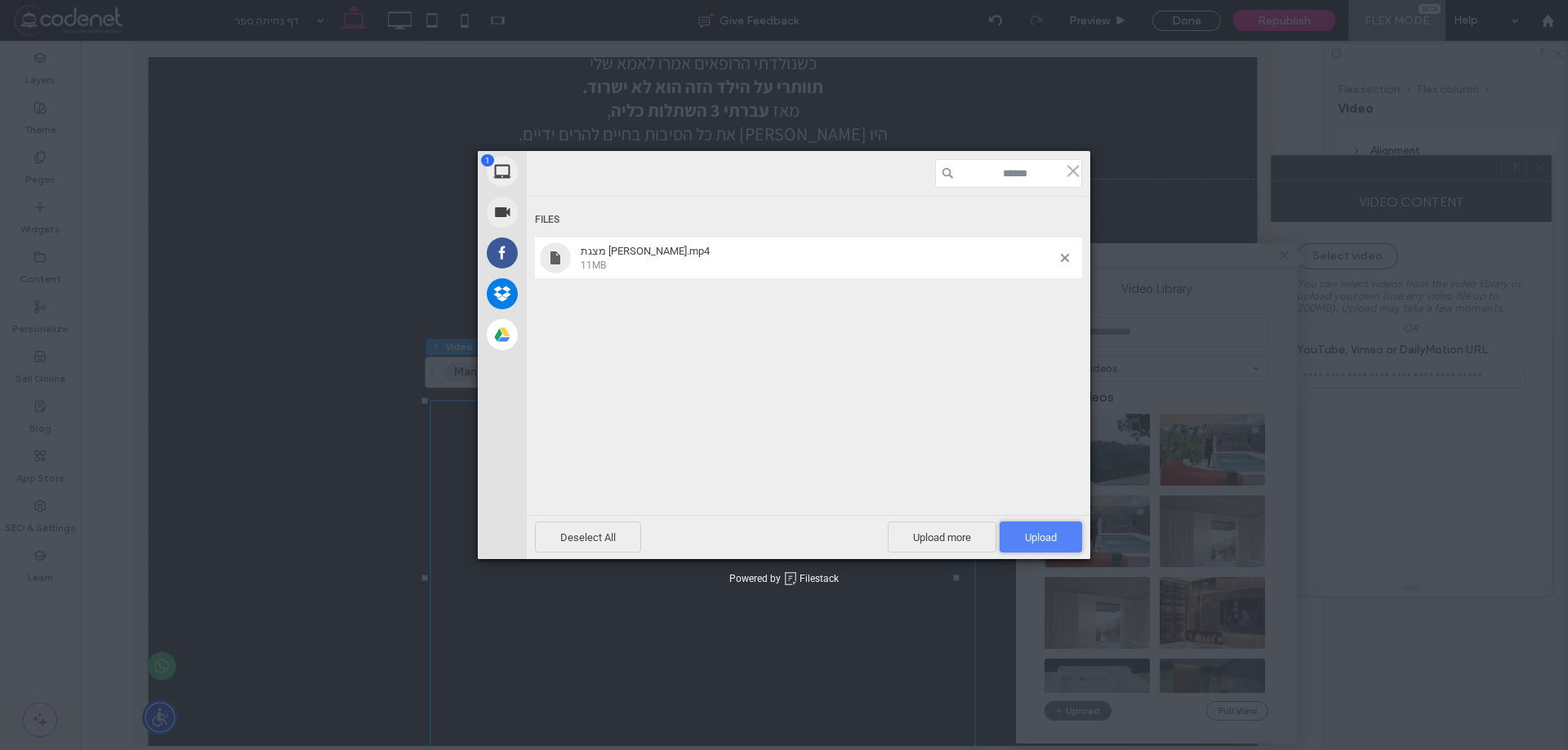
click at [1024, 542] on span "Upload 1" at bounding box center [1040, 537] width 32 height 12
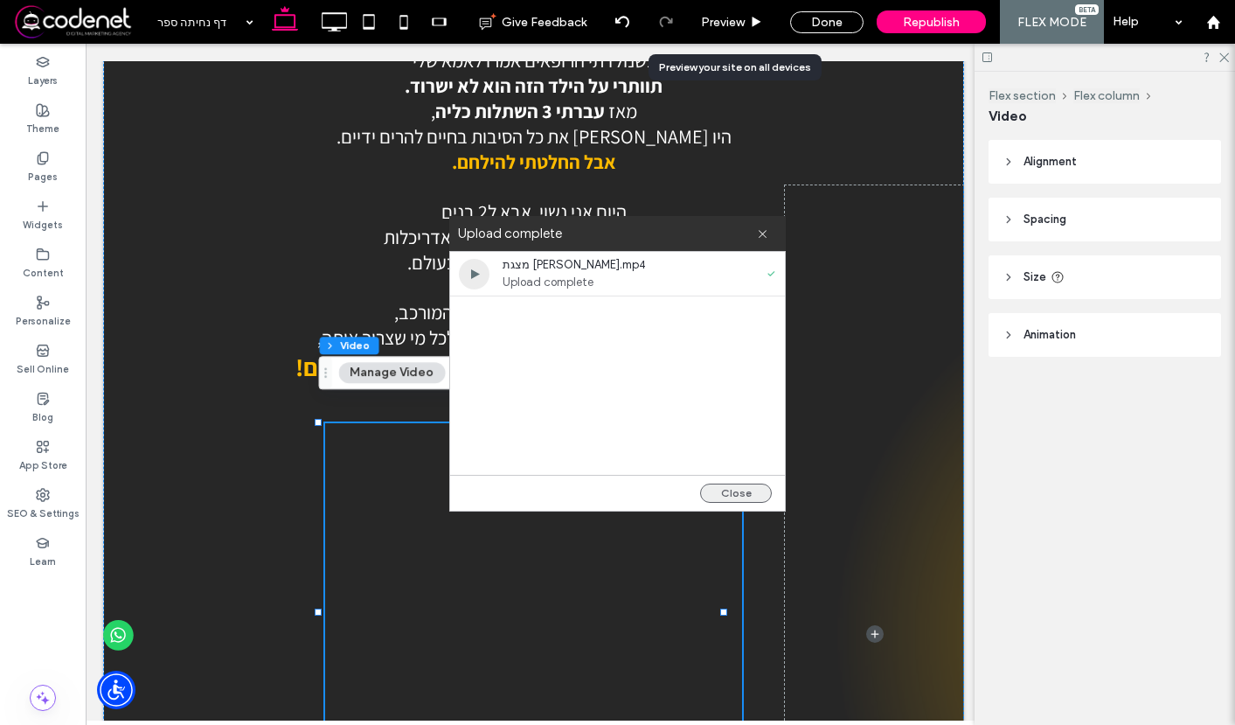
click at [754, 488] on button "Close" at bounding box center [736, 492] width 72 height 19
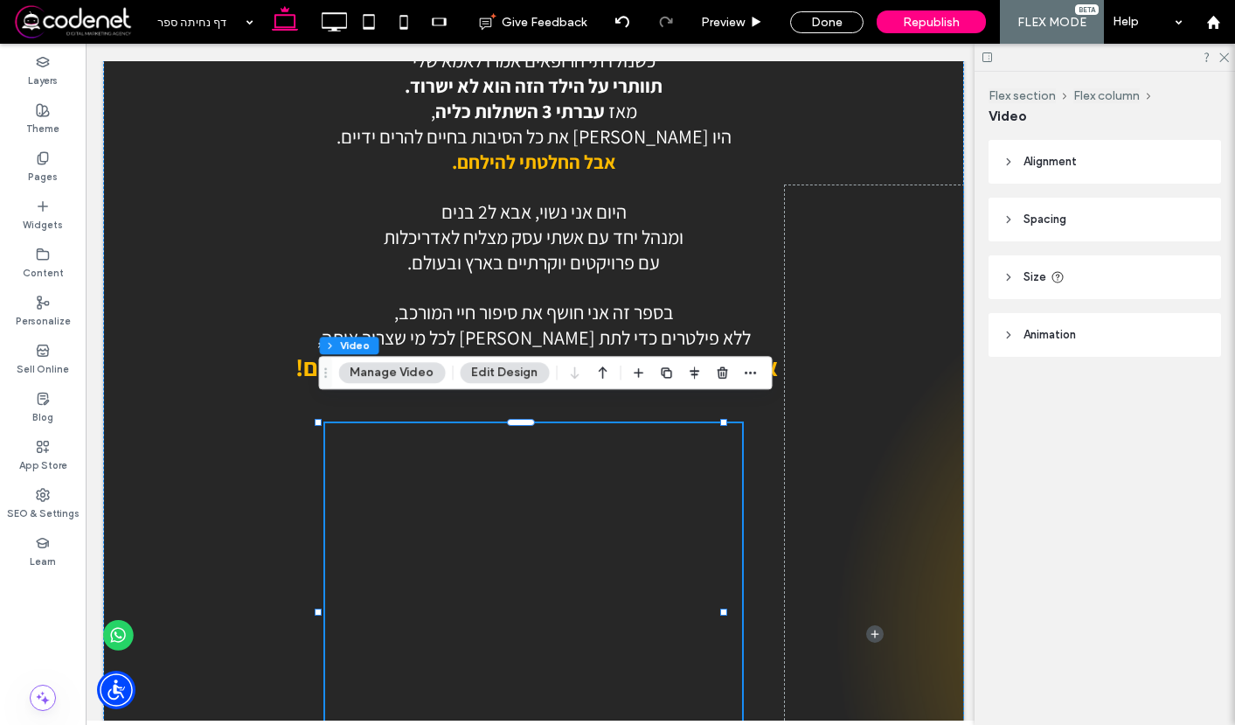
click at [595, 502] on div at bounding box center [533, 612] width 417 height 378
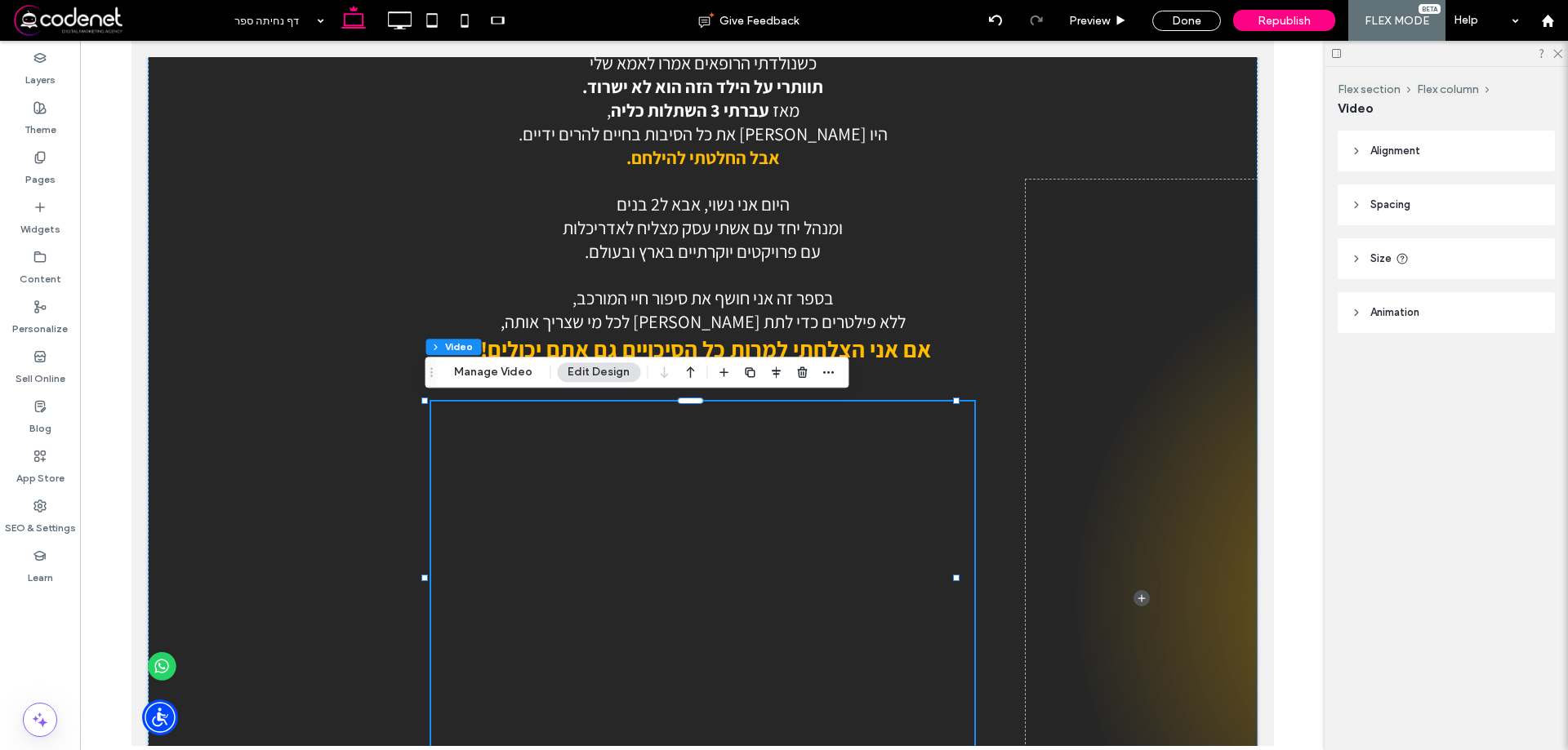
click at [734, 569] on div at bounding box center [701, 578] width 542 height 353
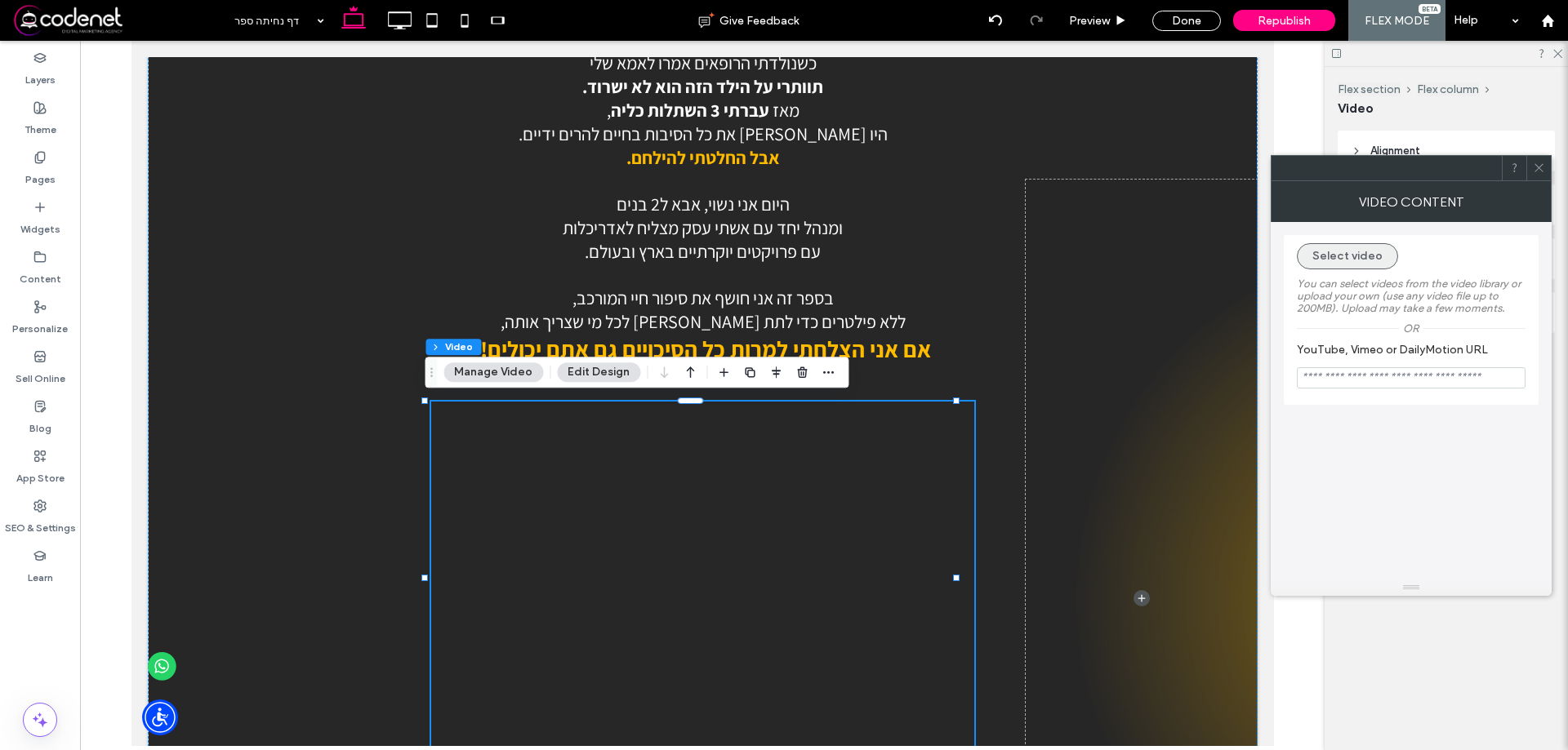
click at [1356, 248] on button "Select video" at bounding box center [1347, 257] width 101 height 26
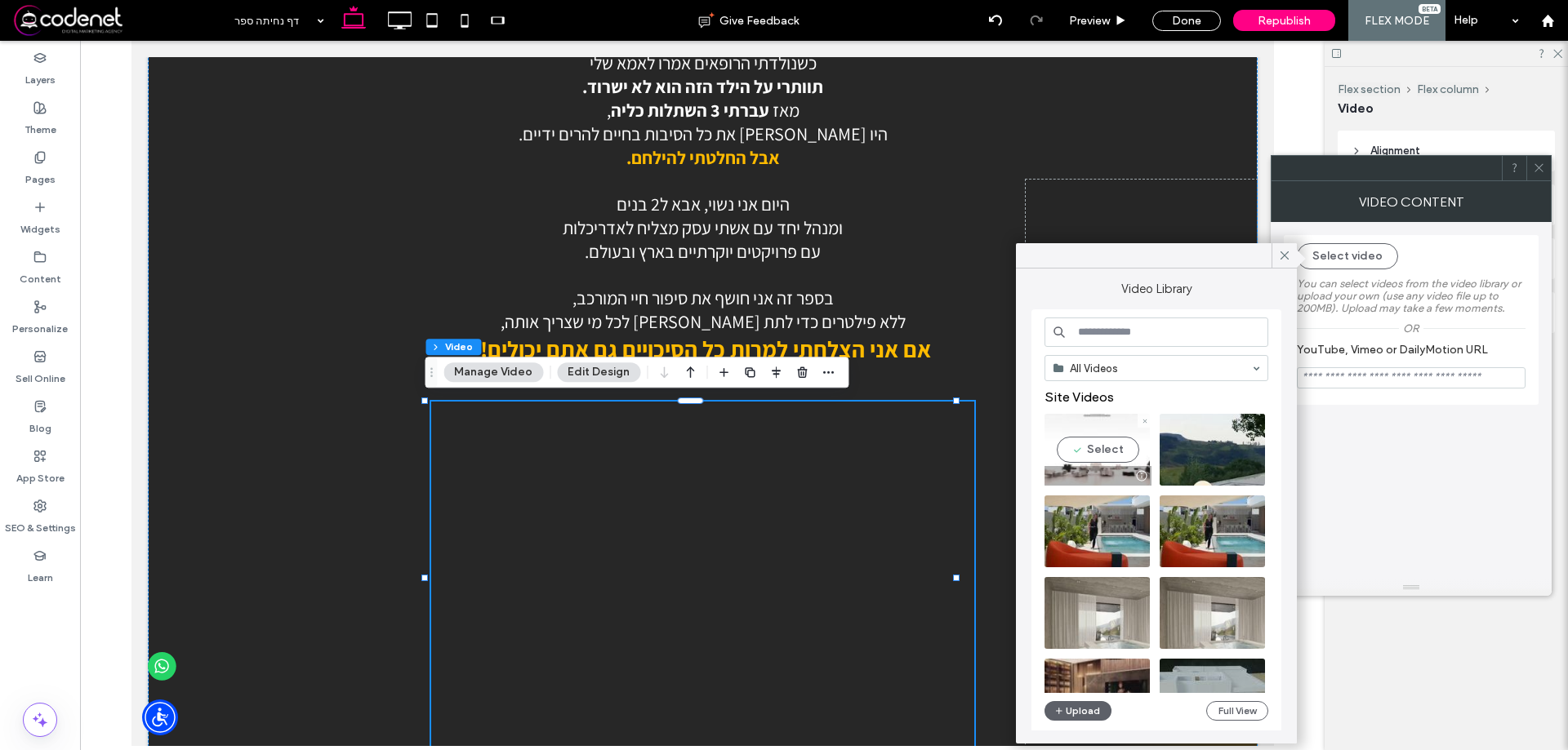
drag, startPoint x: 1083, startPoint y: 451, endPoint x: 1041, endPoint y: 605, distance: 159.6
click at [1083, 451] on video at bounding box center [1096, 449] width 106 height 72
type input "**********"
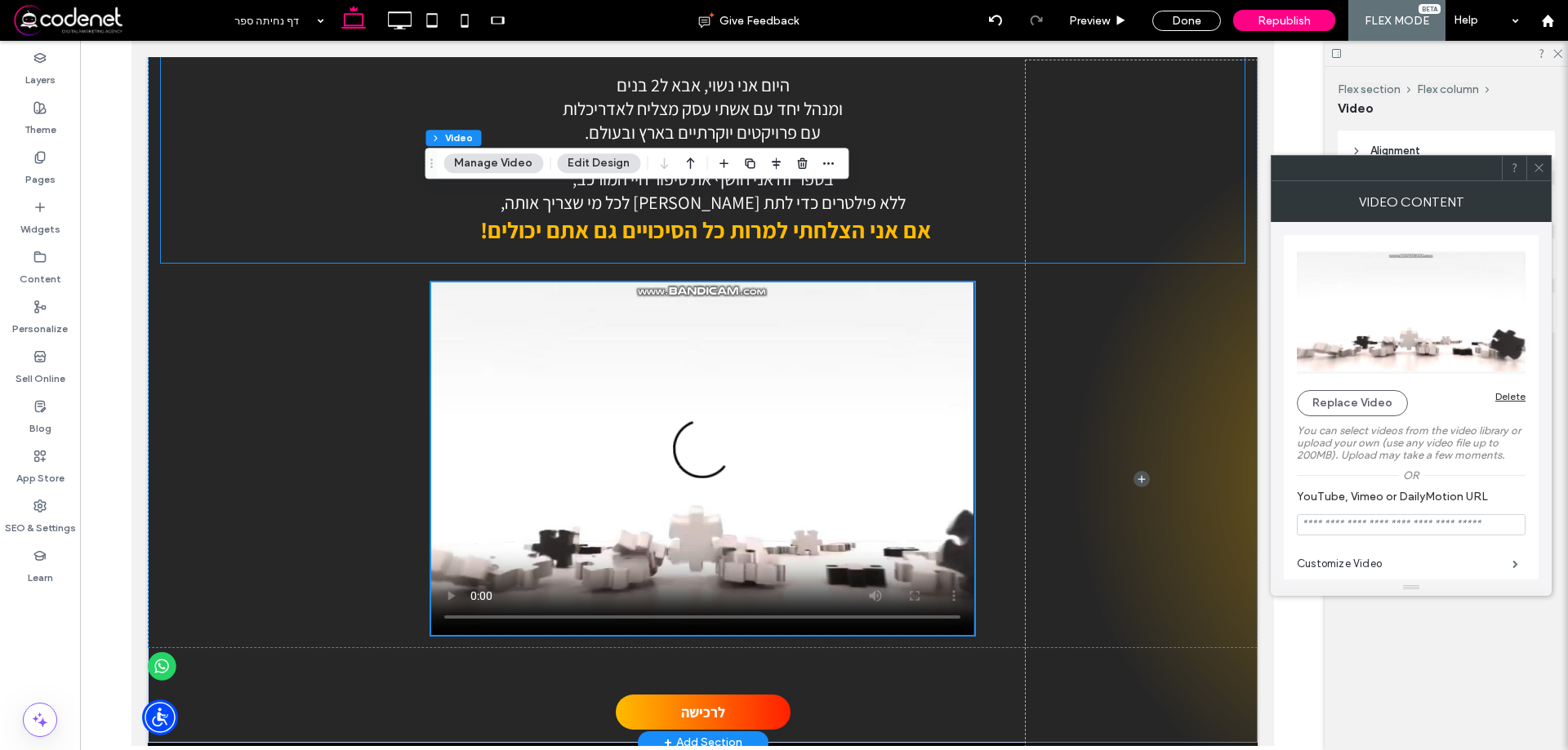
scroll to position [1818, 0]
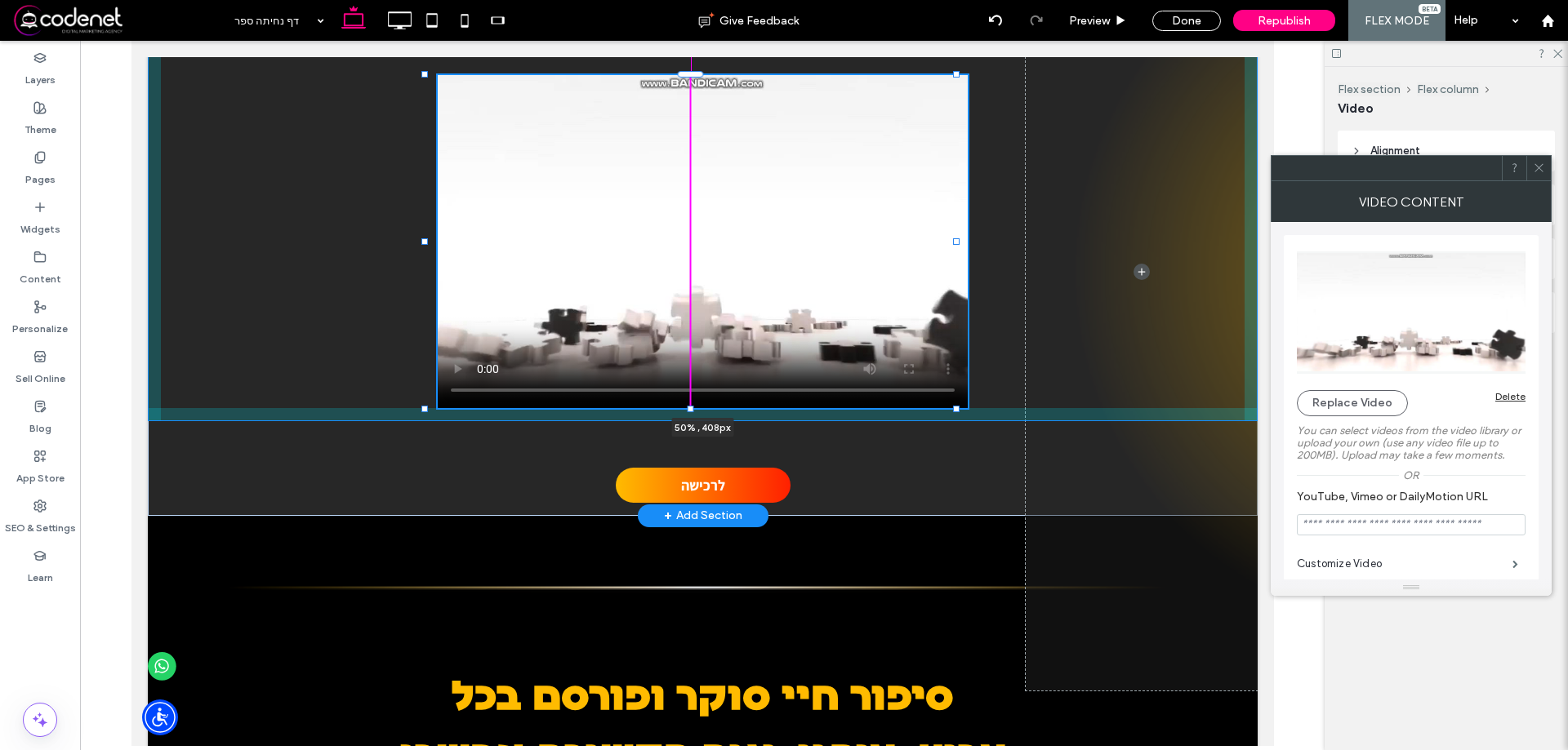
drag, startPoint x: 688, startPoint y: 427, endPoint x: 690, endPoint y: 417, distance: 10.2
click at [690, 417] on div "כשנולדתי הרופאים אמרו לאמא שלי תוותרי על הילד הזה הוא לא ישרוד. מאז עברתי 3 השת…" at bounding box center [701, 75] width 1109 height 881
type input "***"
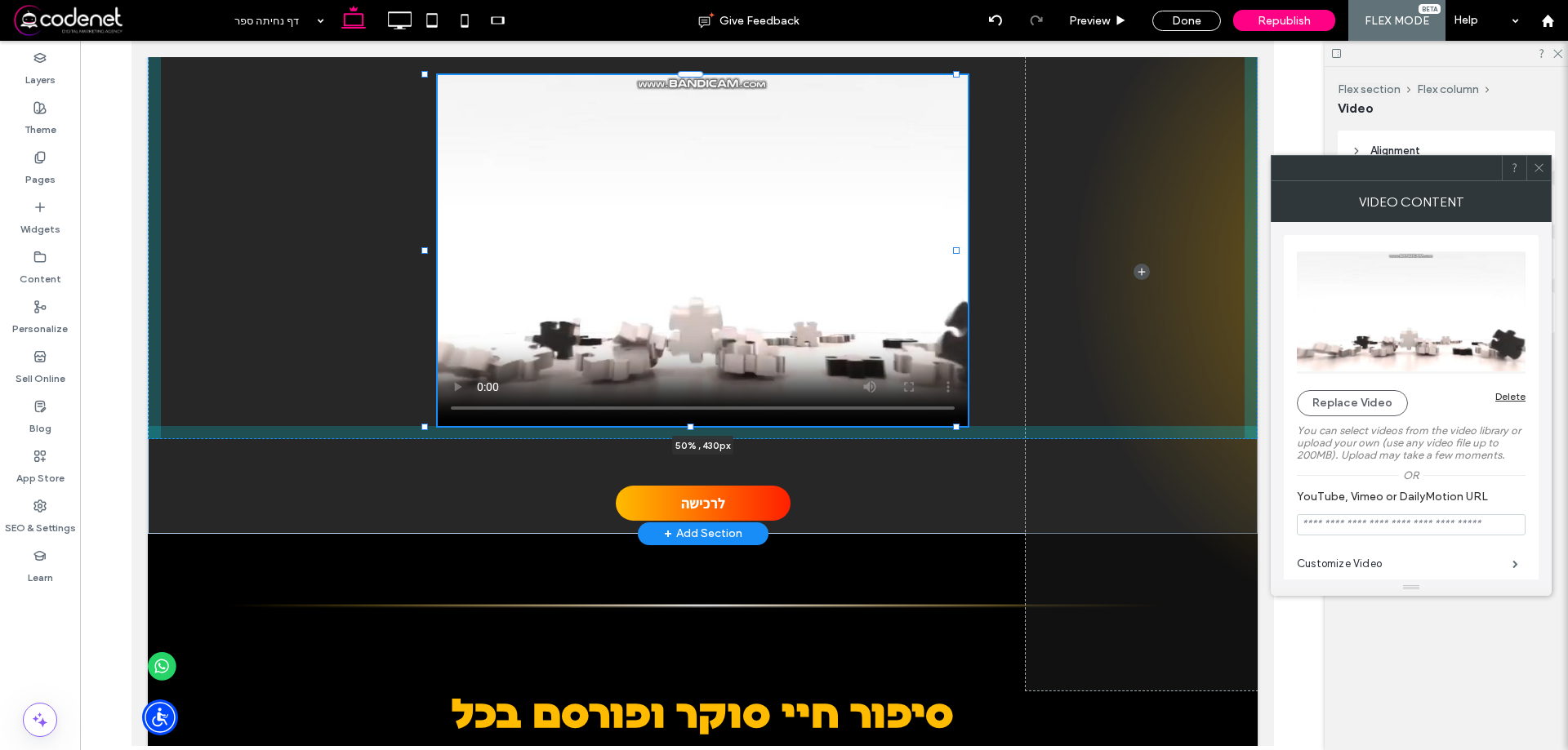
click at [688, 417] on div "כשנולדתי הרופאים אמרו לאמא שלי תוותרי על הילד הזה הוא לא ישרוד. מאז עברתי 3 השת…" at bounding box center [701, 84] width 1109 height 899
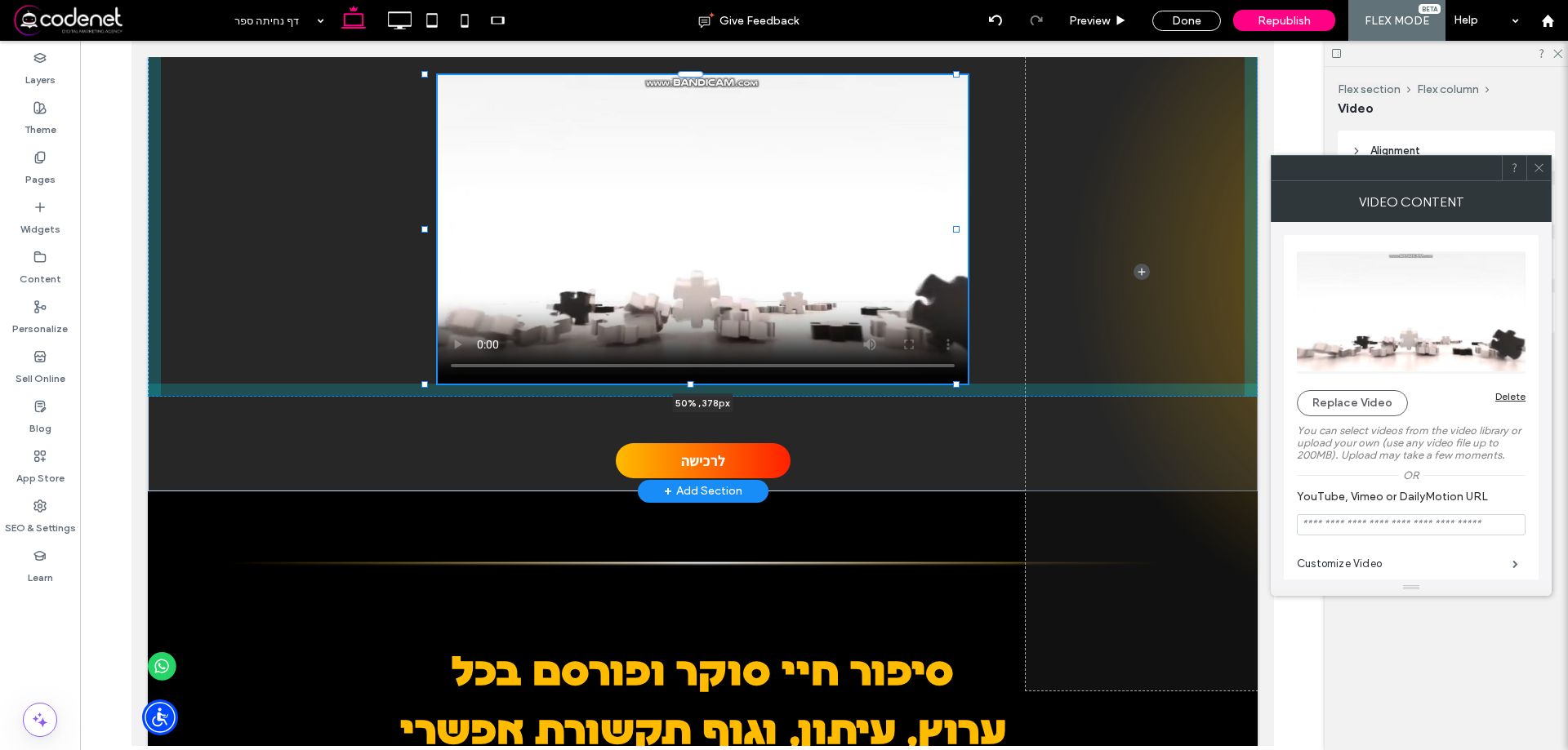
click at [689, 396] on div "כשנולדתי הרופאים אמרו לאמא שלי תוותרי על הילד הזה הוא לא ישרוד. מאז עברתי 3 השת…" at bounding box center [701, 63] width 1109 height 856
type input "***"
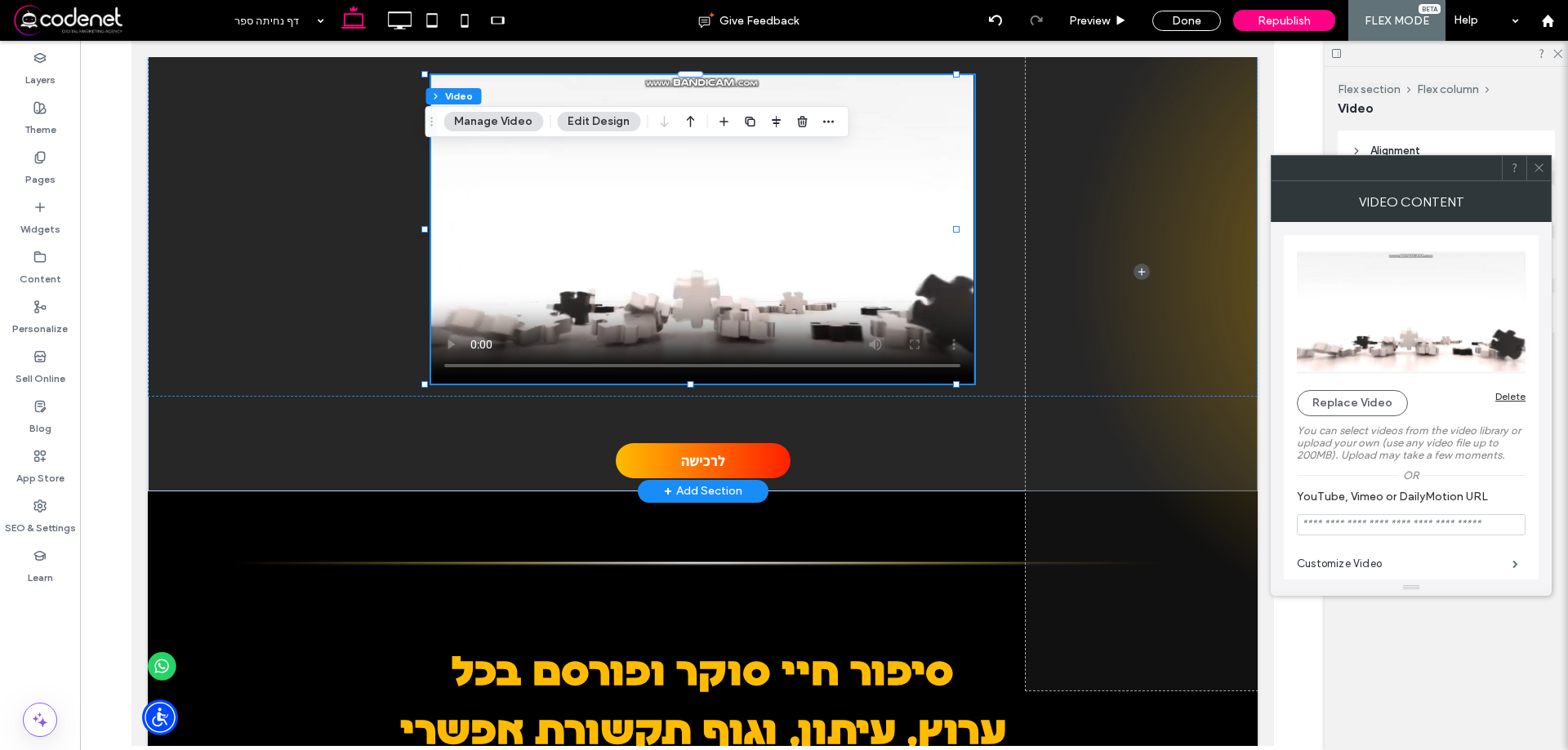
click at [689, 396] on div "כשנולדתי הרופאים אמרו לאמא שלי תוותרי על הילד הזה הוא לא ישרוד. מאז עברתי 3 השת…" at bounding box center [701, 63] width 1109 height 856
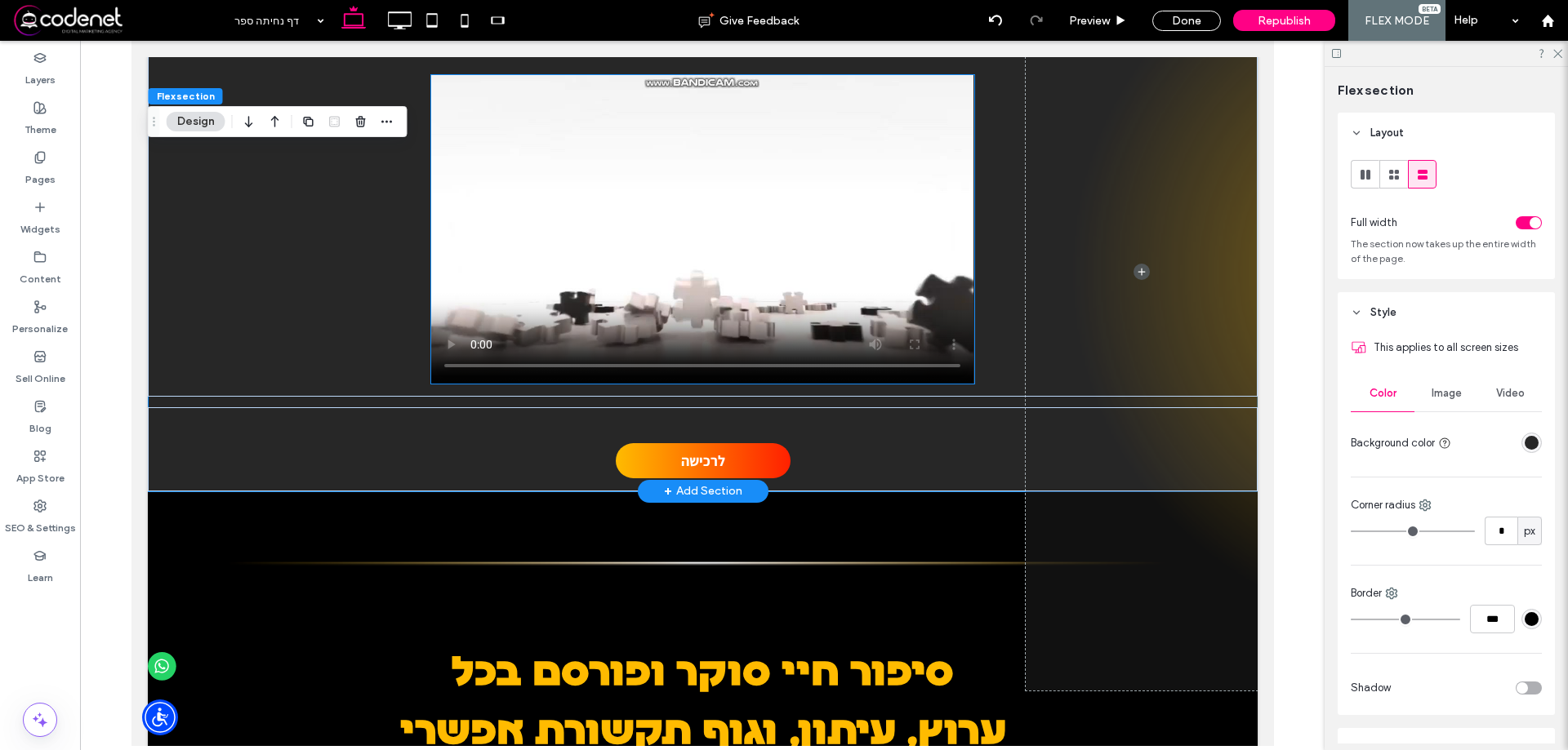
click at [699, 381] on video at bounding box center [701, 229] width 542 height 308
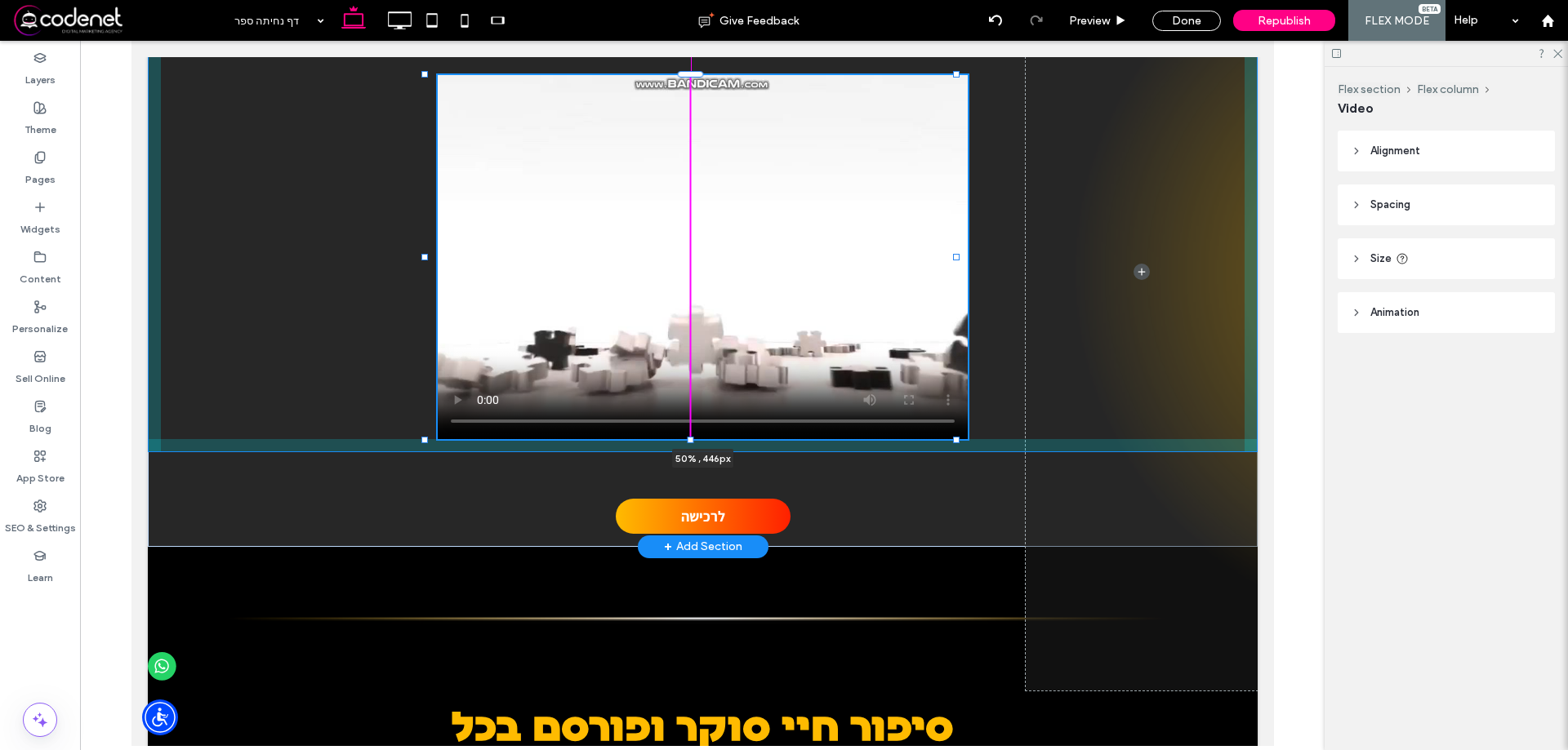
click at [691, 411] on div "כשנולדתי הרופאים אמרו לאמא שלי תוותרי על הילד הזה הוא לא ישרוד. מאז עברתי 3 השת…" at bounding box center [701, 91] width 1109 height 913
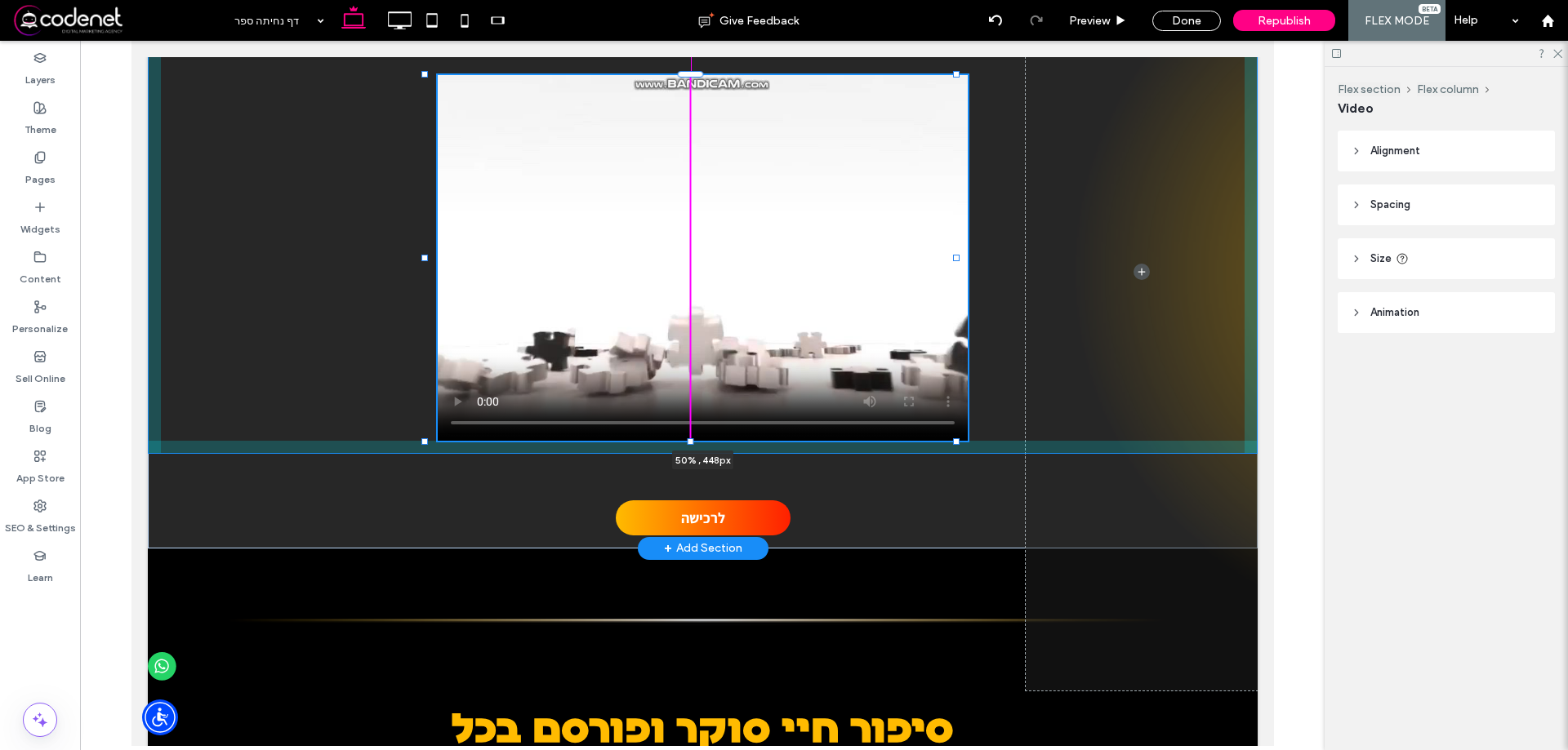
click at [968, 412] on div "כשנולדתי הרופאים אמרו לאמא שלי תוותרי על הילד הזה הוא לא ישרוד. מאז עברתי 3 השת…" at bounding box center [701, 83] width 1109 height 743
type input "***"
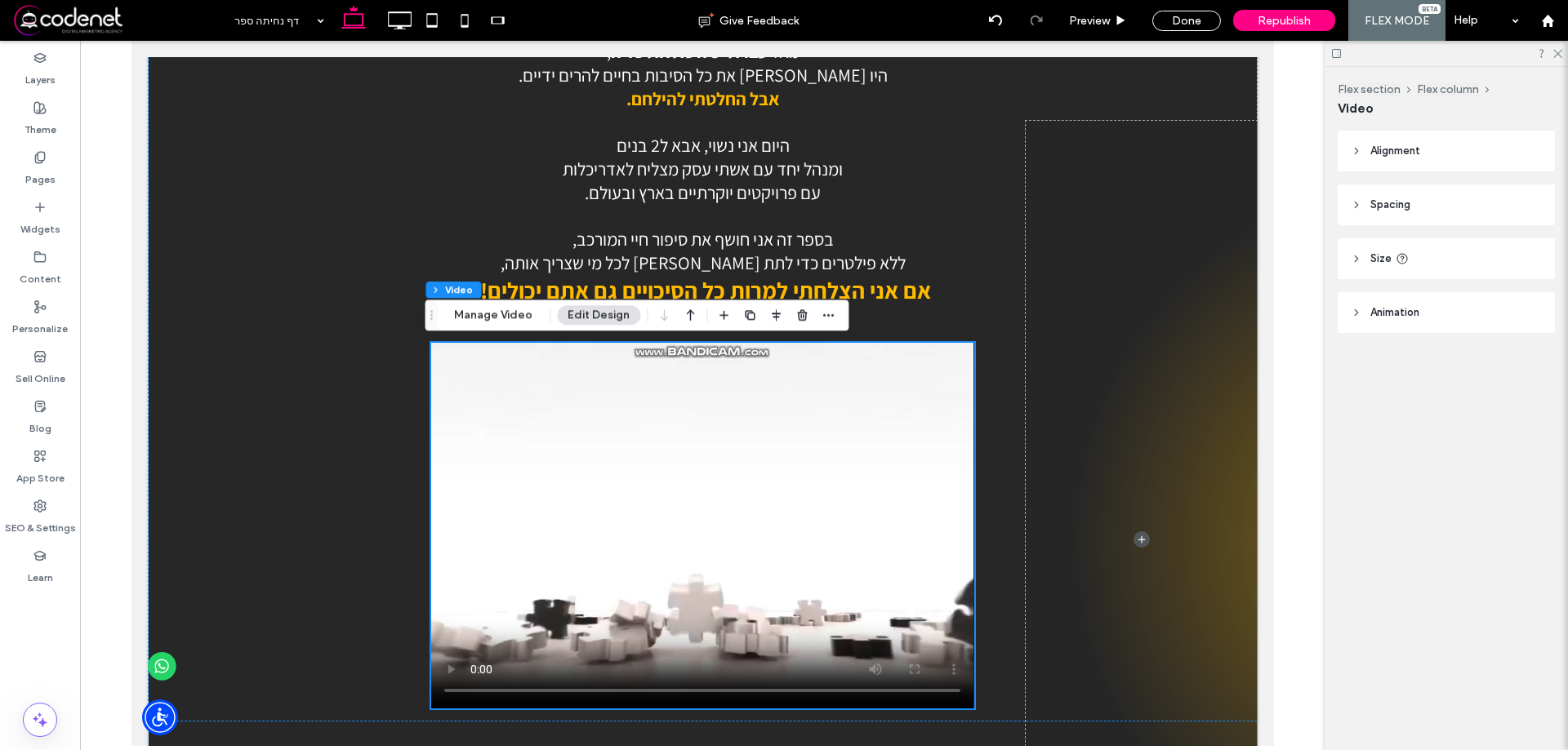
scroll to position [1573, 0]
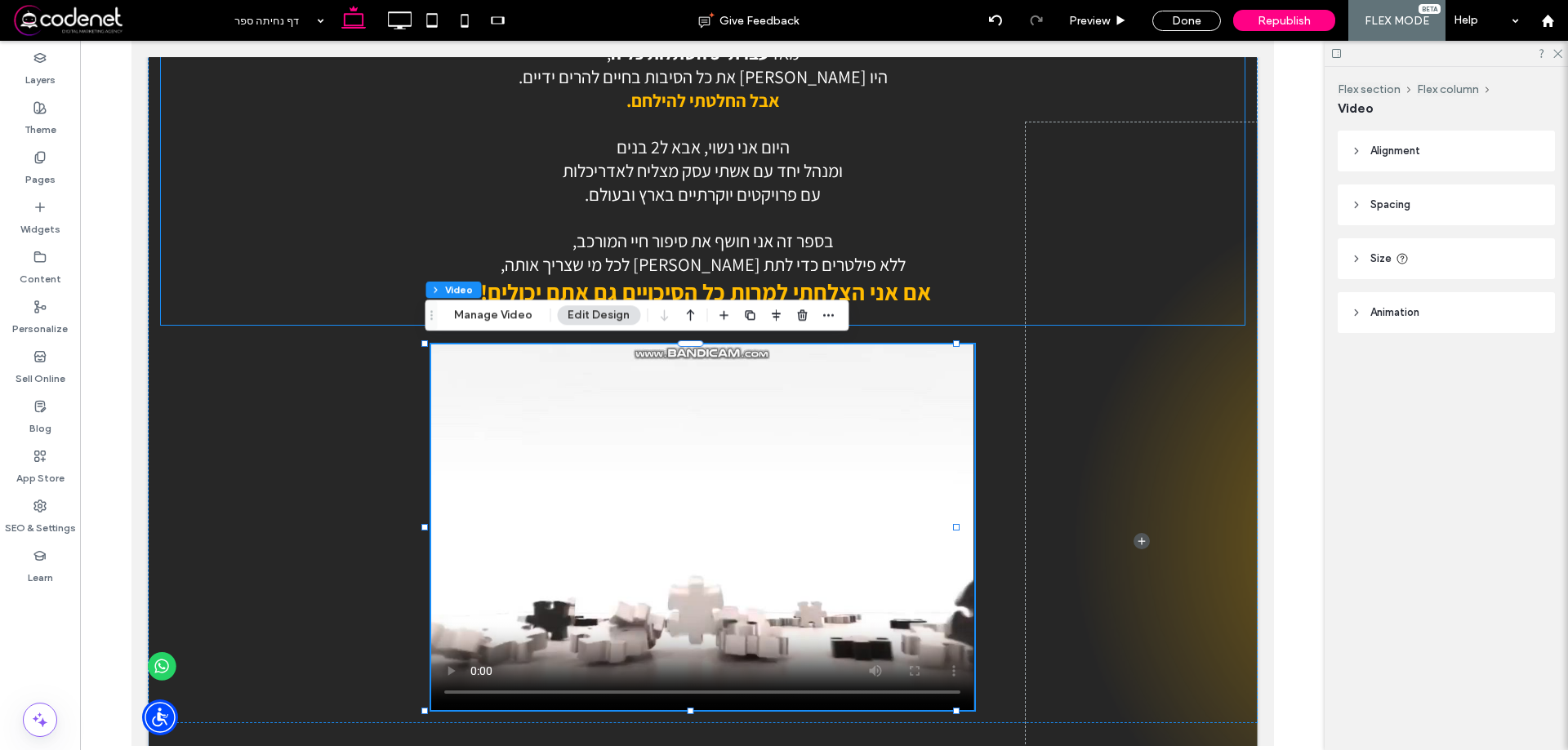
click at [978, 189] on p "עם פרויקטים יוקרתיים בארץ ובעולם." at bounding box center [701, 193] width 1083 height 23
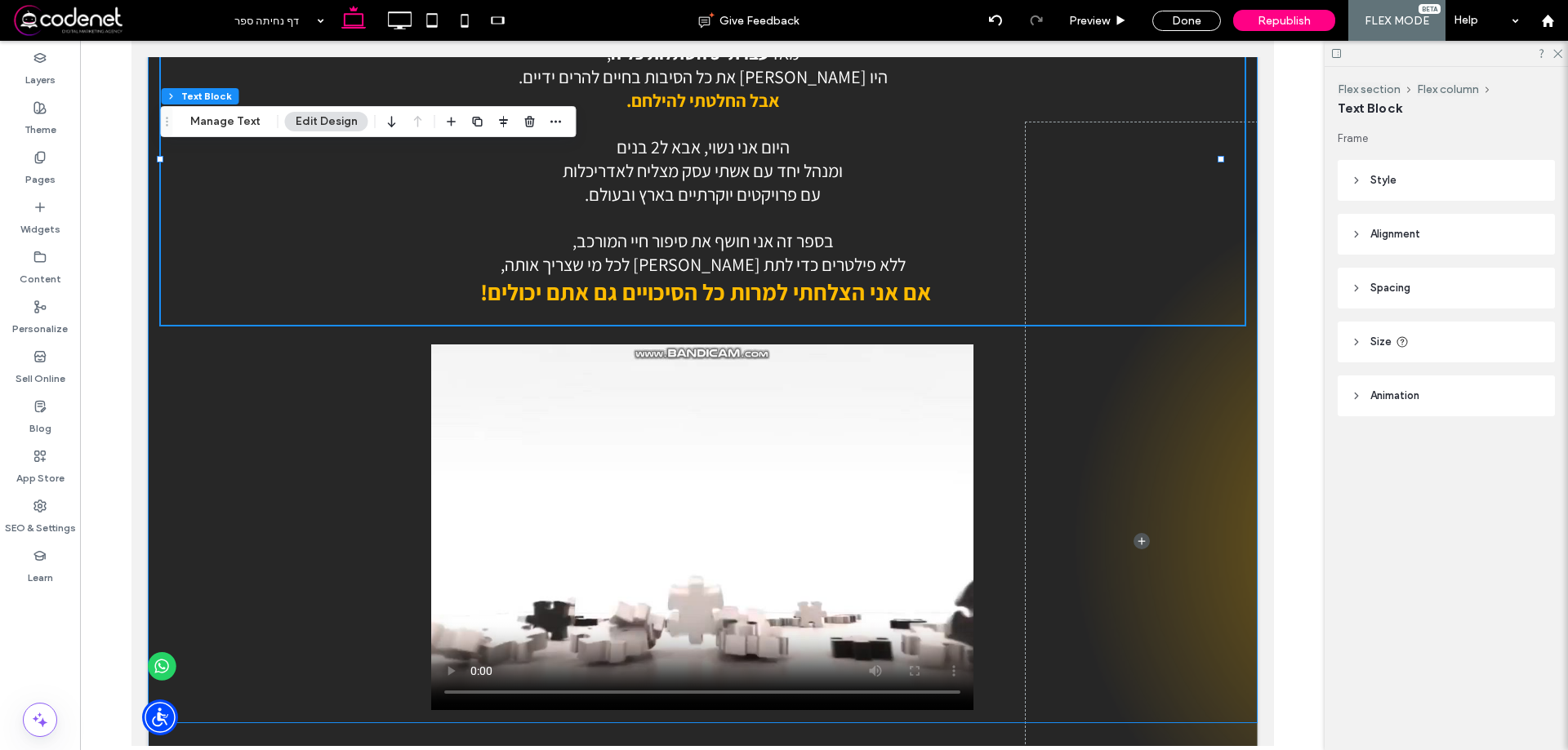
click at [349, 353] on div "כשנולדתי הרופאים אמרו לאמא שלי תוותרי על הילד הזה הוא לא ישרוד. מאז עברתי 3 השת…" at bounding box center [701, 352] width 1109 height 743
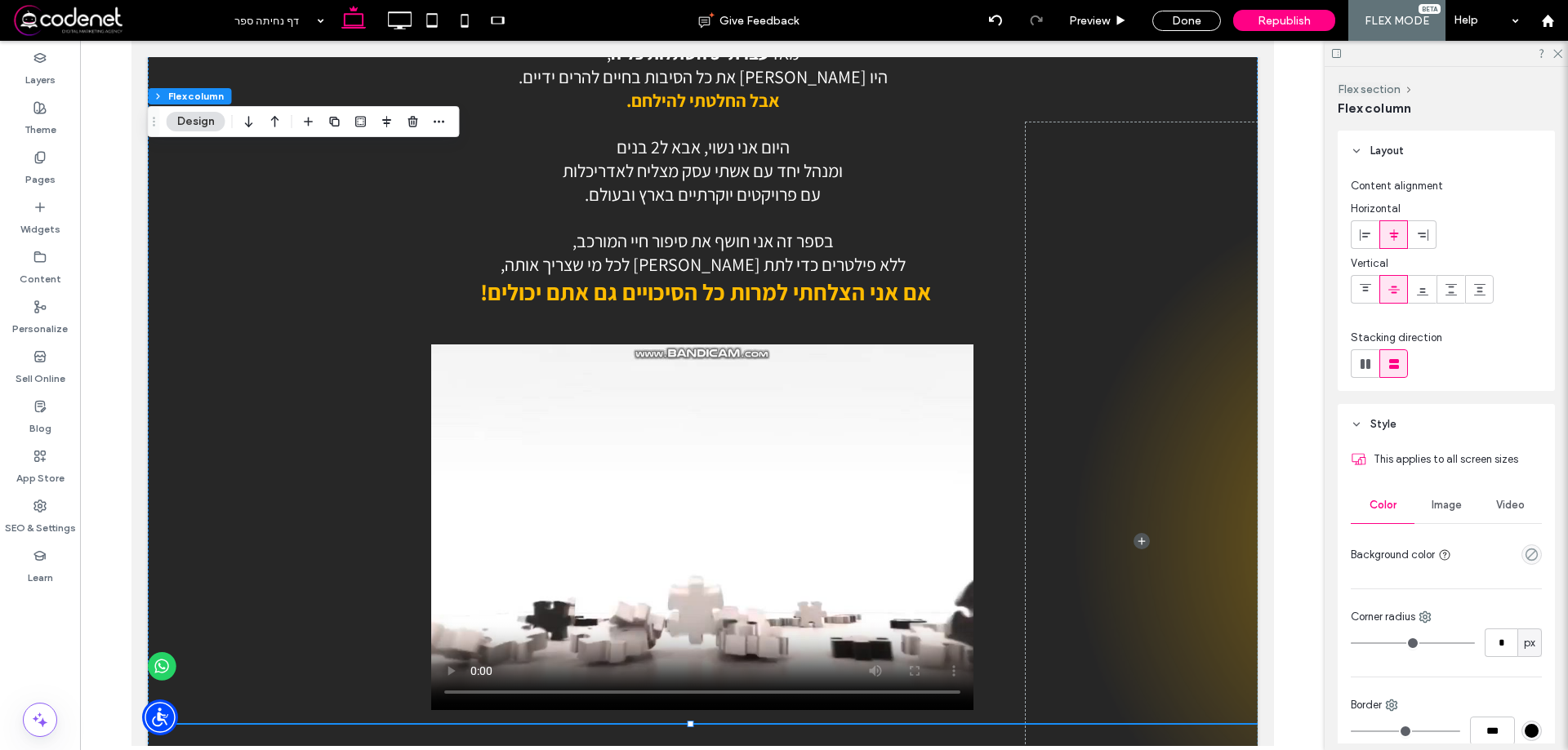
click at [504, 329] on div "כשנולדתי הרופאים אמרו לאמא שלי תוותרי על הילד הזה הוא לא ישרוד. מאז עברתי 3 השת…" at bounding box center [701, 352] width 1109 height 743
click at [768, 366] on video at bounding box center [701, 528] width 542 height 366
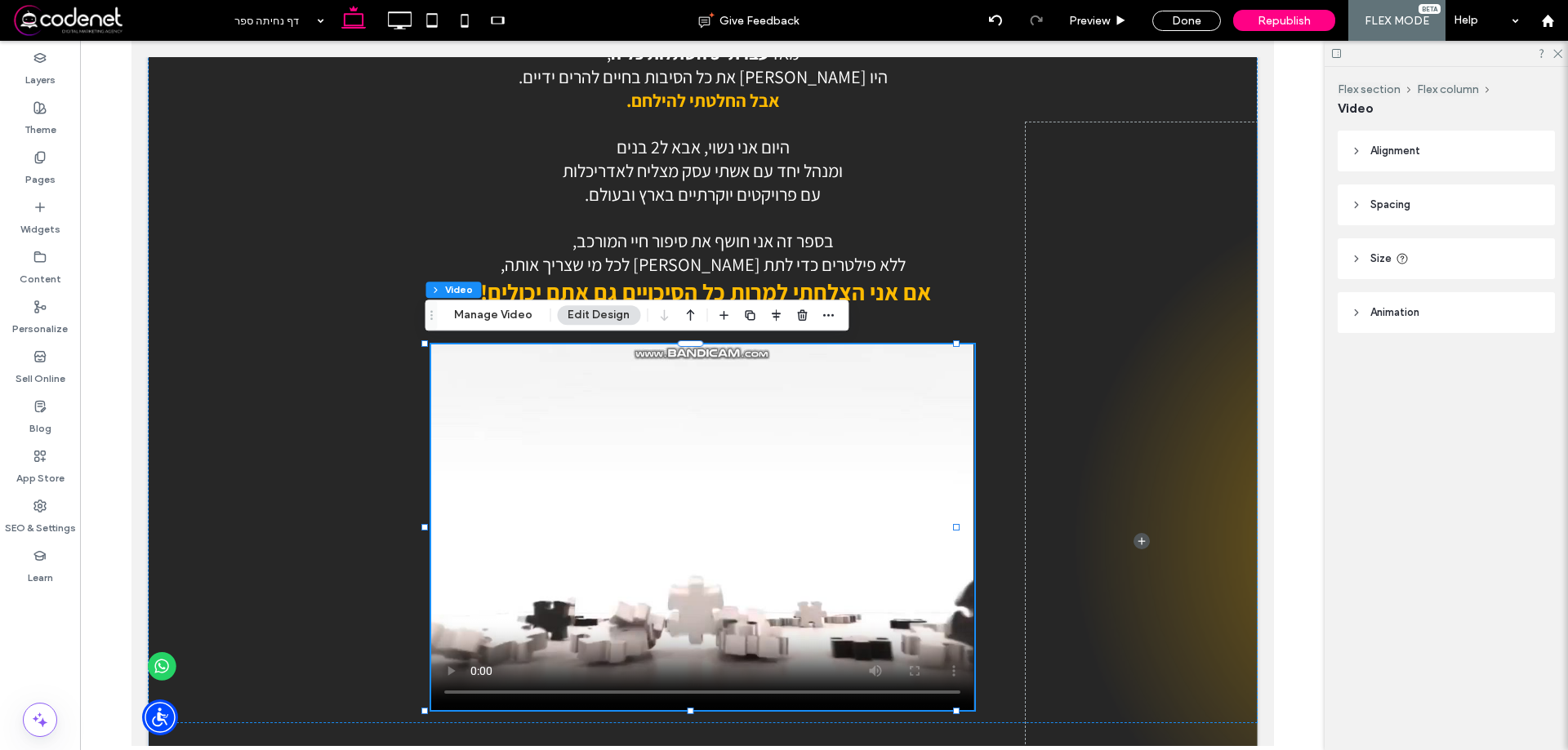
click at [1398, 210] on span "Spacing" at bounding box center [1390, 205] width 40 height 16
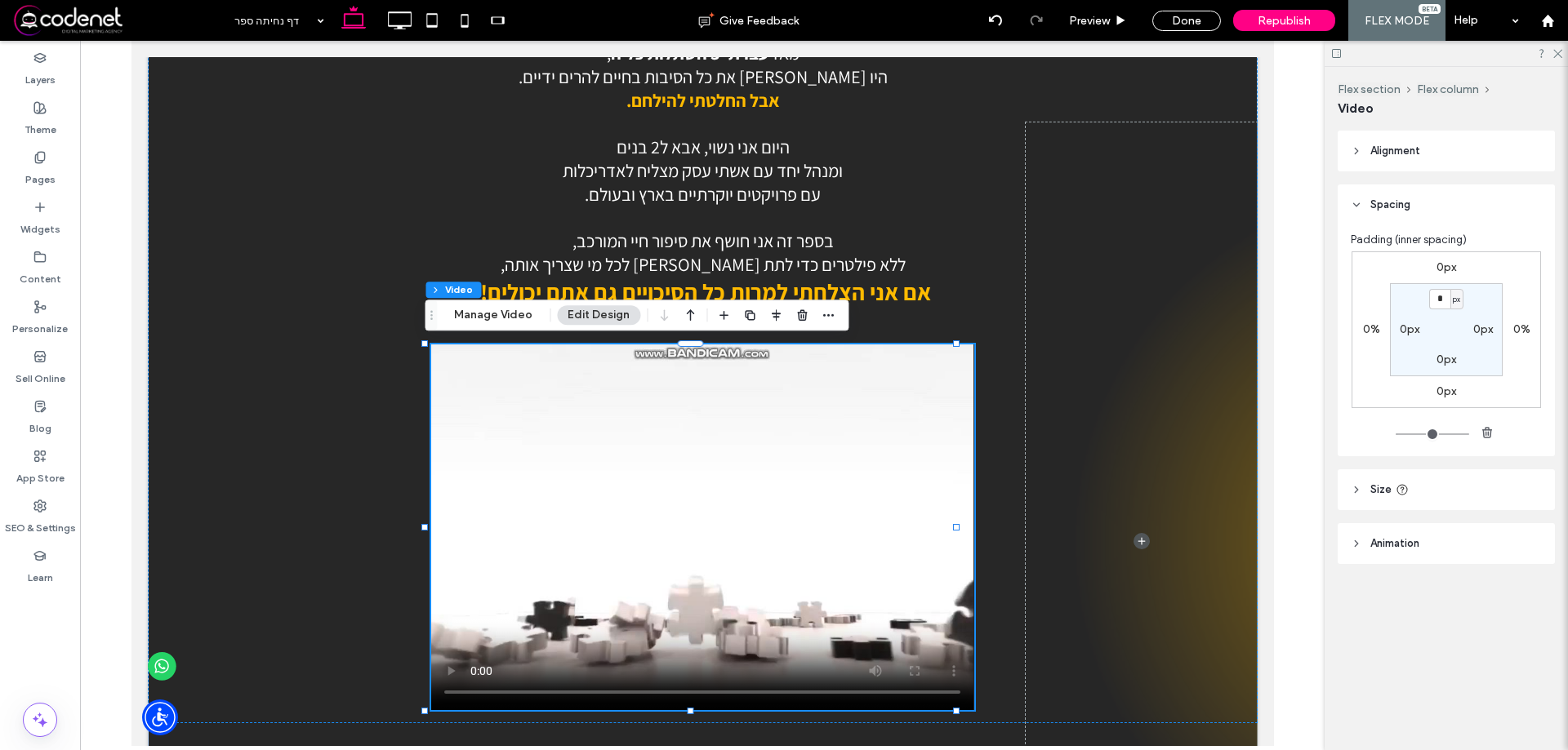
click at [1450, 270] on label "0px" at bounding box center [1446, 267] width 20 height 14
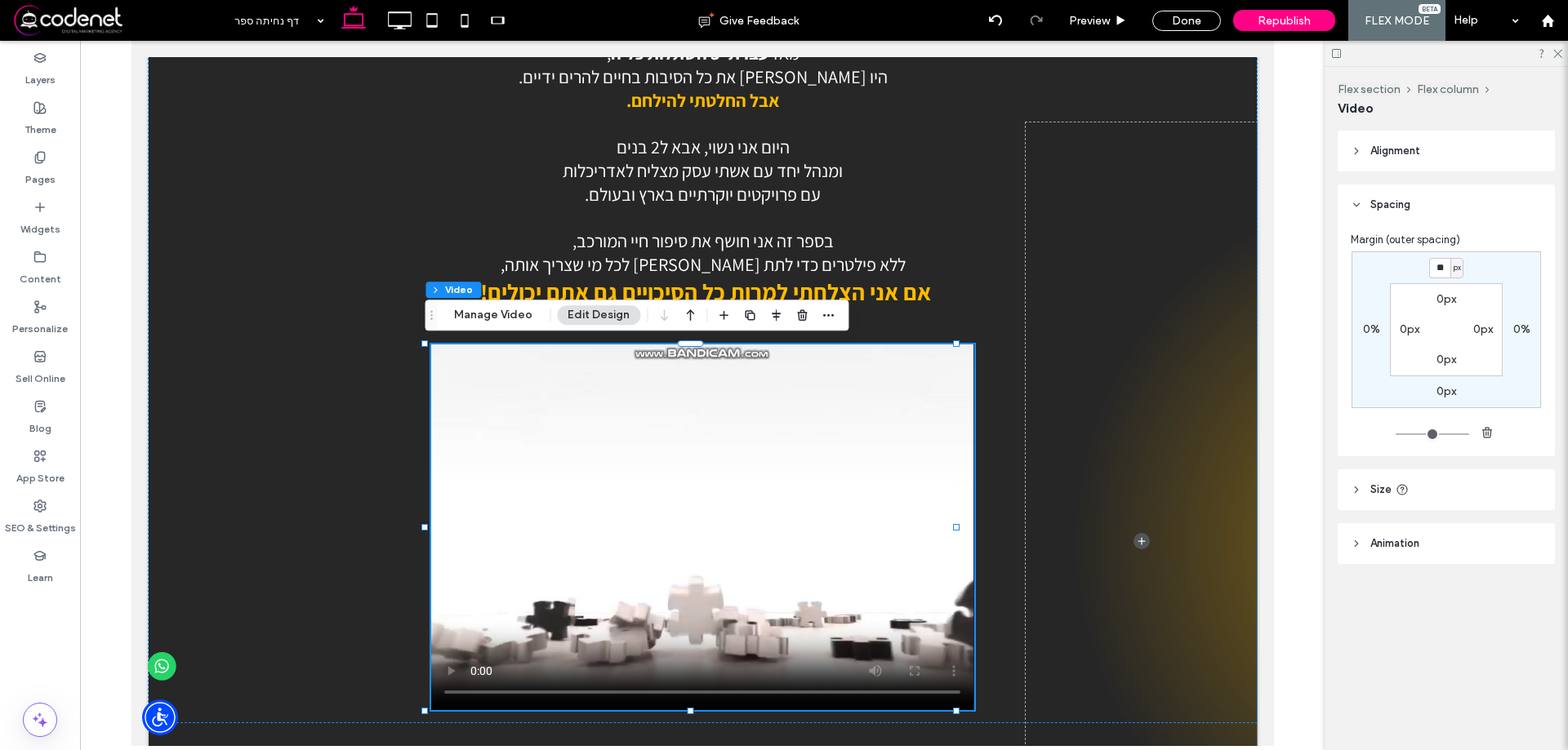
type input "**"
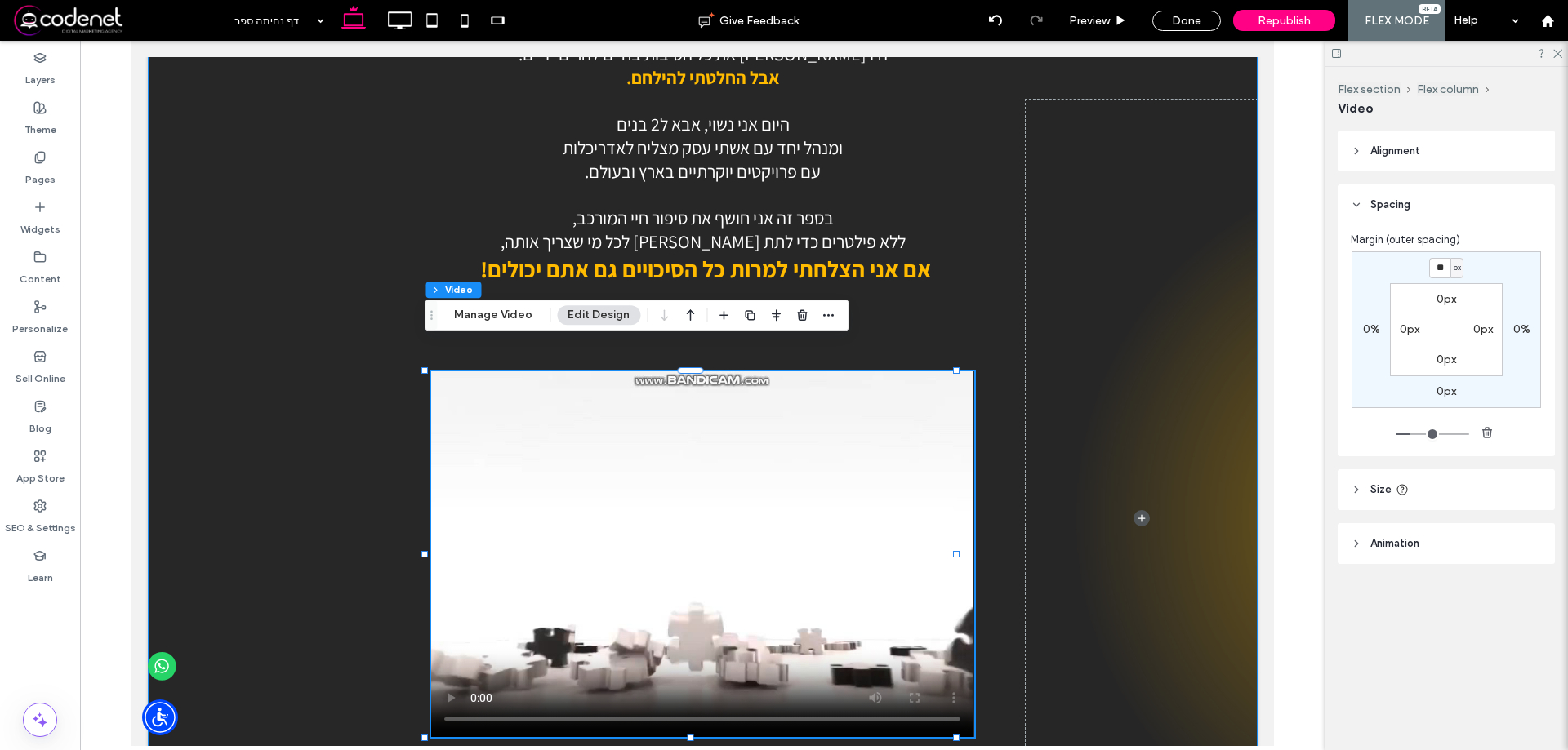
scroll to position [24, 0]
click at [970, 521] on div "כשנולדתי הרופאים אמרו לאמא שלי תוותרי על הילד הזה הוא לא ישרוד. מאז עברתי 3 השת…" at bounding box center [701, 352] width 1109 height 793
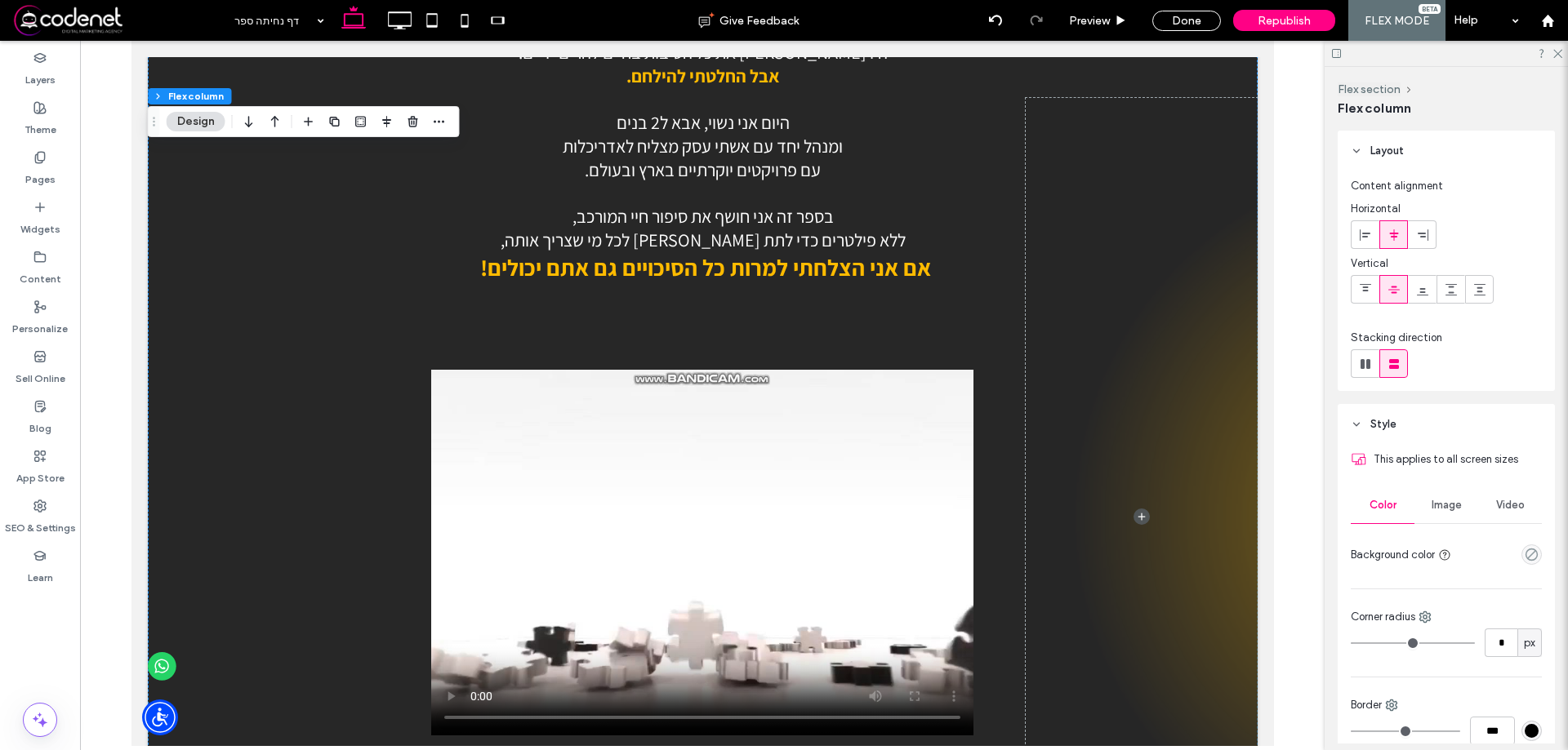
click at [190, 315] on div "כשנולדתי הרופאים אמרו לאמא שלי תוותרי על הילד הזה הוא לא ישרוד. מאז עברתי 3 השת…" at bounding box center [701, 352] width 1109 height 793
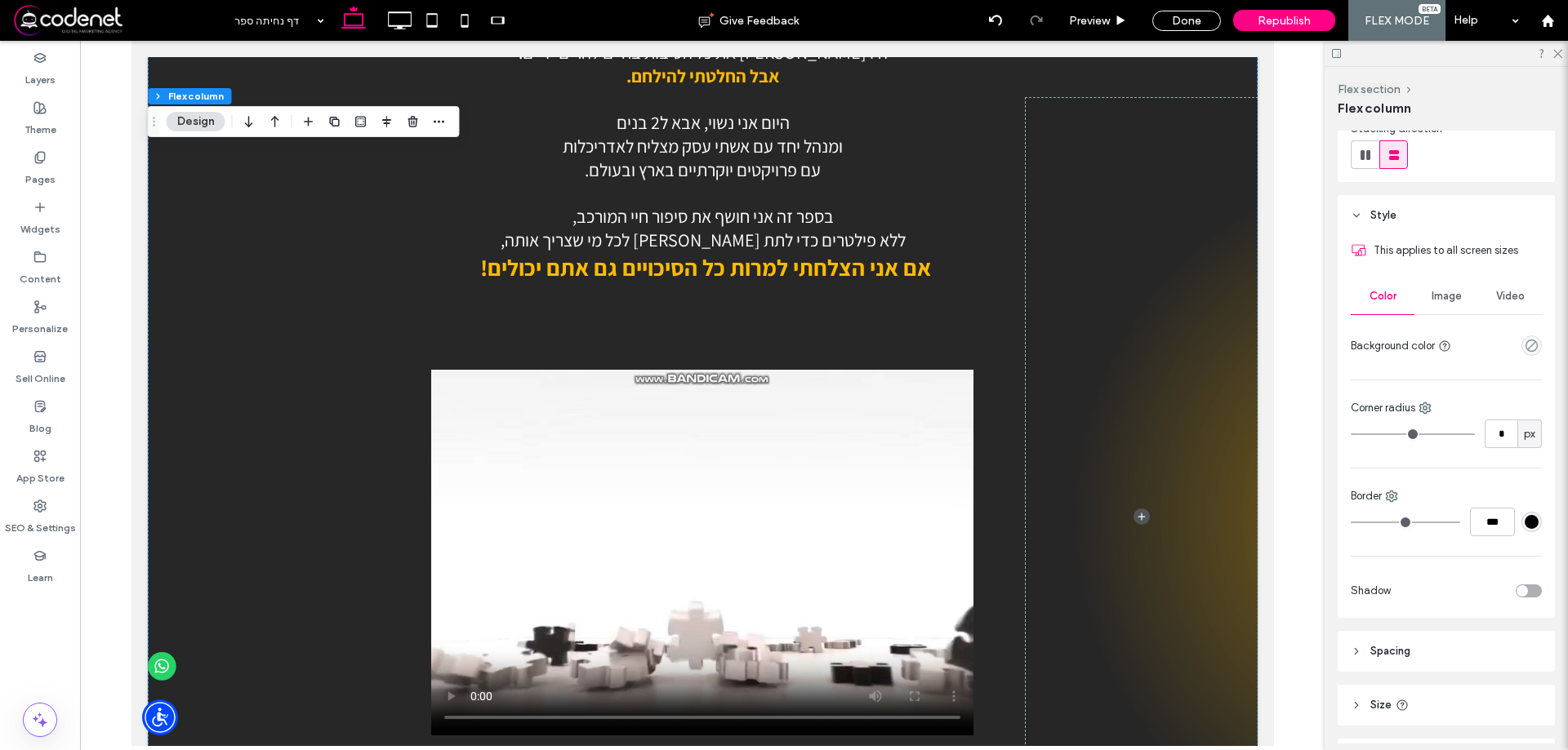
scroll to position [310, 0]
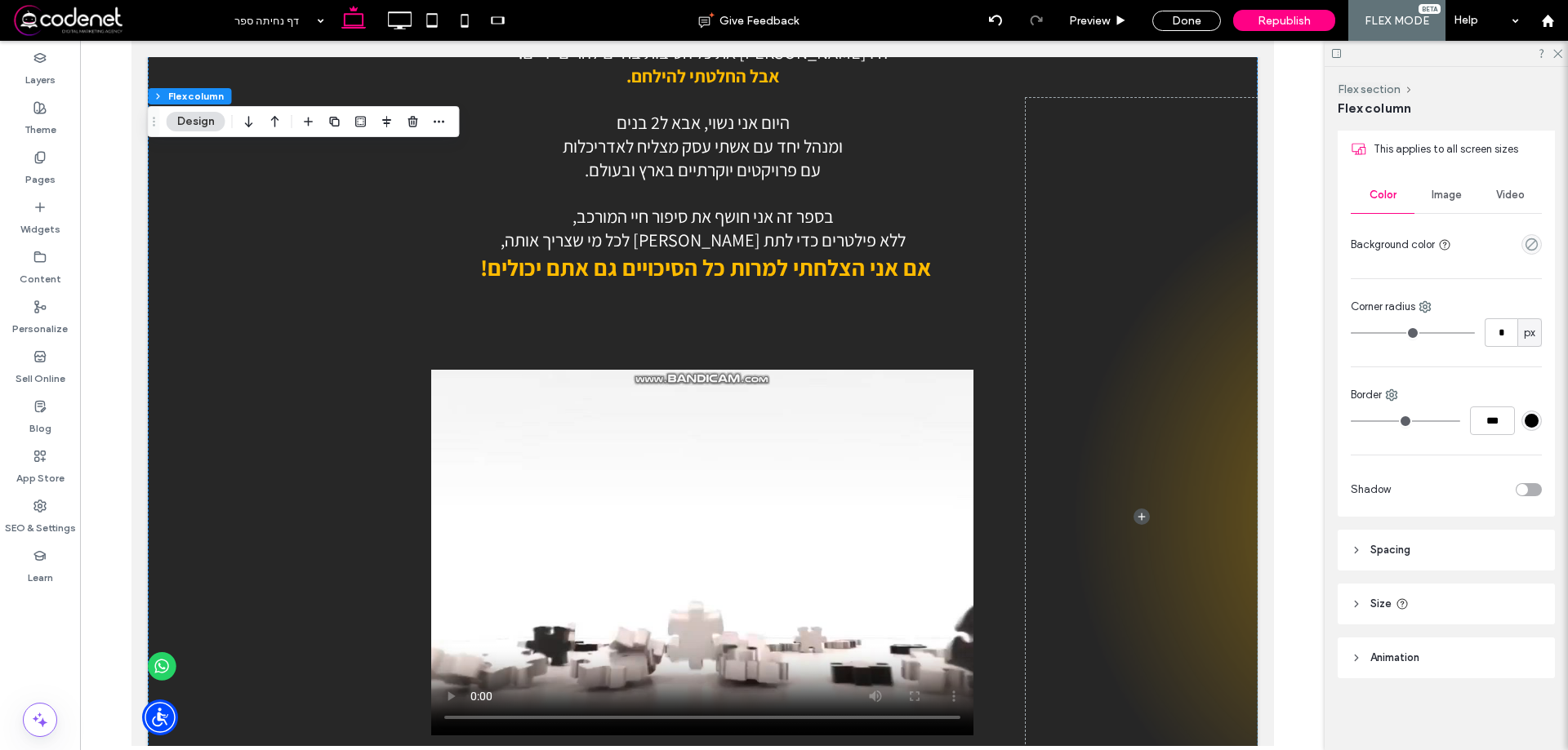
click at [1424, 557] on header "Spacing" at bounding box center [1446, 550] width 218 height 41
click at [1438, 712] on input "**" at bounding box center [1439, 713] width 21 height 21
type input "*"
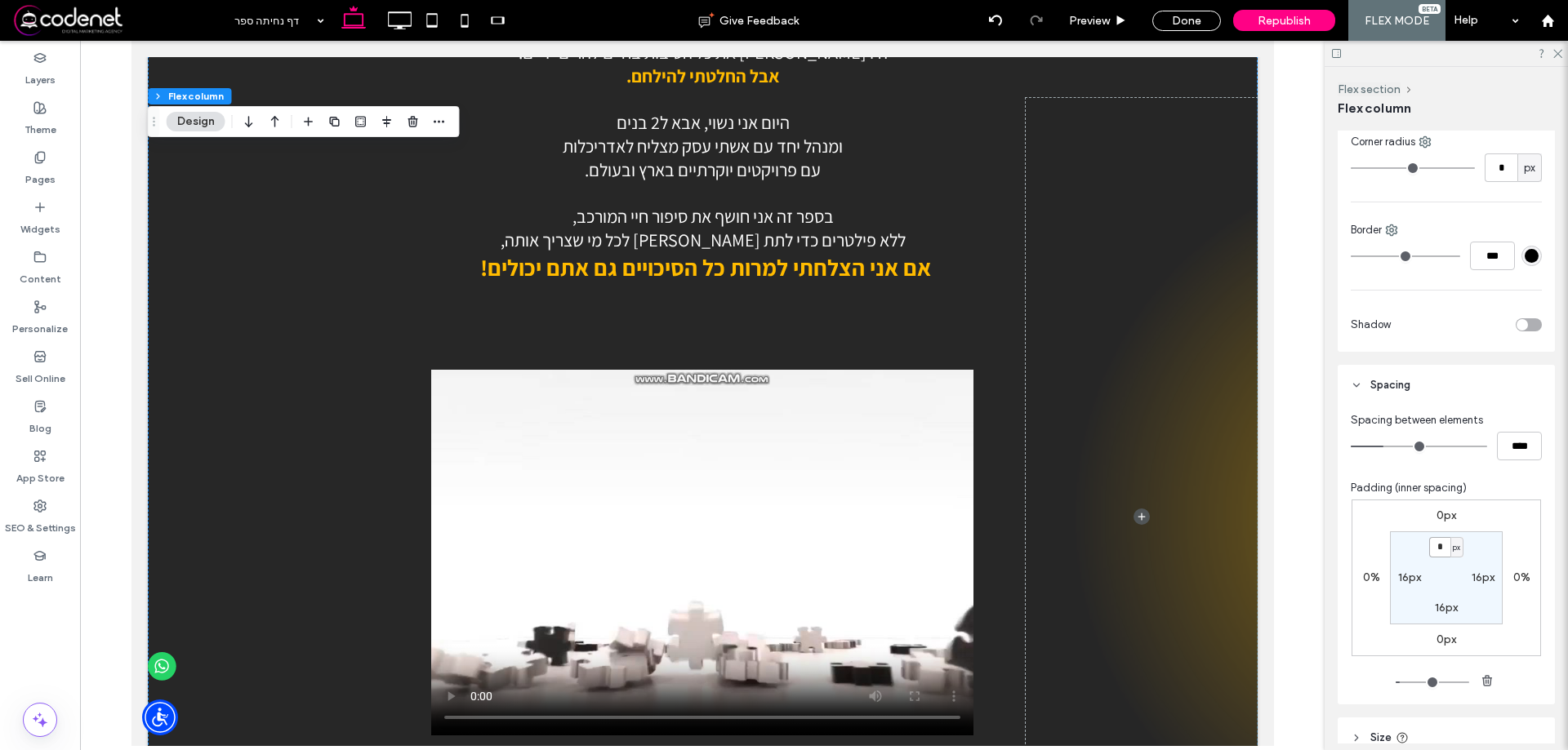
scroll to position [555, 0]
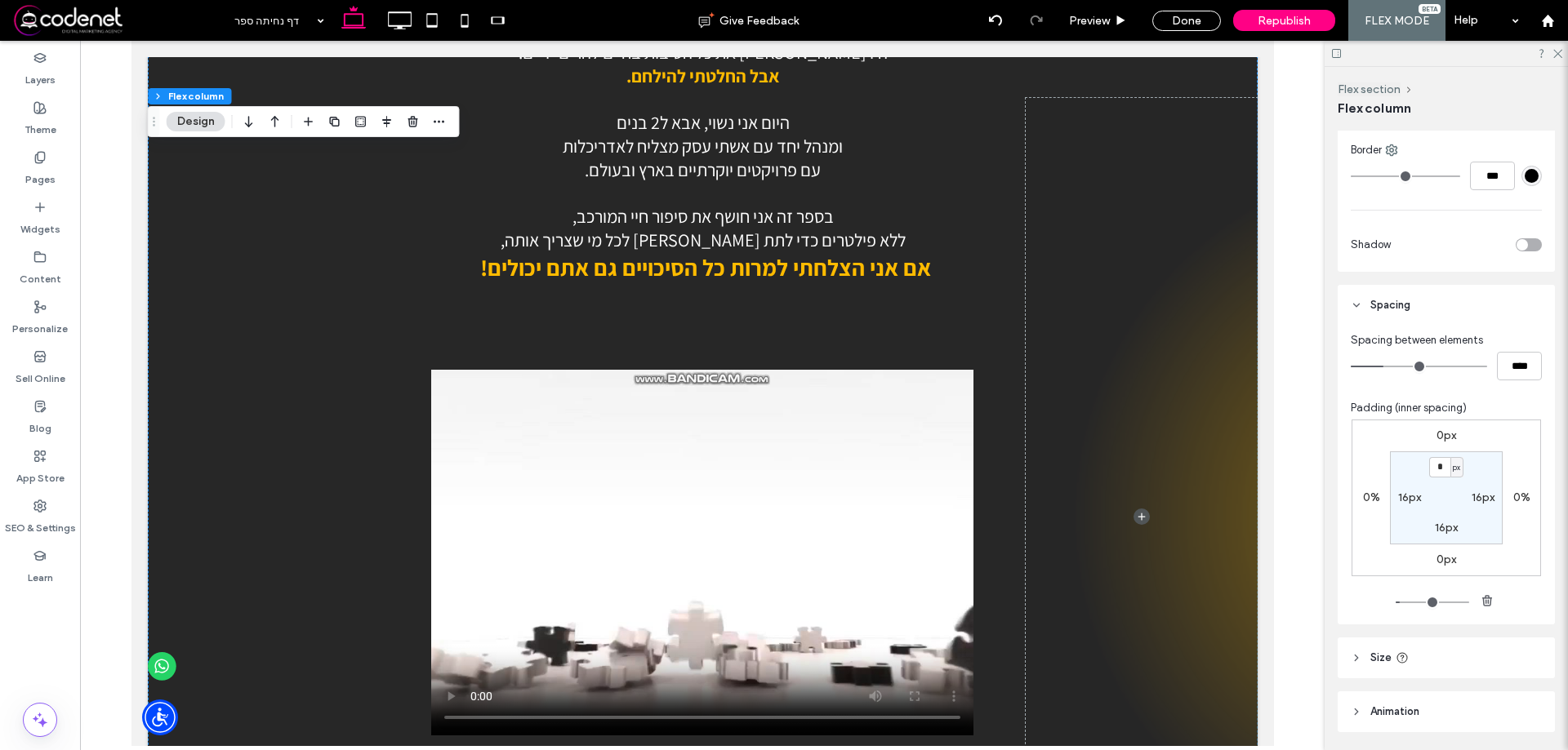
click at [1441, 534] on label "16px" at bounding box center [1446, 528] width 22 height 14
type input "**"
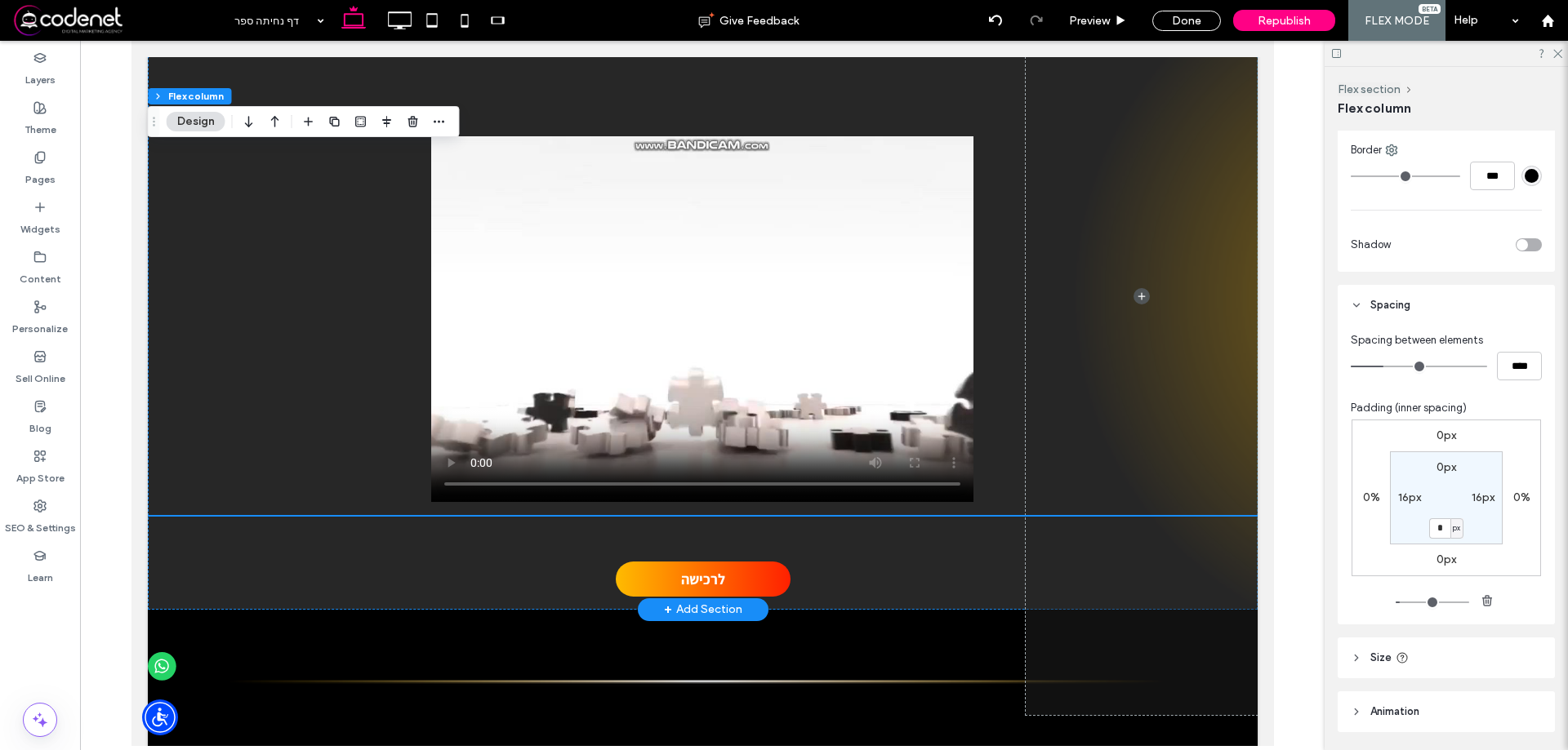
scroll to position [1736, 0]
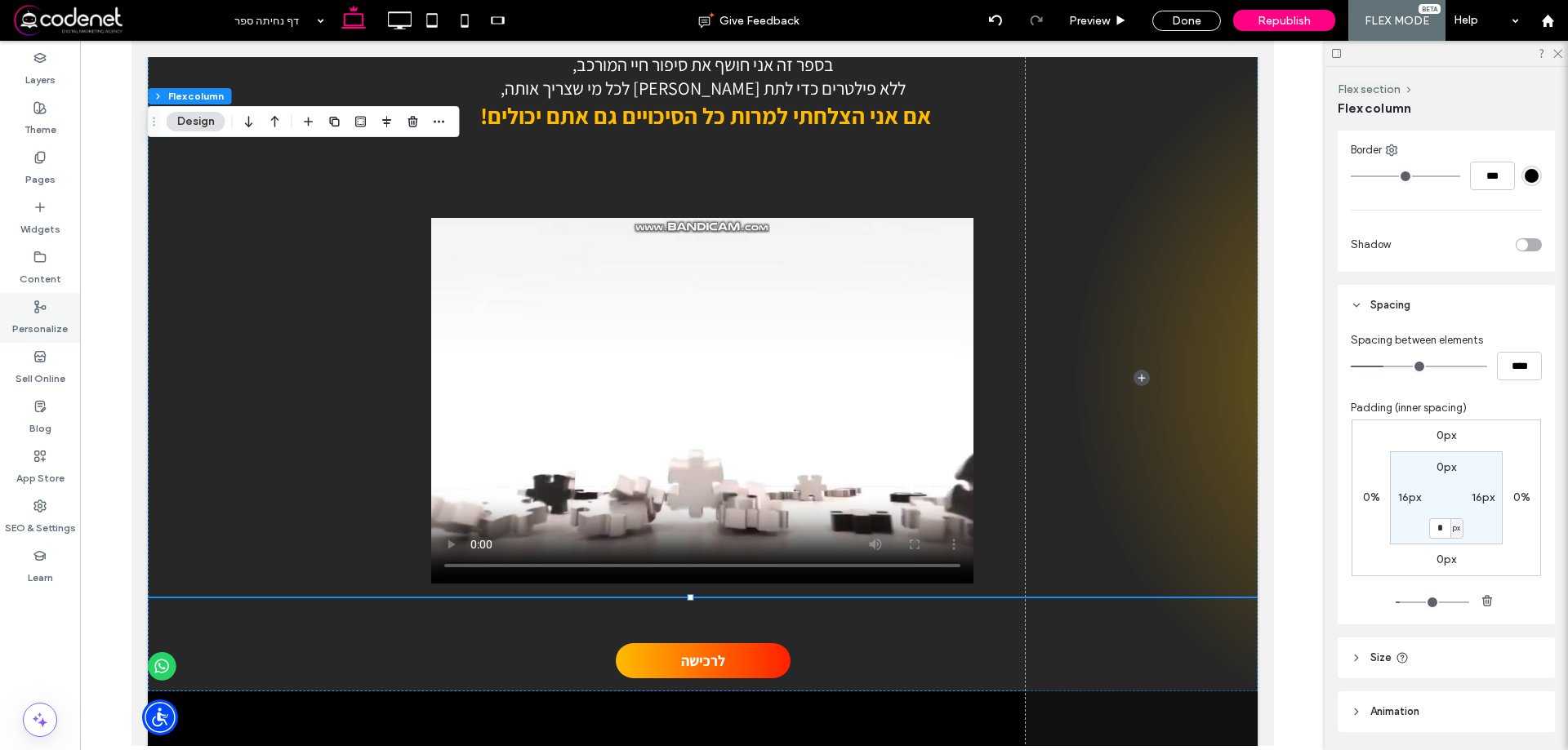
type input "*"
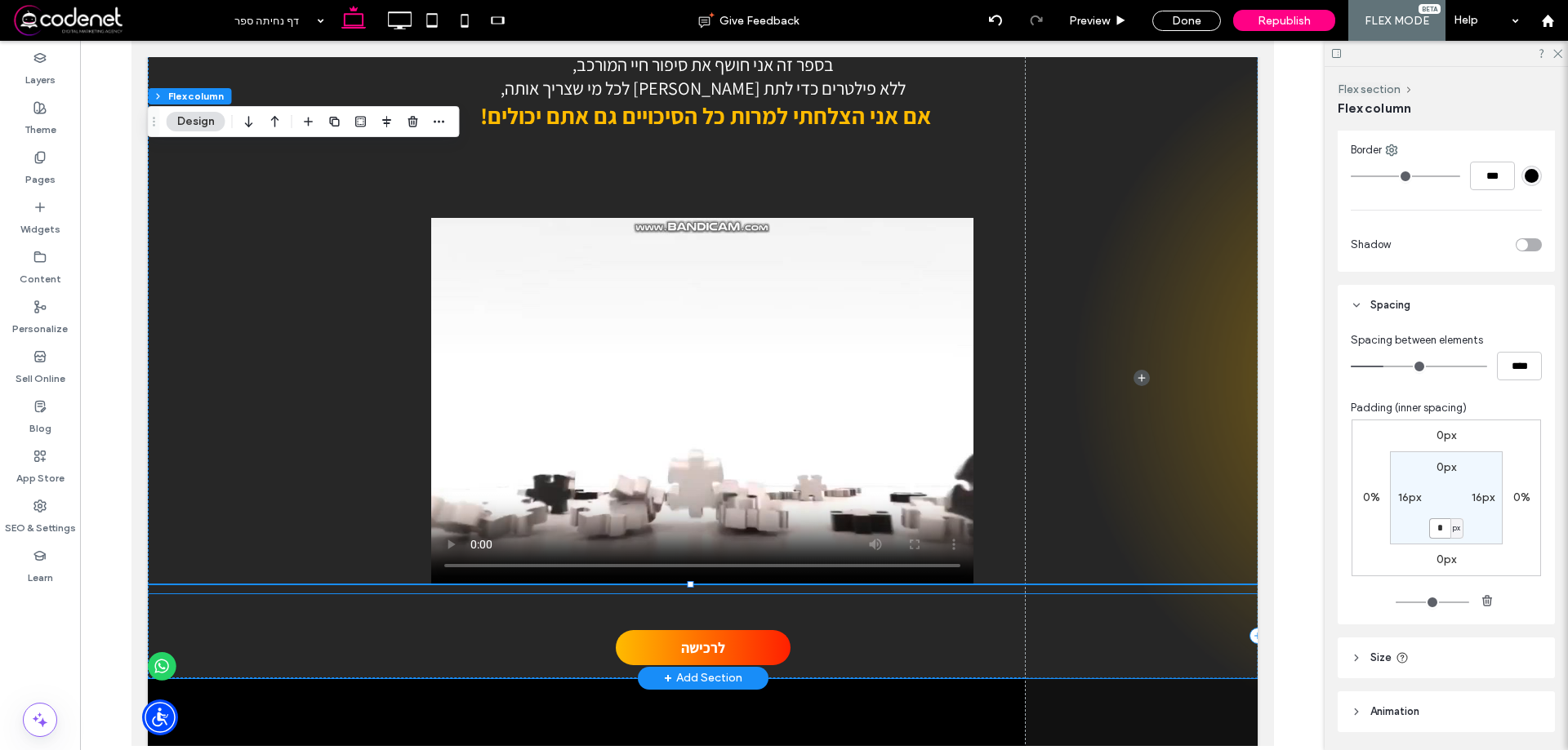
click at [1120, 677] on span at bounding box center [1140, 377] width 232 height 838
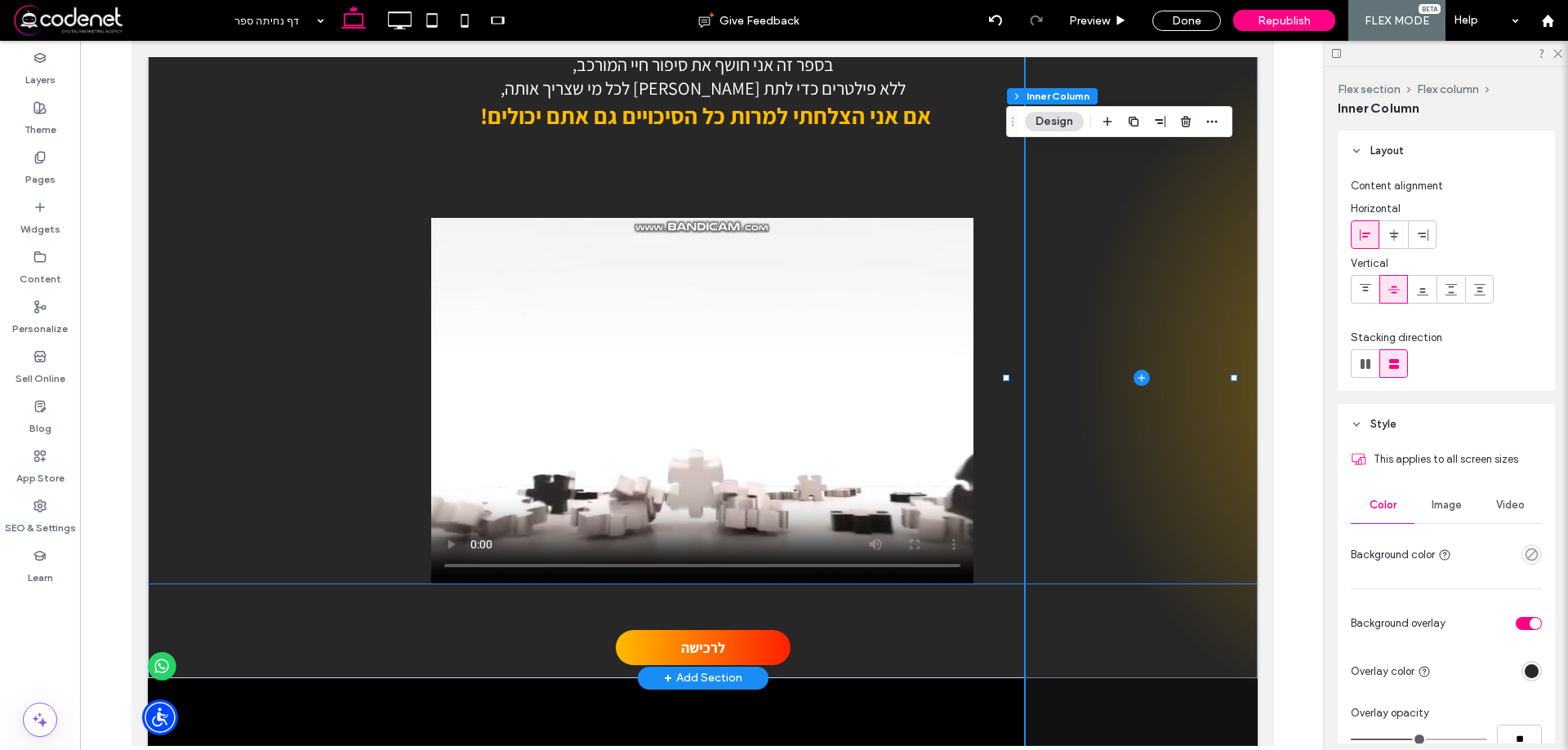
click at [1068, 506] on div "כשנולדתי הרופאים אמרו לאמא שלי תוותרי על הילד הזה הוא לא ישרוד. מאז עברתי 3 השת…" at bounding box center [701, 200] width 1109 height 767
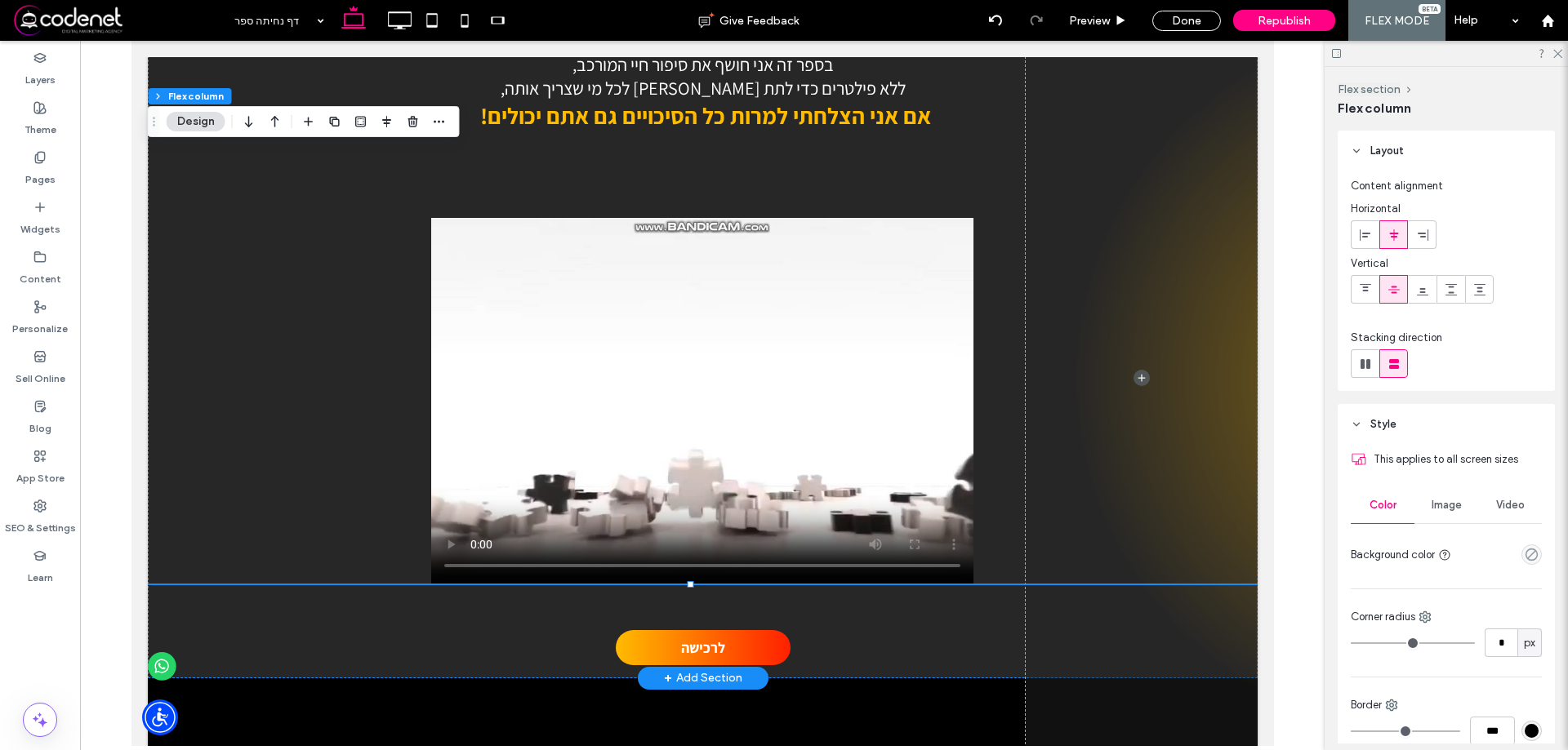
scroll to position [24, 0]
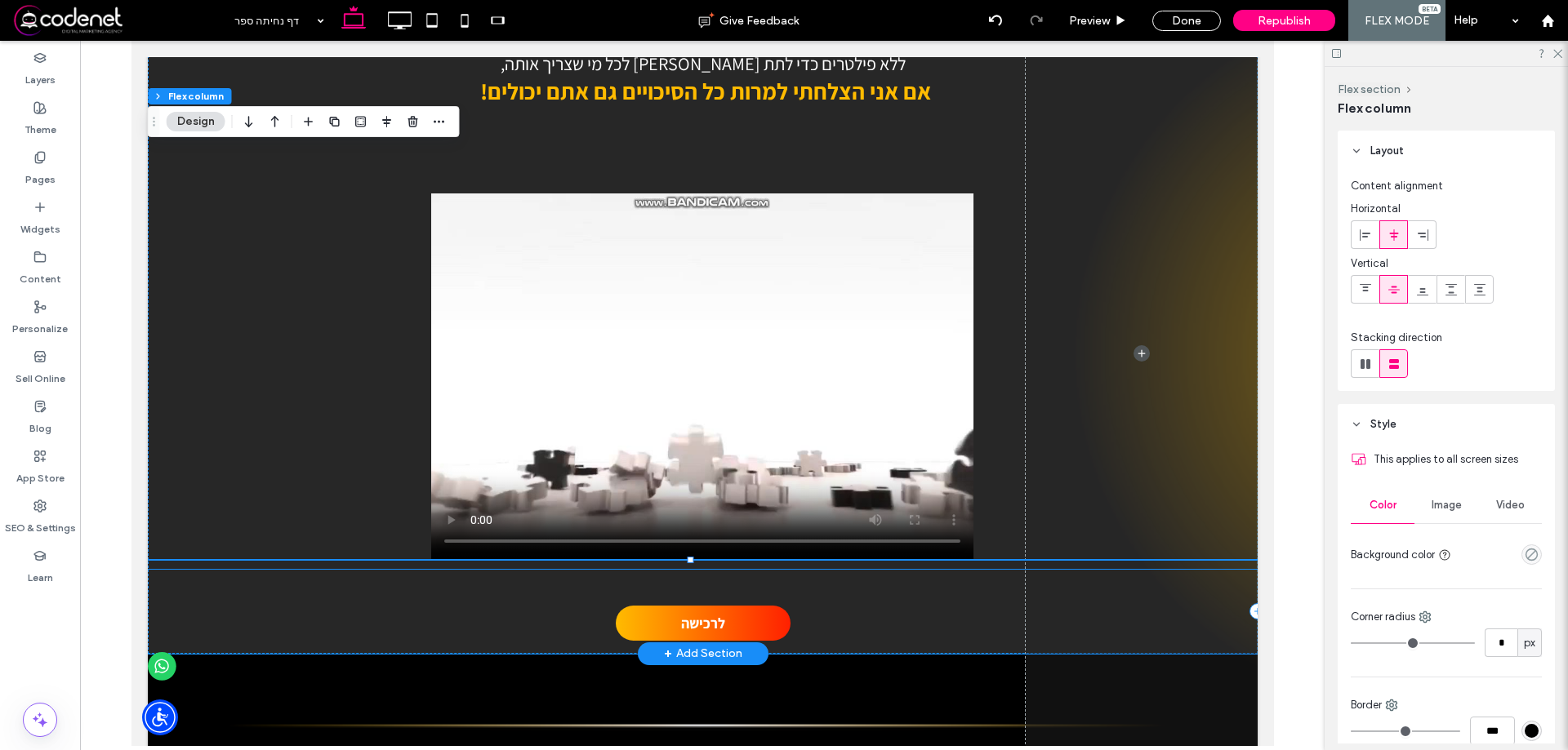
click at [1061, 640] on div "לרכישה" at bounding box center [701, 612] width 1109 height 84
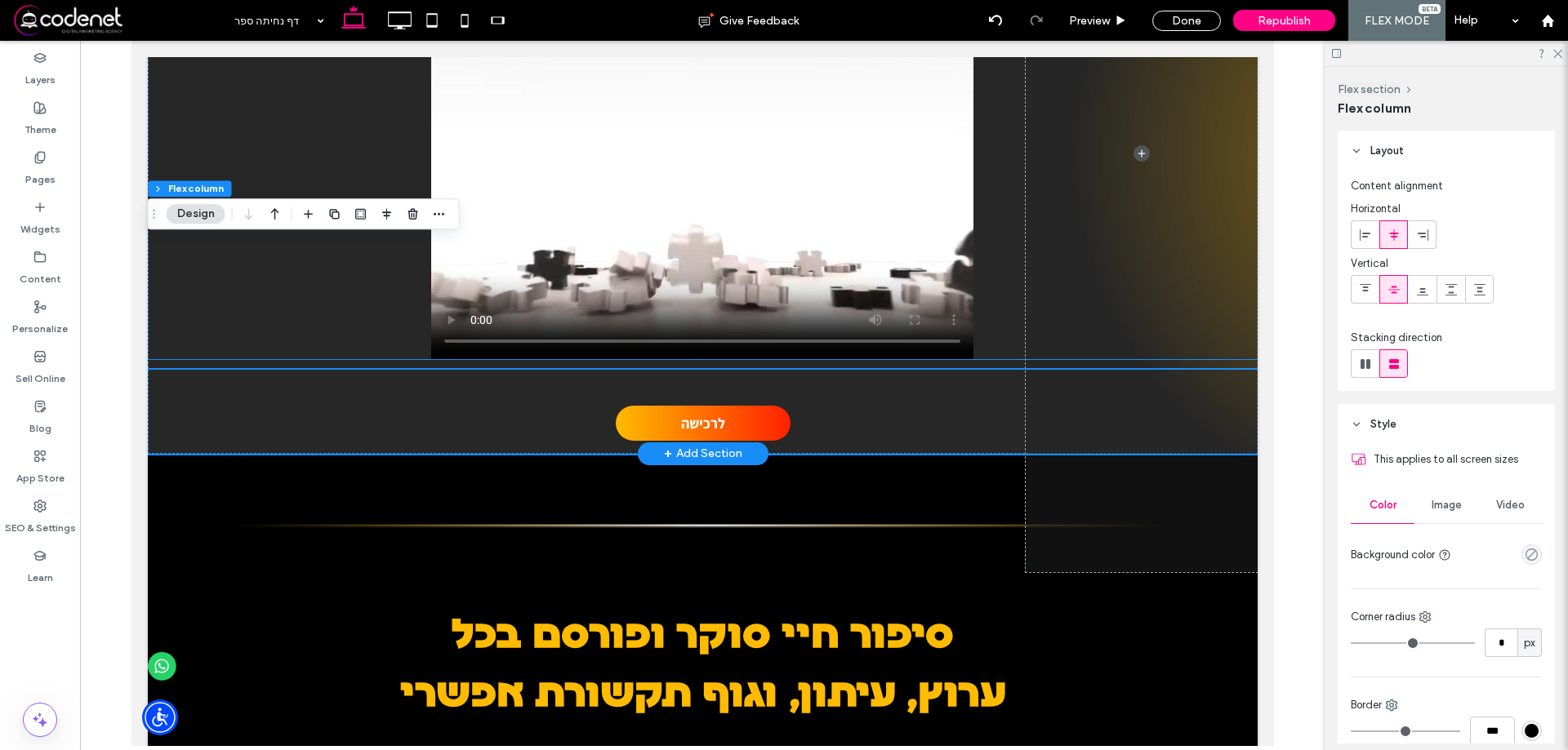
scroll to position [2062, 0]
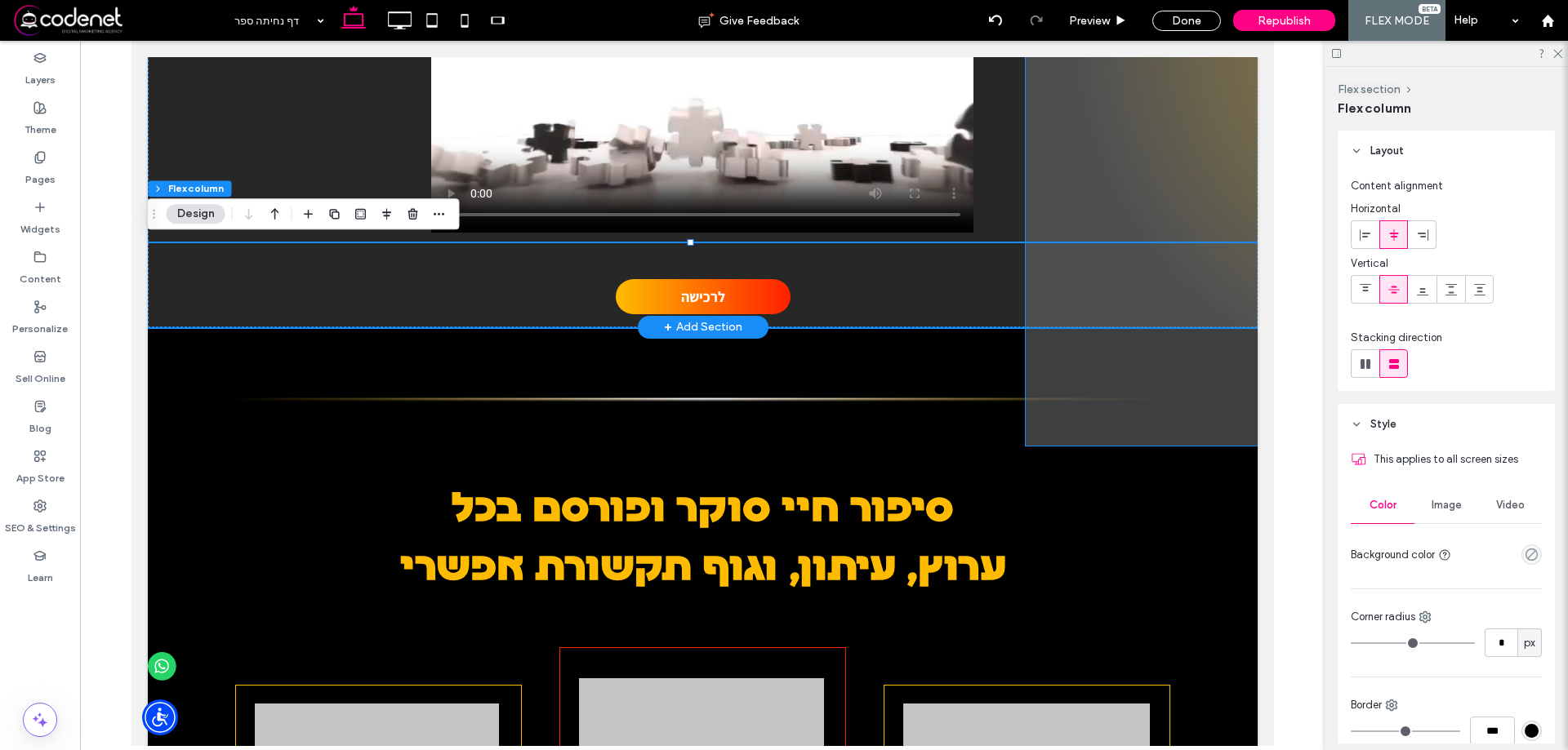
click at [1095, 403] on span at bounding box center [1140, 26] width 232 height 838
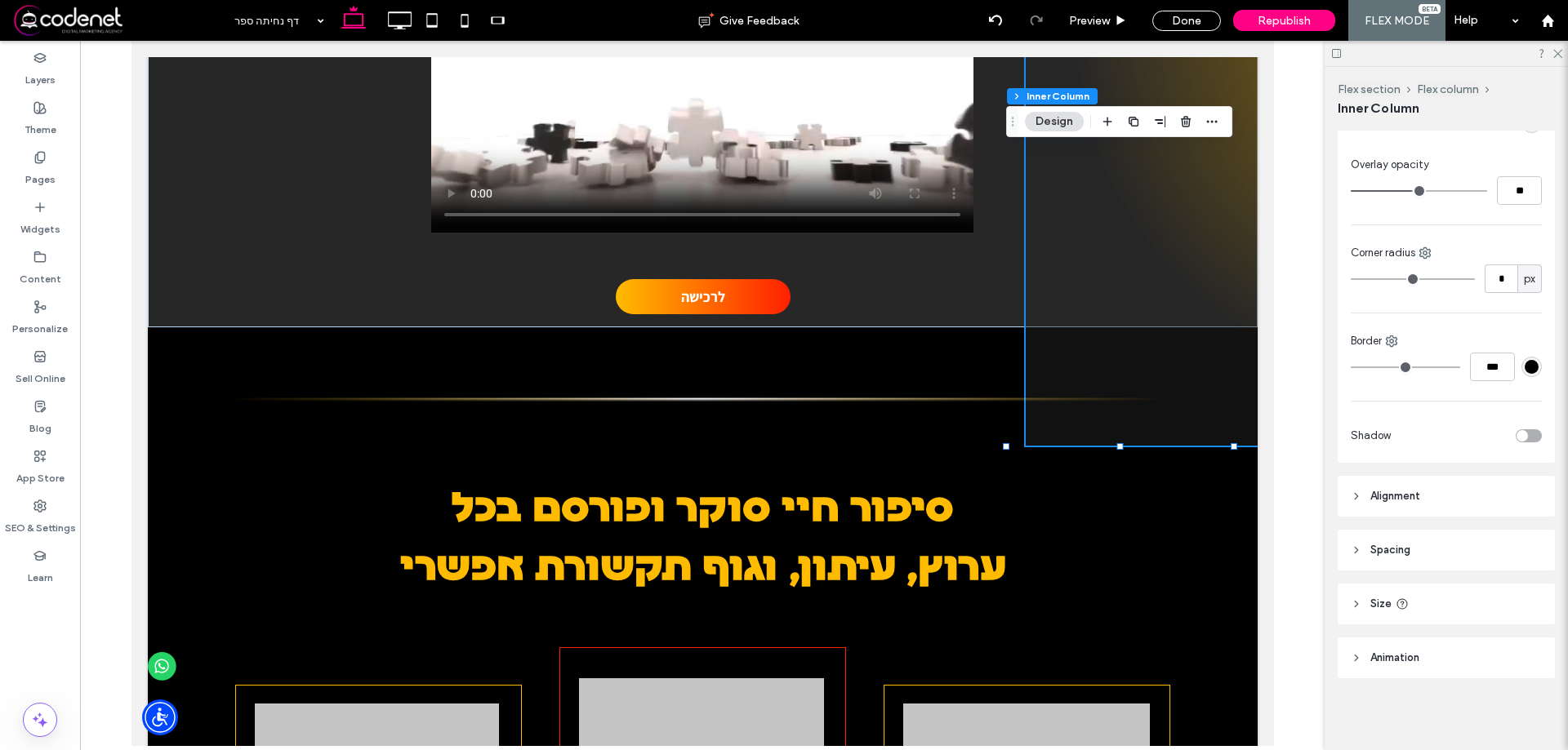
click at [1421, 601] on header "Size" at bounding box center [1446, 604] width 218 height 41
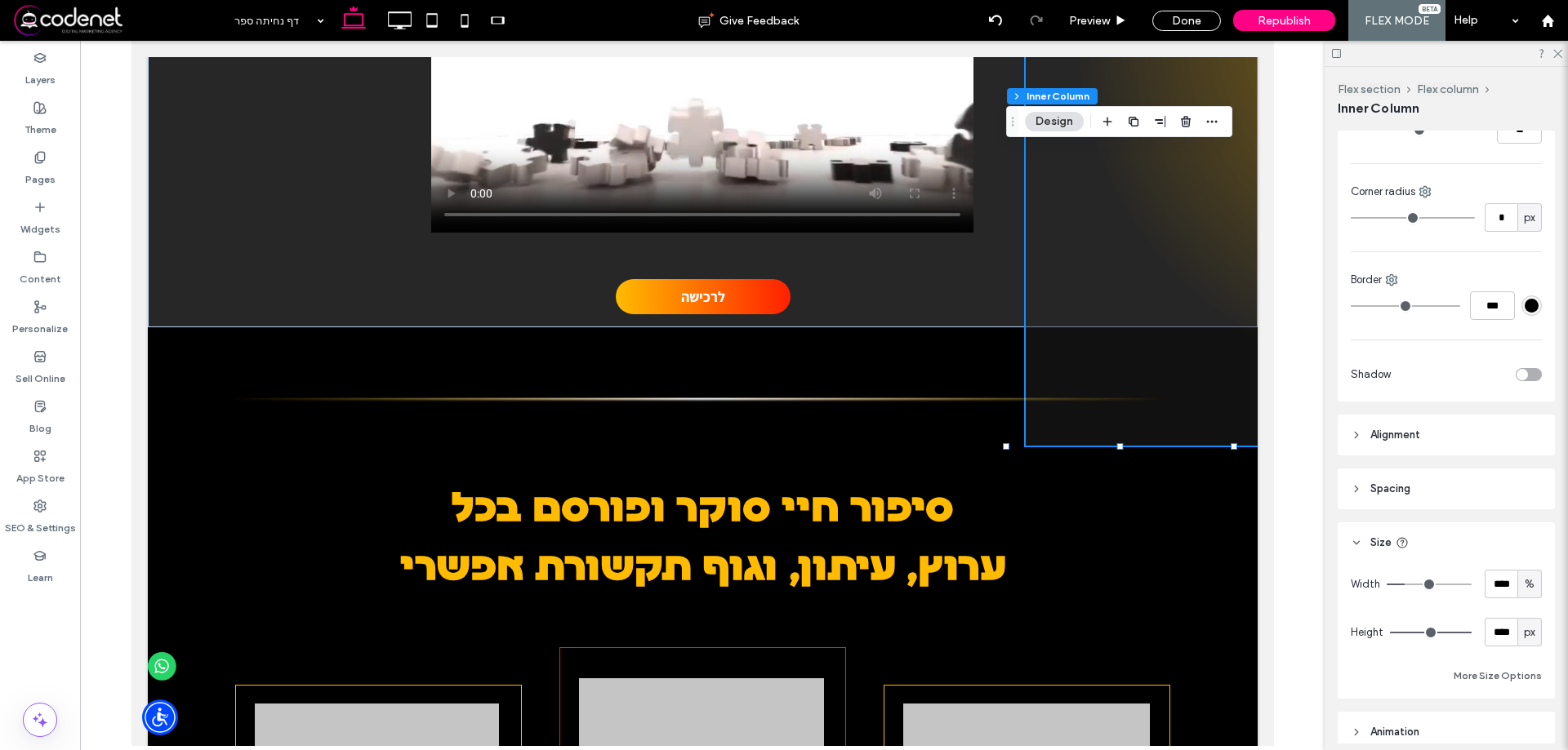
scroll to position [685, 0]
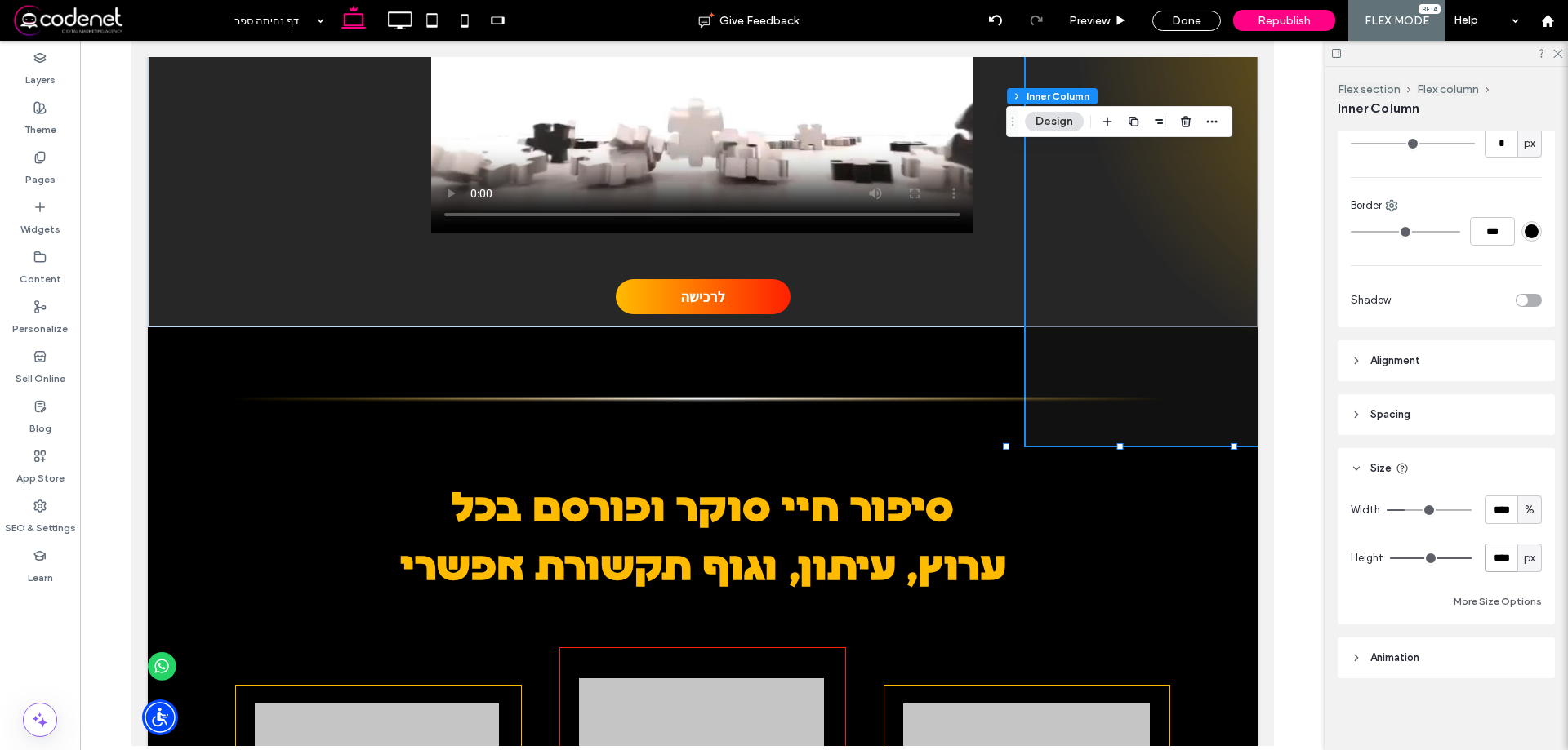
click at [1484, 553] on input "****" at bounding box center [1500, 558] width 33 height 29
type input "****"
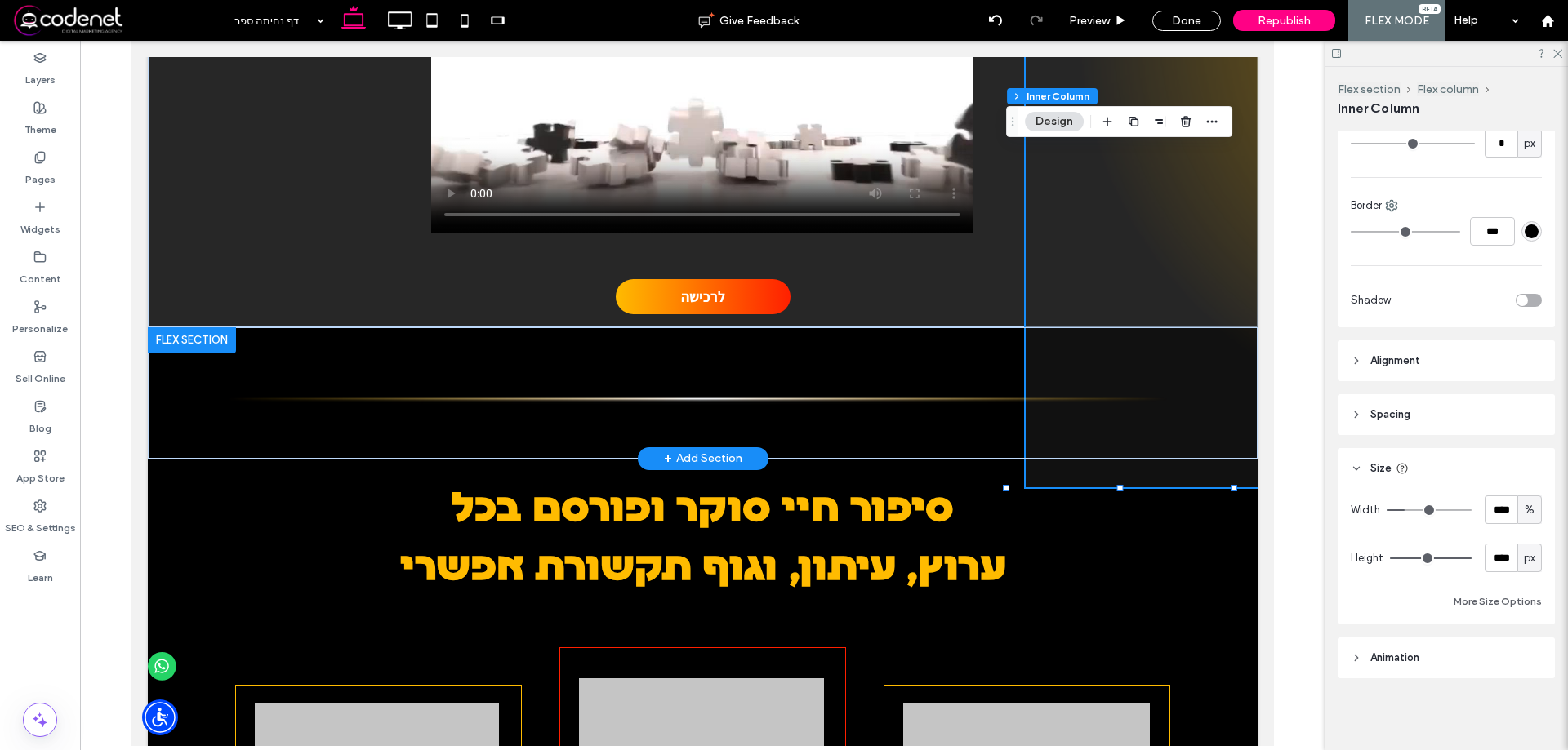
click at [195, 338] on div at bounding box center [191, 341] width 88 height 26
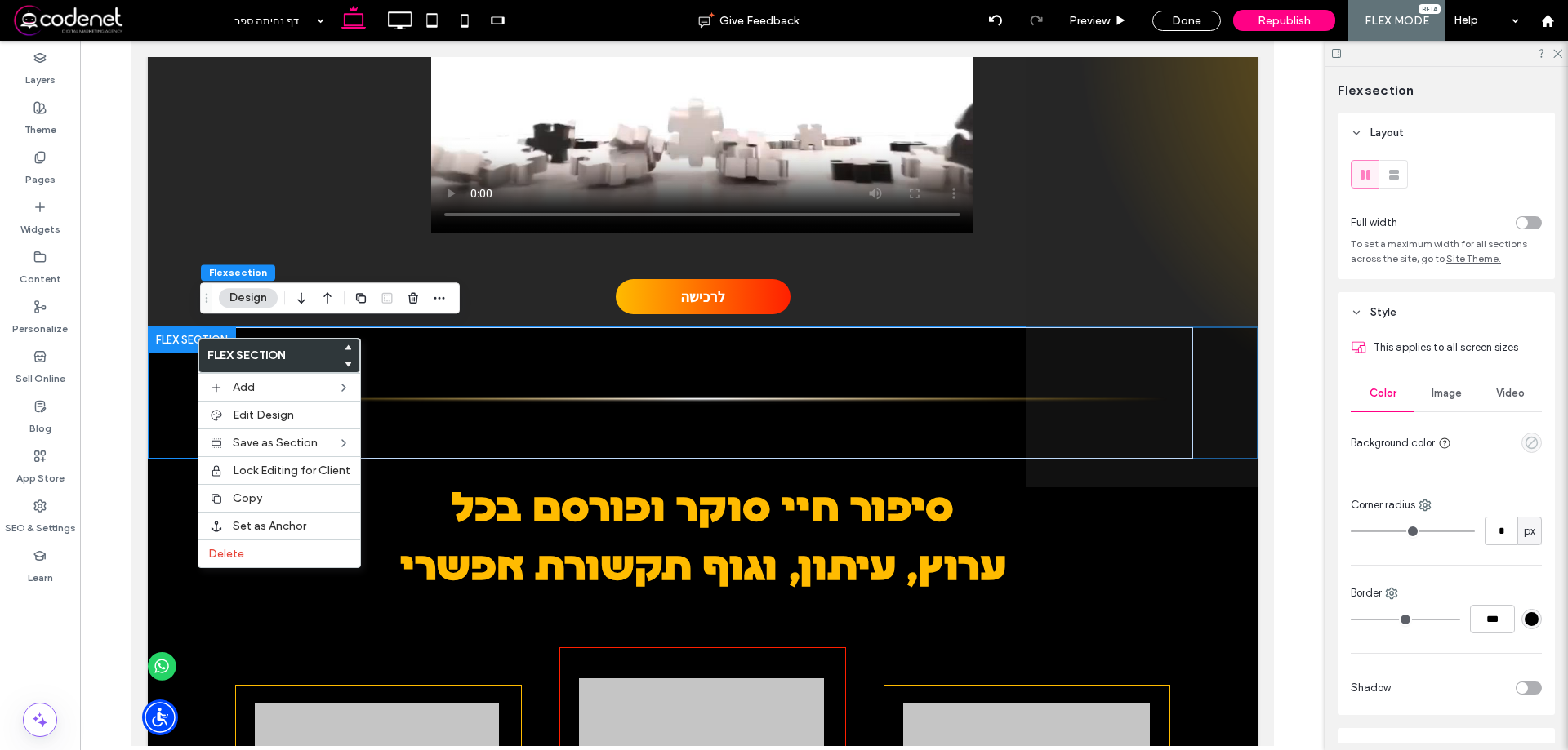
click at [1525, 448] on use "empty color" at bounding box center [1531, 443] width 12 height 12
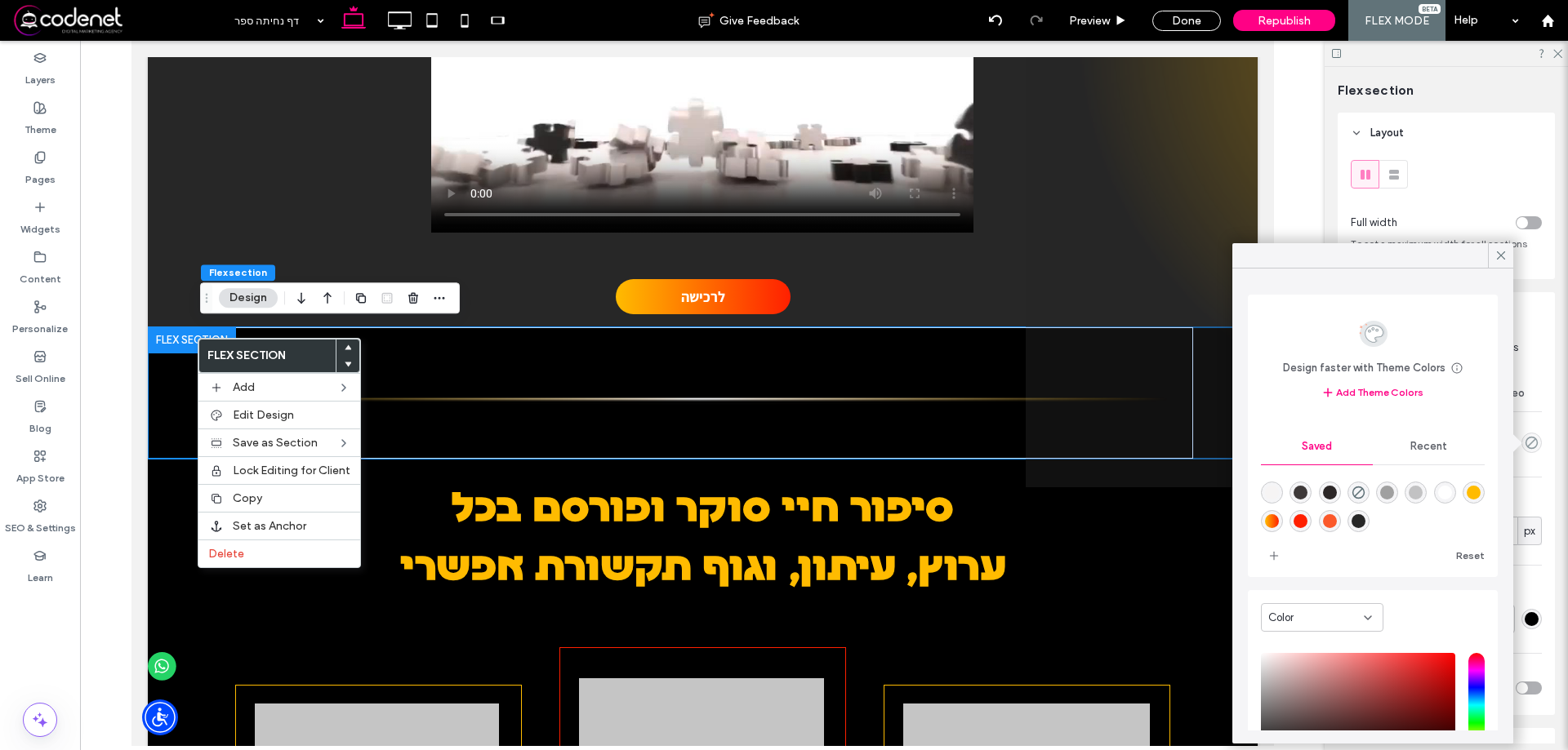
click at [1365, 524] on div "rgba(39,39,39,1)" at bounding box center [1358, 521] width 14 height 14
type input "*******"
type input "***"
type input "****"
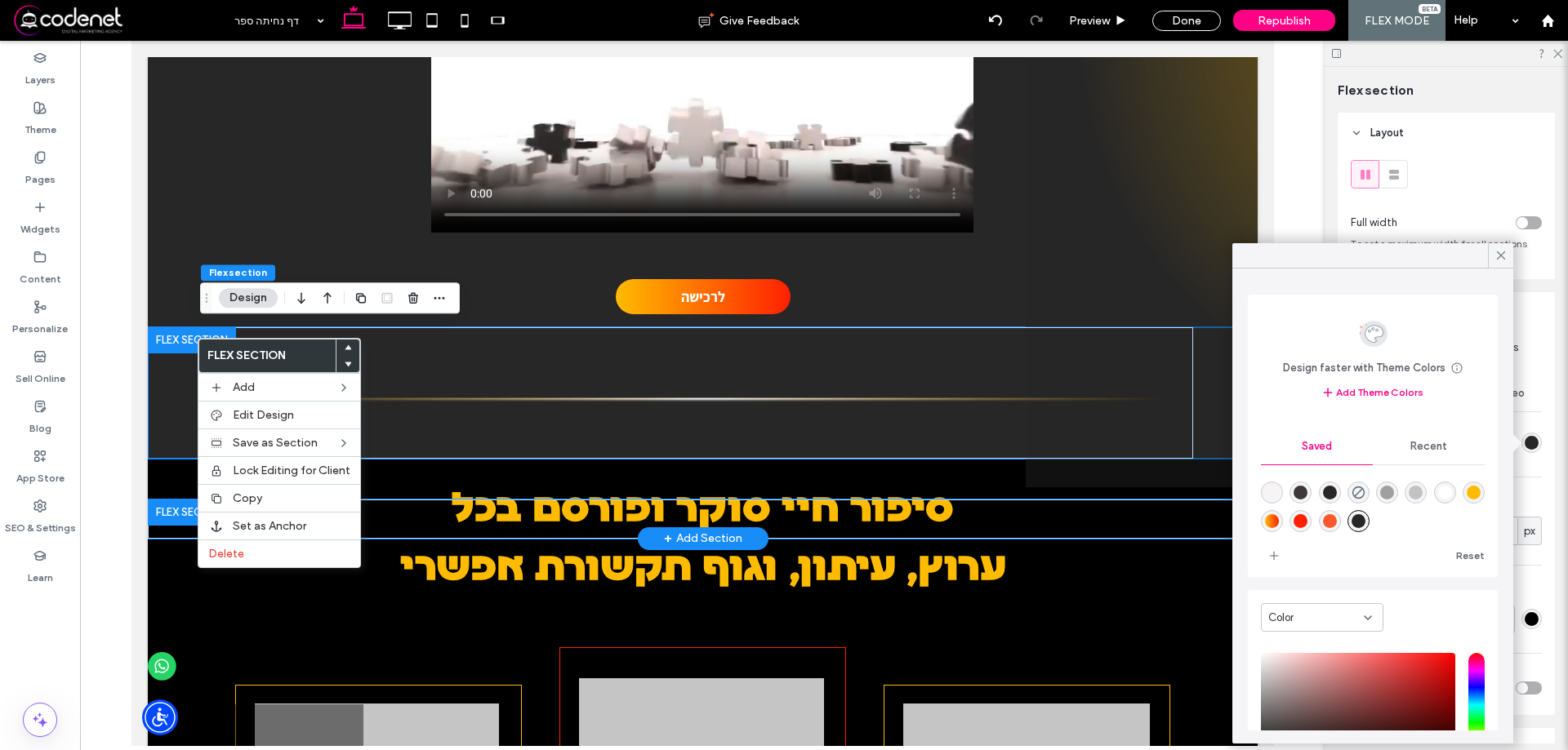
click at [1200, 506] on div at bounding box center [701, 519] width 1109 height 39
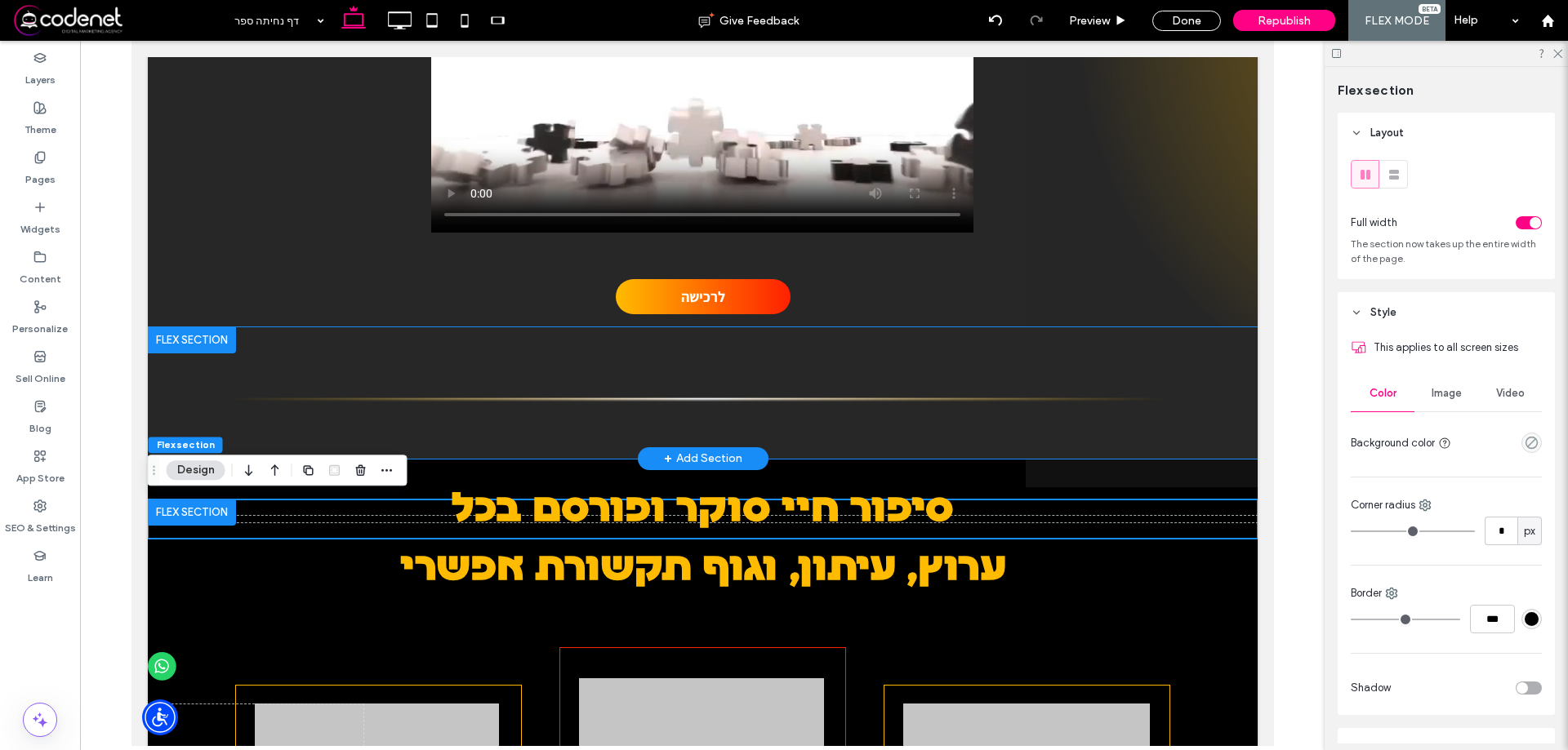
click at [194, 425] on div at bounding box center [701, 393] width 1109 height 132
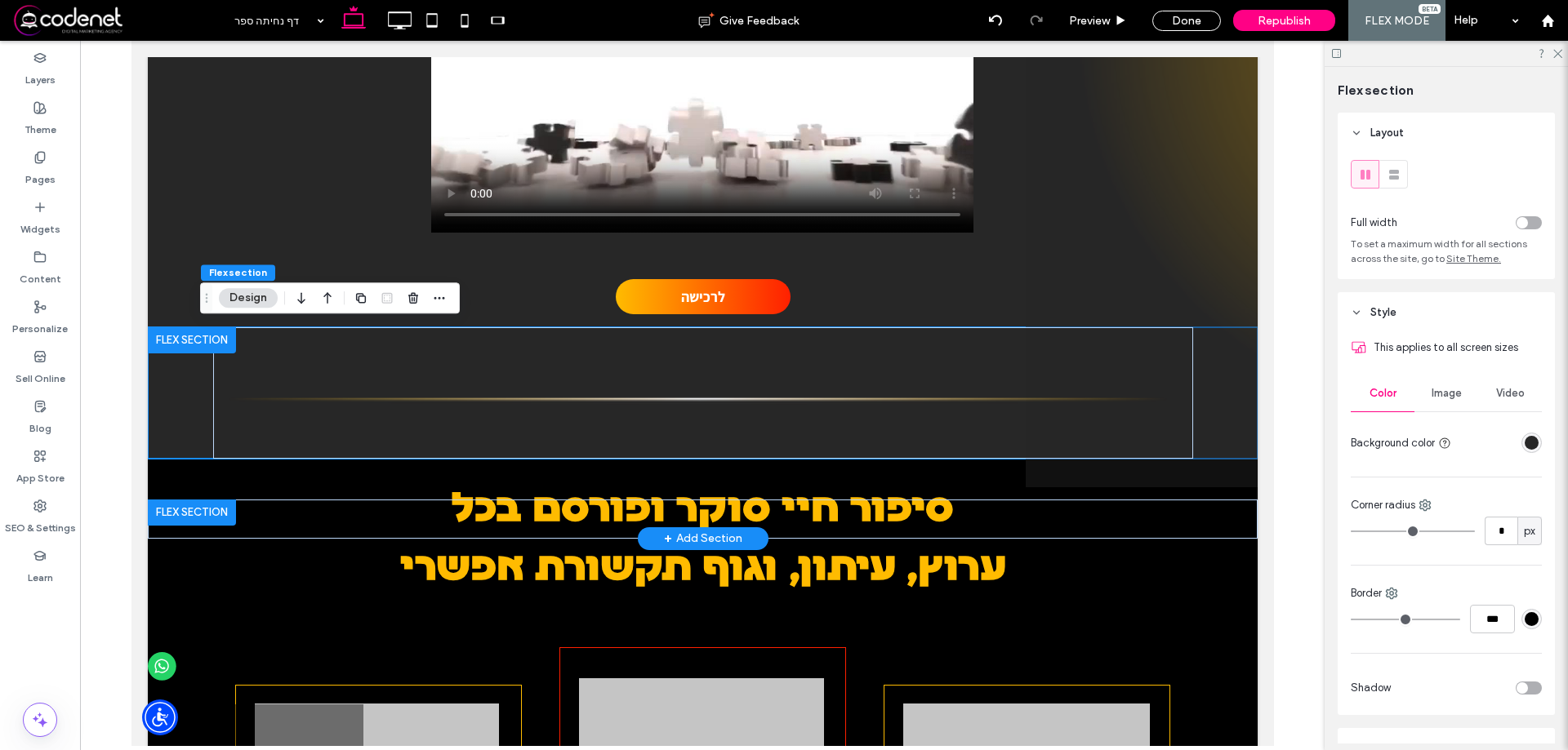
click at [177, 500] on div at bounding box center [191, 513] width 88 height 26
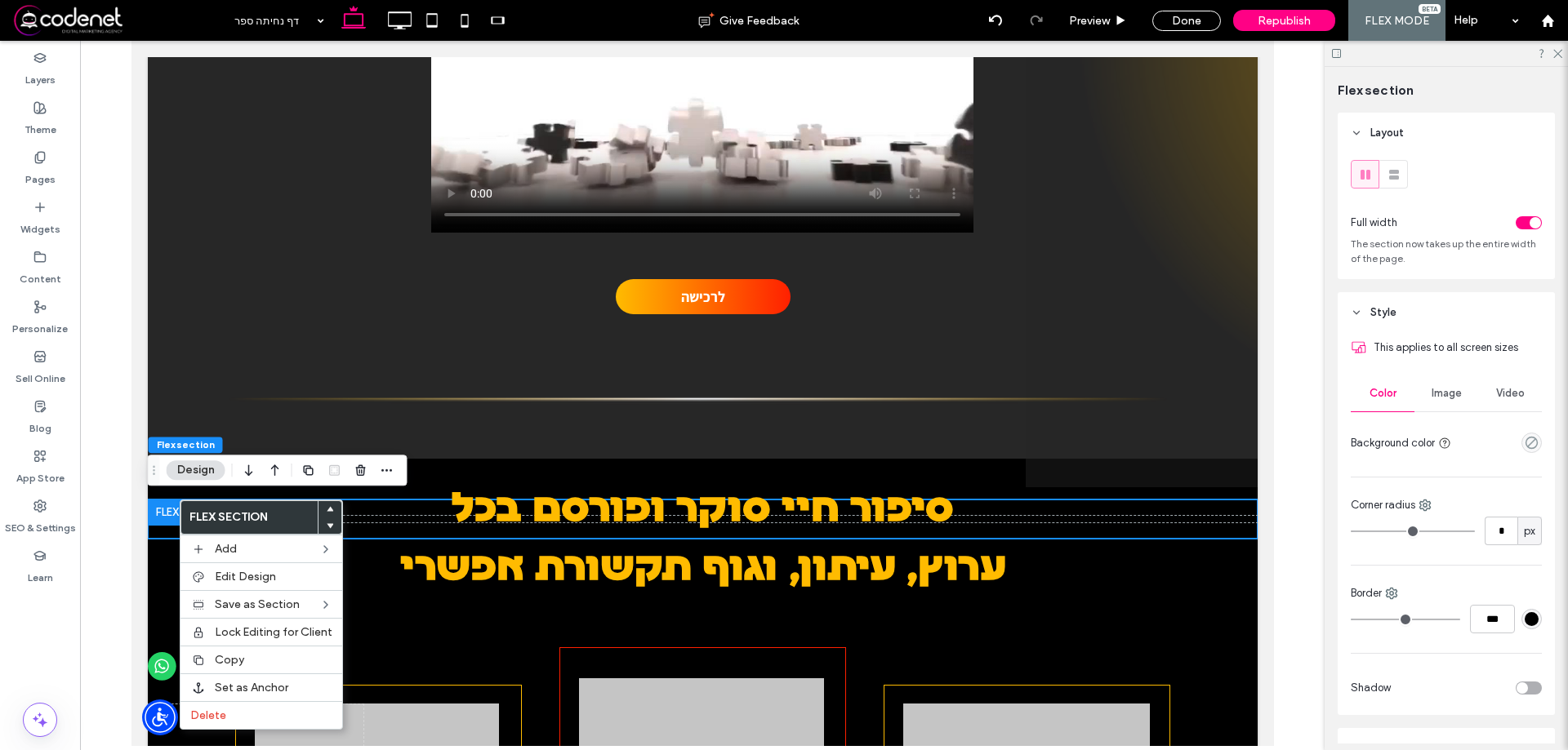
click at [1530, 445] on div "empty color" at bounding box center [1532, 443] width 21 height 21
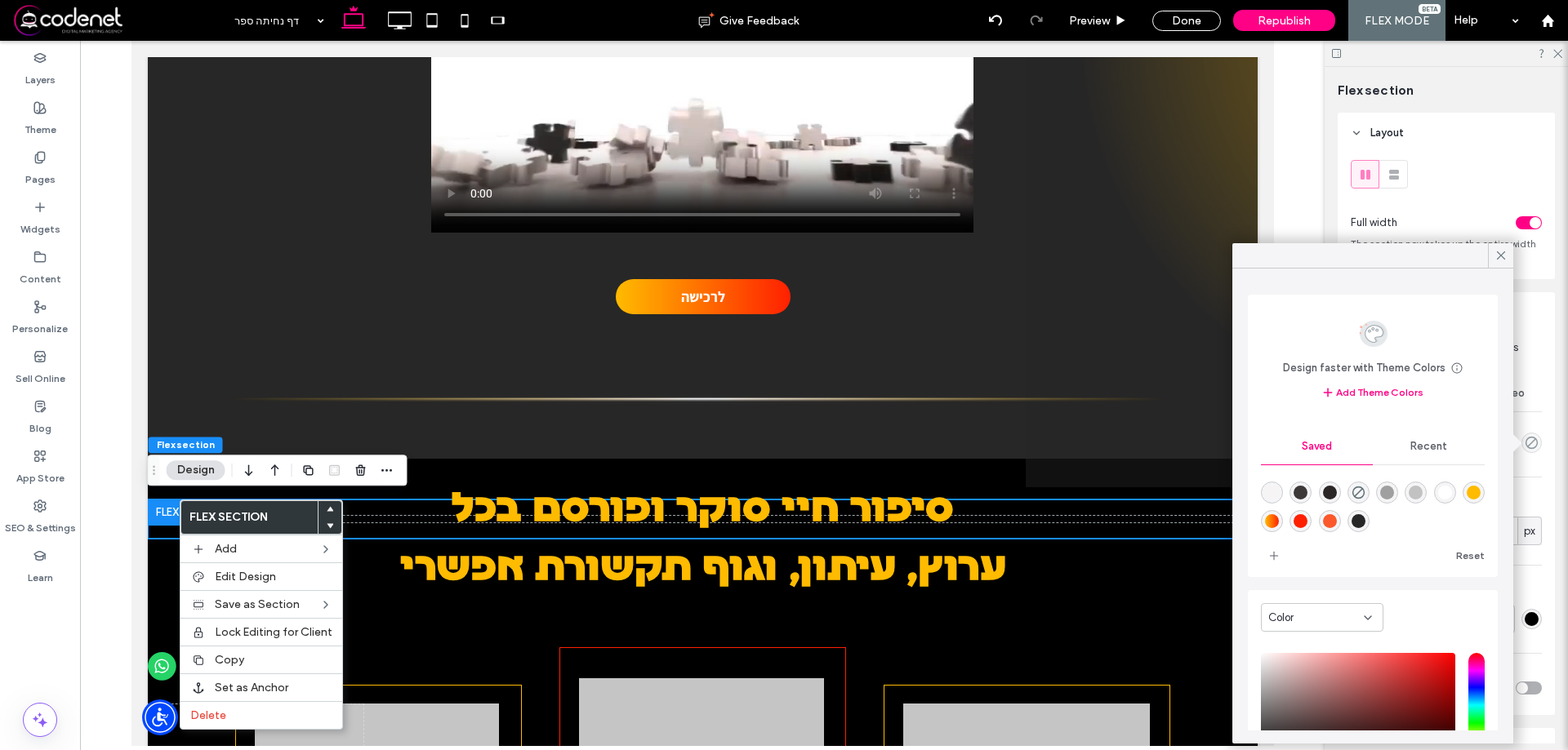
click at [1365, 523] on div "rgba(39,39,39,1)" at bounding box center [1358, 521] width 14 height 14
type input "*******"
type input "***"
type input "****"
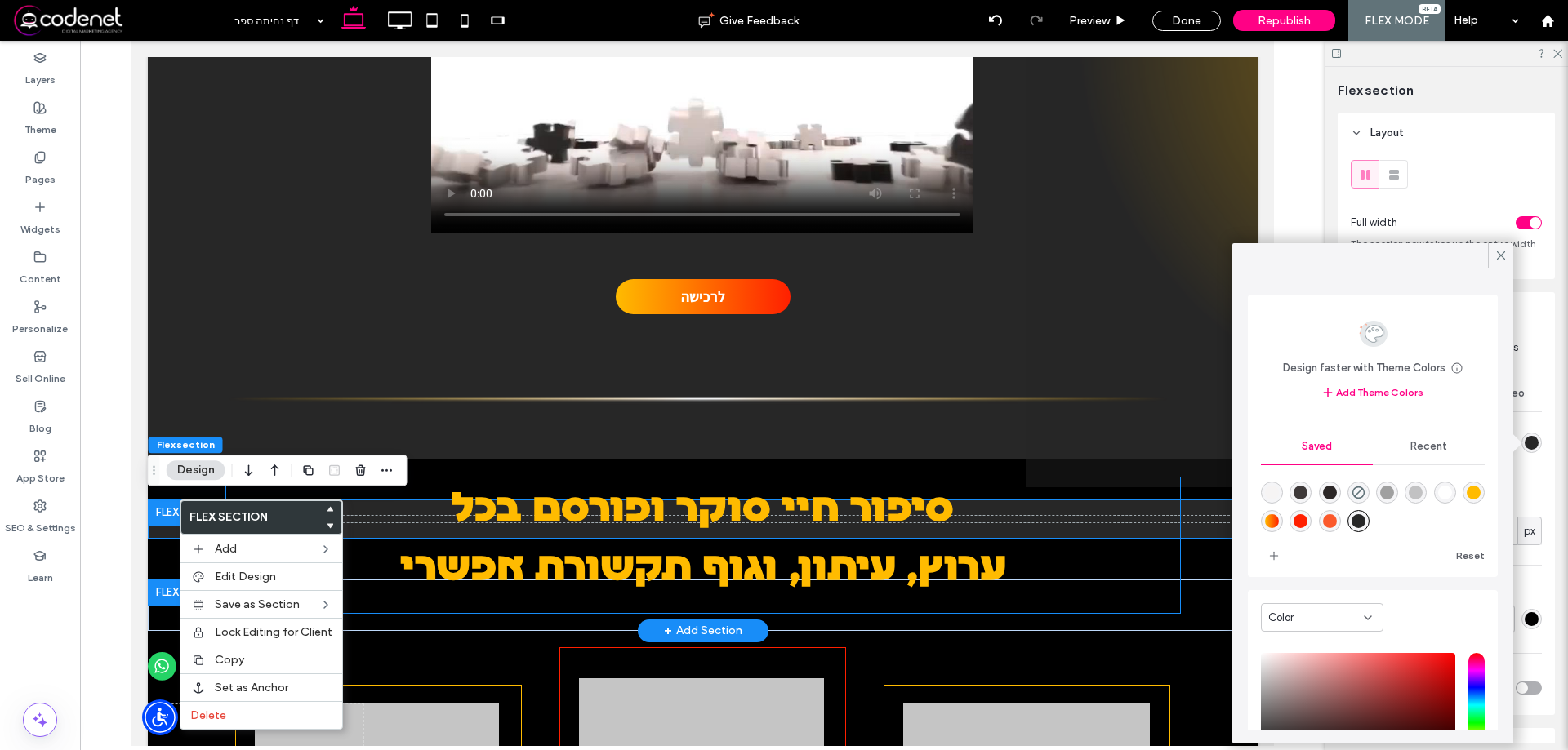
click at [1113, 482] on h1 "סיפור חיי סוקר ופורסם בכל" at bounding box center [701, 506] width 954 height 59
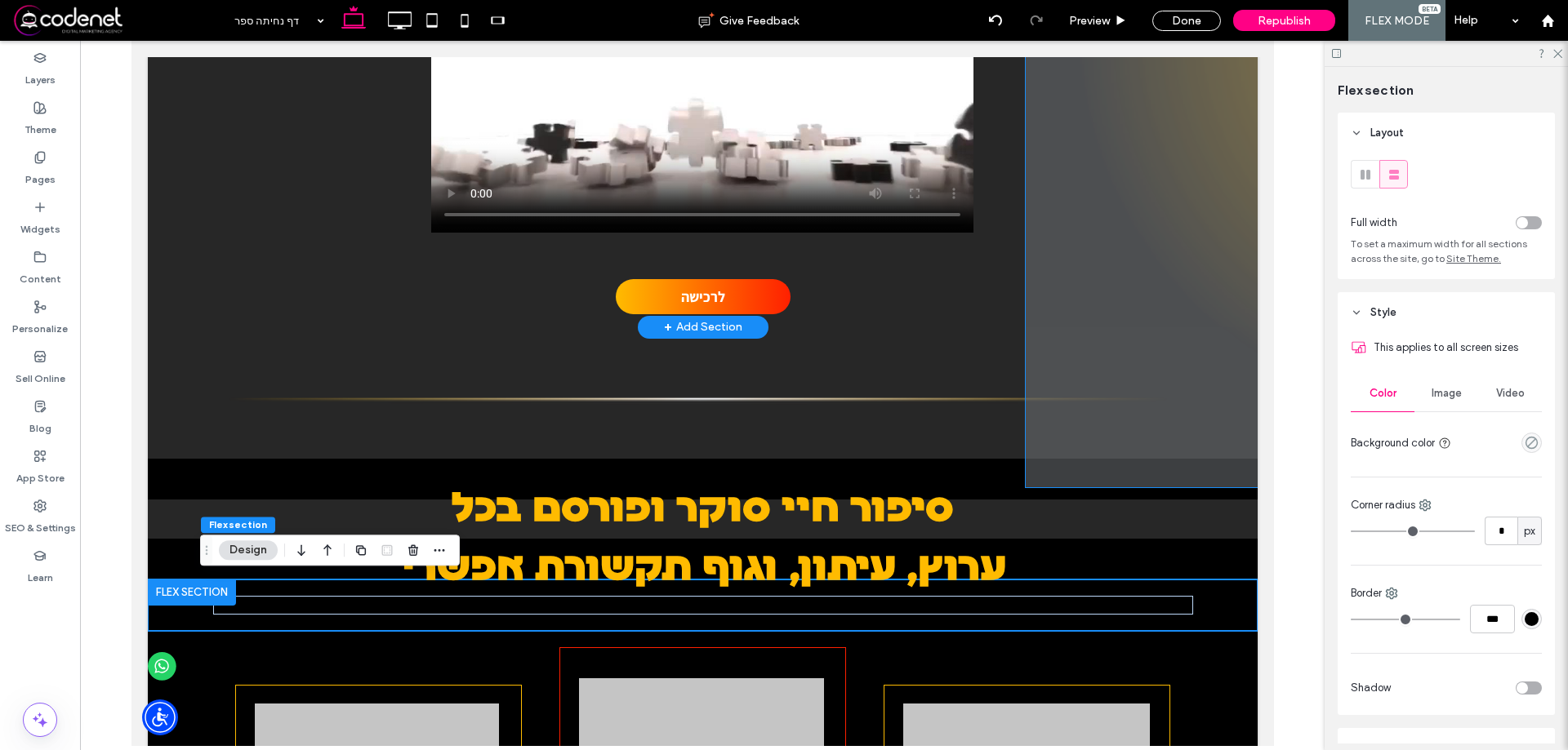
click at [1197, 478] on span at bounding box center [1140, 27] width 232 height 921
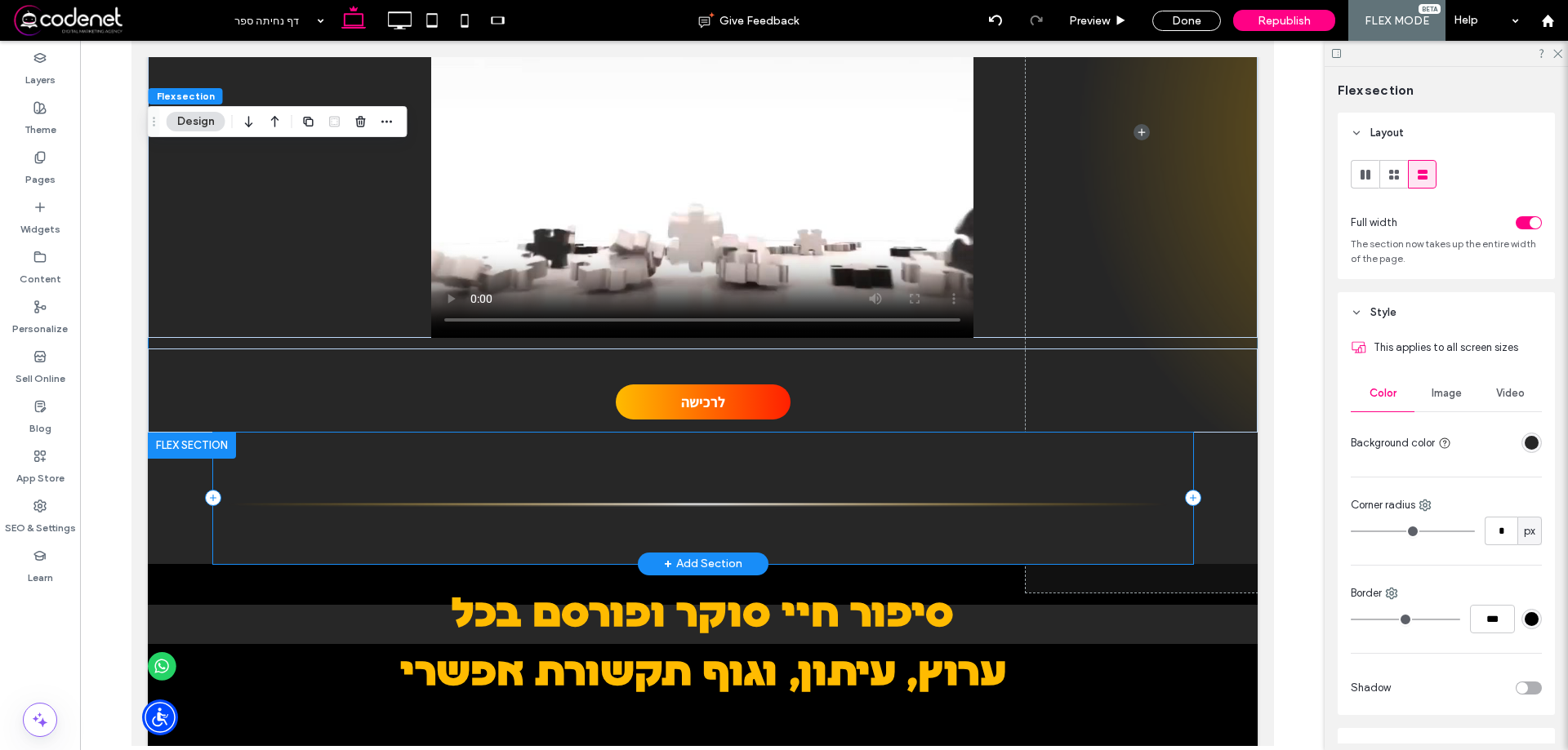
scroll to position [1968, 0]
